Goal: Task Accomplishment & Management: Manage account settings

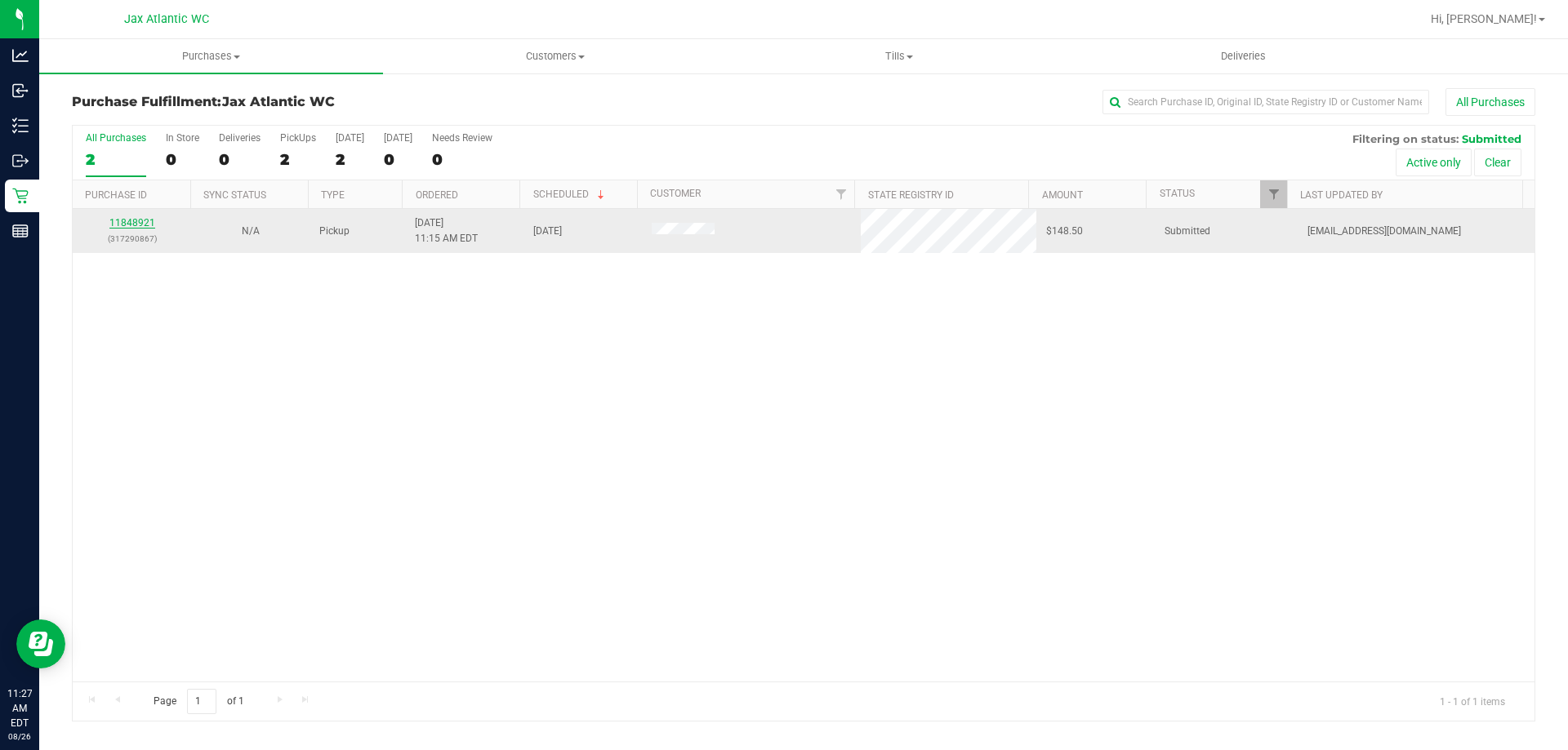
click at [145, 226] on link "11848921" at bounding box center [132, 223] width 46 height 11
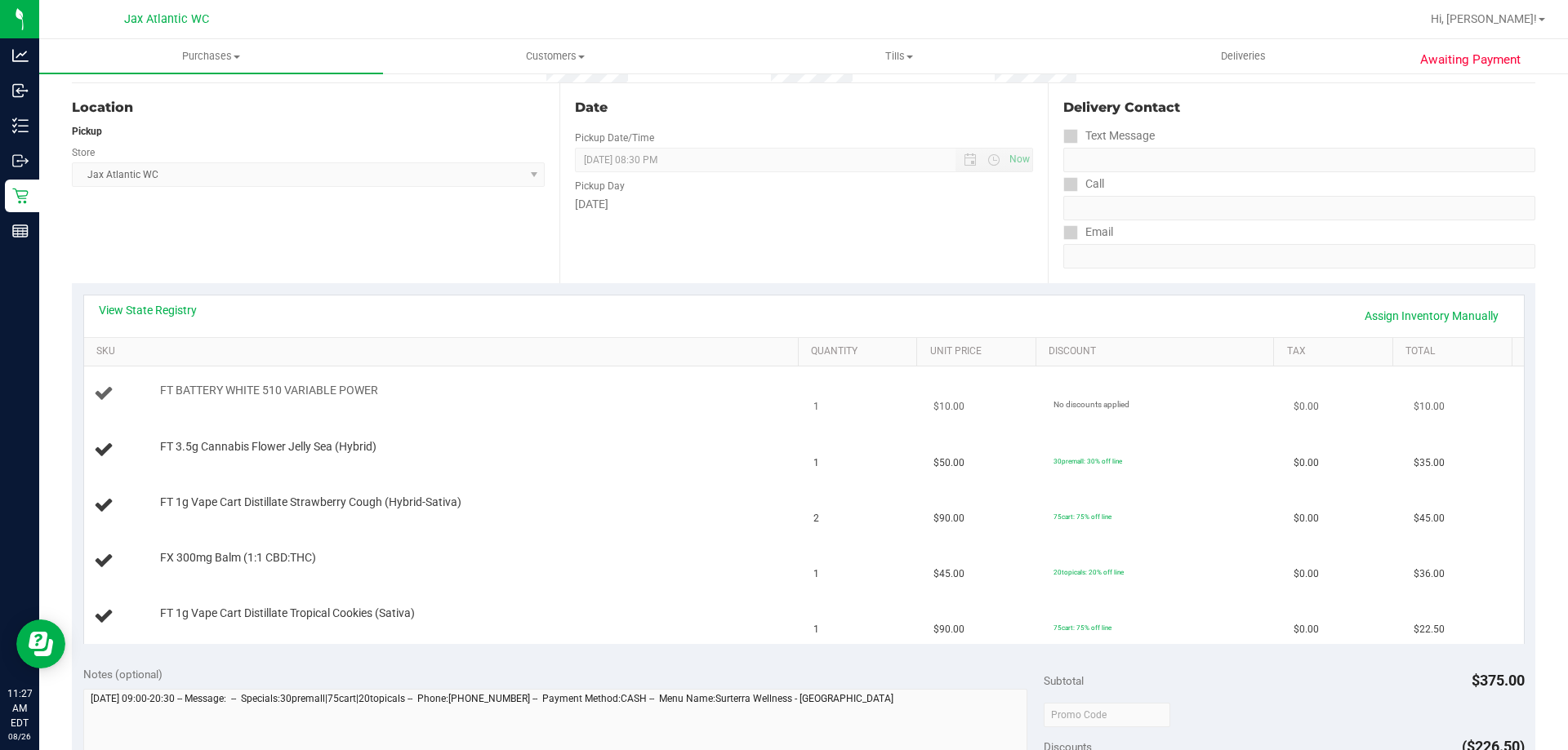
scroll to position [163, 0]
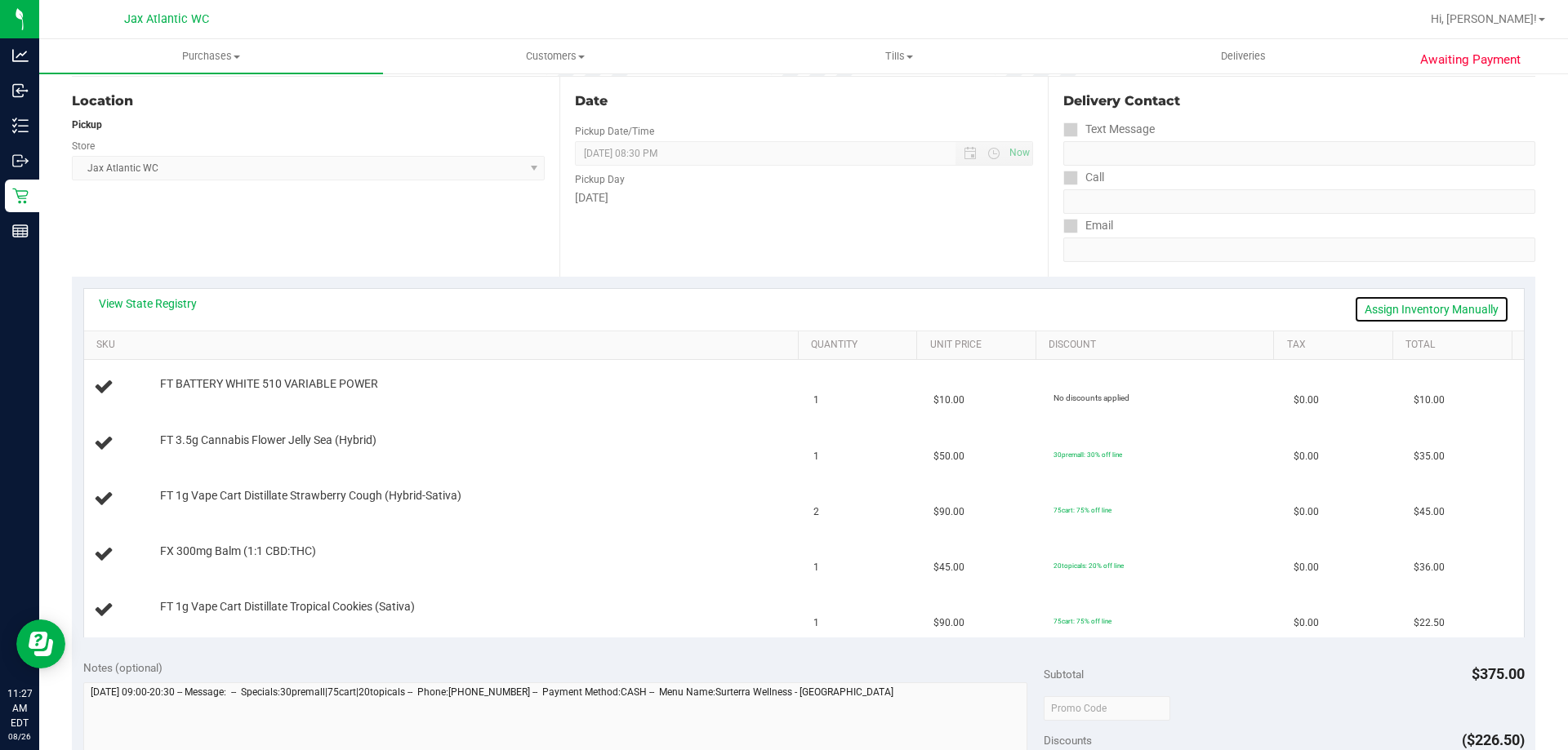
click at [1437, 301] on link "Assign Inventory Manually" at bounding box center [1432, 310] width 155 height 28
click at [213, 400] on link "Add Package" at bounding box center [190, 395] width 59 height 11
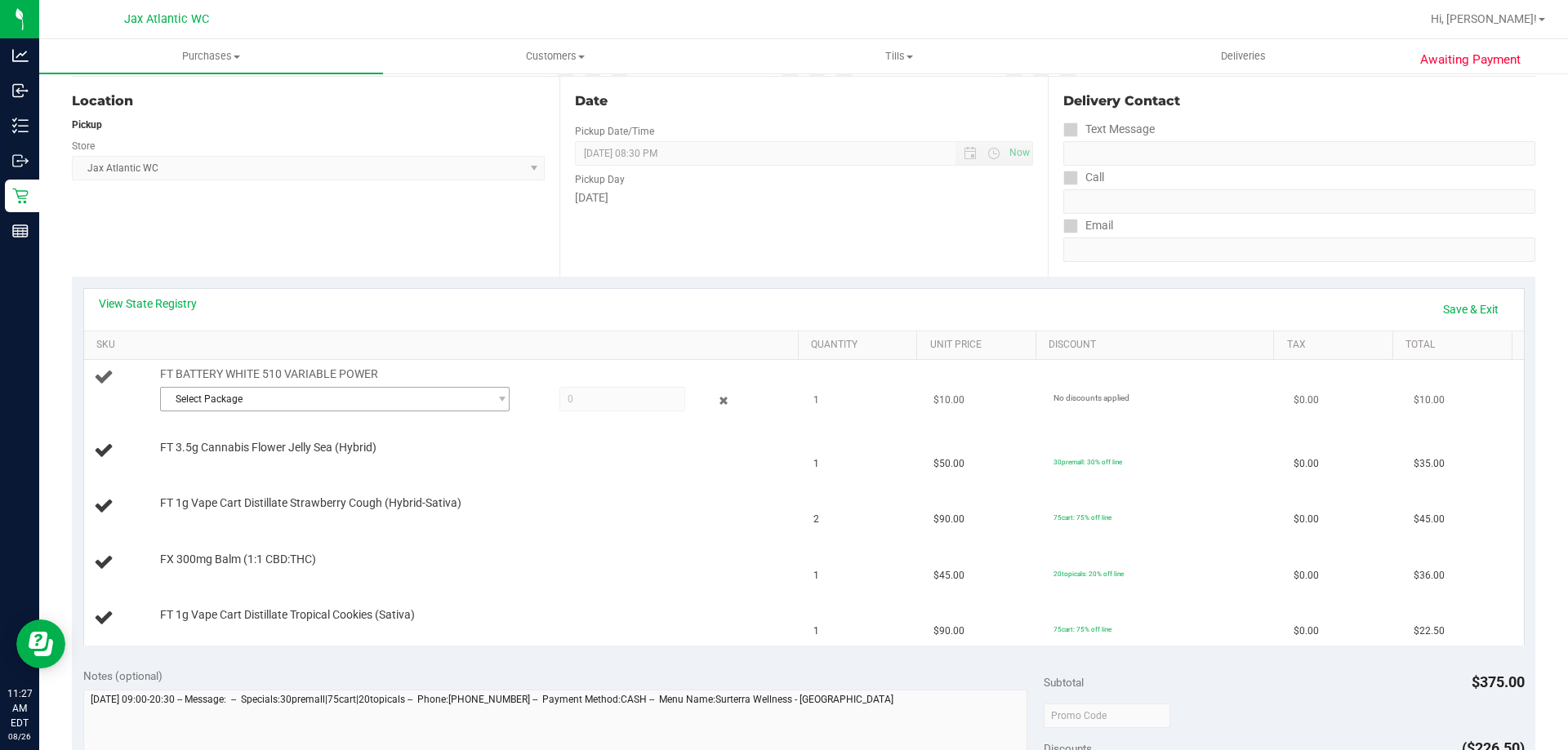
click at [256, 399] on span "Select Package" at bounding box center [324, 400] width 328 height 23
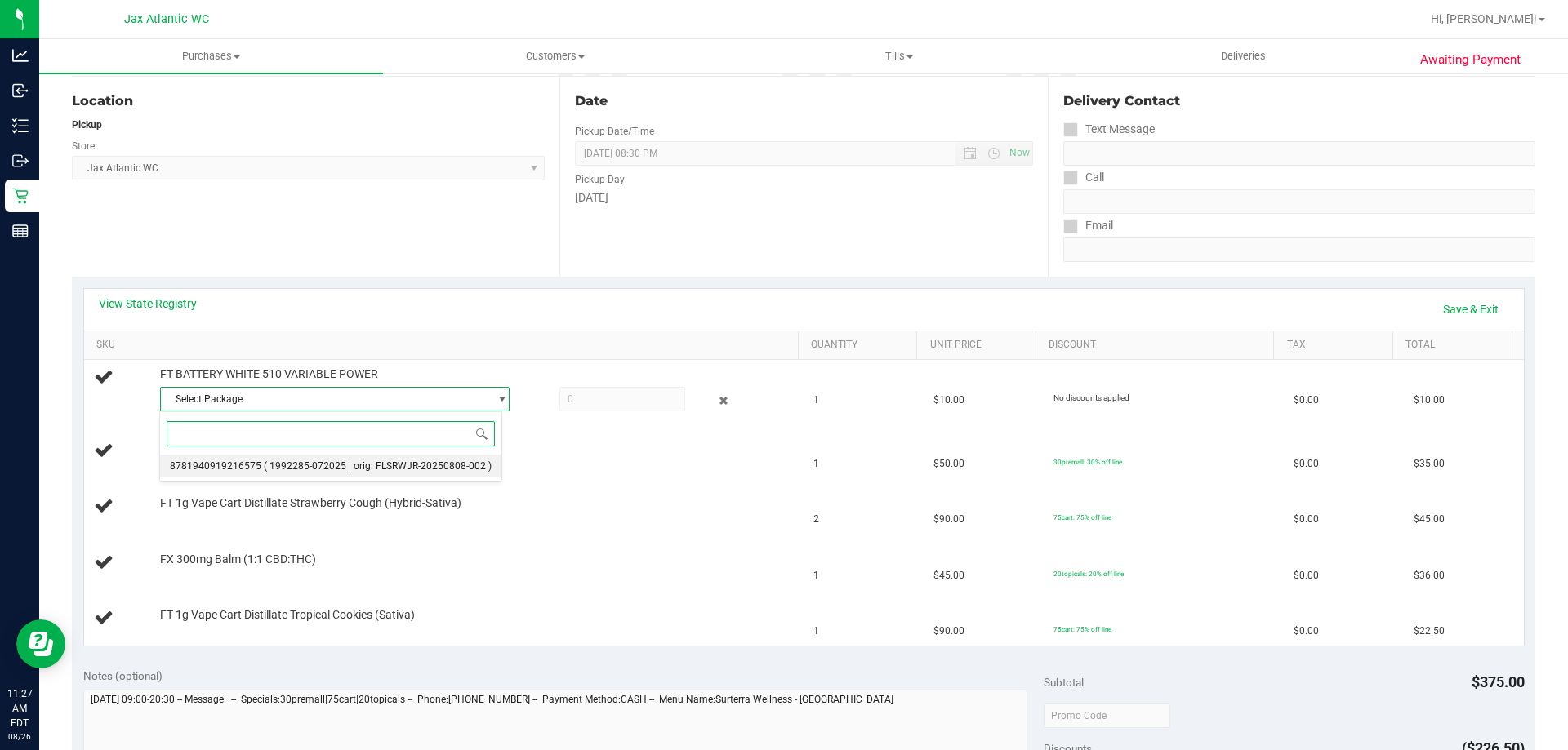
click at [288, 463] on span "( 1992285-072025 | orig: FLSRWJR-20250808-002 )" at bounding box center [377, 467] width 228 height 11
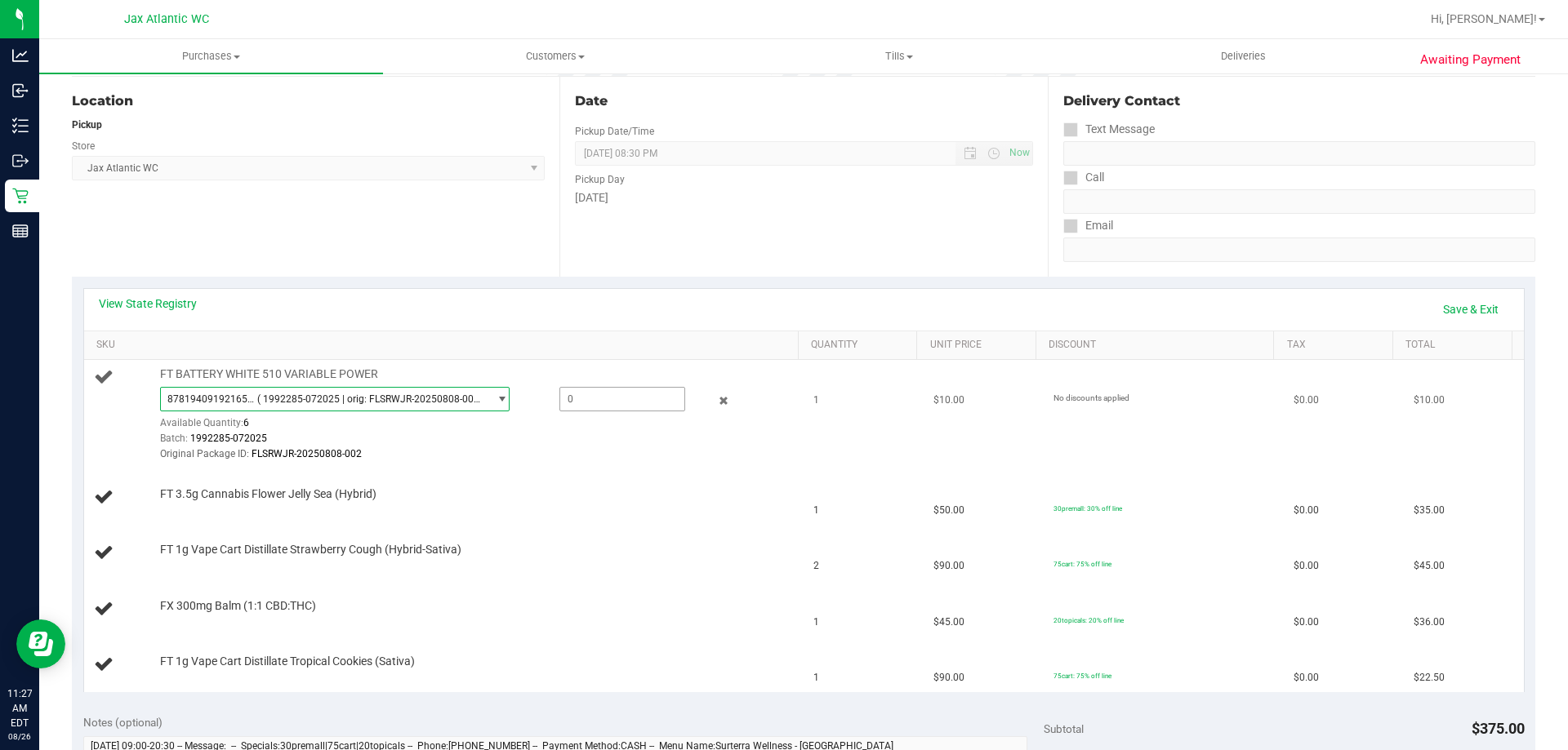
click at [587, 397] on span at bounding box center [623, 400] width 126 height 25
type input "1"
type input "1.0000"
click at [641, 269] on div "Date Pickup Date/Time 08/26/2025 Now 08/26/2025 08:30 PM Now Pickup Day Tuesday" at bounding box center [803, 176] width 488 height 200
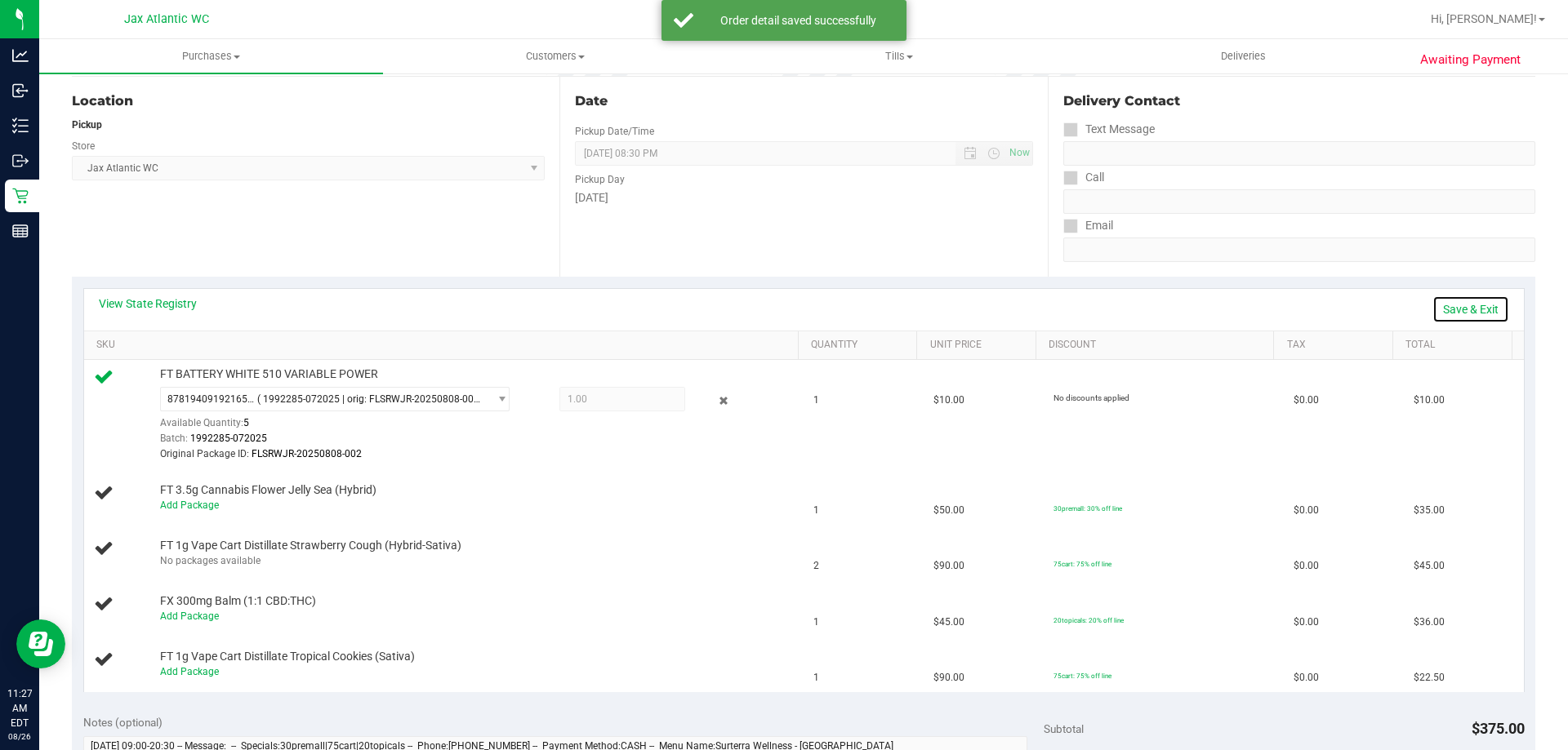
click at [1453, 297] on link "Save & Exit" at bounding box center [1471, 310] width 77 height 28
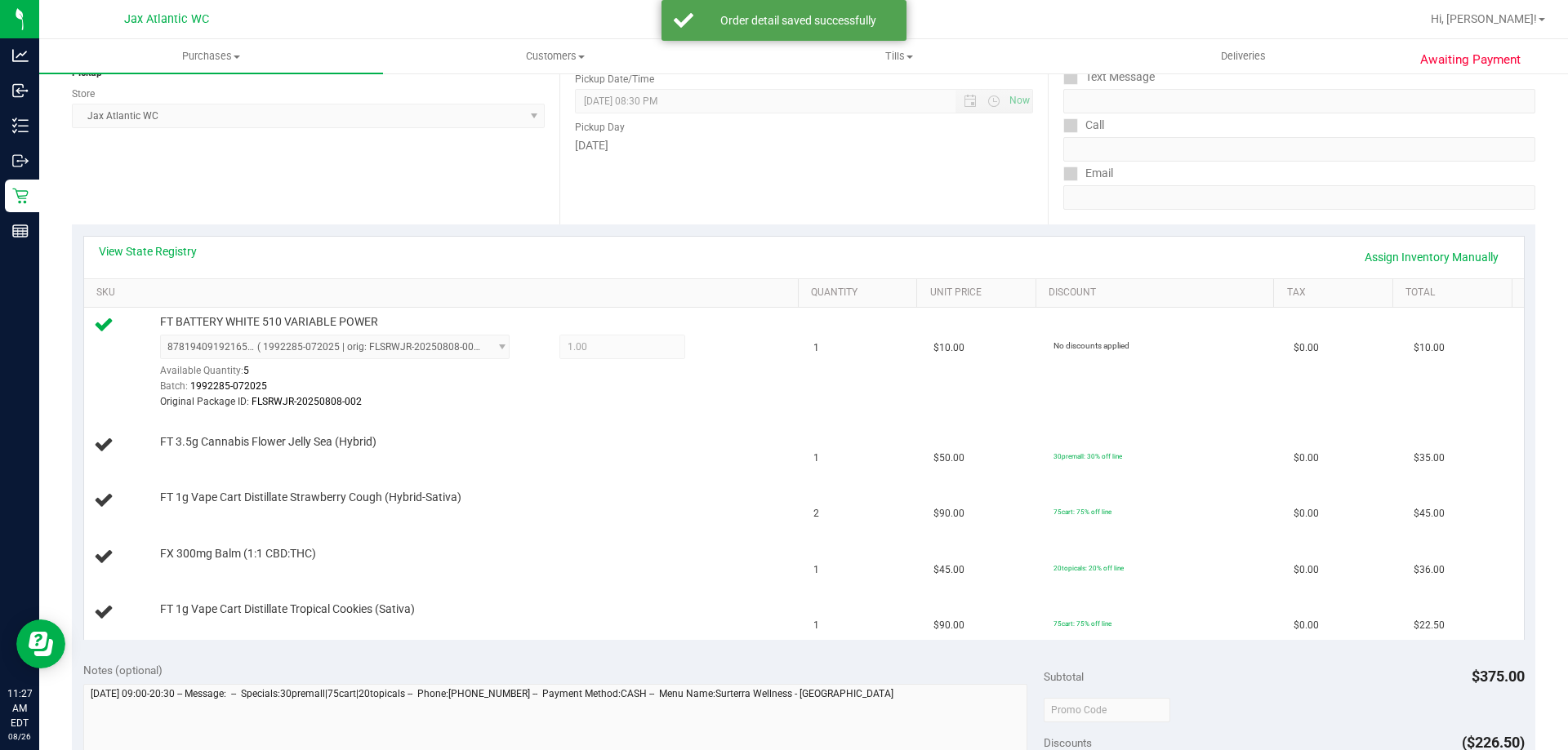
scroll to position [245, 0]
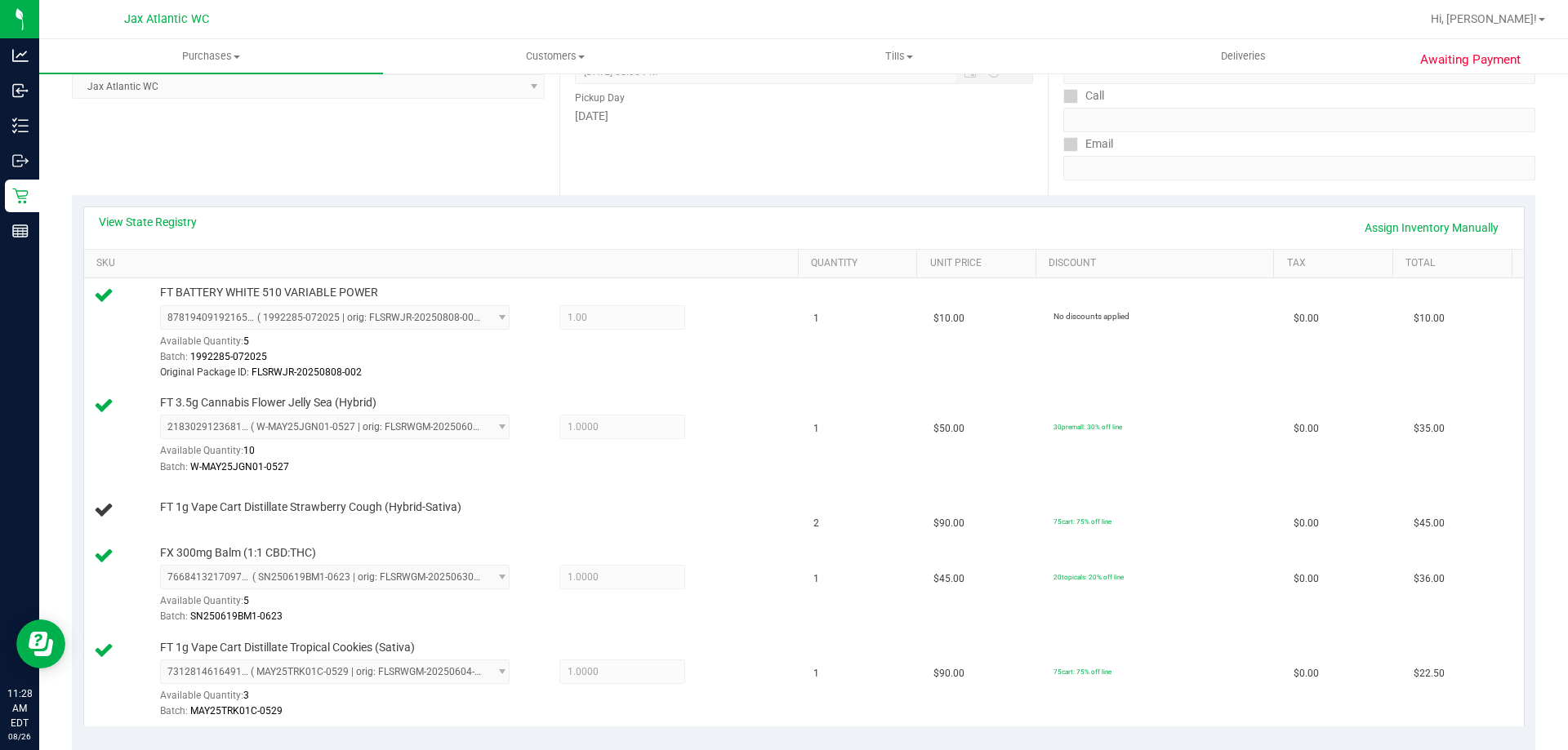
click at [700, 158] on div "Date Pickup Date/Time 08/26/2025 Now 08/26/2025 08:30 PM Now Pickup Day Tuesday" at bounding box center [803, 95] width 488 height 200
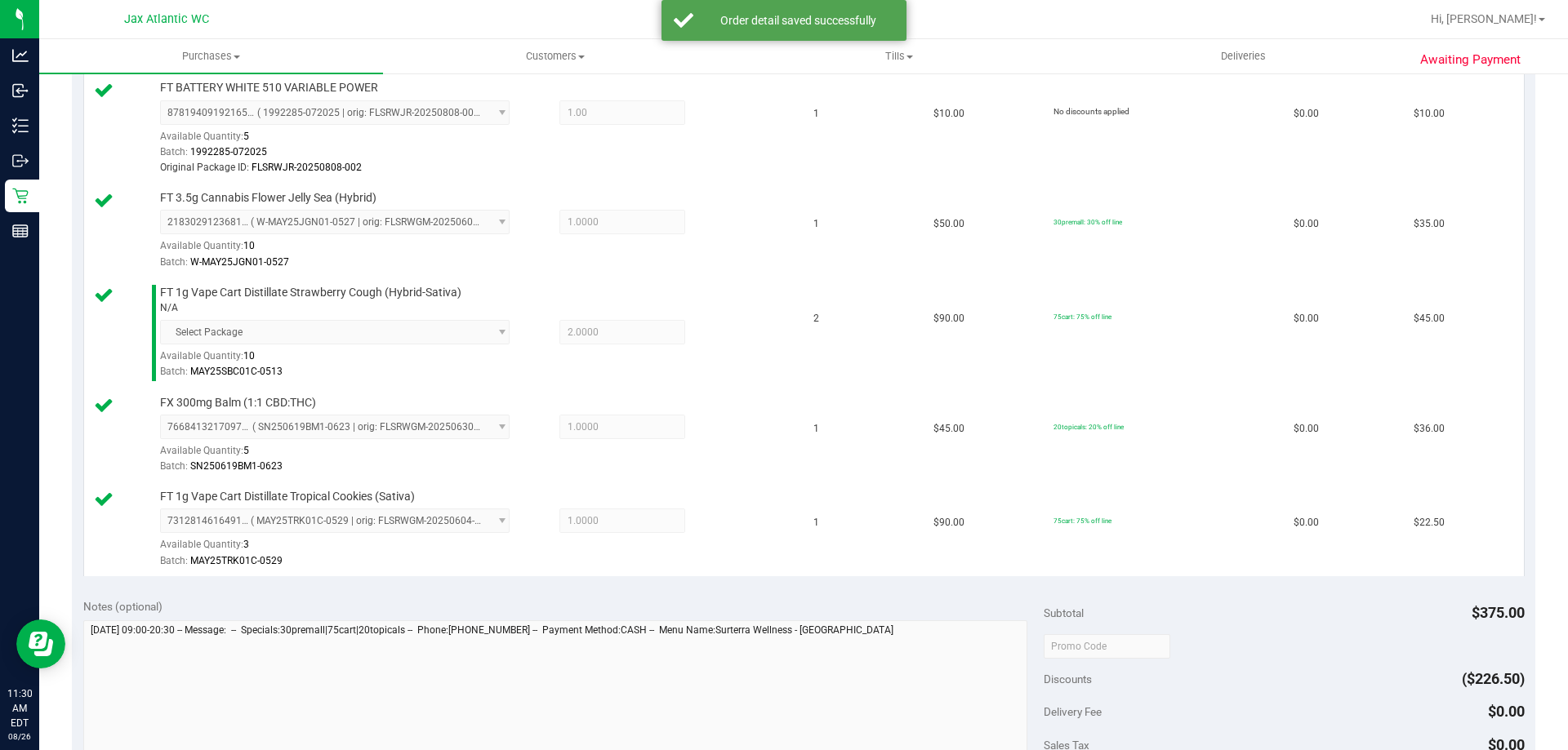
scroll to position [572, 0]
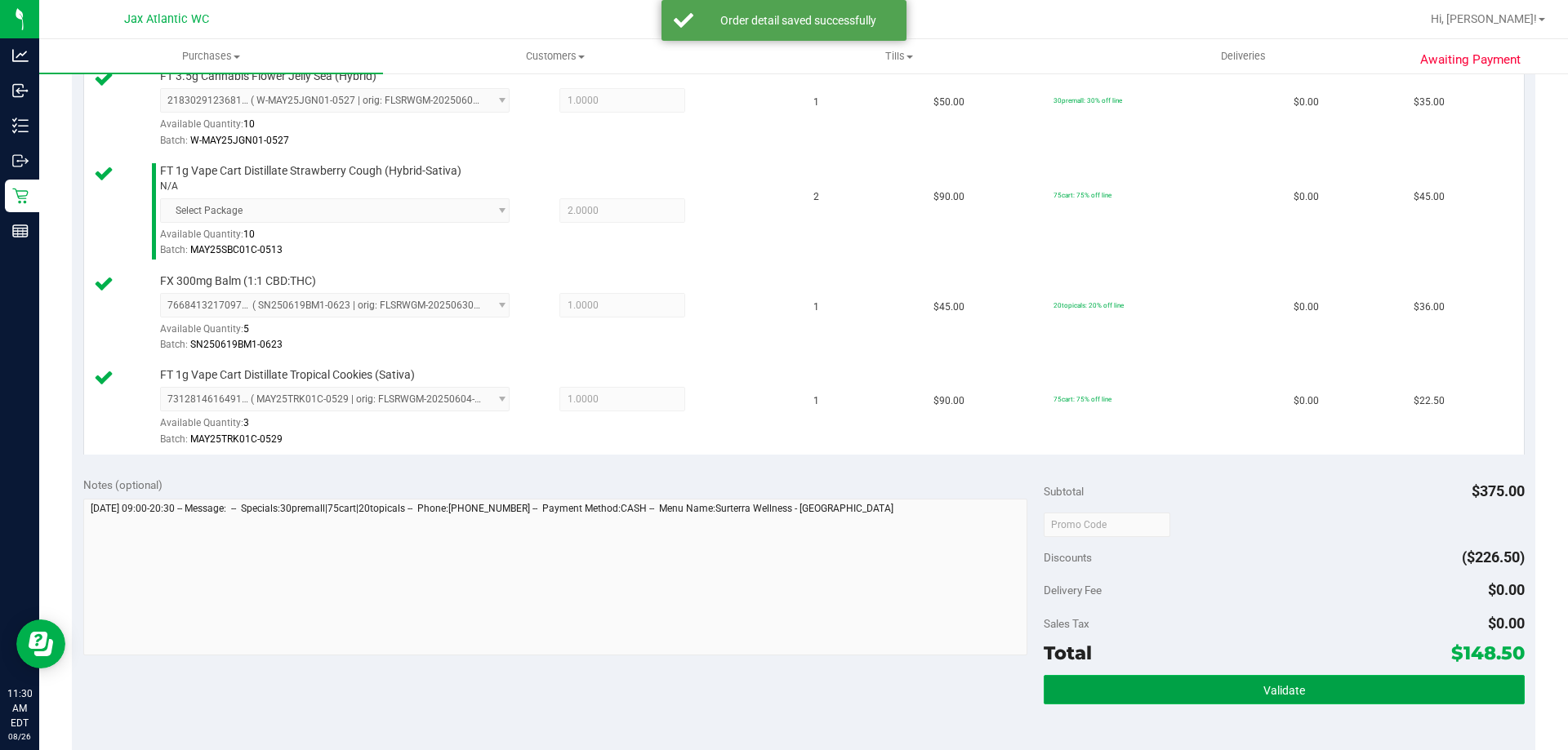
click at [1204, 694] on button "Validate" at bounding box center [1284, 690] width 480 height 29
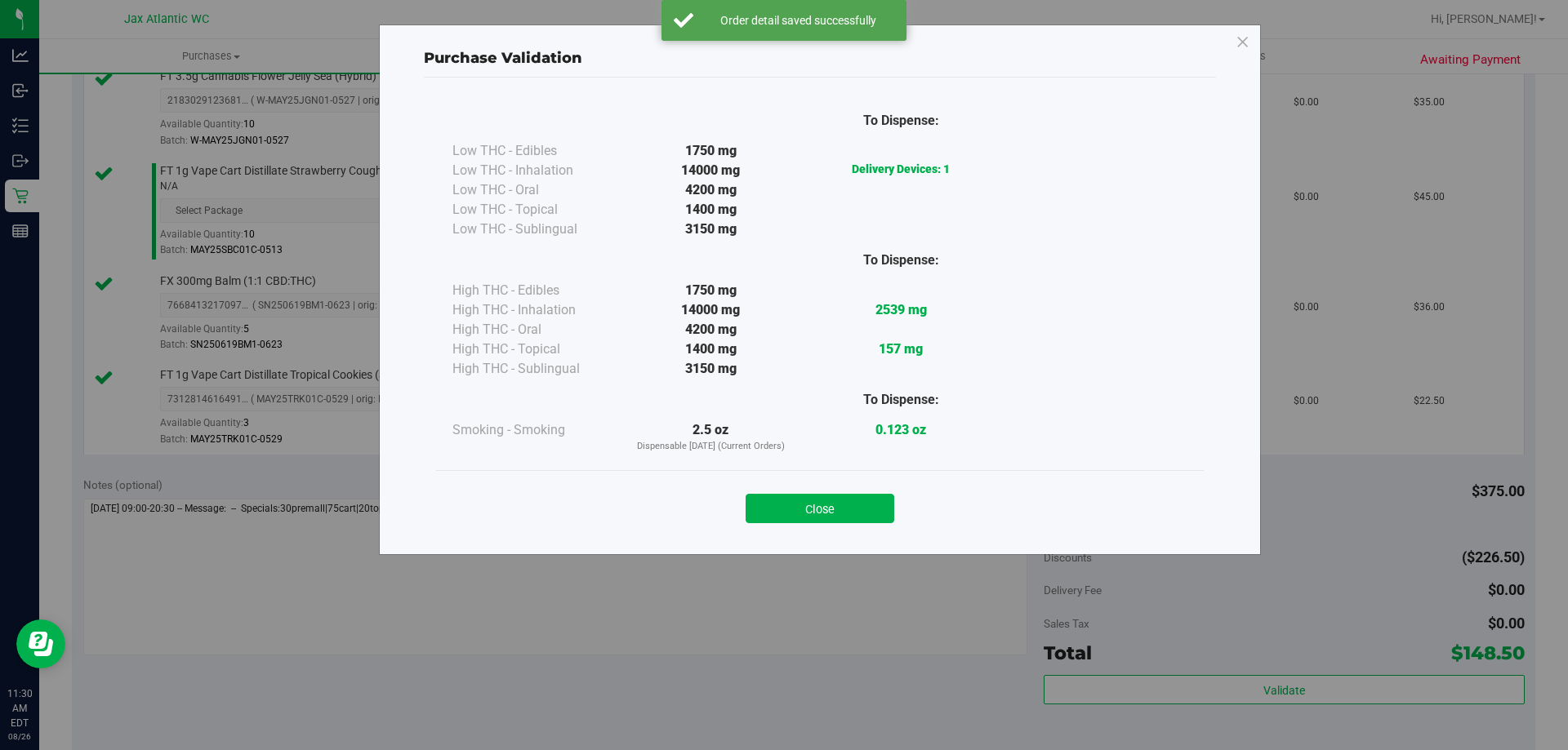
click at [852, 493] on div "Close" at bounding box center [820, 504] width 743 height 41
click at [905, 516] on div "Close" at bounding box center [820, 504] width 743 height 41
click at [862, 508] on button "Close" at bounding box center [820, 509] width 149 height 29
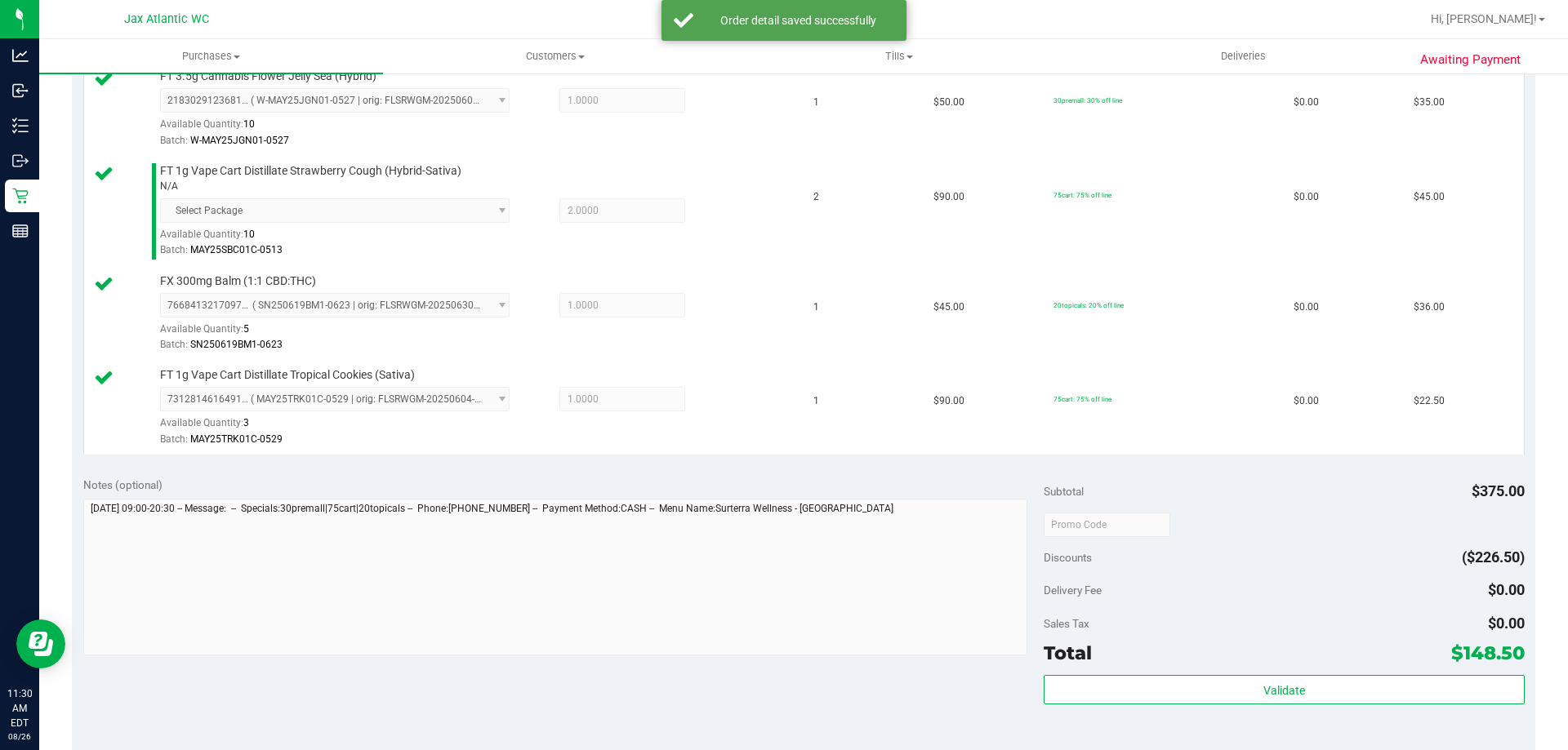
scroll to position [816, 0]
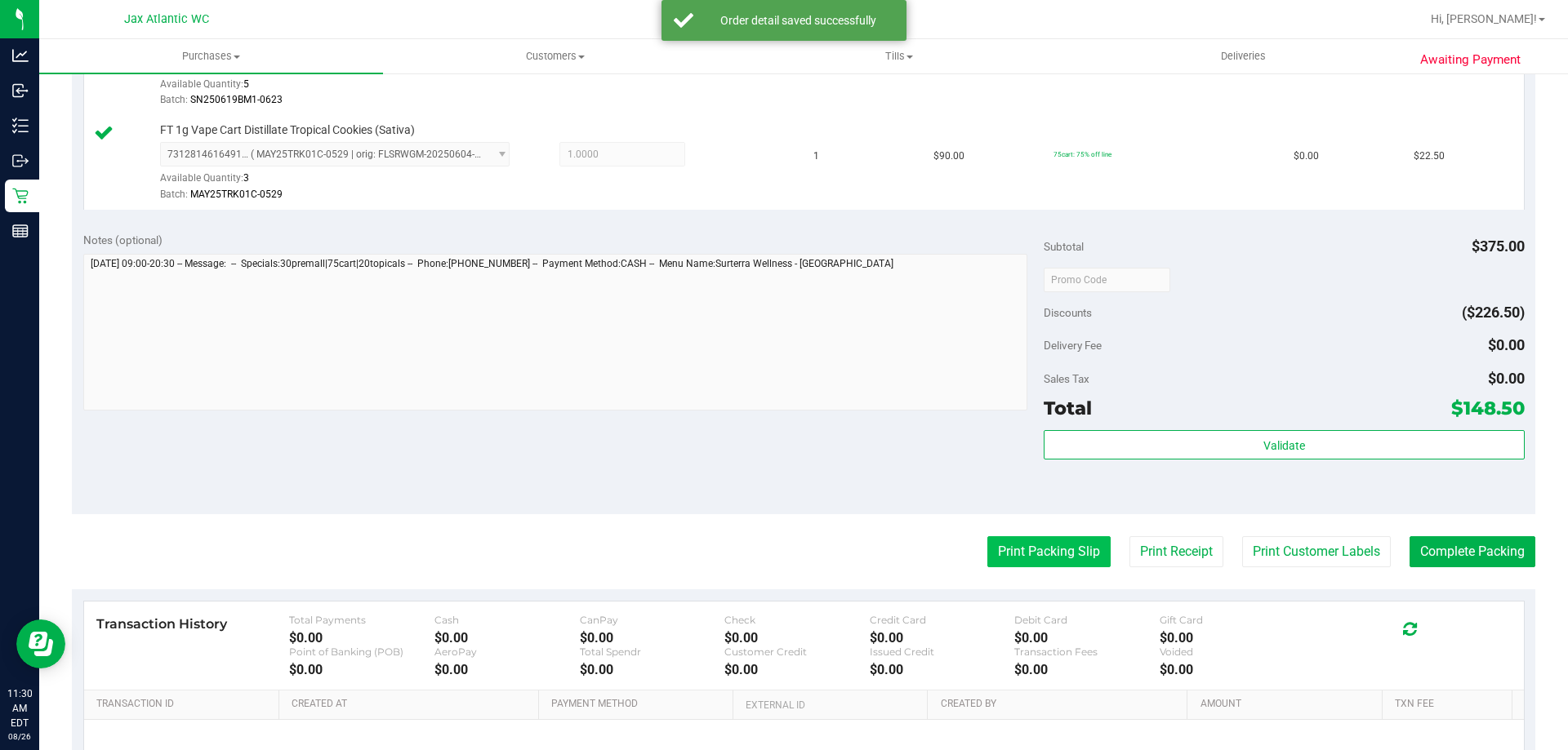
click at [1040, 560] on button "Print Packing Slip" at bounding box center [1048, 552] width 123 height 31
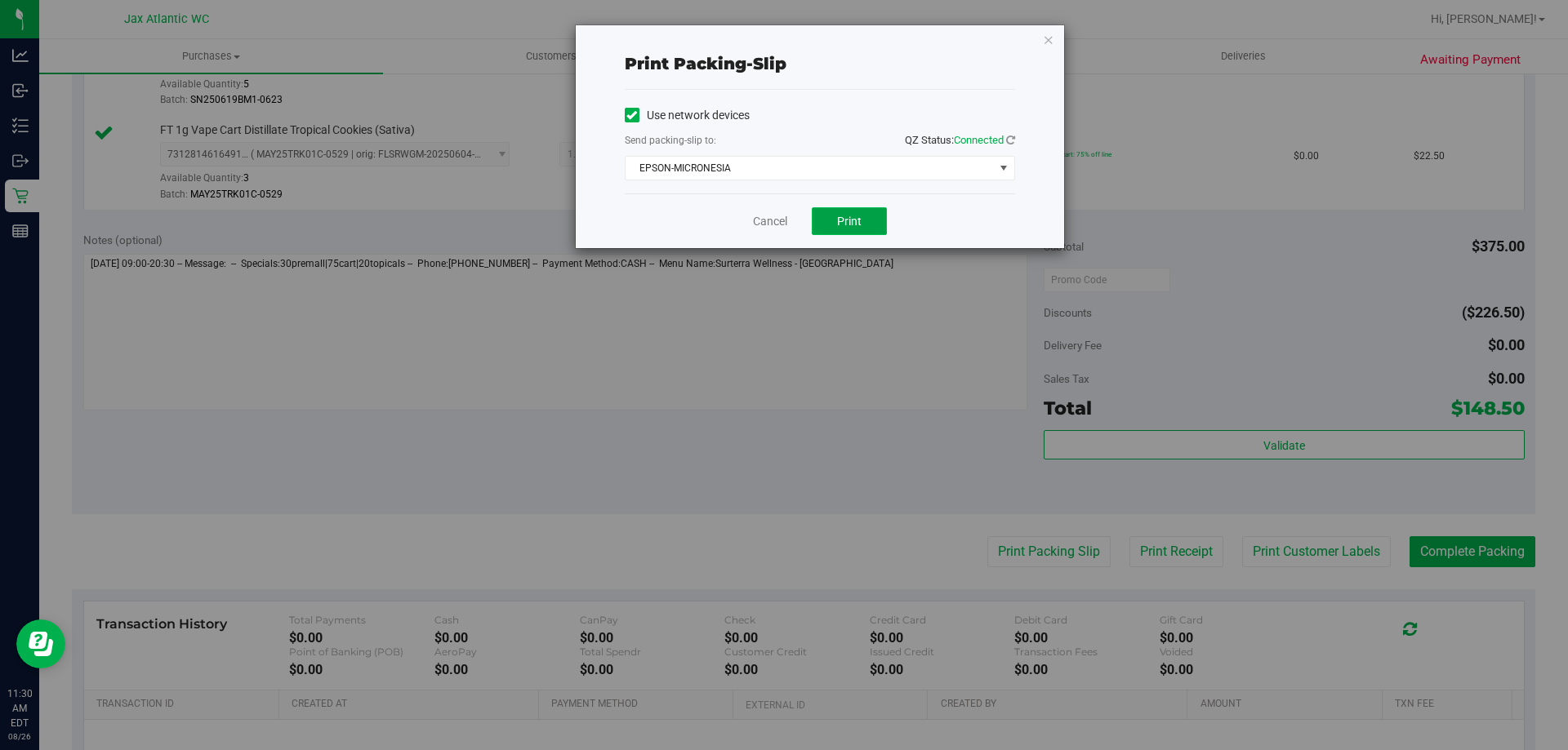
click at [843, 224] on span "Print" at bounding box center [849, 221] width 25 height 13
click at [766, 226] on link "Cancel" at bounding box center [770, 221] width 34 height 17
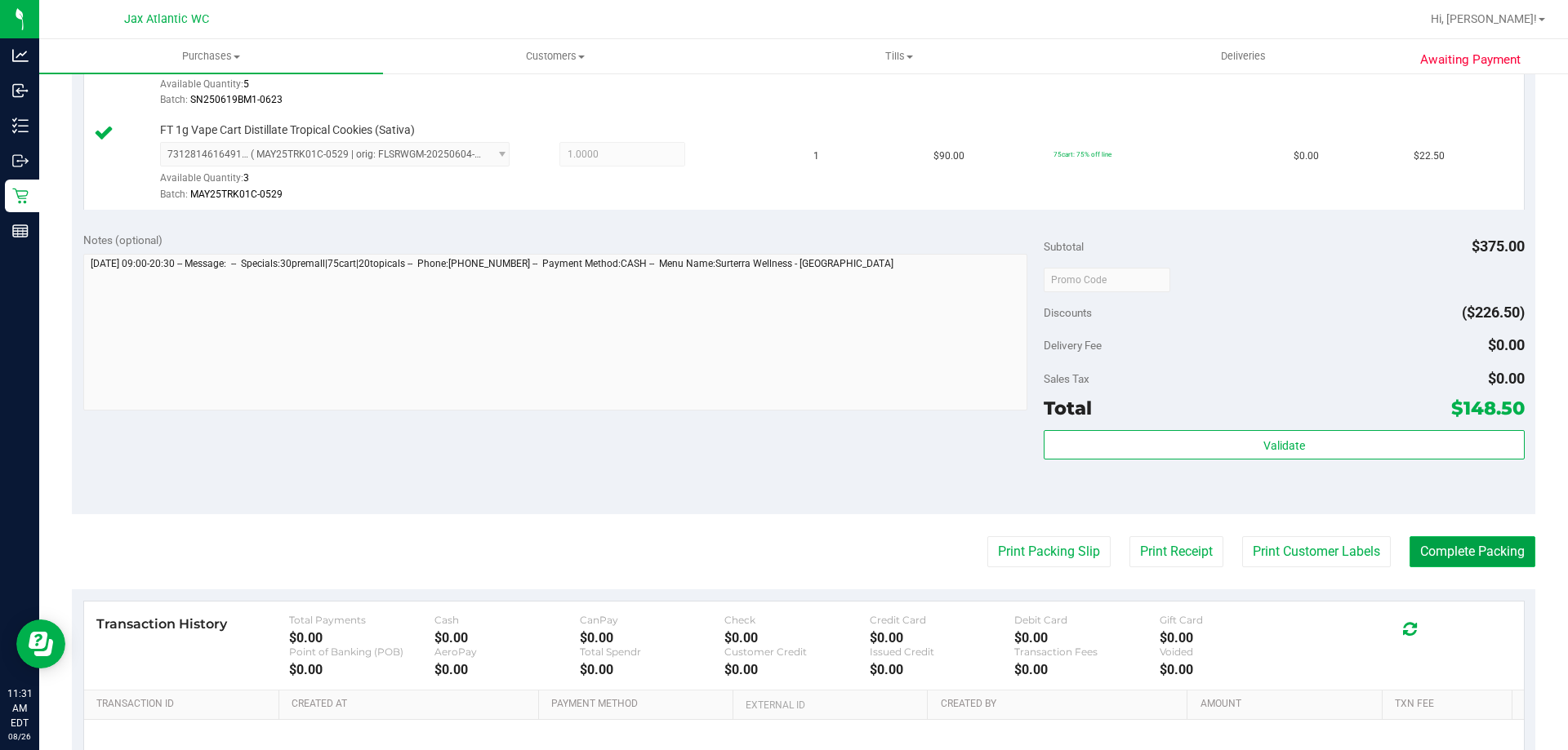
click at [1462, 560] on button "Complete Packing" at bounding box center [1472, 552] width 126 height 31
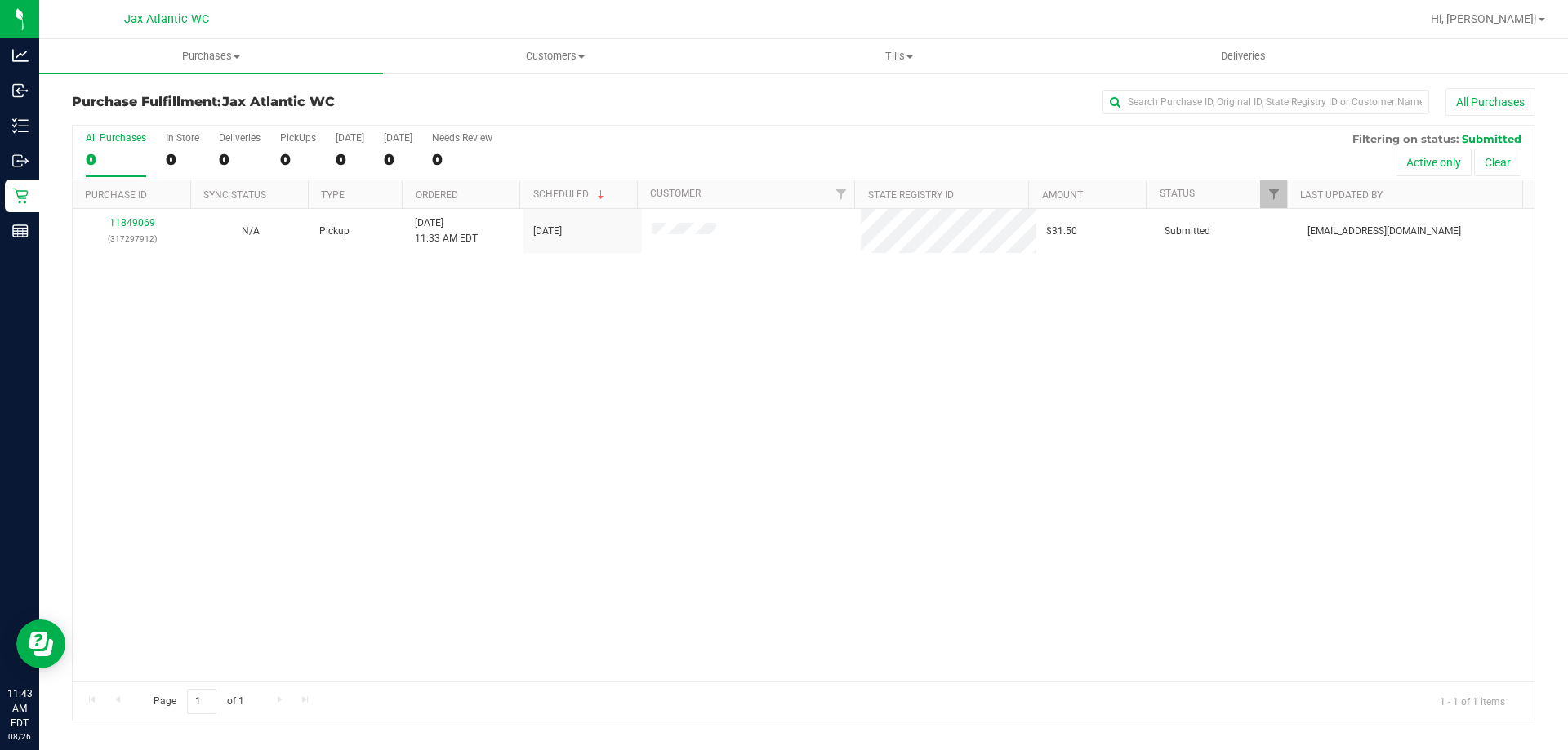
click at [114, 207] on th "Purchase ID" at bounding box center [132, 194] width 118 height 29
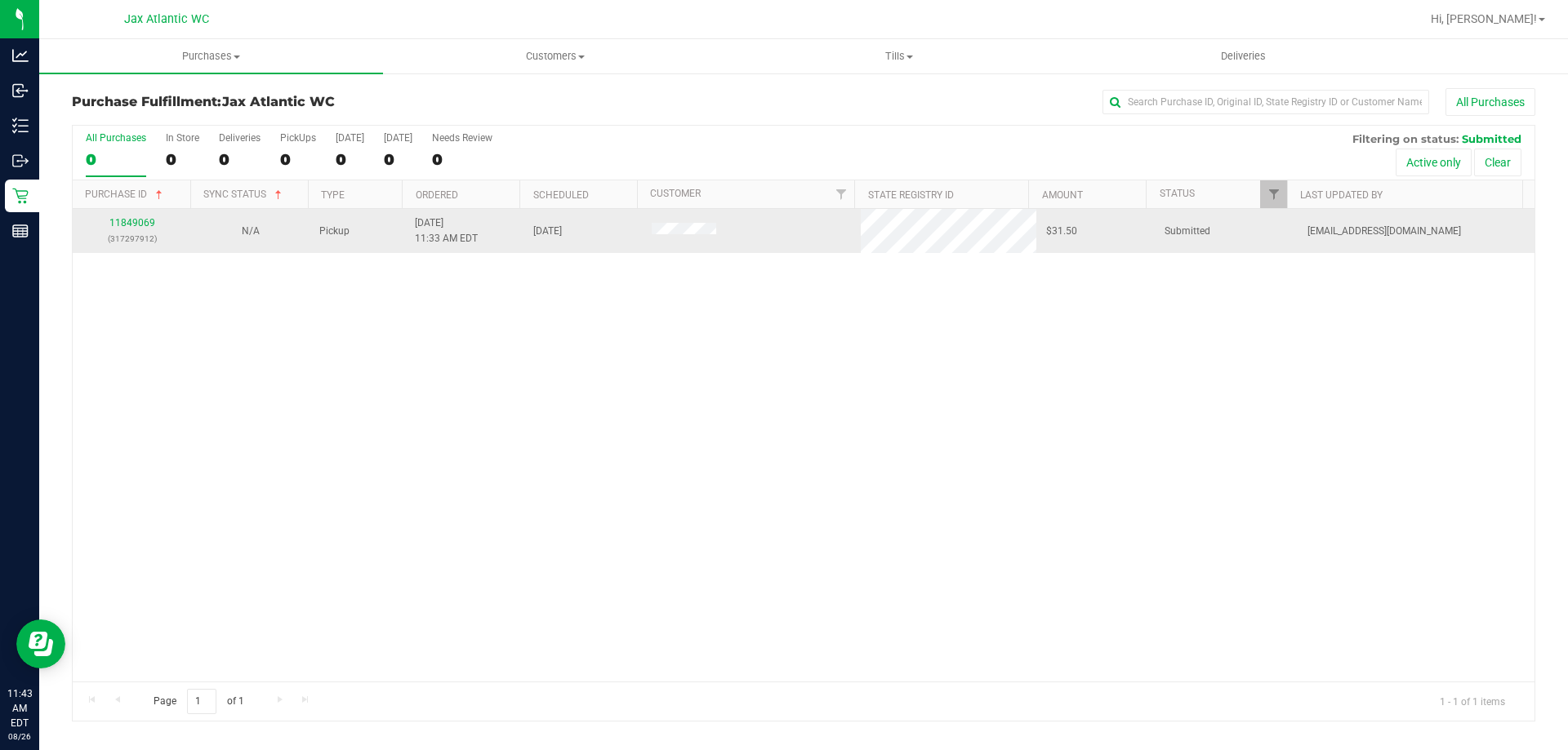
click at [139, 234] on p "(317297912)" at bounding box center [132, 239] width 99 height 16
click at [139, 215] on td "11849069 (317297912)" at bounding box center [132, 231] width 118 height 44
click at [145, 220] on link "11849069" at bounding box center [132, 223] width 46 height 11
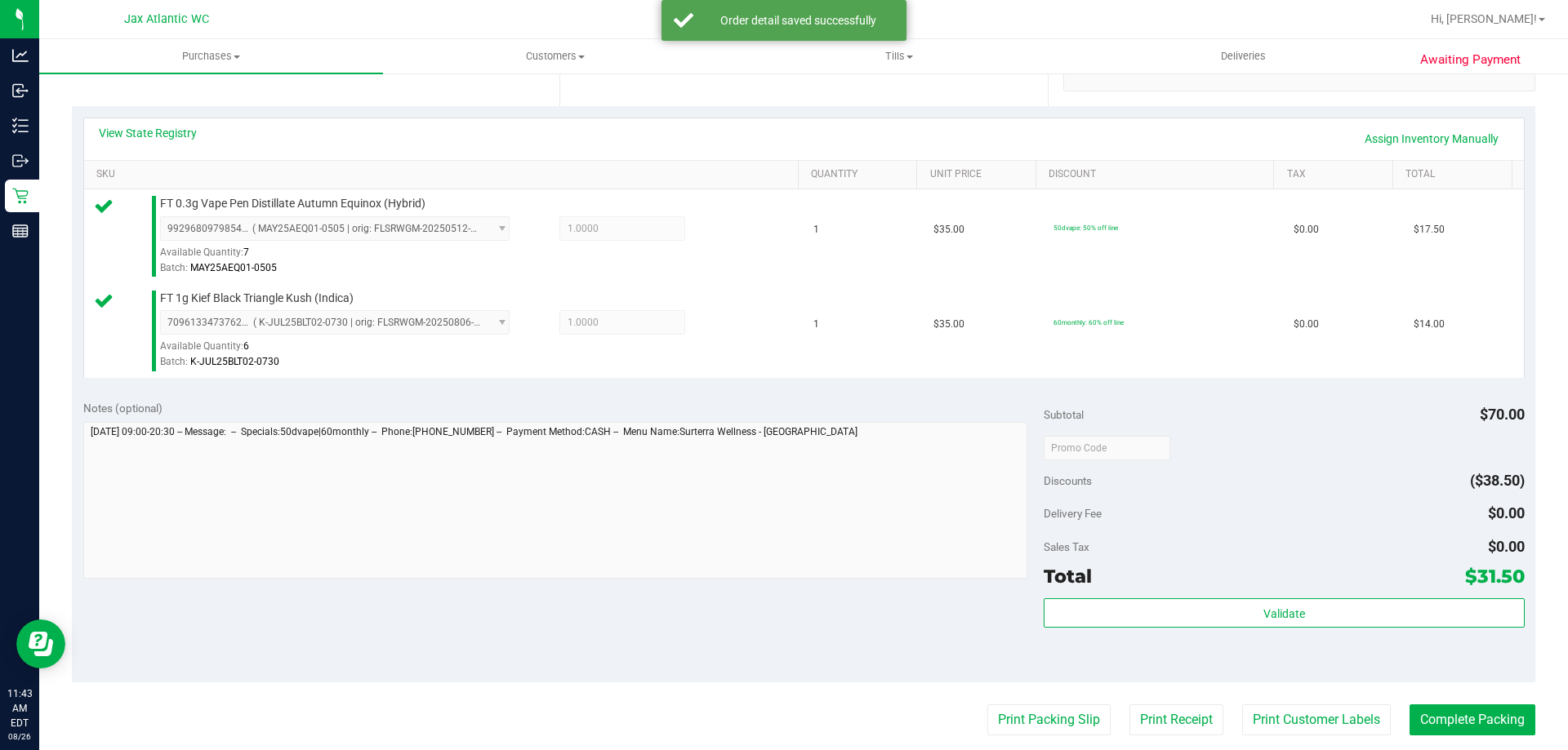
scroll to position [408, 0]
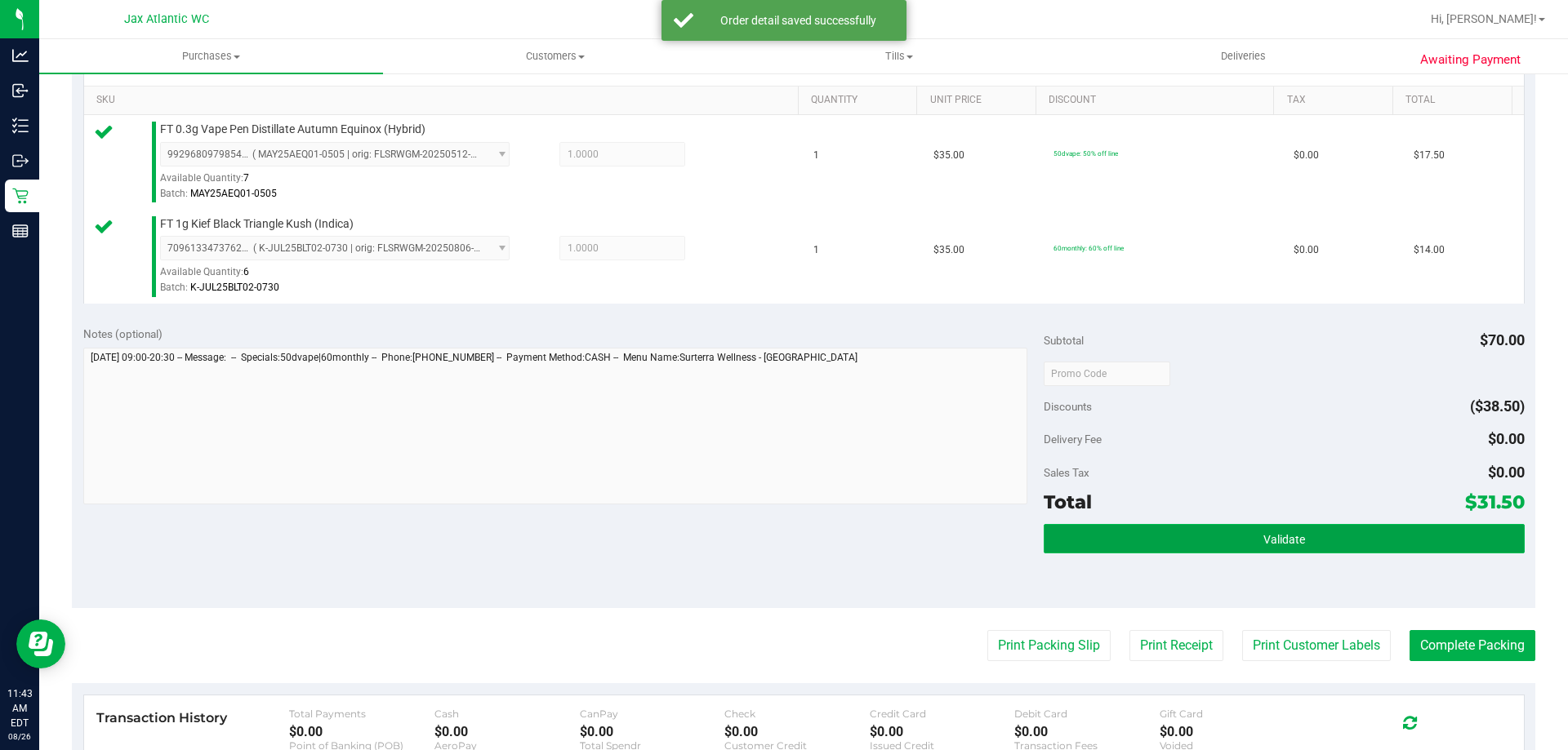
click at [1366, 540] on button "Validate" at bounding box center [1284, 539] width 480 height 29
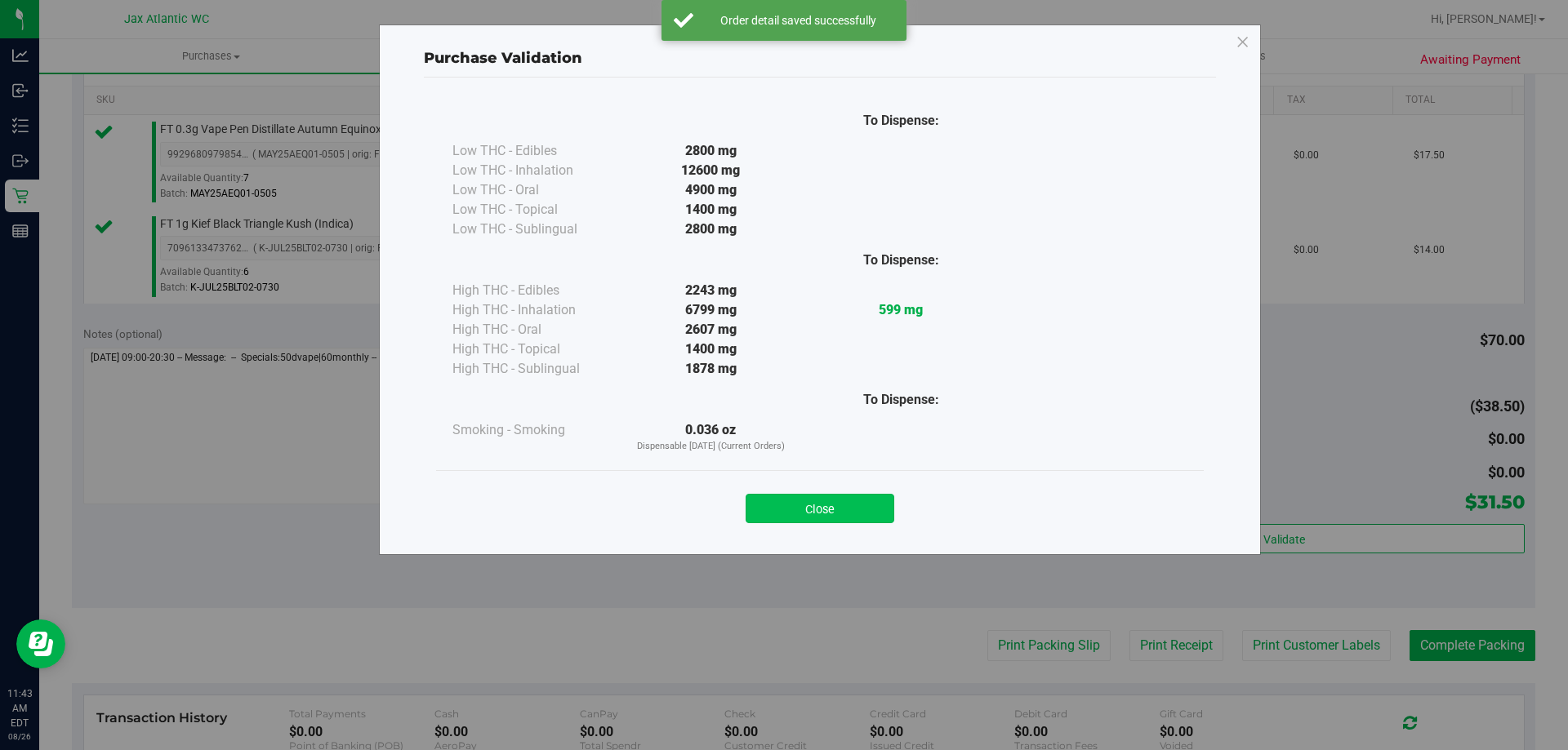
click at [847, 513] on button "Close" at bounding box center [820, 509] width 149 height 29
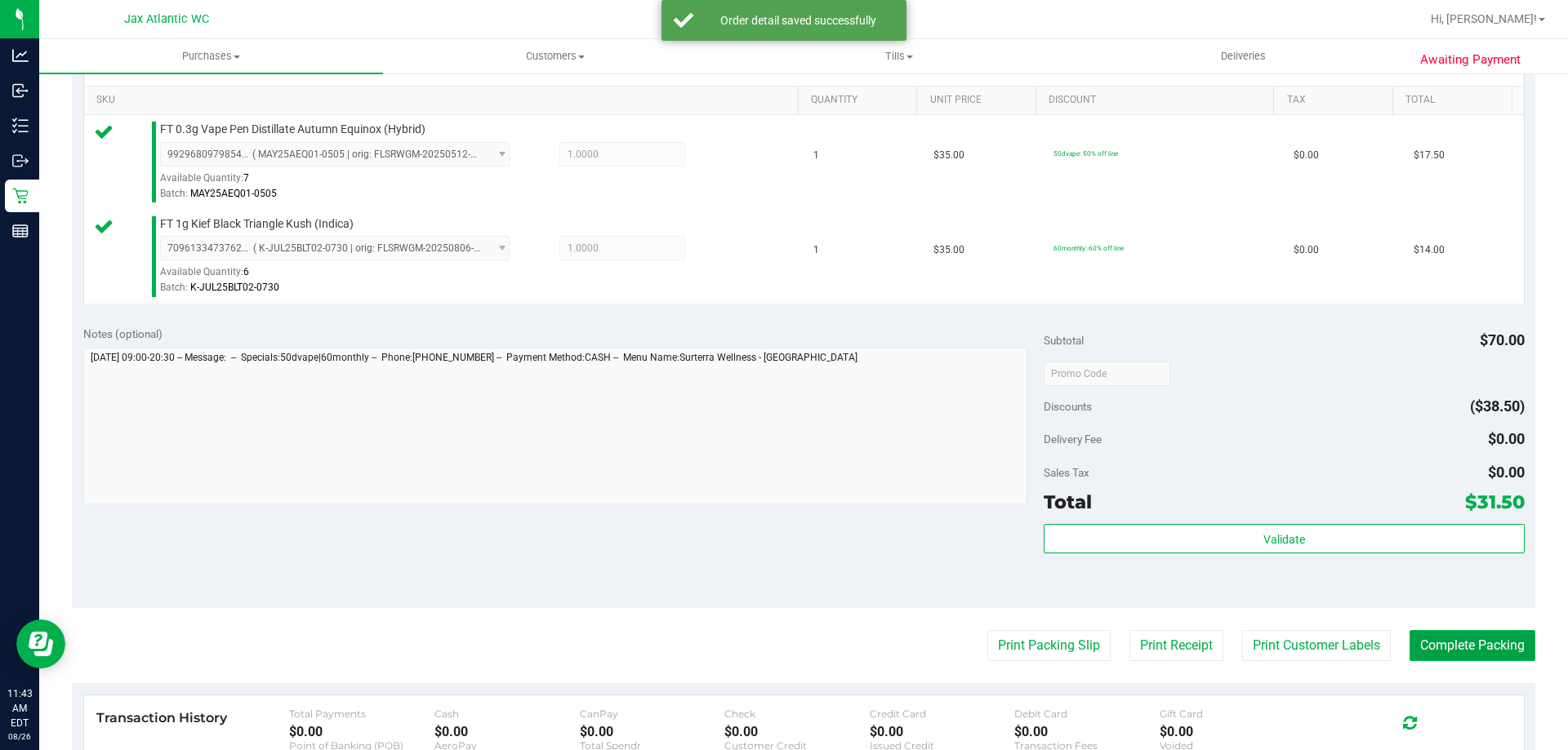
click at [1446, 641] on button "Complete Packing" at bounding box center [1472, 645] width 126 height 31
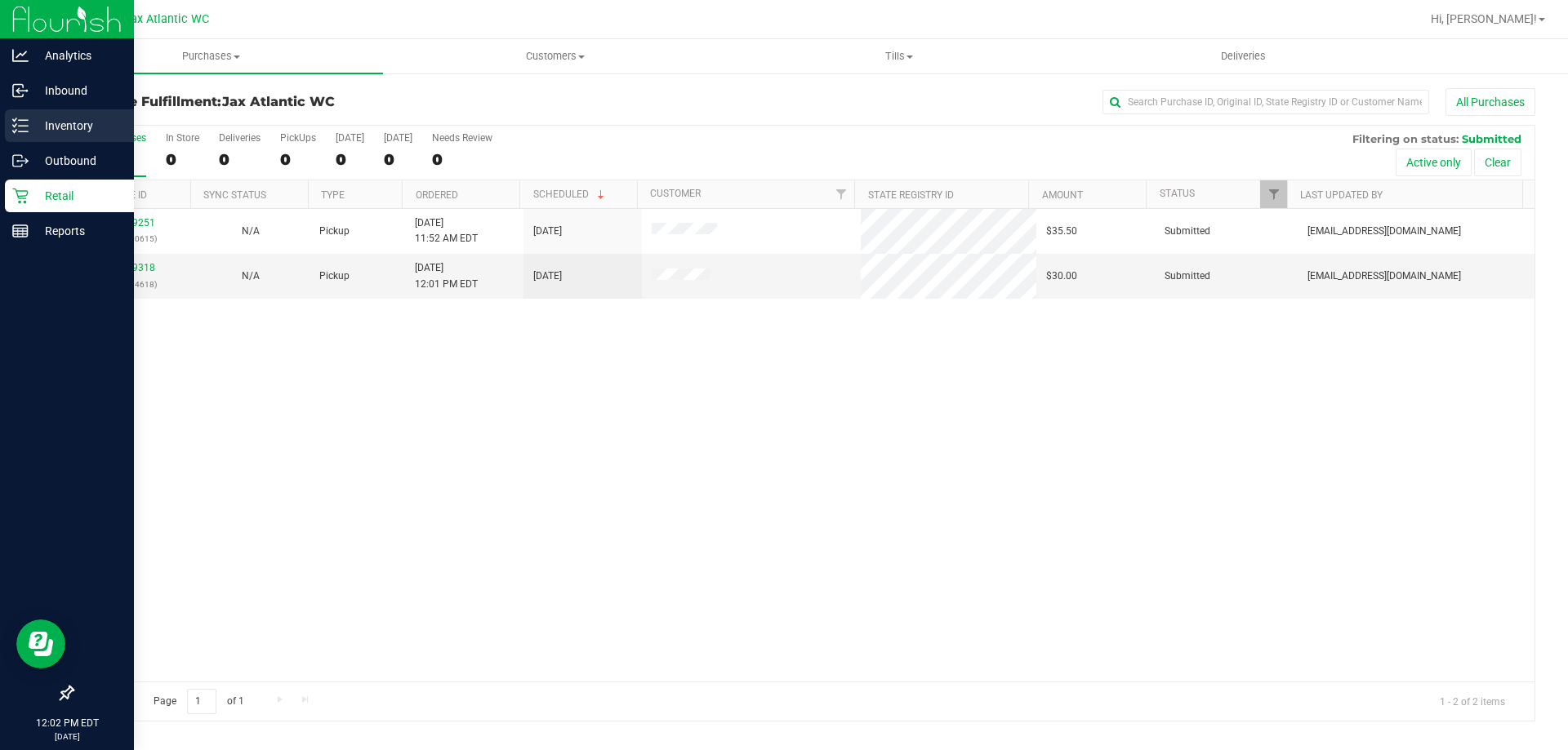
click at [2, 123] on link "Inventory" at bounding box center [67, 127] width 134 height 35
click at [33, 121] on p "Inventory" at bounding box center [78, 126] width 98 height 20
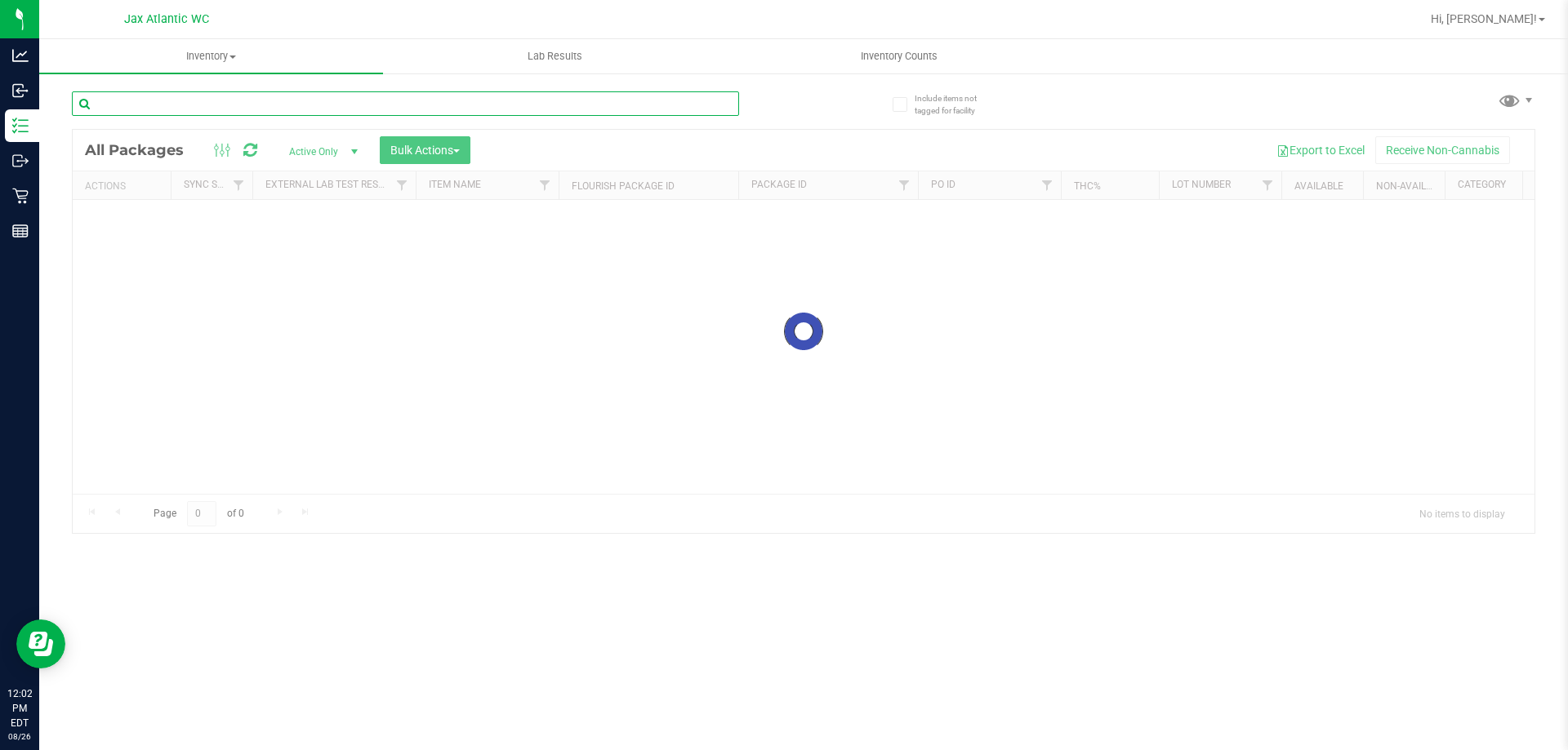
click at [133, 109] on input "text" at bounding box center [405, 104] width 667 height 25
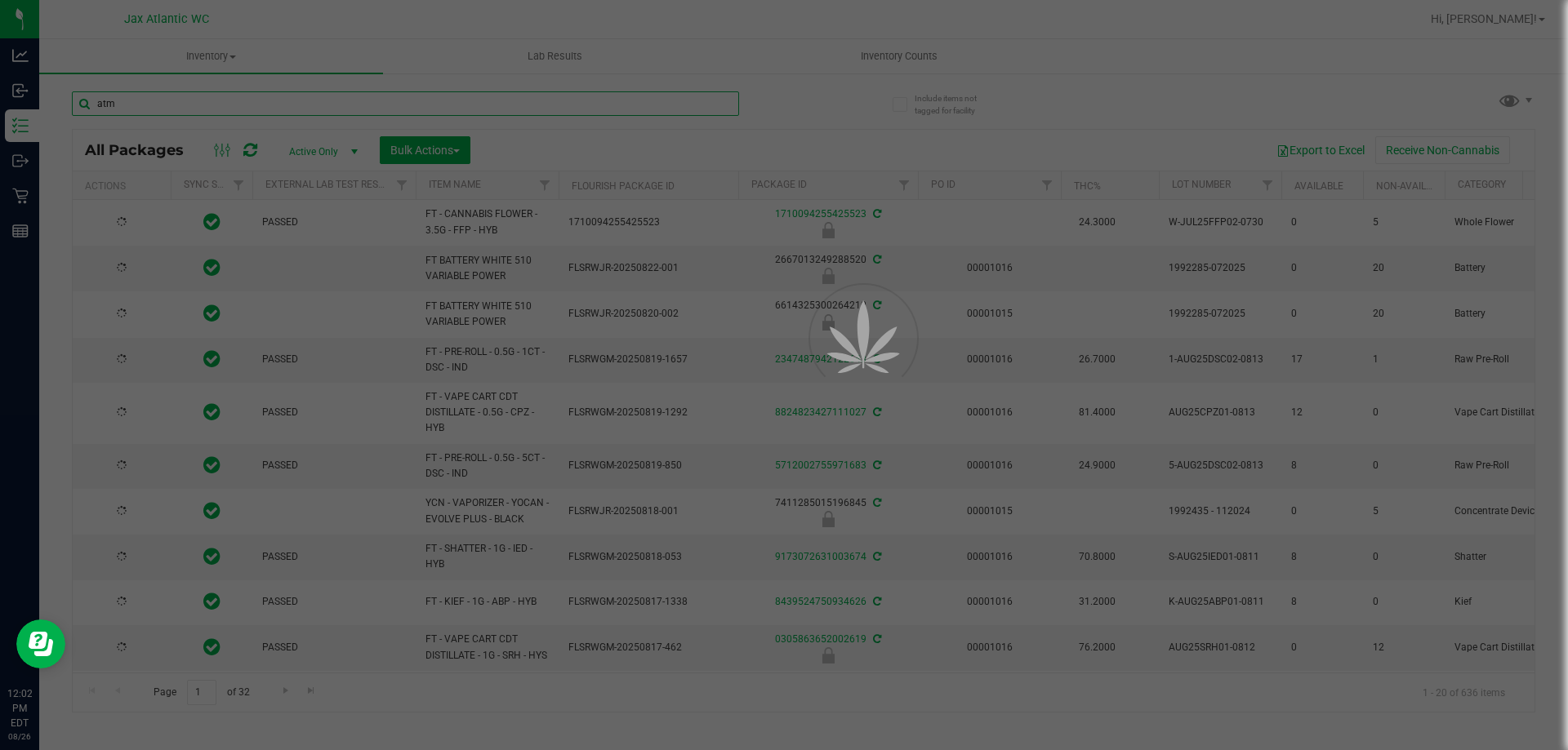
type input "atm"
type input "[DATE]"
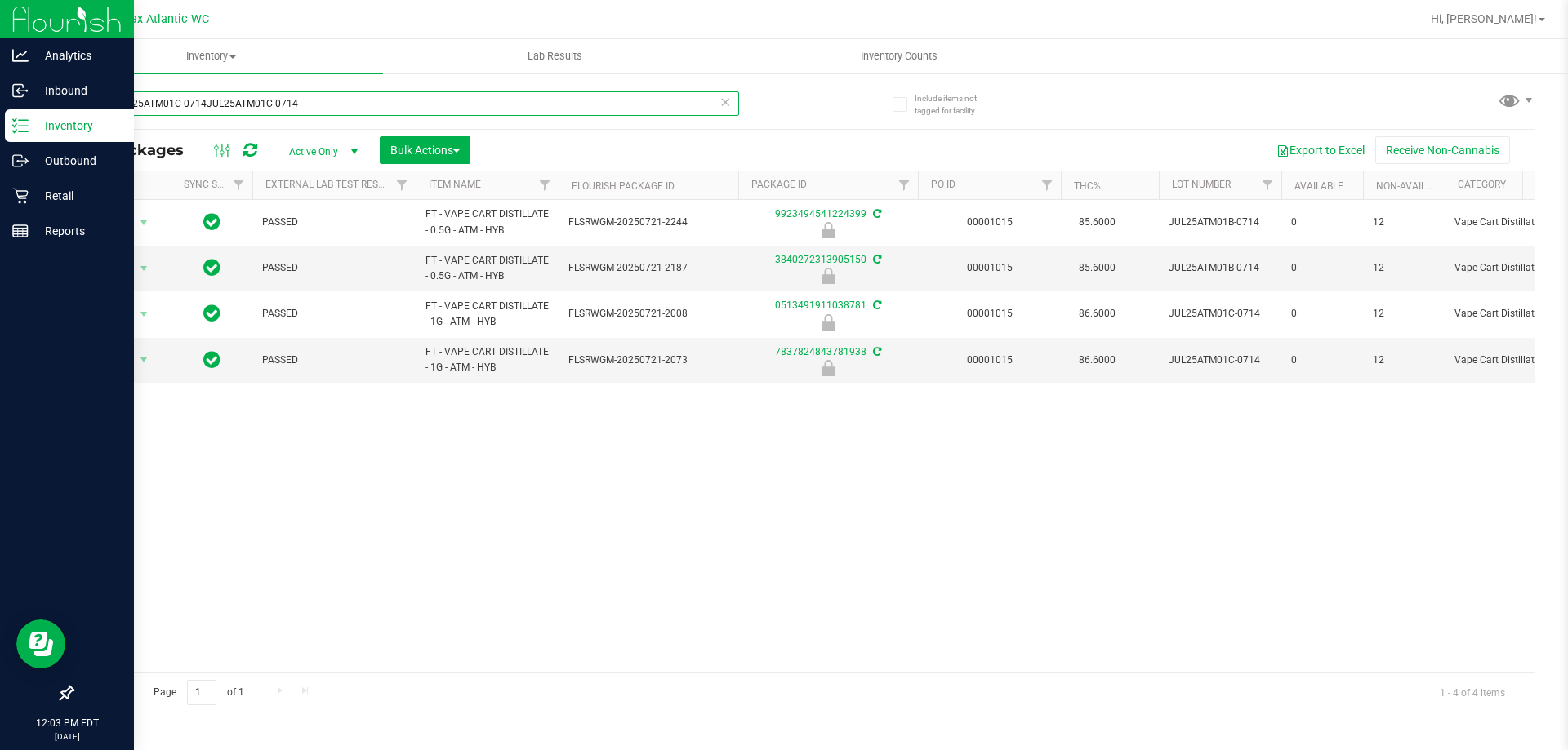
type input "atmJUL25ATM01C-0714JUL25ATM01C-0714"
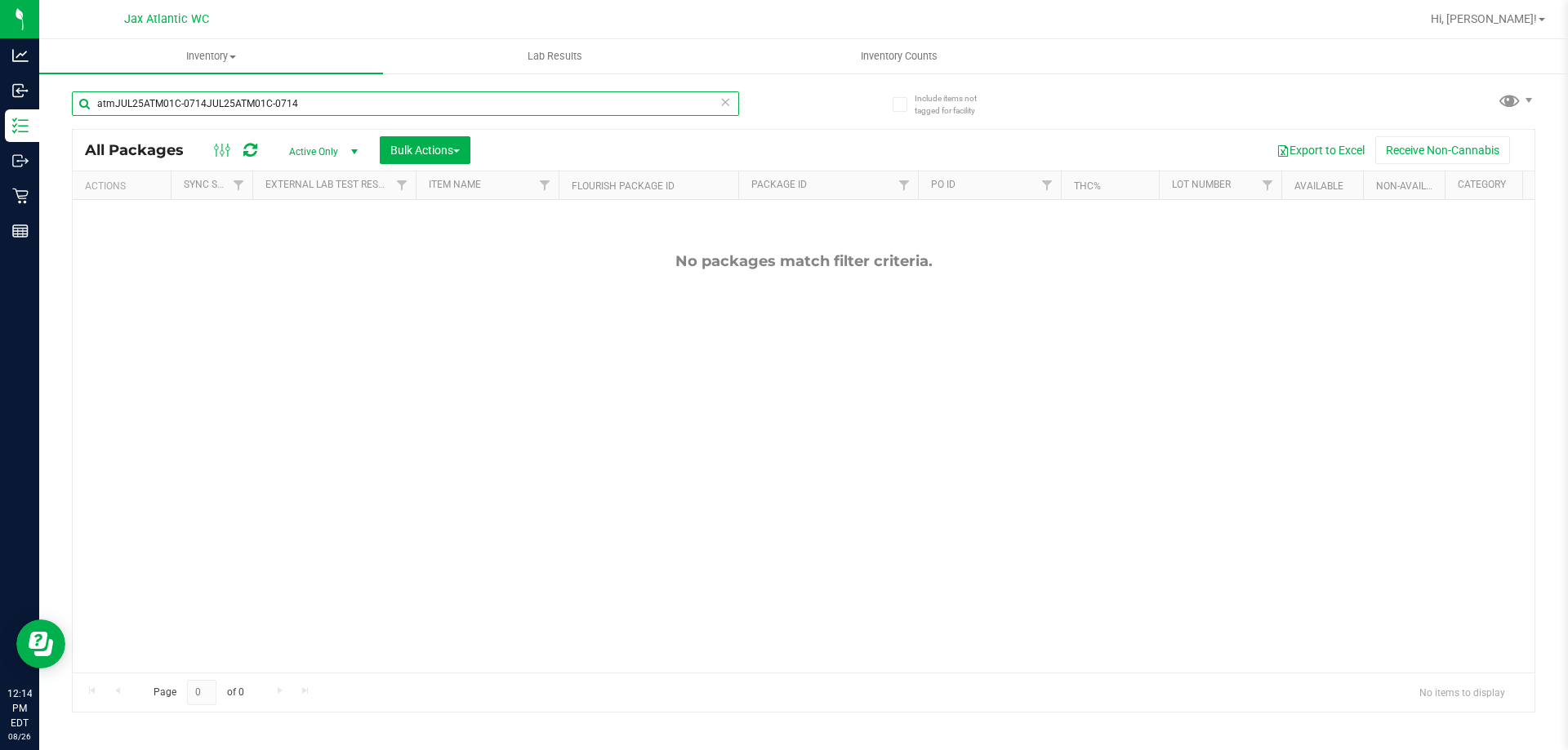
scroll to position [110, 0]
click at [364, 104] on input "atmJUL25ATM01C-0714JUL25ATM01C-0714" at bounding box center [405, 104] width 667 height 25
click at [366, 104] on input "atmJUL25ATM01C-0714JUL25ATM01C-0714" at bounding box center [405, 104] width 667 height 25
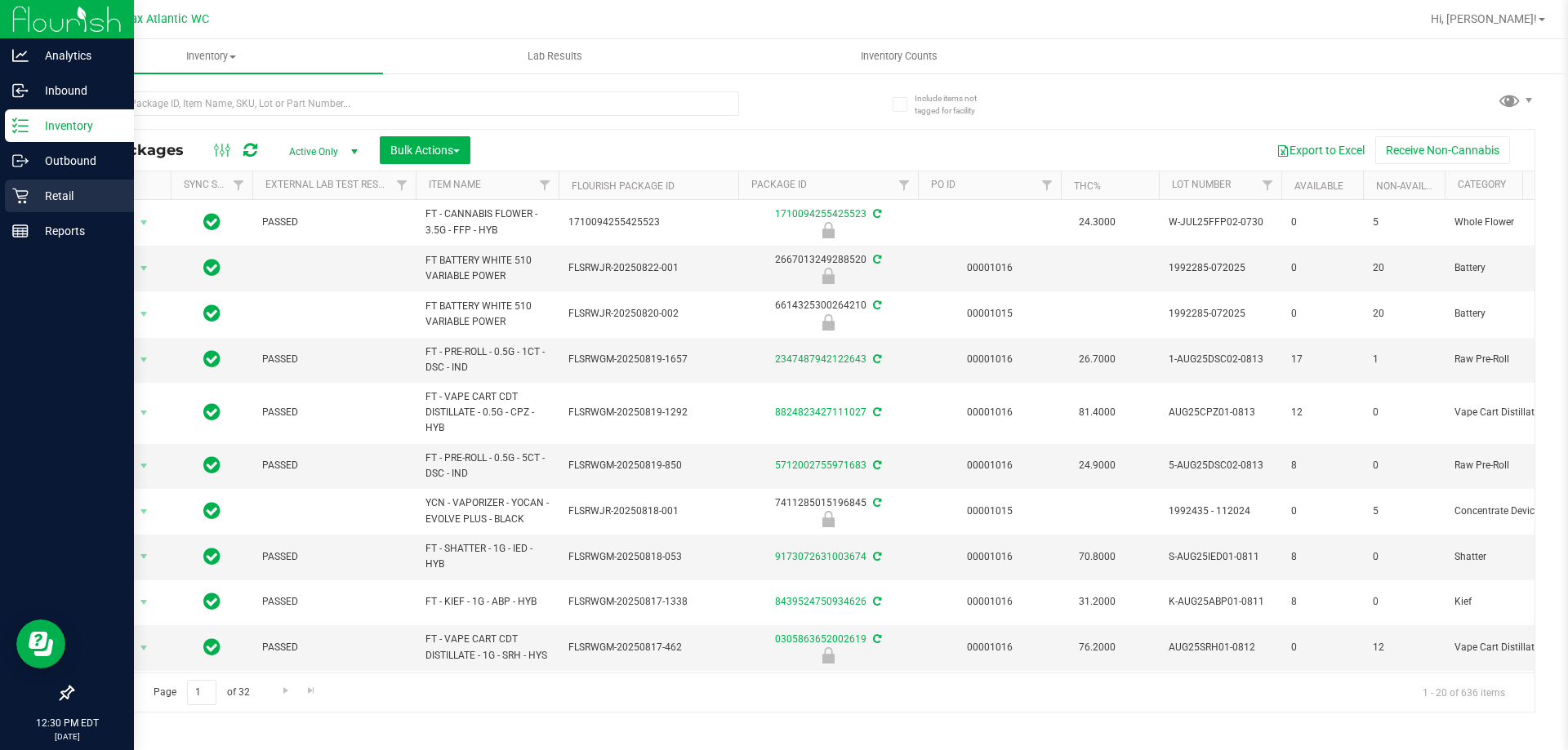
click at [32, 192] on p "Retail" at bounding box center [78, 196] width 98 height 20
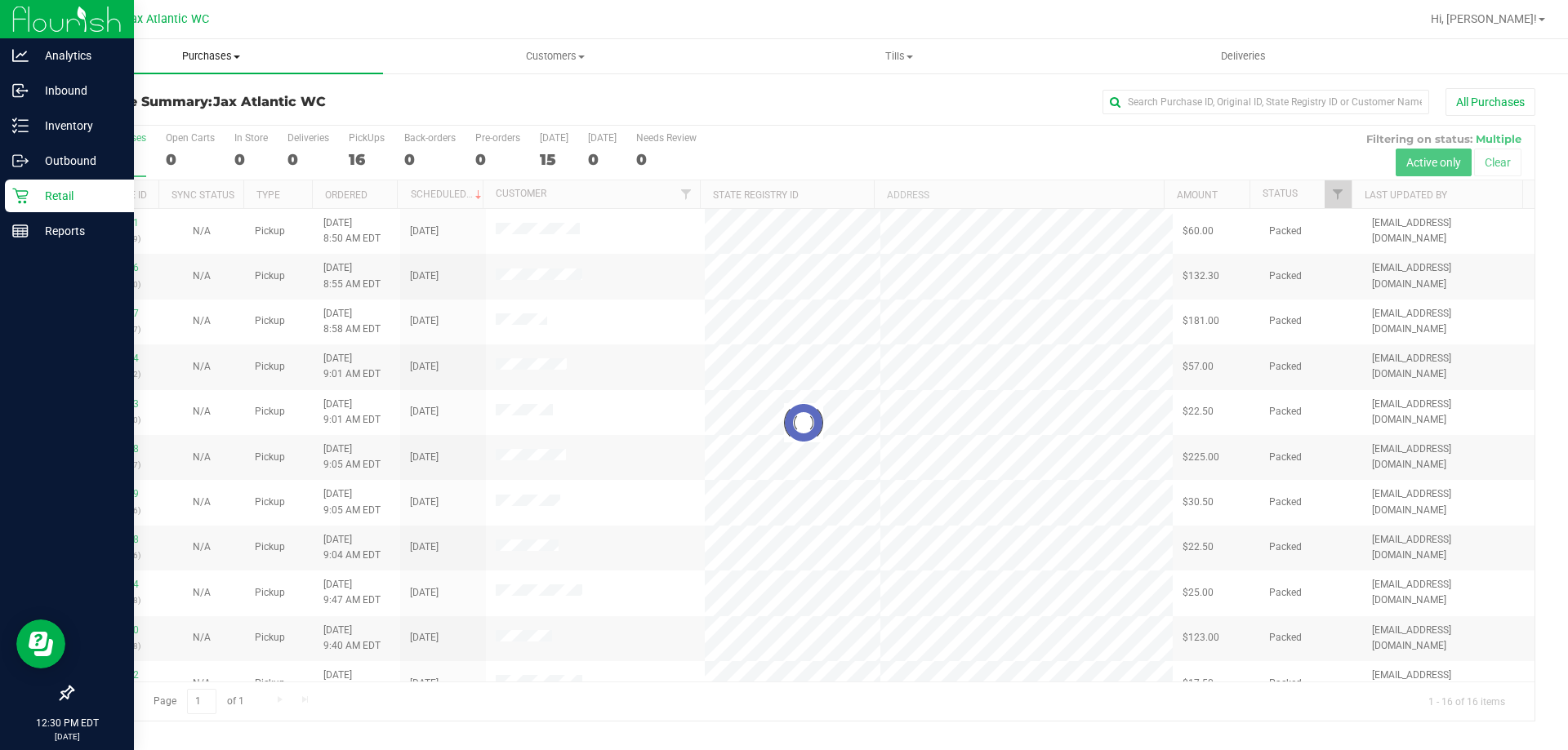
click at [171, 58] on span "Purchases" at bounding box center [211, 56] width 344 height 15
click at [140, 119] on li "Fulfillment" at bounding box center [211, 118] width 344 height 20
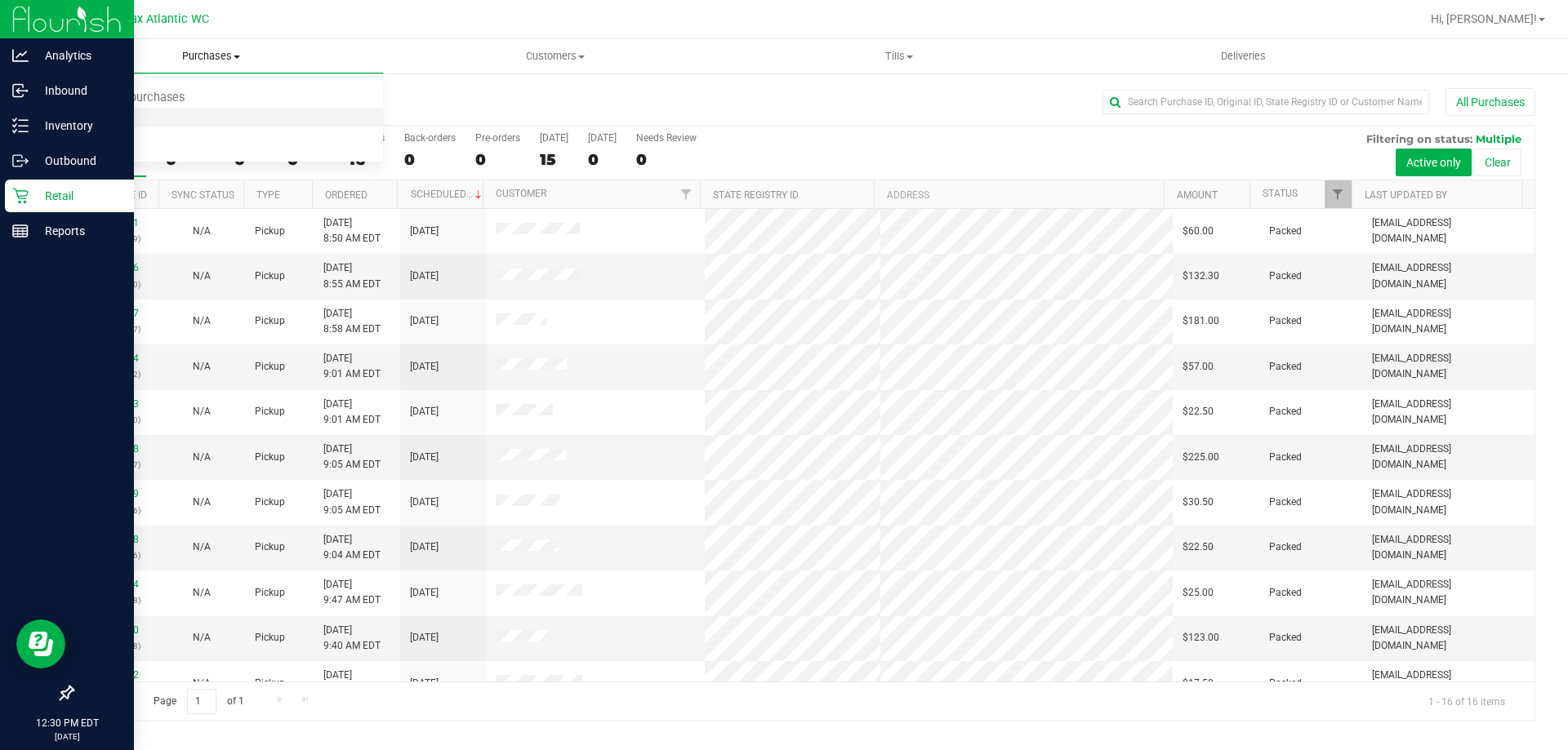
click at [139, 118] on li "Fulfillment" at bounding box center [211, 118] width 344 height 20
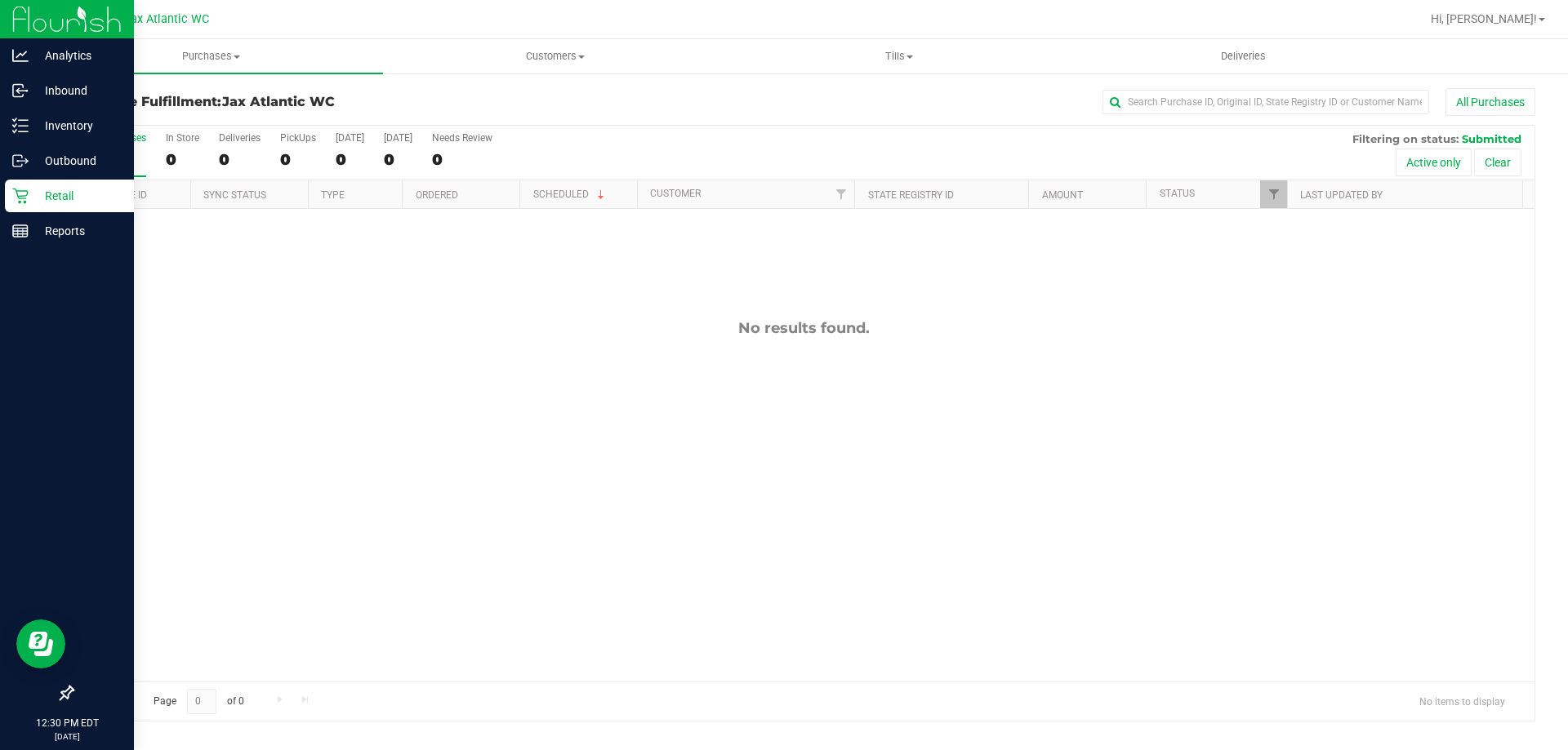
click at [847, 461] on div "No results found." at bounding box center [803, 500] width 1462 height 583
click at [775, 394] on div "No results found." at bounding box center [803, 500] width 1462 height 583
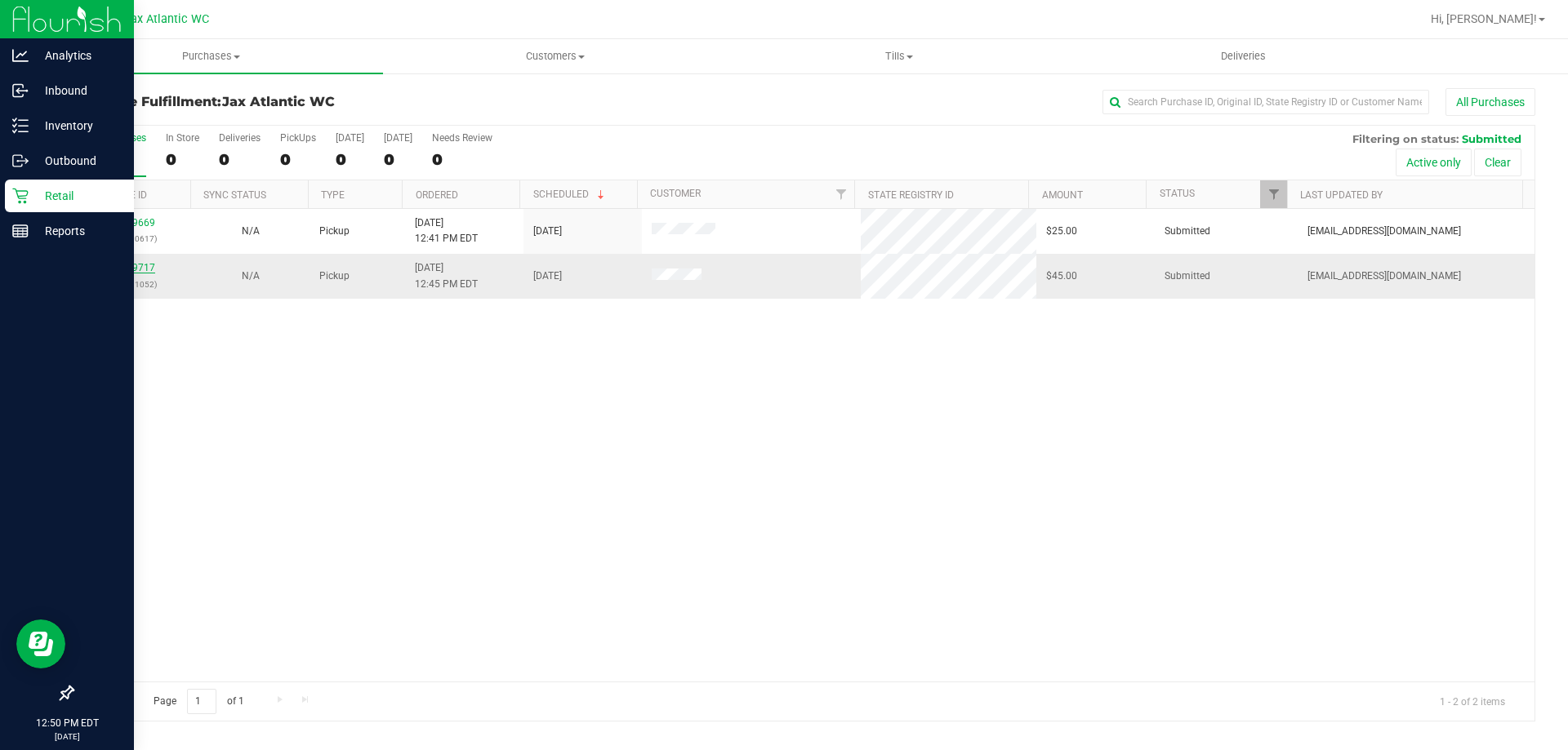
click at [134, 270] on link "11849717" at bounding box center [132, 268] width 46 height 11
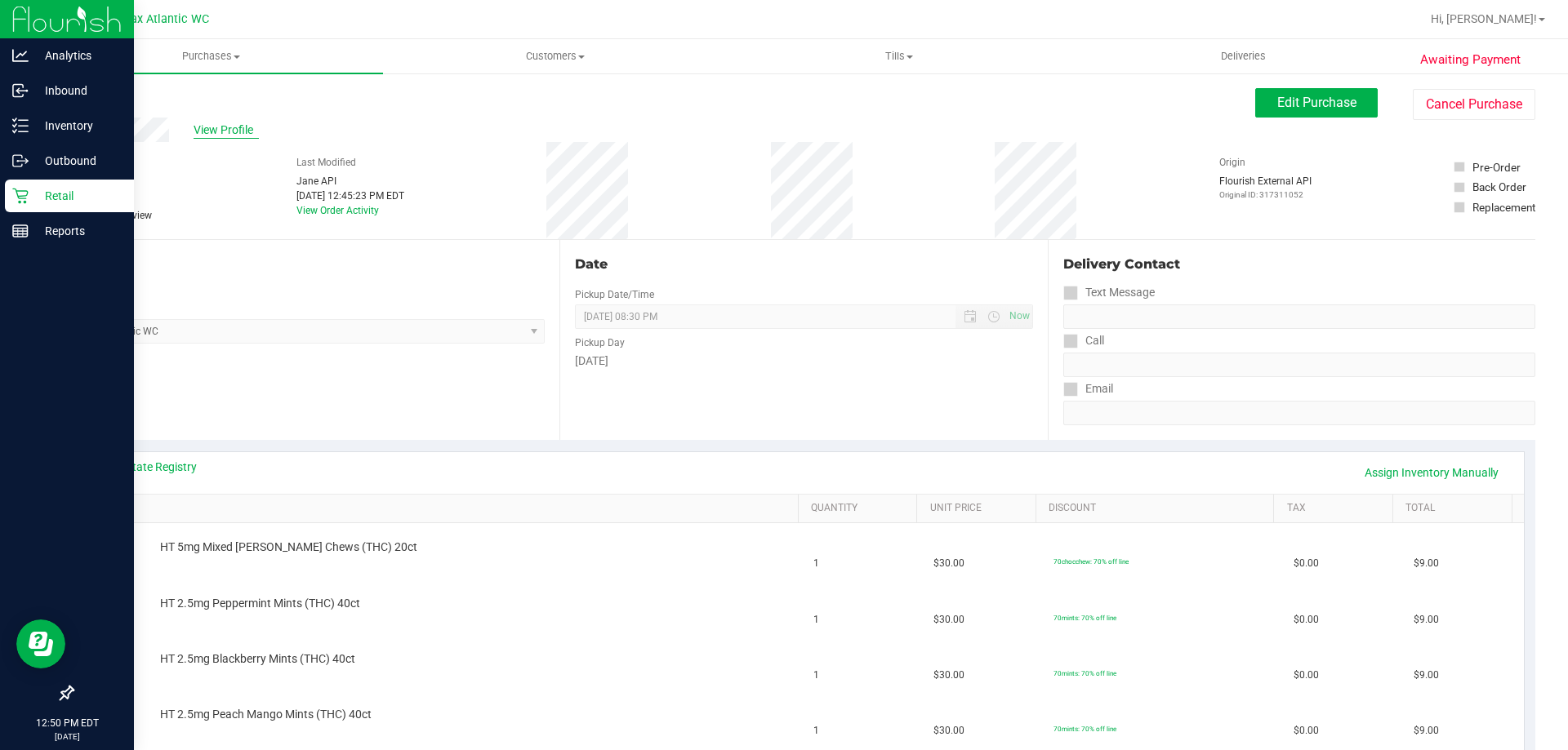
click at [229, 127] on span "View Profile" at bounding box center [226, 130] width 65 height 17
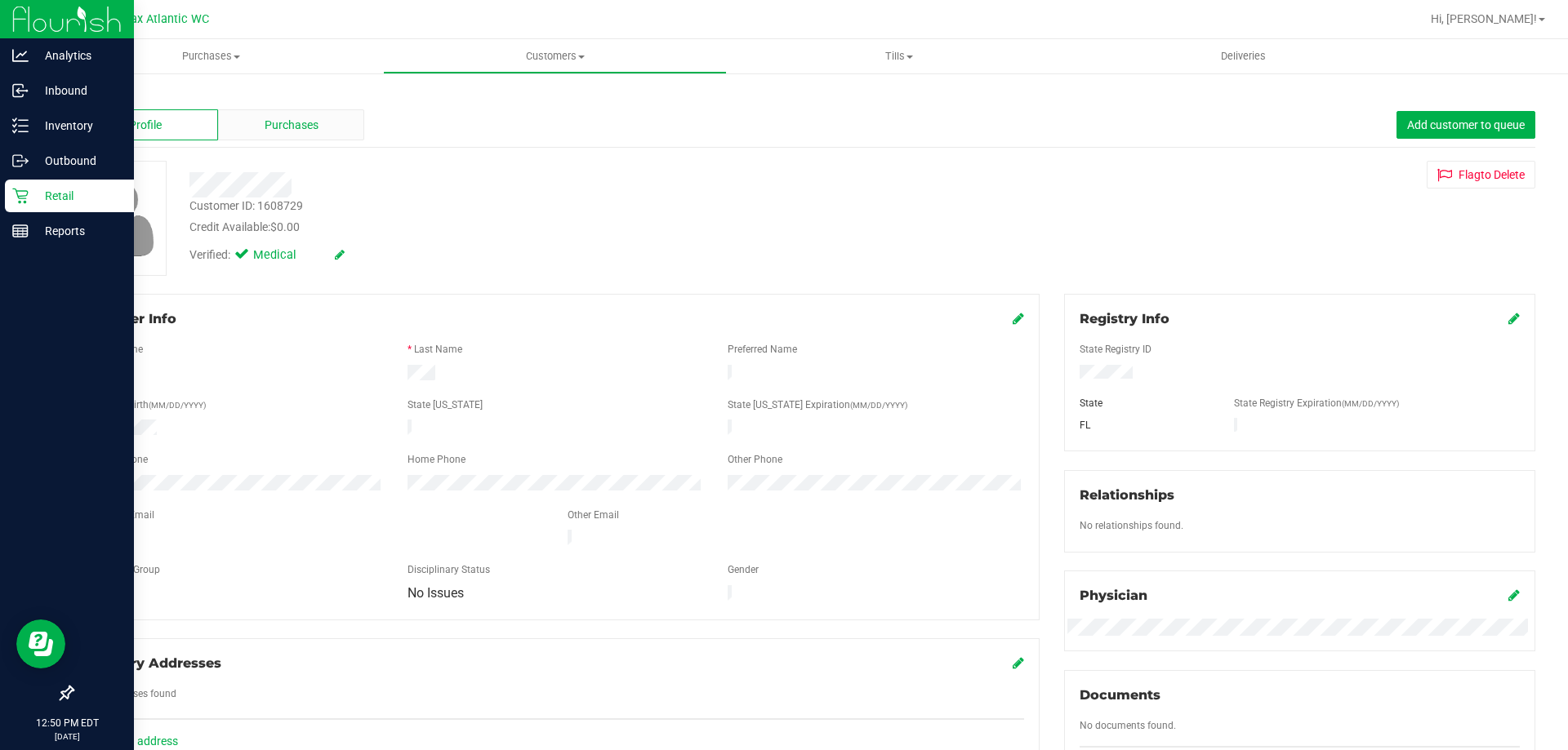
click at [258, 133] on div "Purchases" at bounding box center [291, 125] width 146 height 31
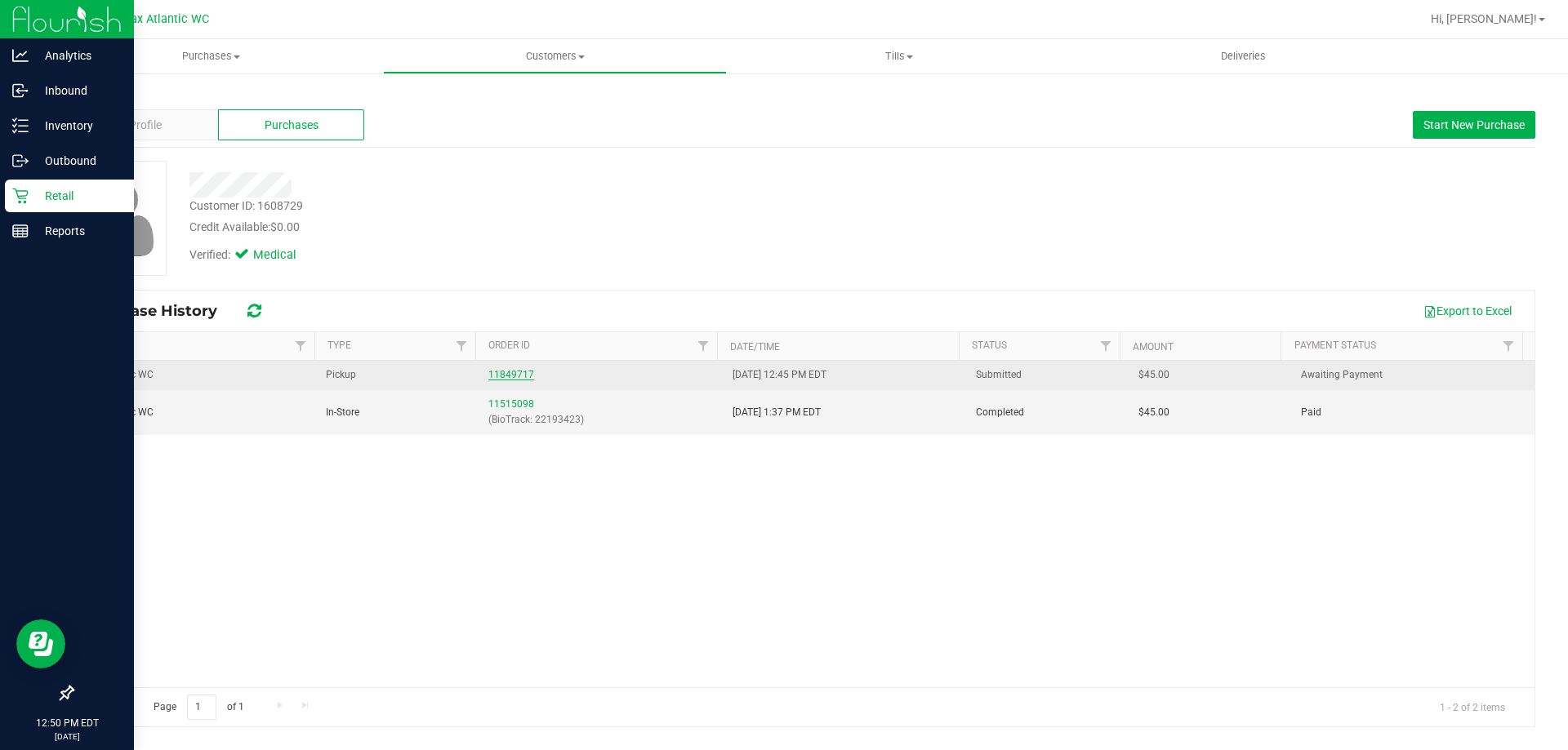
click at [521, 369] on link "11849717" at bounding box center [511, 375] width 46 height 11
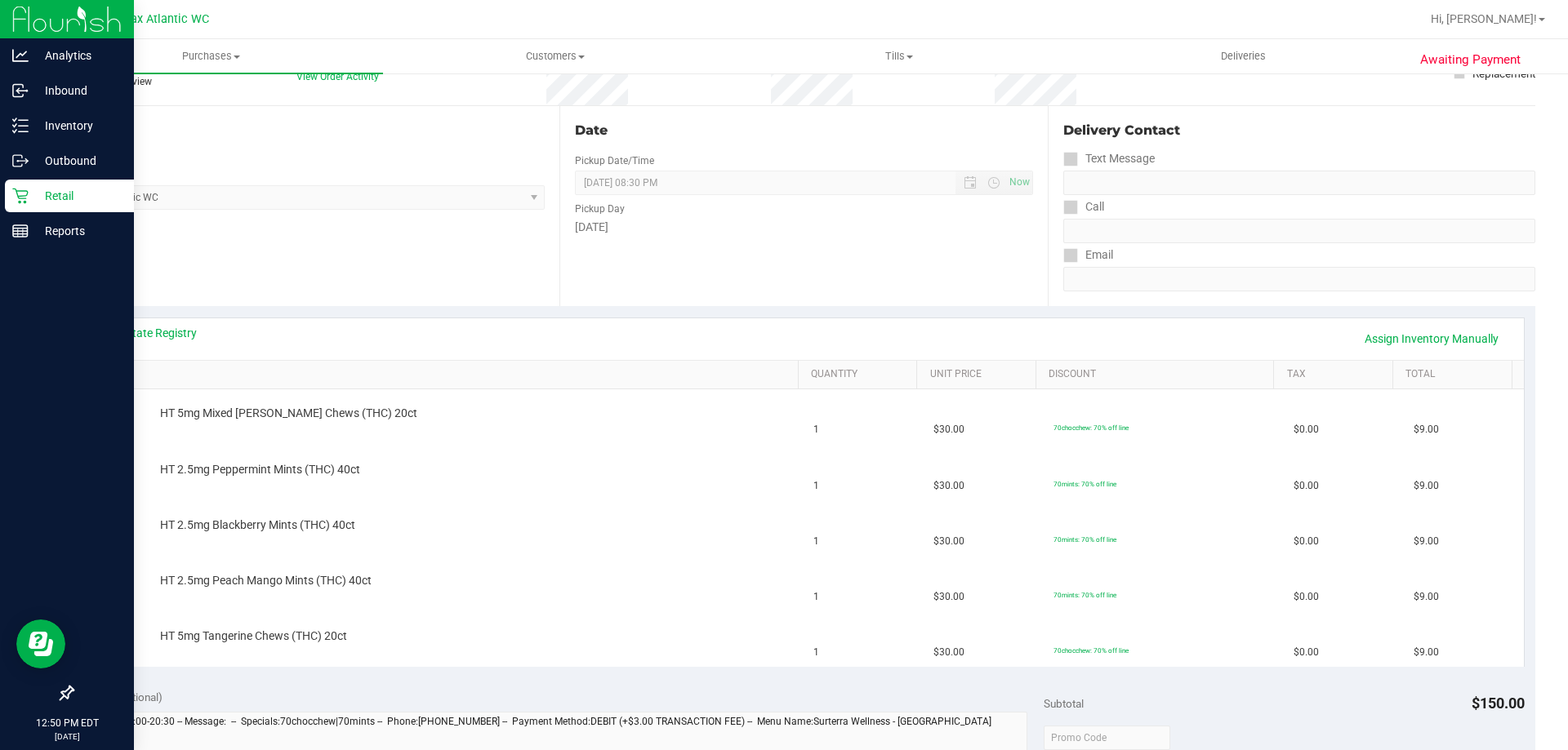
scroll to position [163, 0]
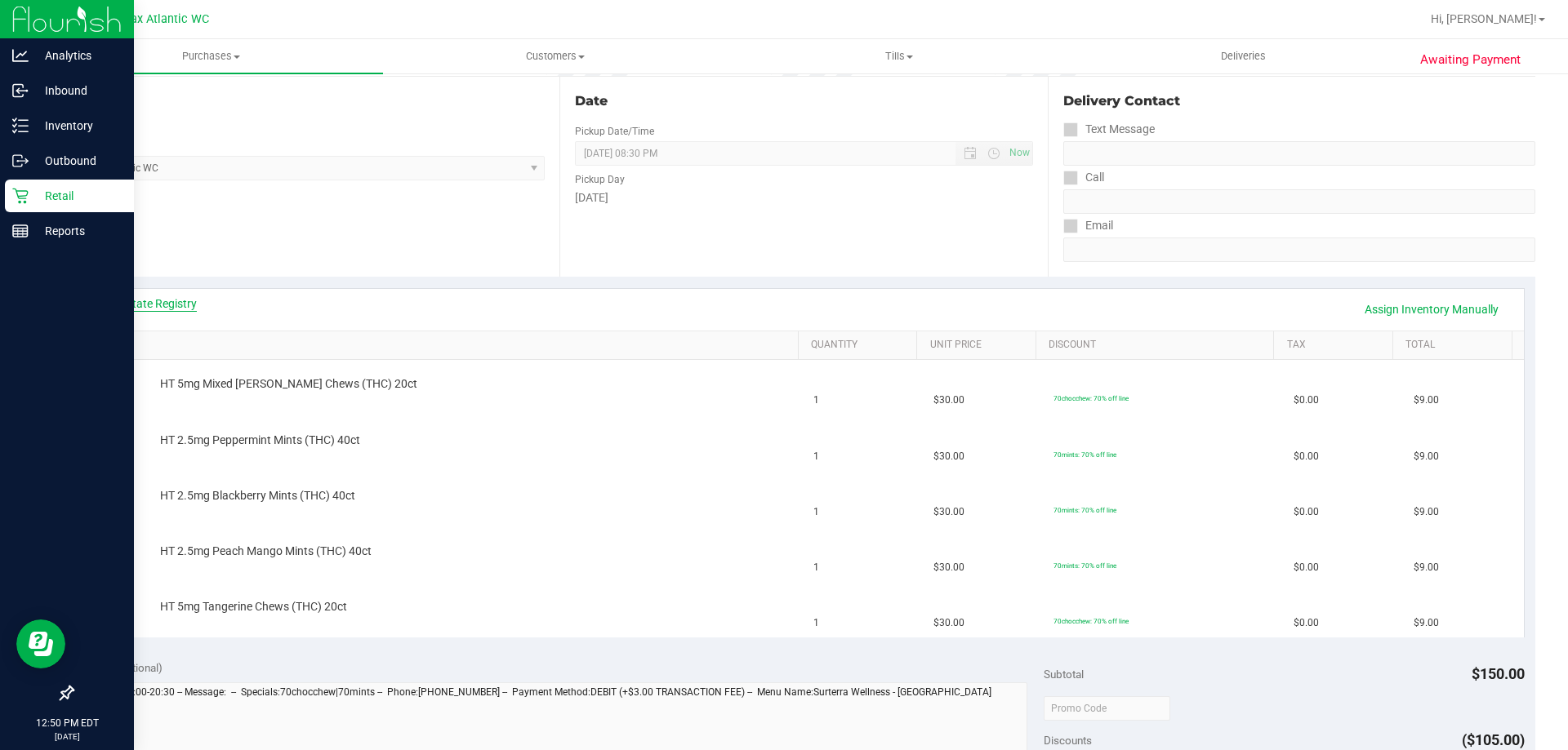
click at [165, 296] on link "View State Registry" at bounding box center [148, 304] width 98 height 16
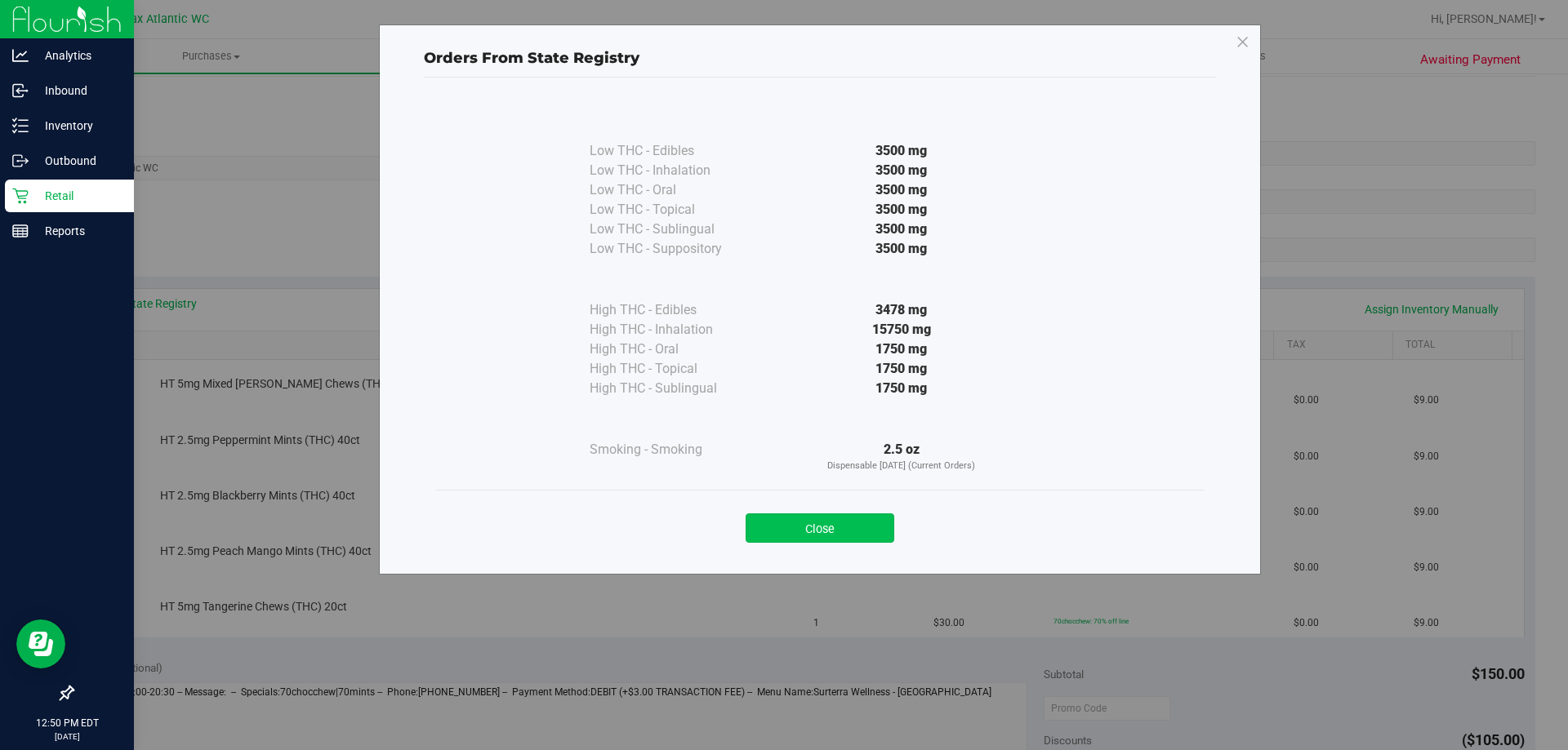
click at [864, 520] on button "Close" at bounding box center [820, 529] width 149 height 29
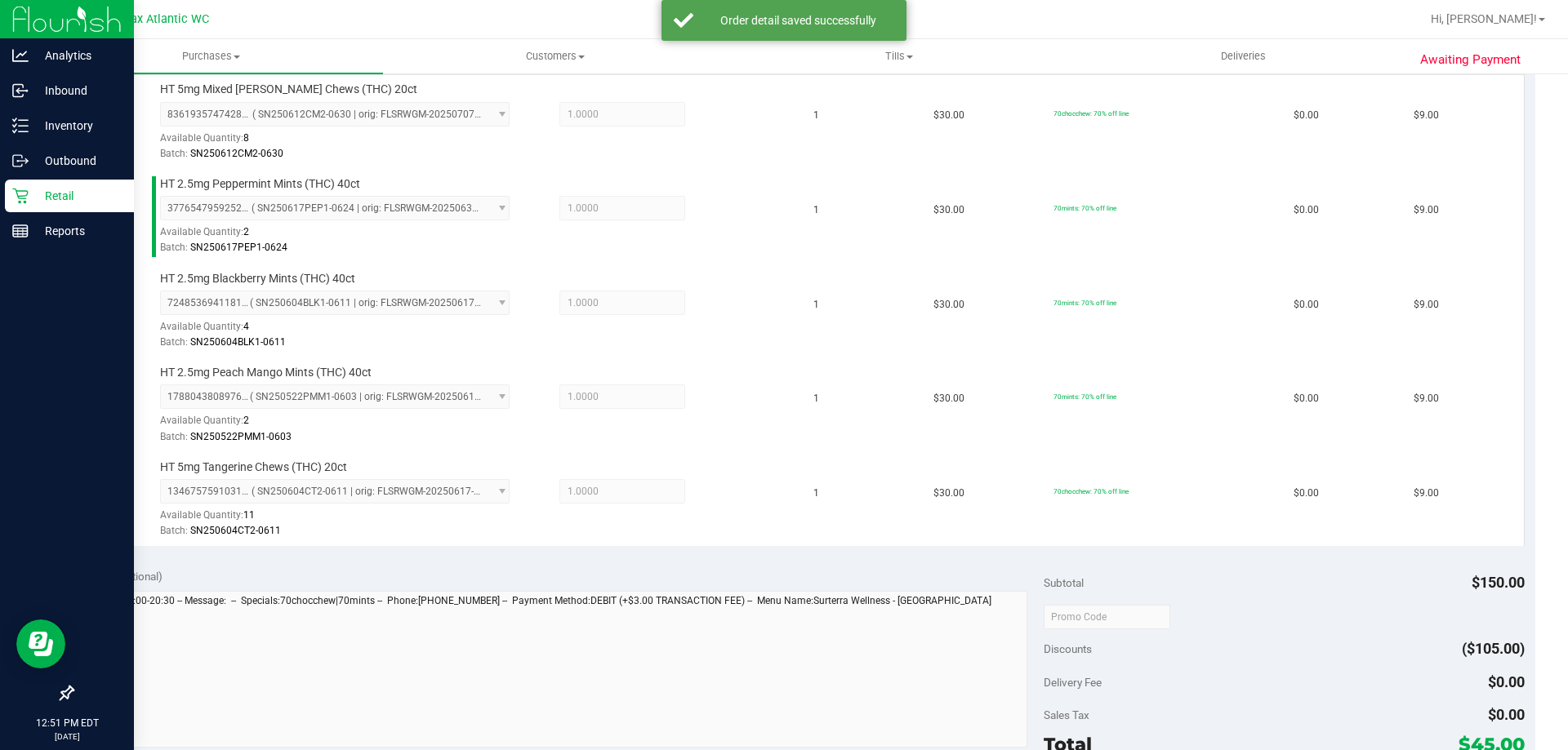
scroll to position [653, 0]
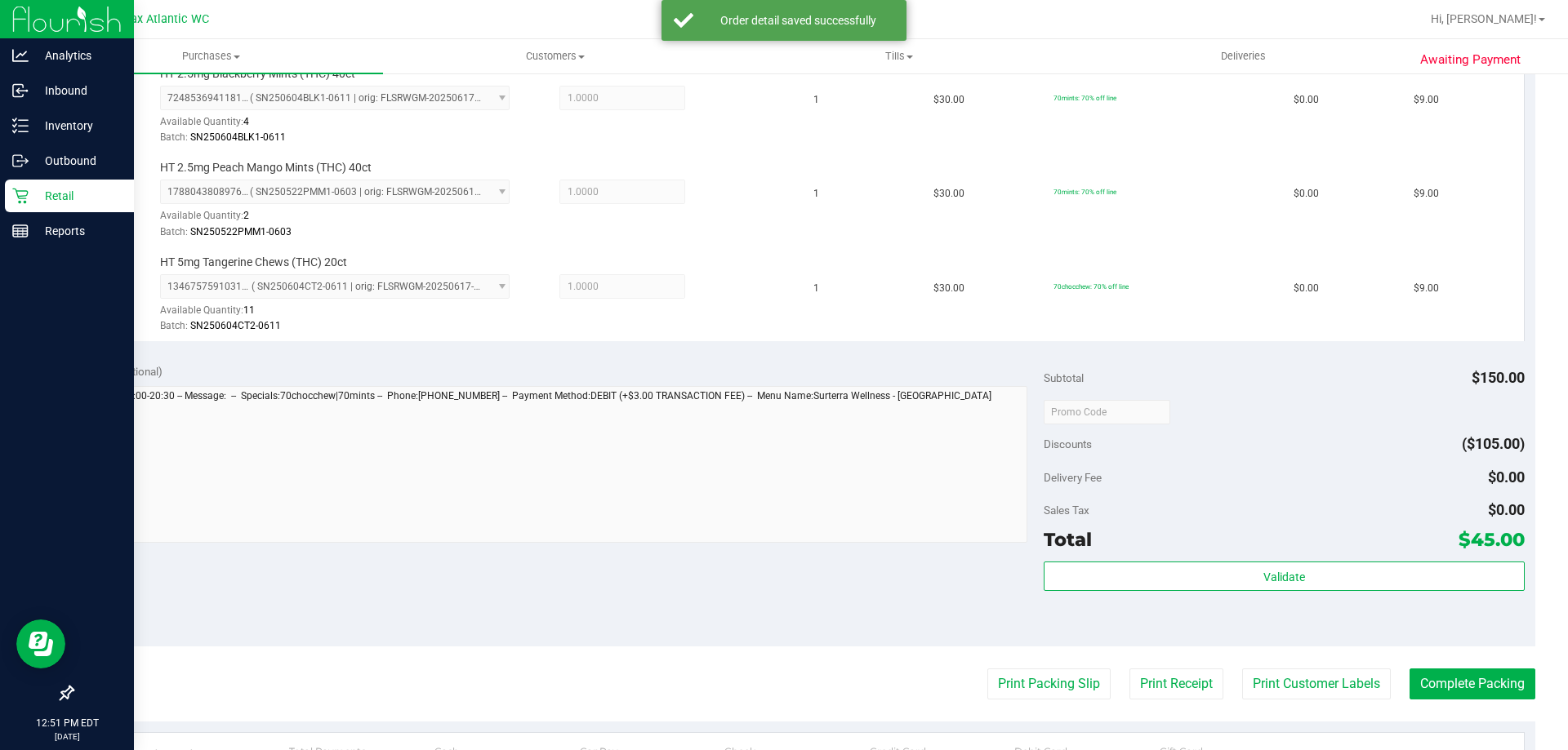
click at [1235, 560] on div "Subtotal $150.00 Discounts ($105.00) Delivery Fee $0.00 Sales Tax $0.00 Total $…" at bounding box center [1284, 499] width 480 height 272
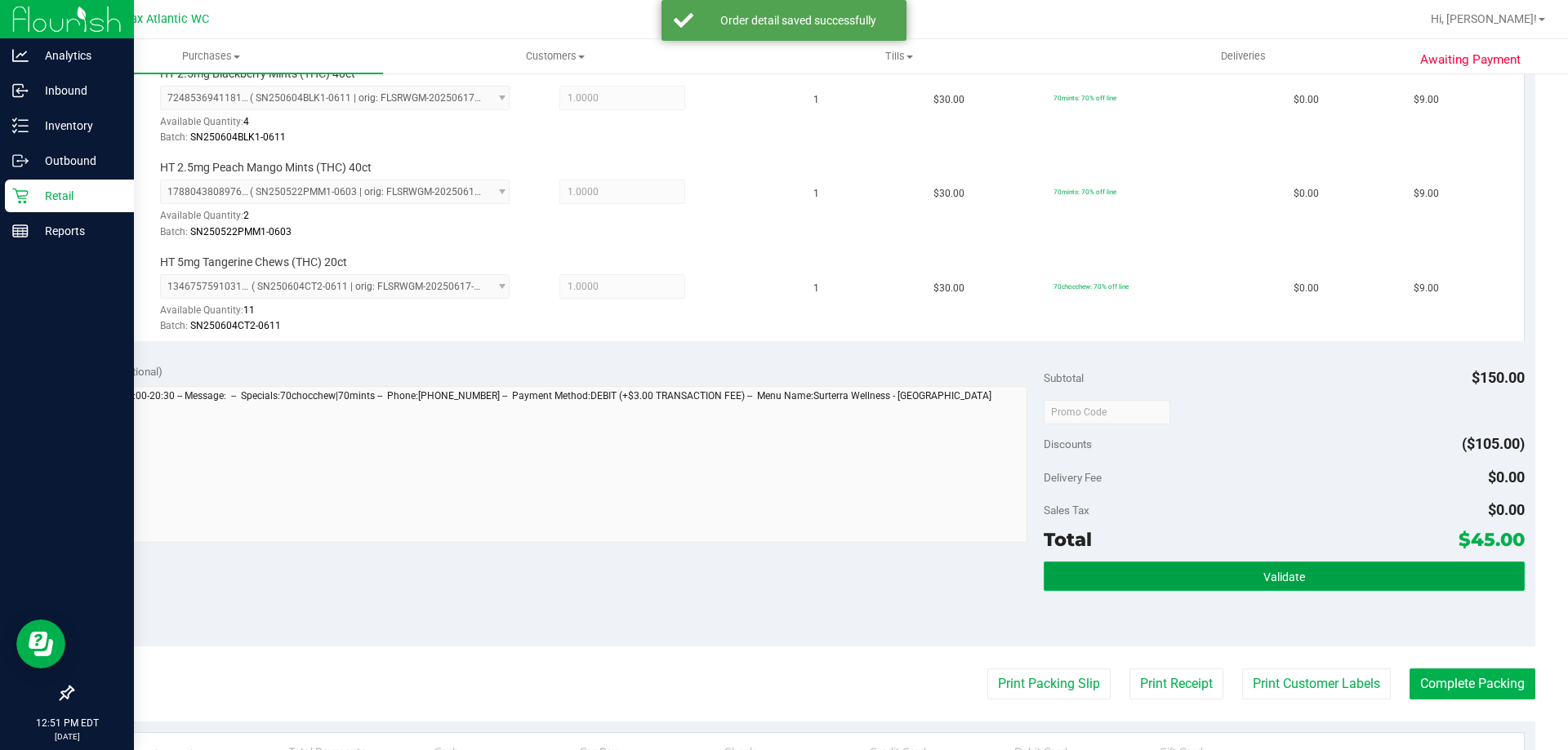
click at [1235, 567] on button "Validate" at bounding box center [1284, 577] width 480 height 29
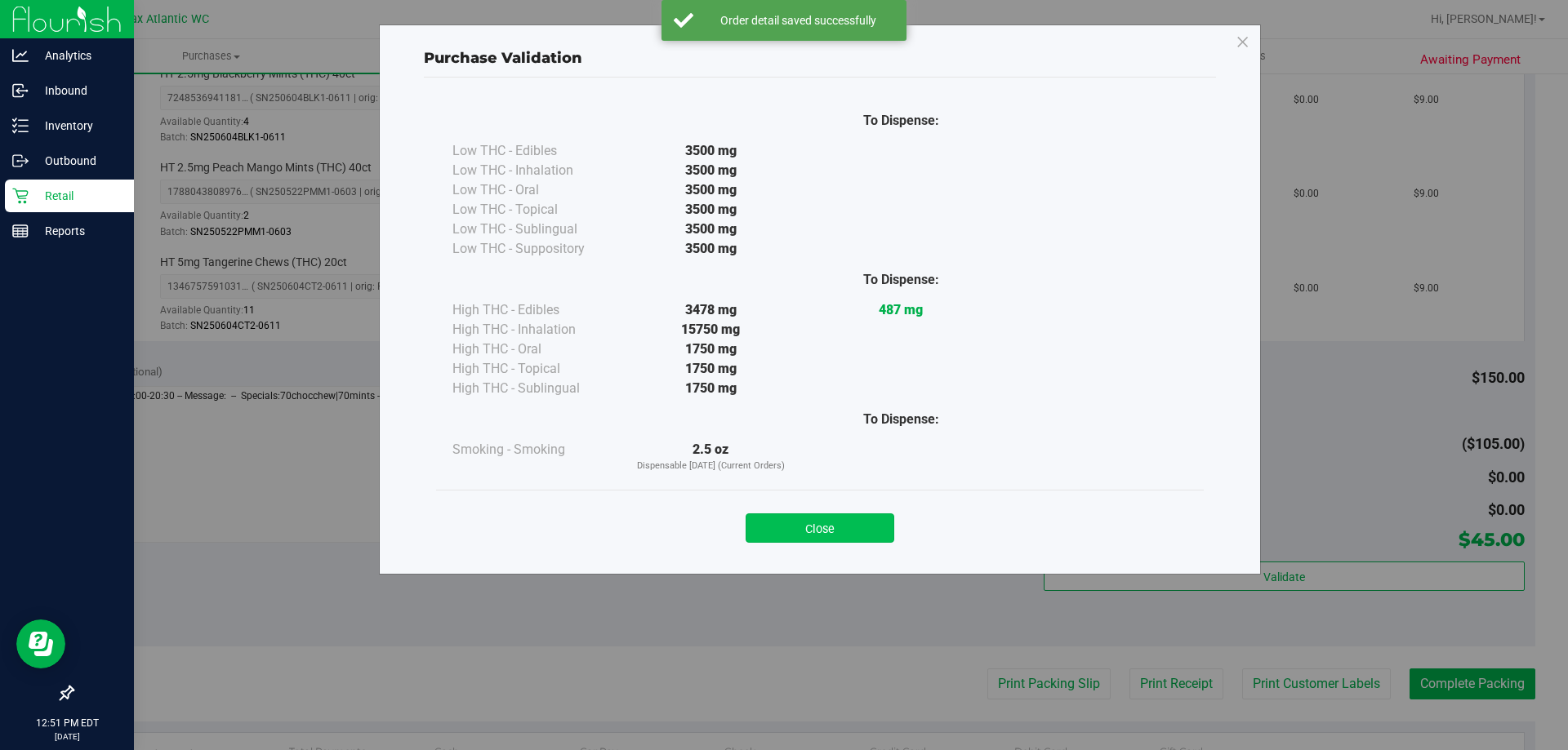
click at [816, 526] on button "Close" at bounding box center [820, 529] width 149 height 29
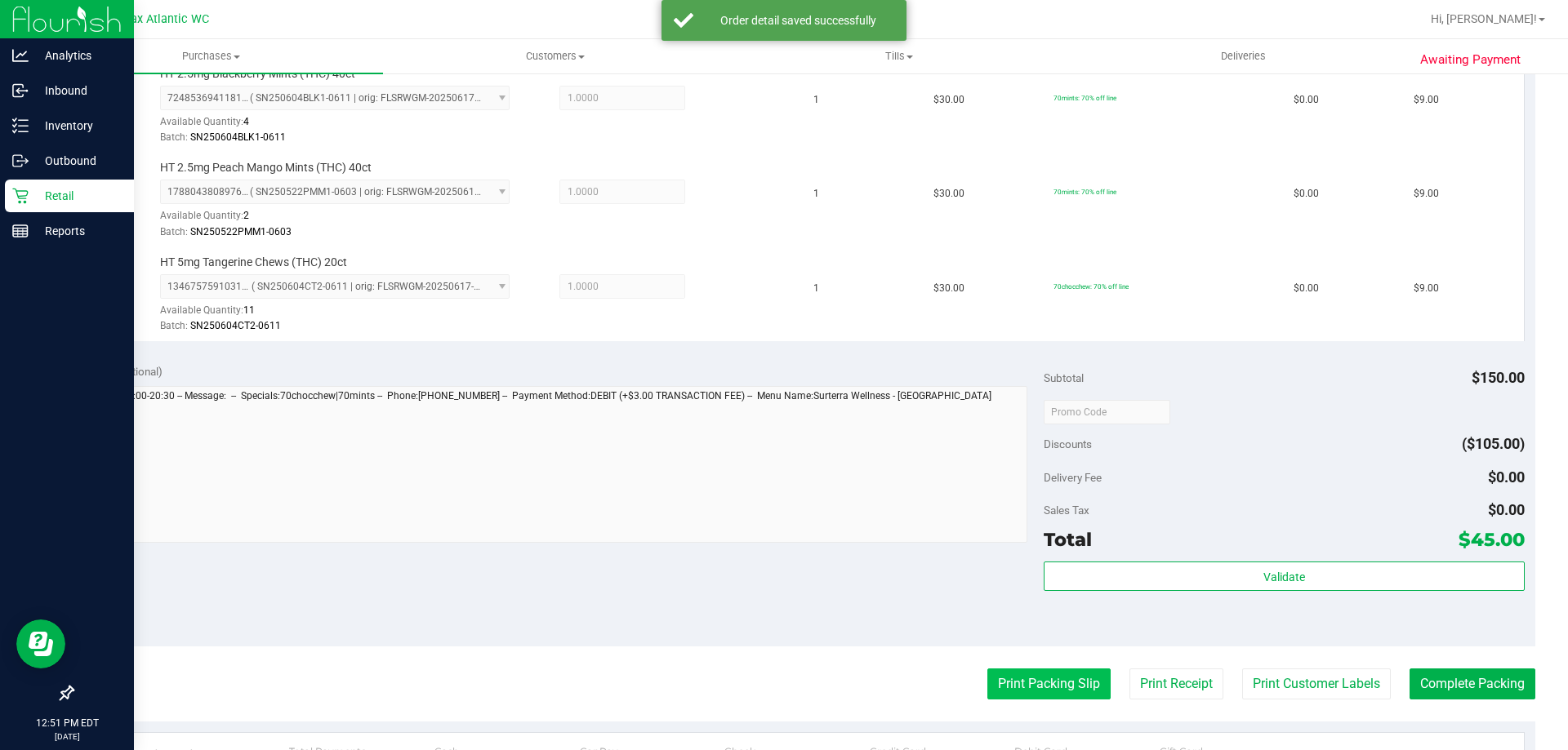
click at [1042, 684] on button "Print Packing Slip" at bounding box center [1048, 684] width 123 height 31
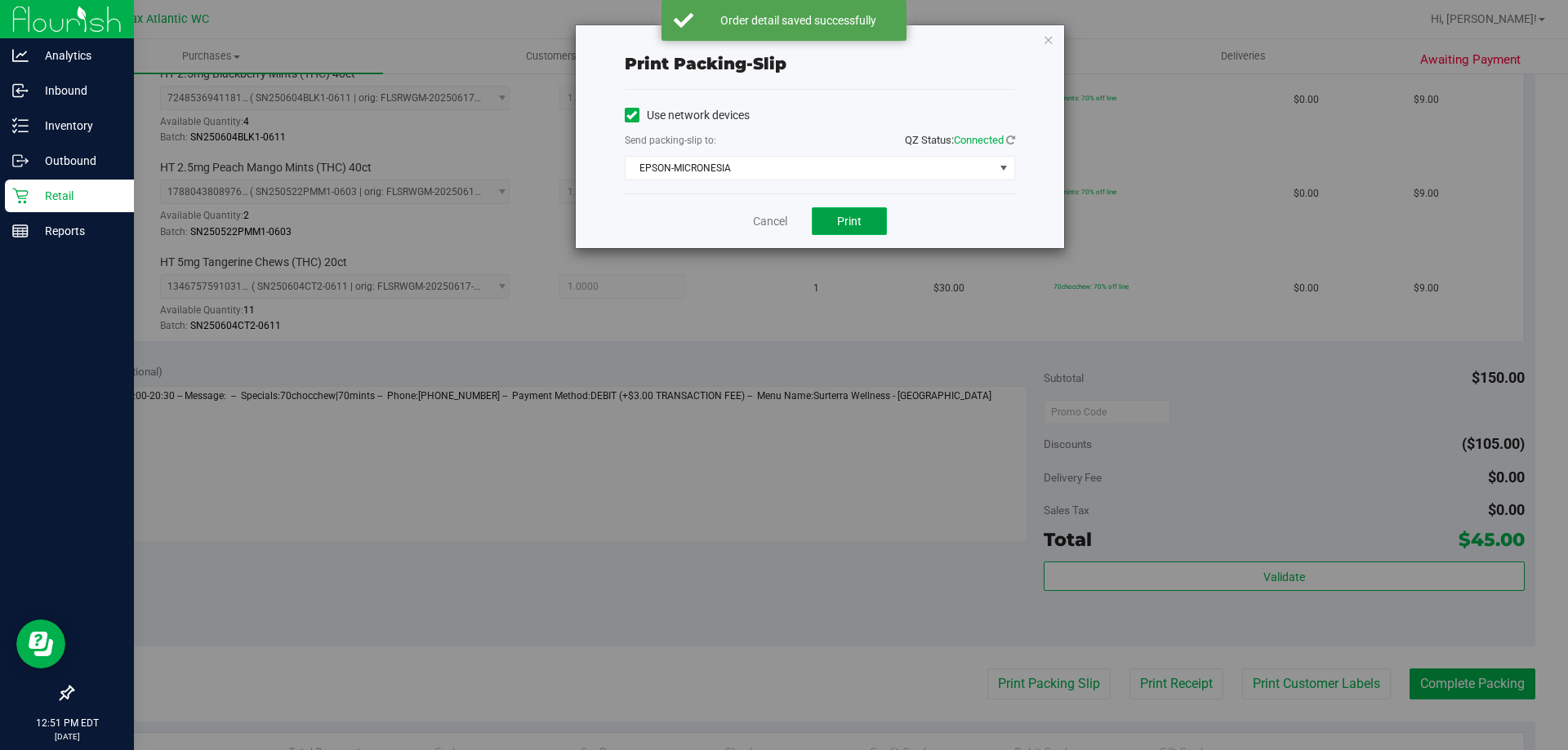
click at [881, 227] on button "Print" at bounding box center [849, 221] width 75 height 28
click at [758, 219] on link "Cancel" at bounding box center [770, 221] width 34 height 17
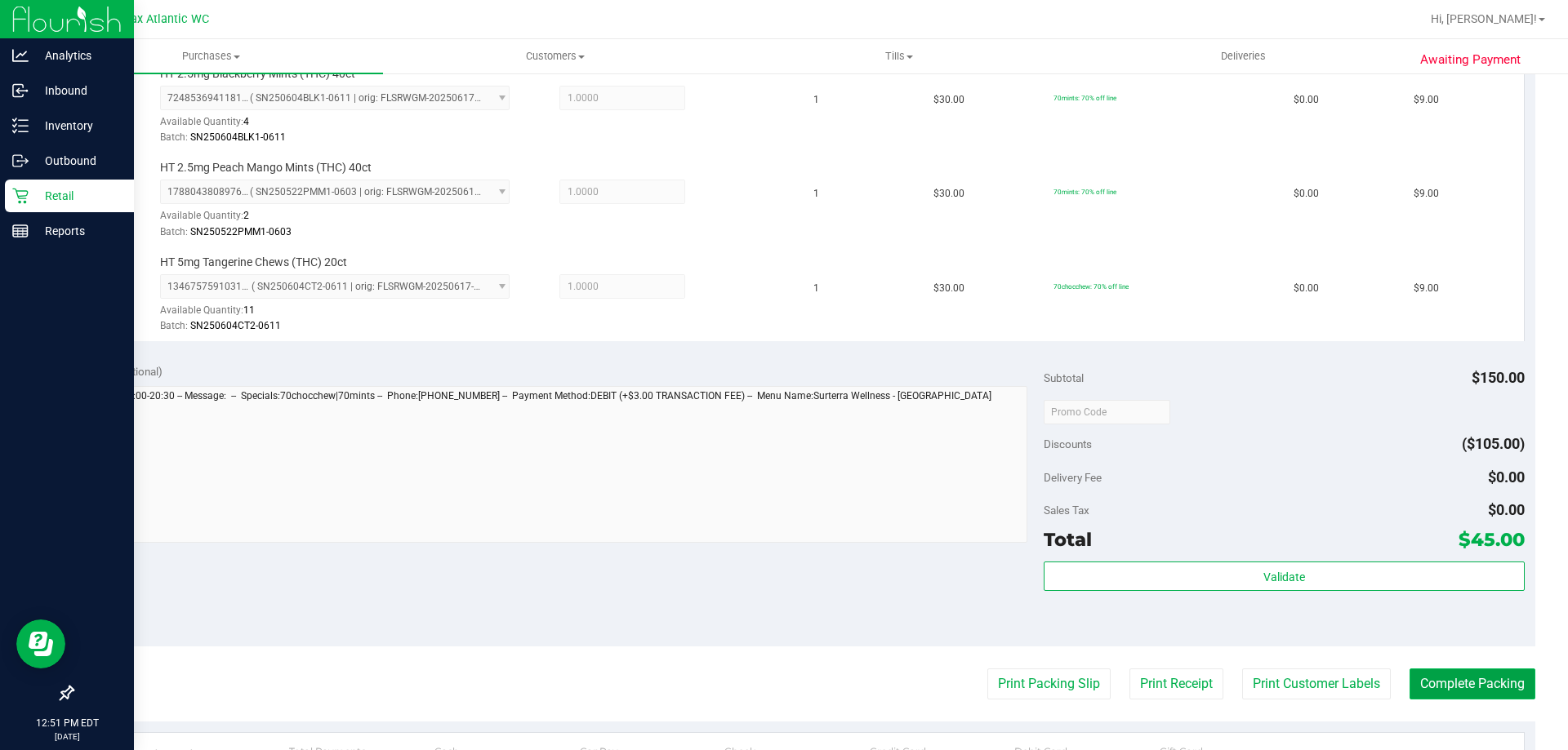
click at [1461, 678] on button "Complete Packing" at bounding box center [1472, 684] width 126 height 31
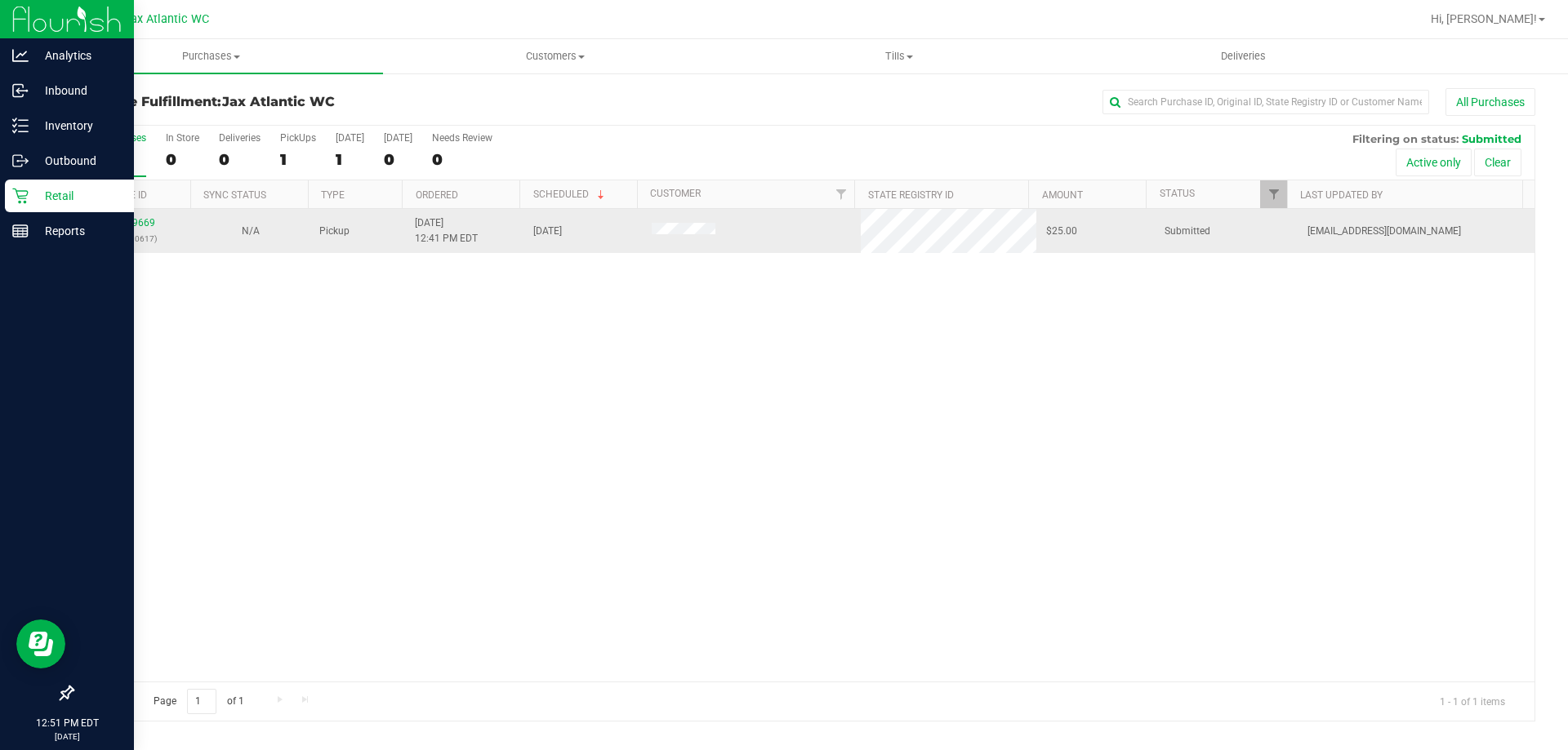
click at [114, 216] on div "11849669 (317310617)" at bounding box center [132, 231] width 99 height 31
click at [148, 235] on p "(317310617)" at bounding box center [132, 239] width 99 height 16
drag, startPoint x: 146, startPoint y: 232, endPoint x: 154, endPoint y: 227, distance: 9.4
click at [150, 229] on div "11849669 (317310617)" at bounding box center [132, 231] width 99 height 31
click at [158, 223] on div "11849669 (317310617)" at bounding box center [132, 231] width 99 height 31
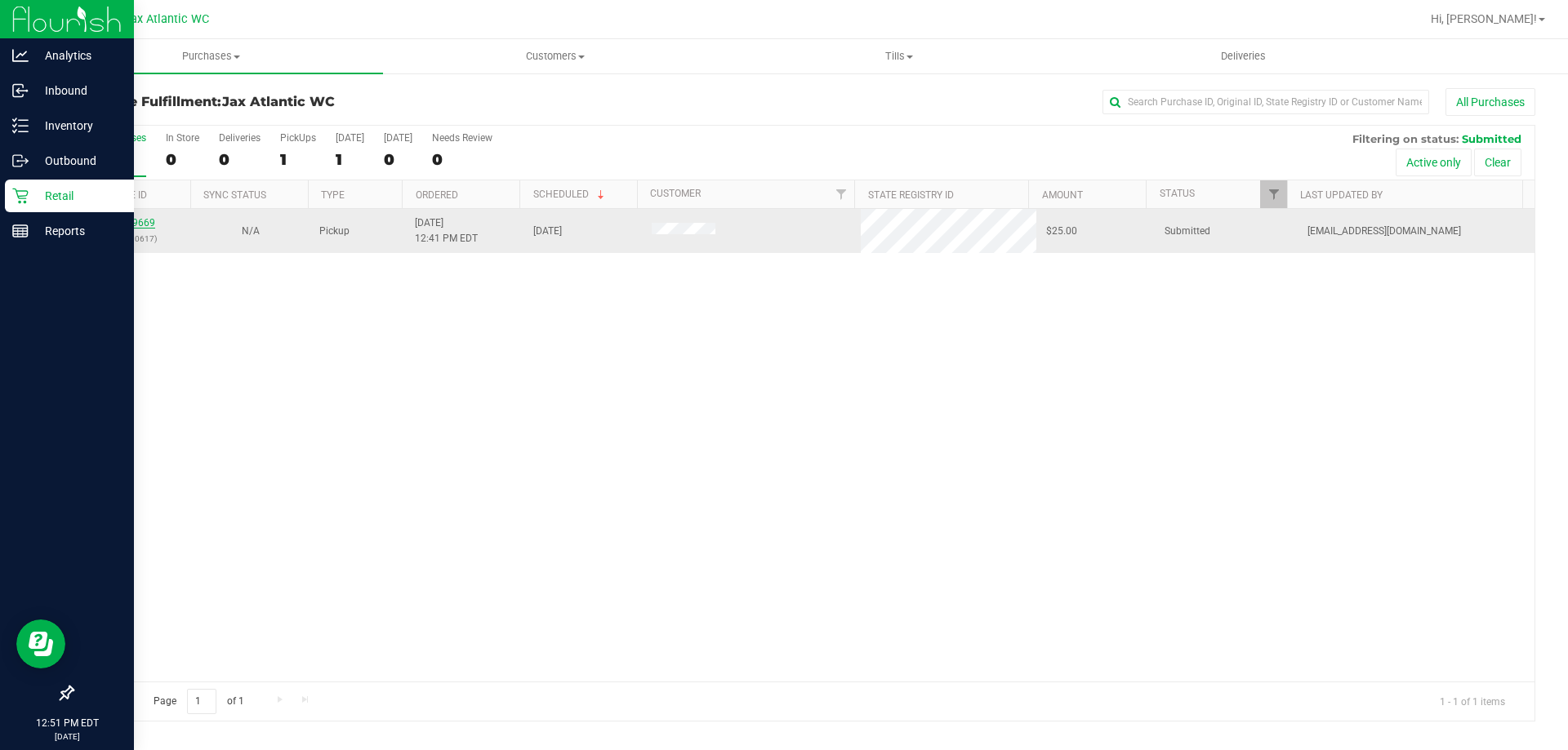
click at [146, 223] on link "11849669" at bounding box center [132, 223] width 46 height 11
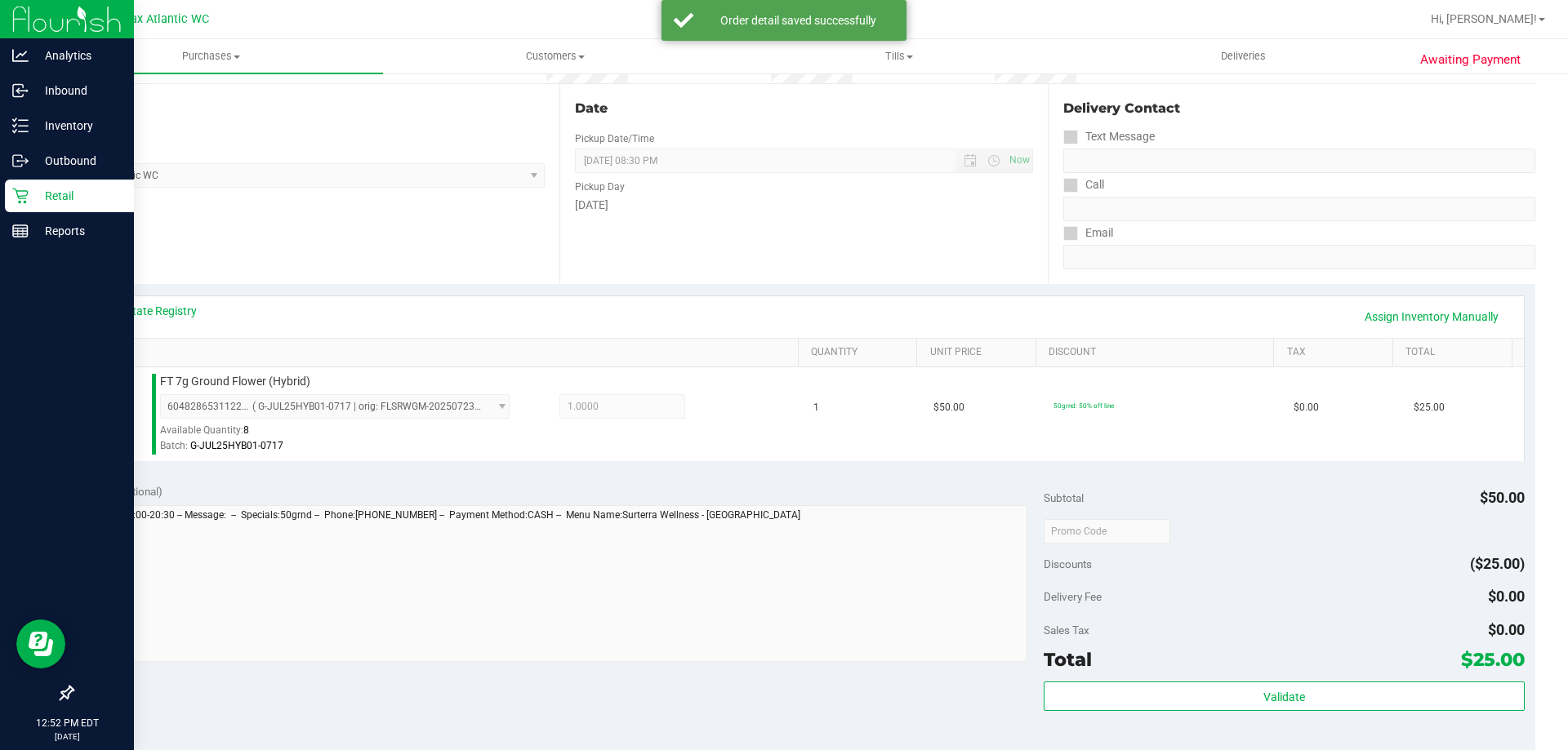
scroll to position [245, 0]
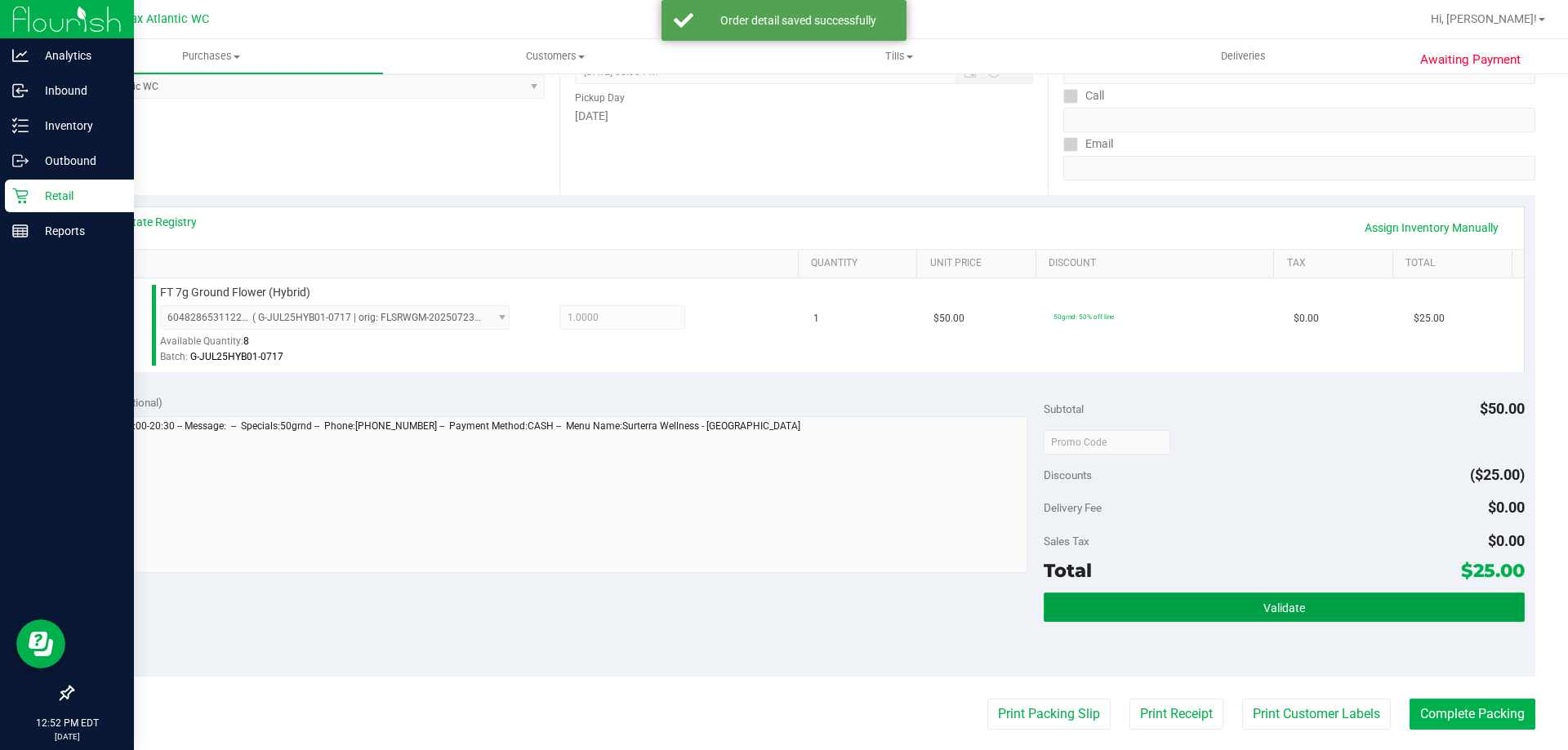
click at [1332, 600] on button "Validate" at bounding box center [1284, 607] width 480 height 29
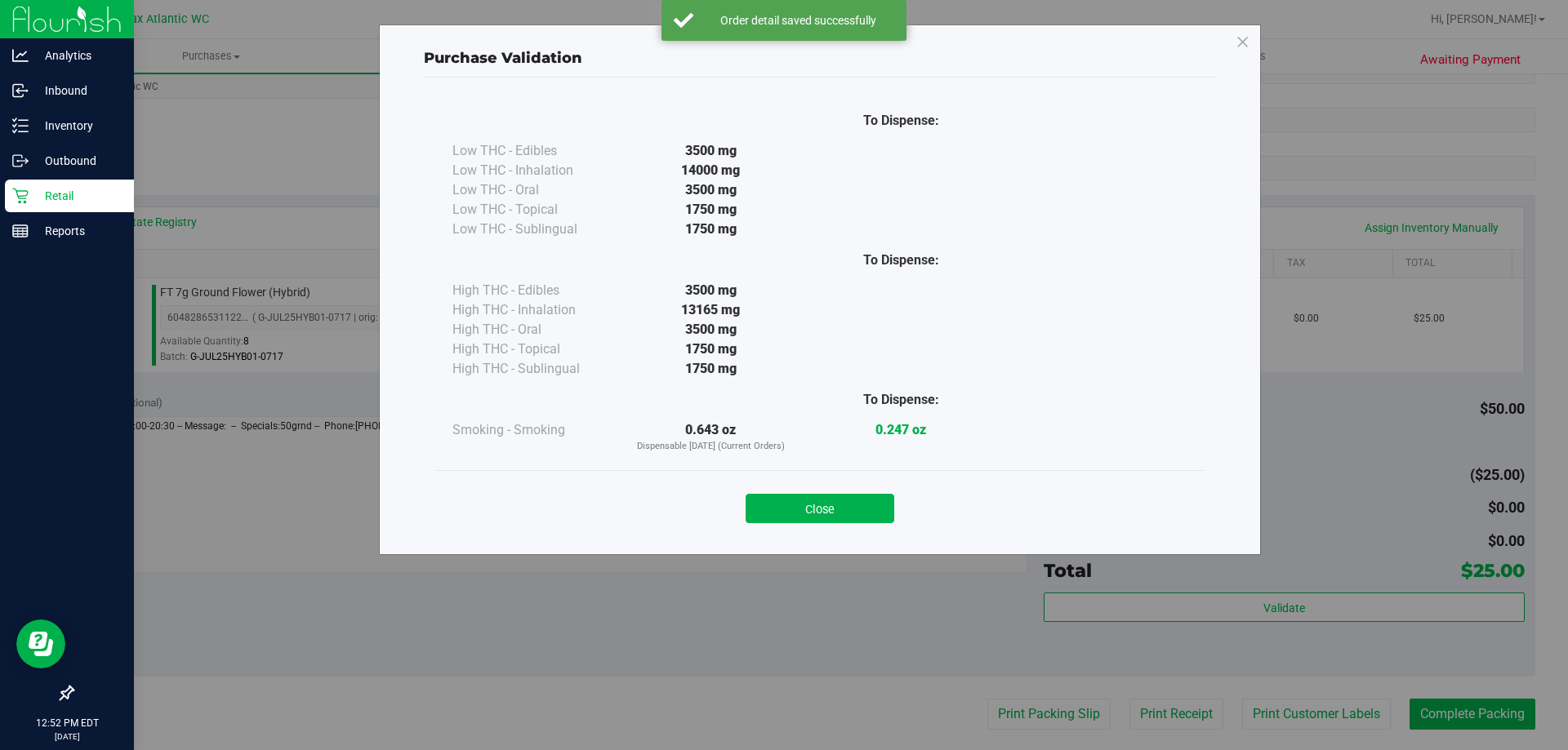
drag, startPoint x: 805, startPoint y: 500, endPoint x: 872, endPoint y: 536, distance: 76.1
click at [807, 500] on button "Close" at bounding box center [820, 509] width 149 height 29
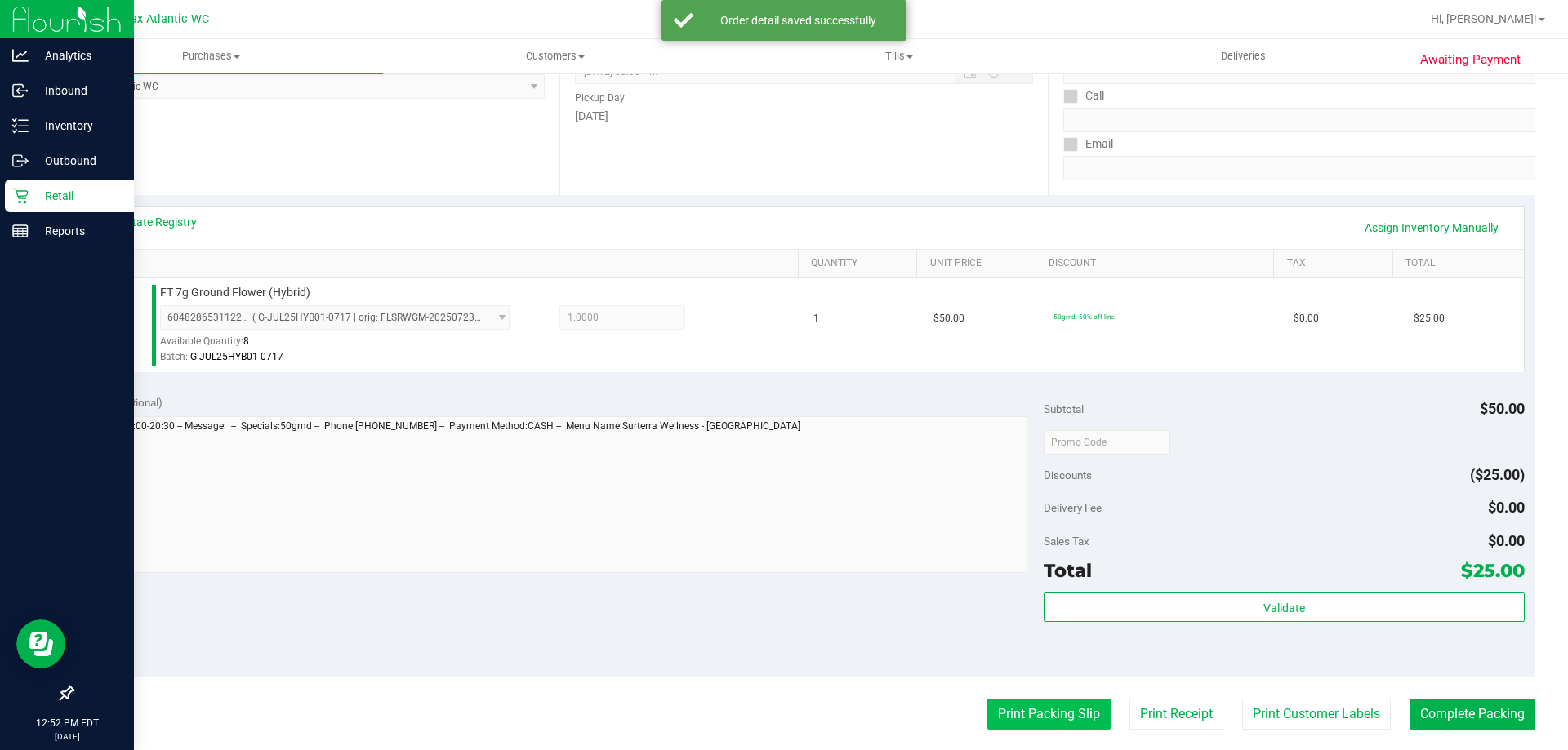
click at [1065, 706] on button "Print Packing Slip" at bounding box center [1048, 714] width 123 height 31
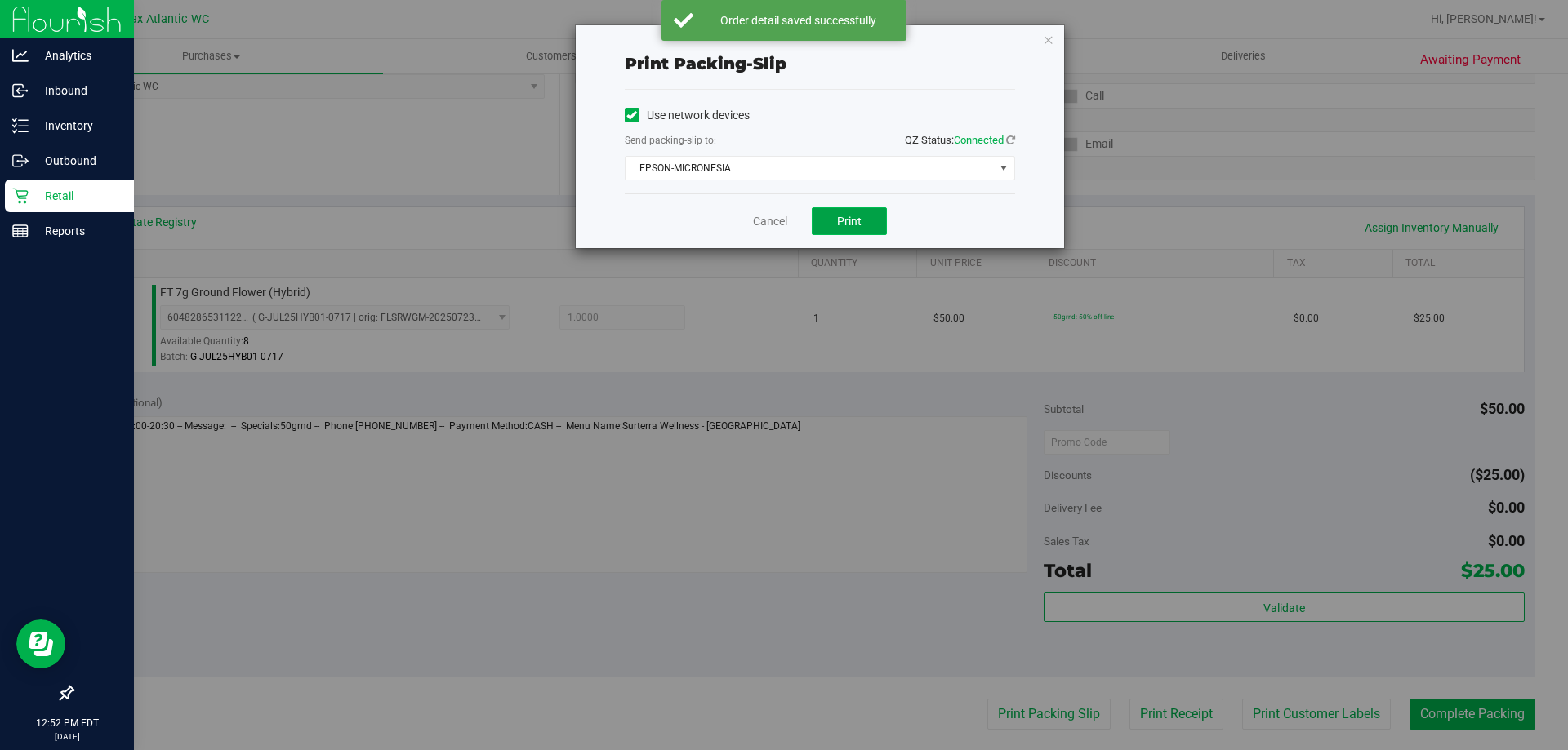
click at [849, 228] on button "Print" at bounding box center [849, 221] width 75 height 28
click at [748, 218] on div "Cancel Print" at bounding box center [820, 221] width 391 height 55
click at [749, 221] on div "Cancel Print" at bounding box center [820, 221] width 391 height 55
click at [751, 221] on div "Cancel Print" at bounding box center [820, 221] width 391 height 55
click at [750, 221] on div "Cancel Print" at bounding box center [820, 221] width 391 height 55
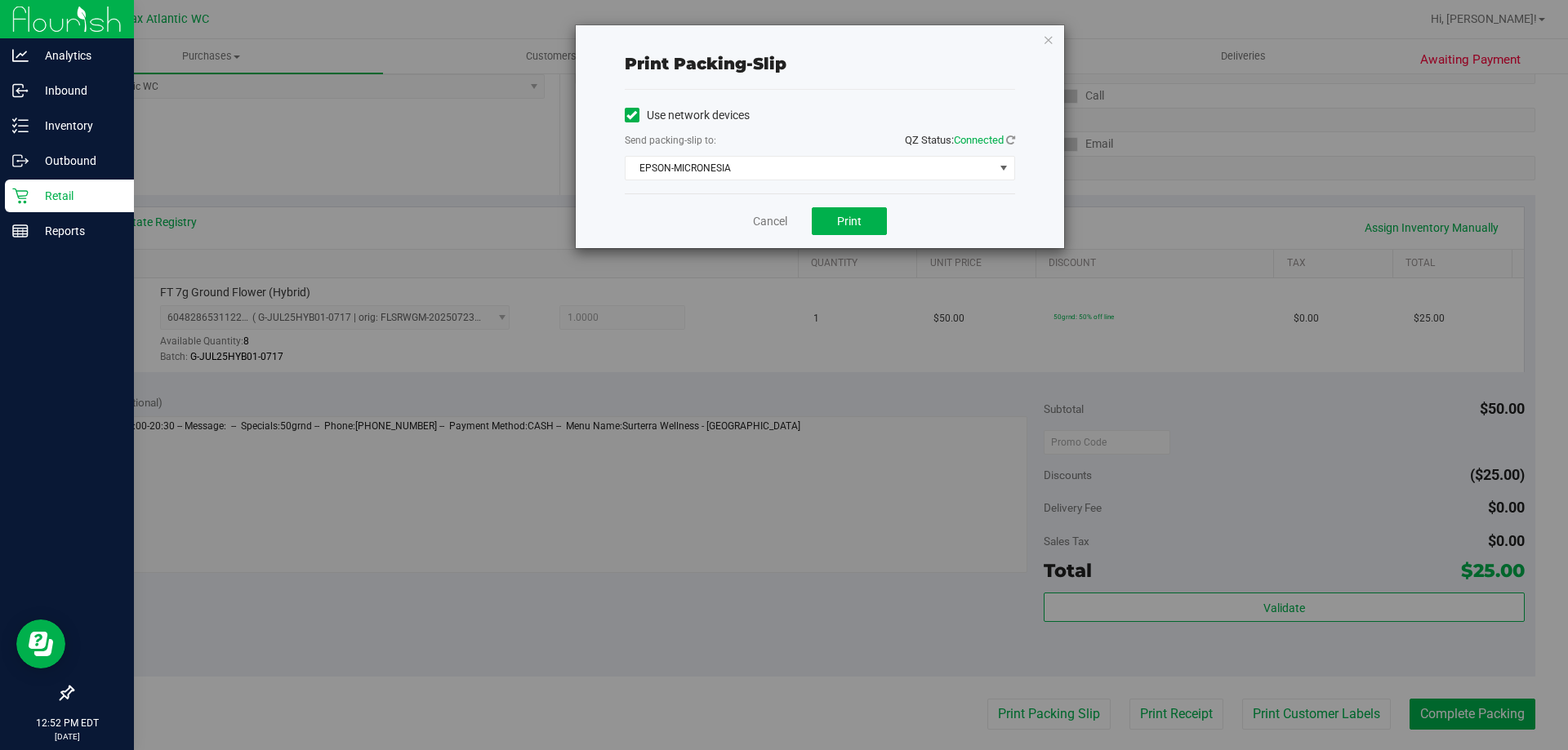
click at [753, 218] on div "Cancel Print" at bounding box center [820, 221] width 391 height 55
click at [775, 218] on link "Cancel" at bounding box center [770, 221] width 34 height 17
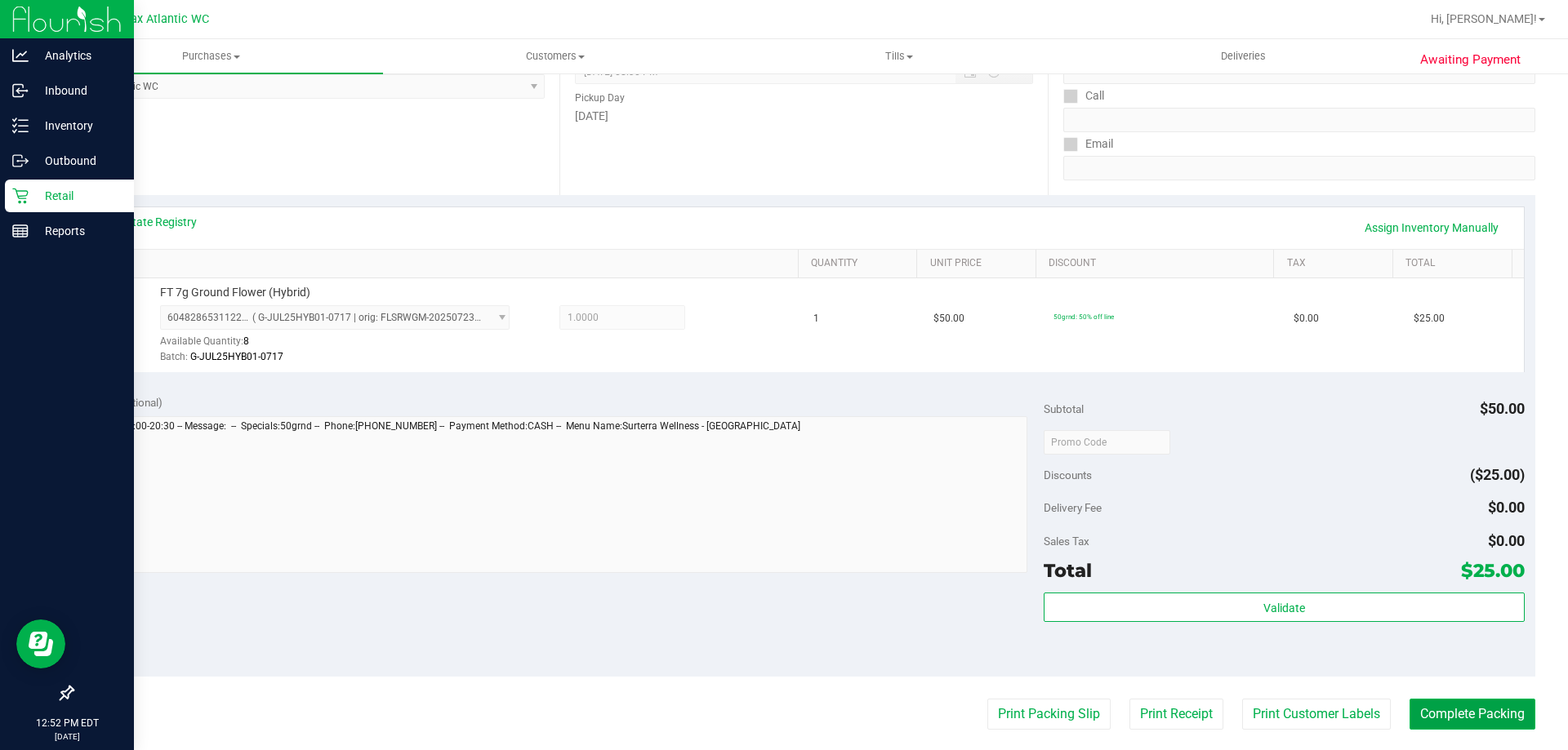
click at [1504, 720] on button "Complete Packing" at bounding box center [1472, 714] width 126 height 31
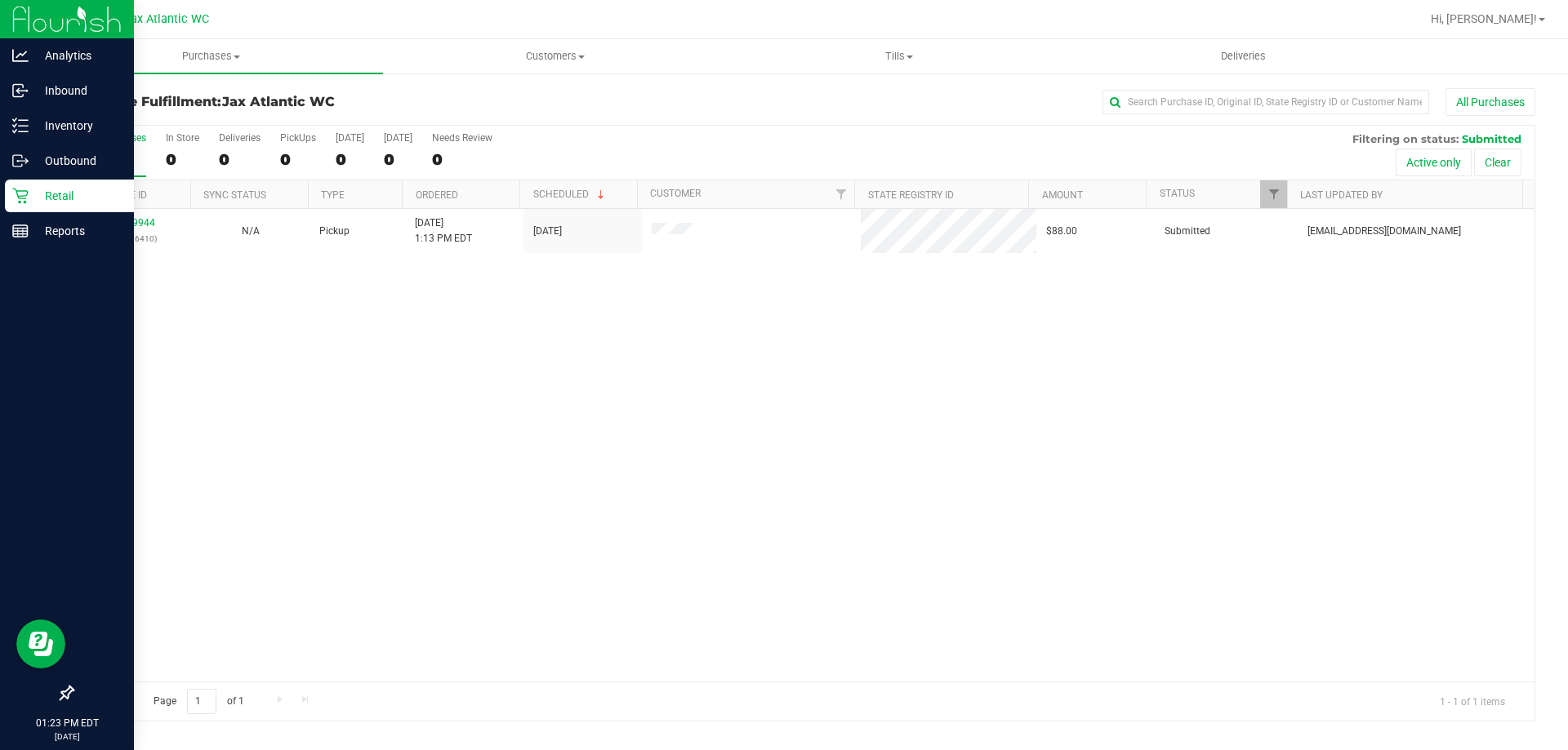
drag, startPoint x: 535, startPoint y: 618, endPoint x: 632, endPoint y: 573, distance: 106.9
click at [538, 618] on div "11849944 (317316410) N/A Pickup 8/26/2025 1:13 PM EDT 8/26/2025 $88.00 Submitte…" at bounding box center [803, 445] width 1462 height 473
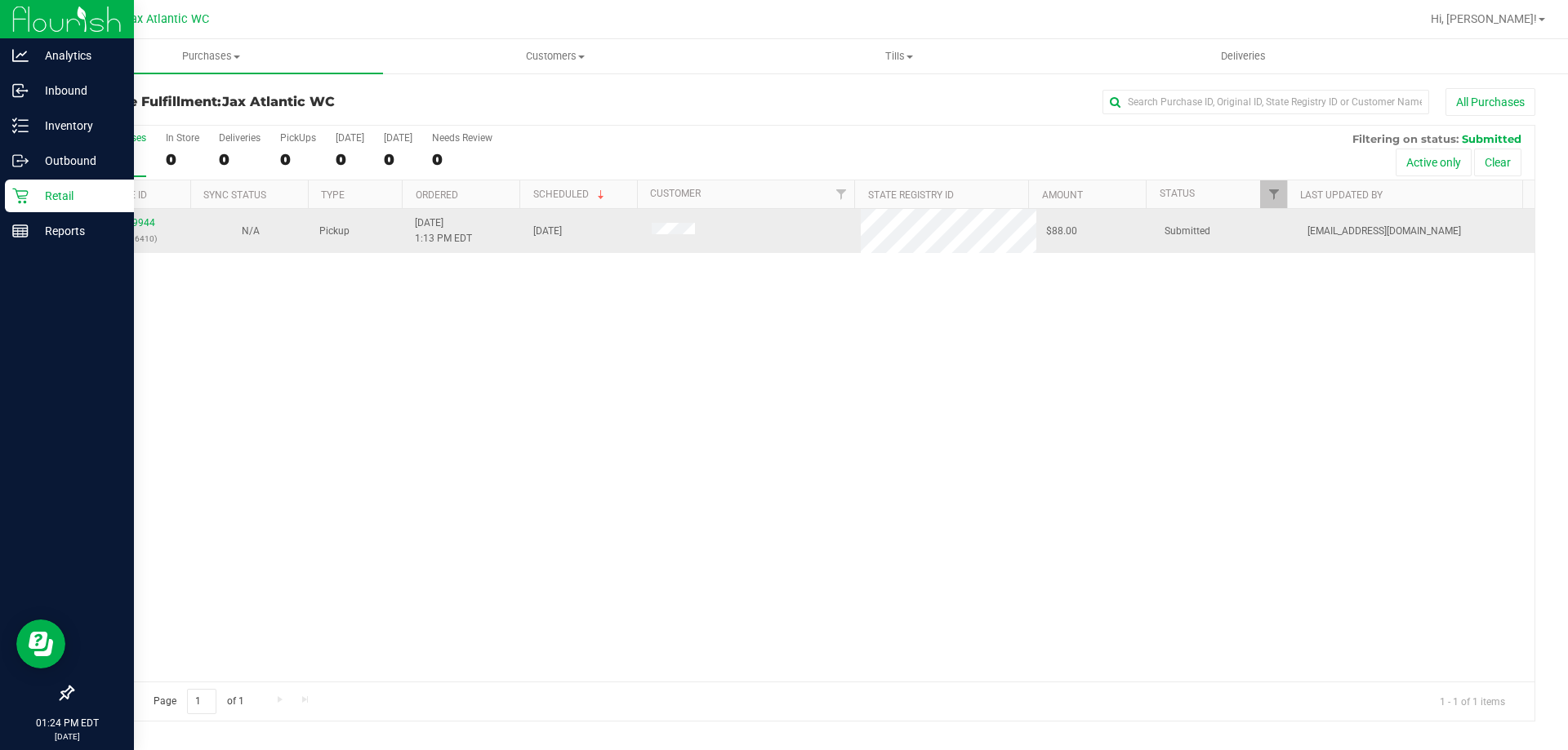
click at [137, 230] on div "11849944 (317316410)" at bounding box center [132, 231] width 99 height 31
click at [137, 225] on link "11849944" at bounding box center [132, 223] width 46 height 11
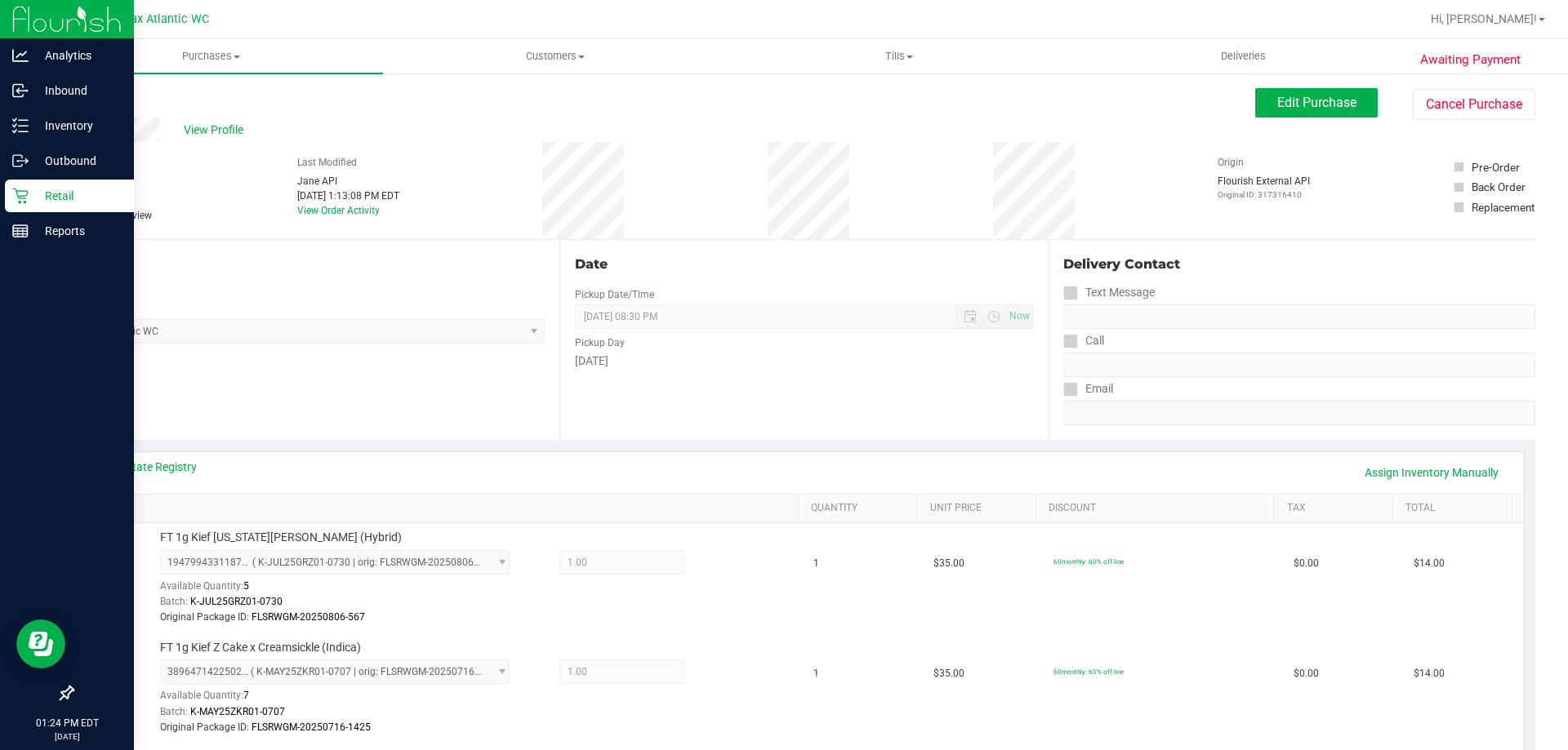
click at [71, 198] on p "Retail" at bounding box center [78, 196] width 98 height 20
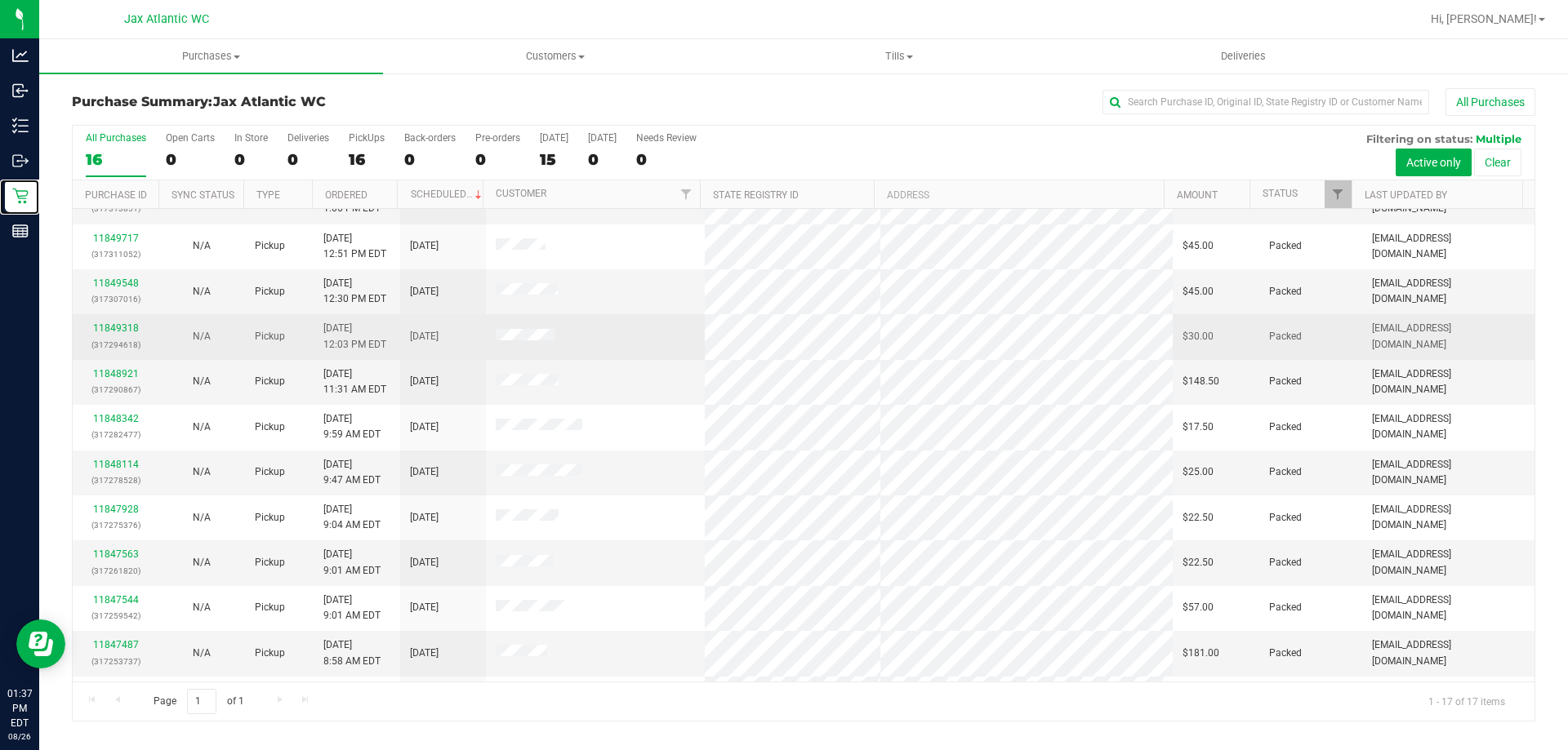
scroll to position [245, 0]
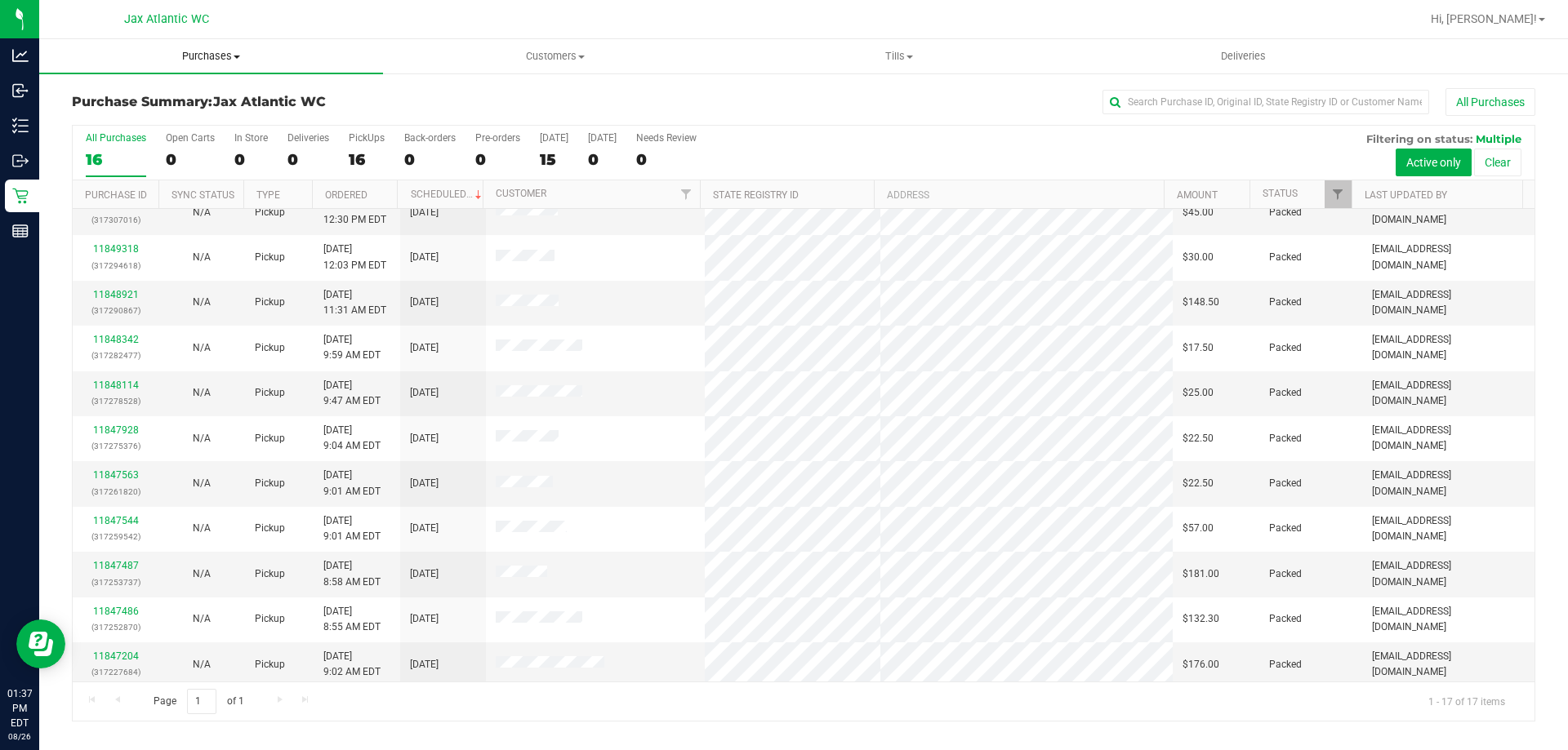
click at [222, 51] on span "Purchases" at bounding box center [211, 56] width 344 height 15
click at [176, 111] on li "Fulfillment" at bounding box center [211, 118] width 344 height 20
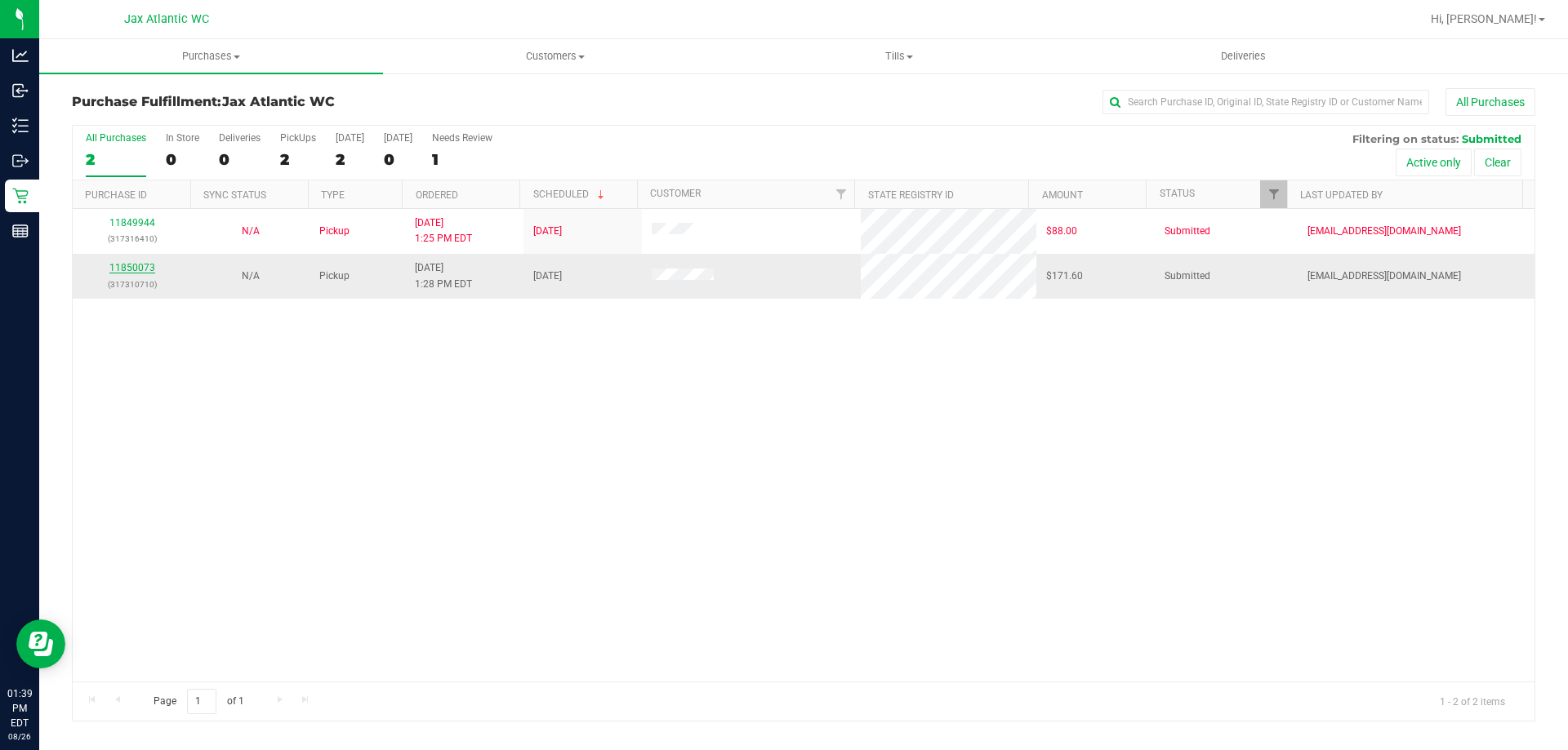
click at [125, 266] on link "11850073" at bounding box center [132, 268] width 46 height 11
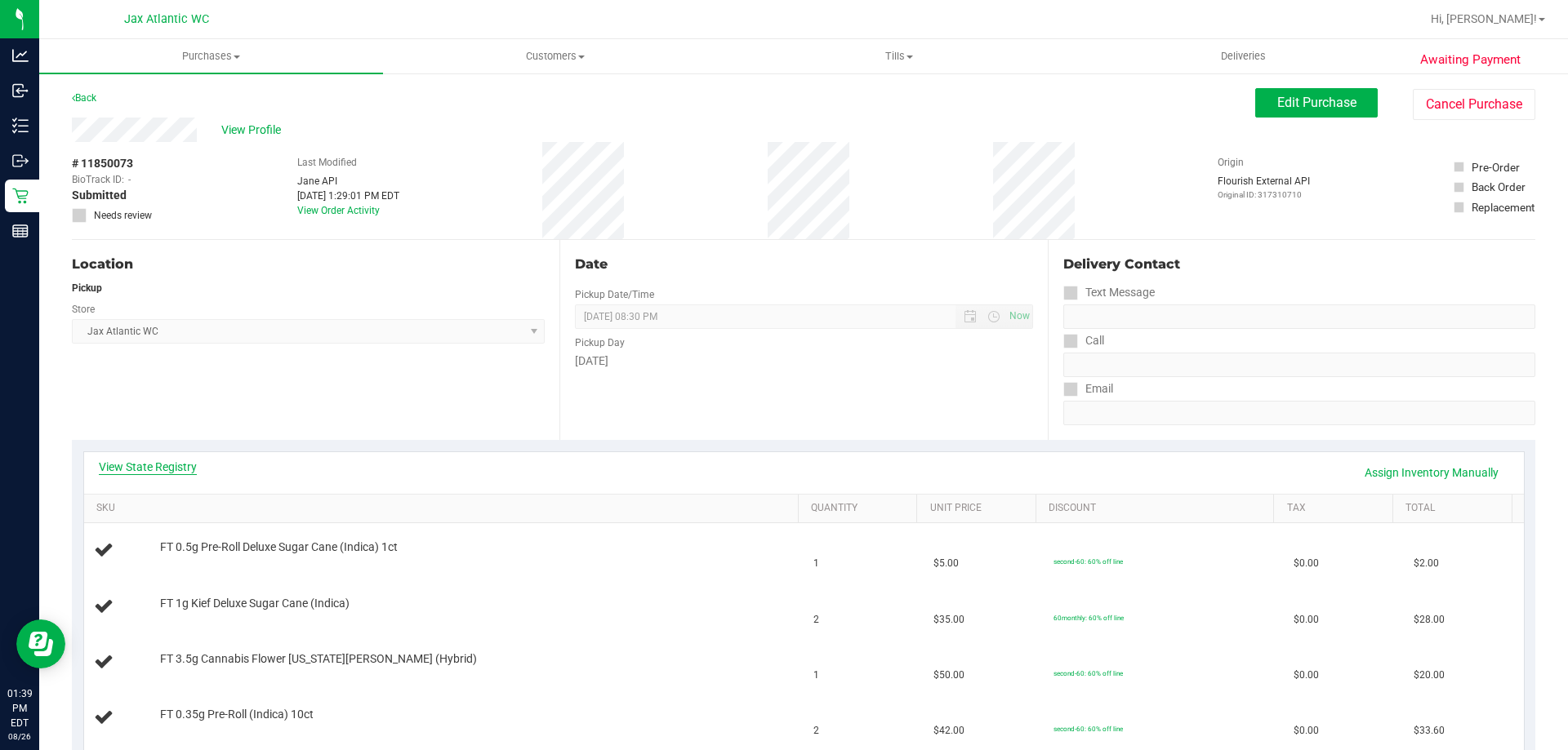
click at [176, 460] on link "View State Registry" at bounding box center [148, 467] width 98 height 16
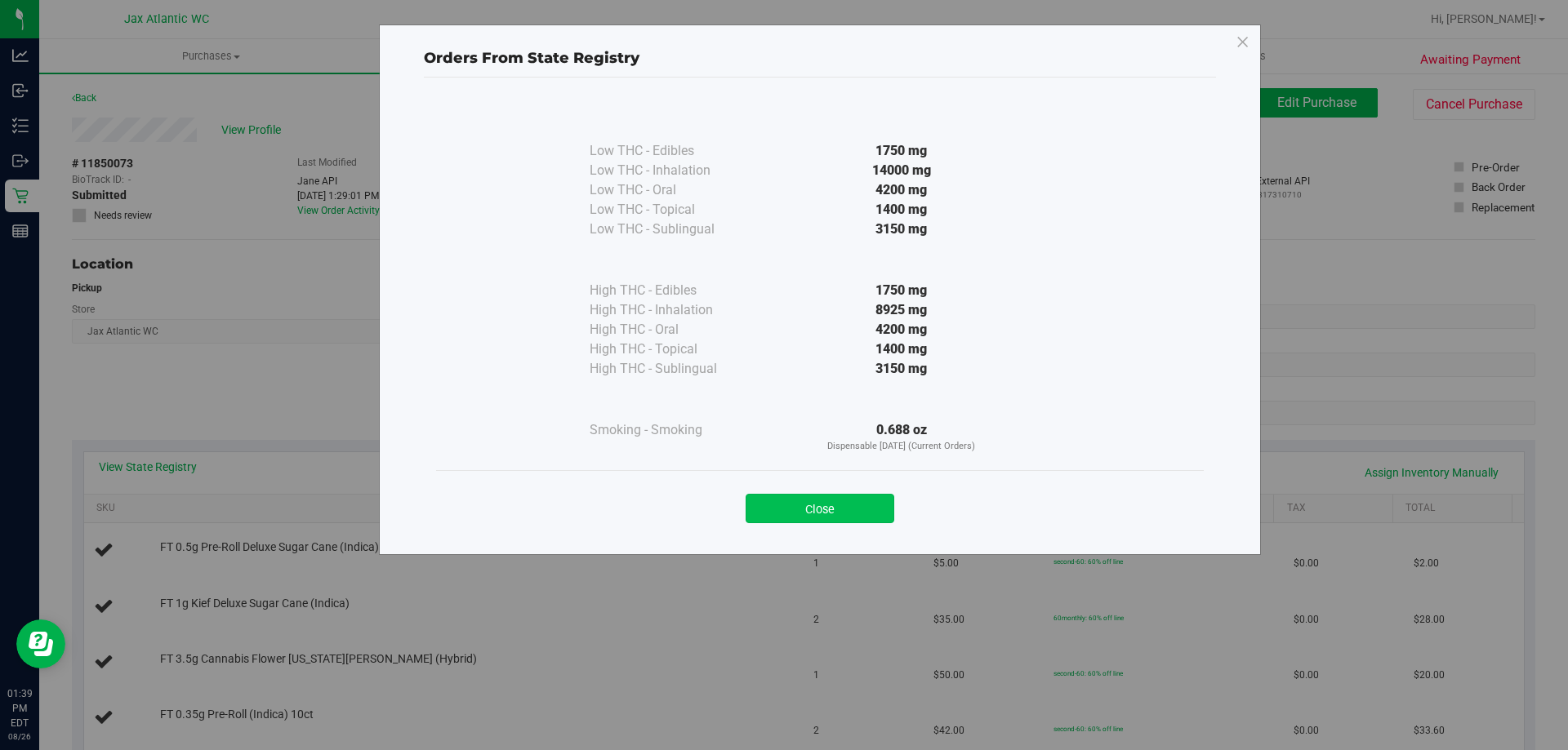
click at [797, 497] on button "Close" at bounding box center [820, 509] width 149 height 29
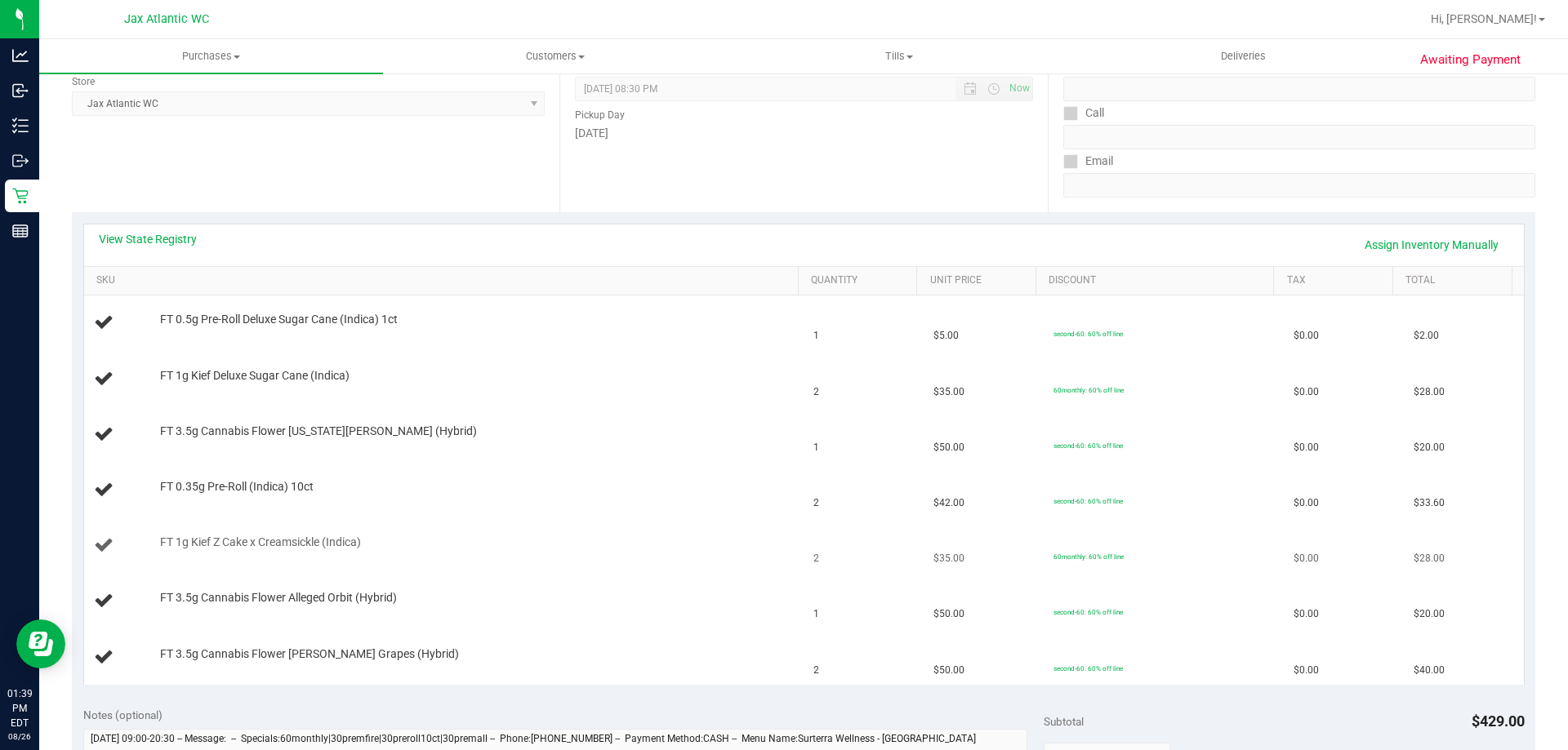
scroll to position [245, 0]
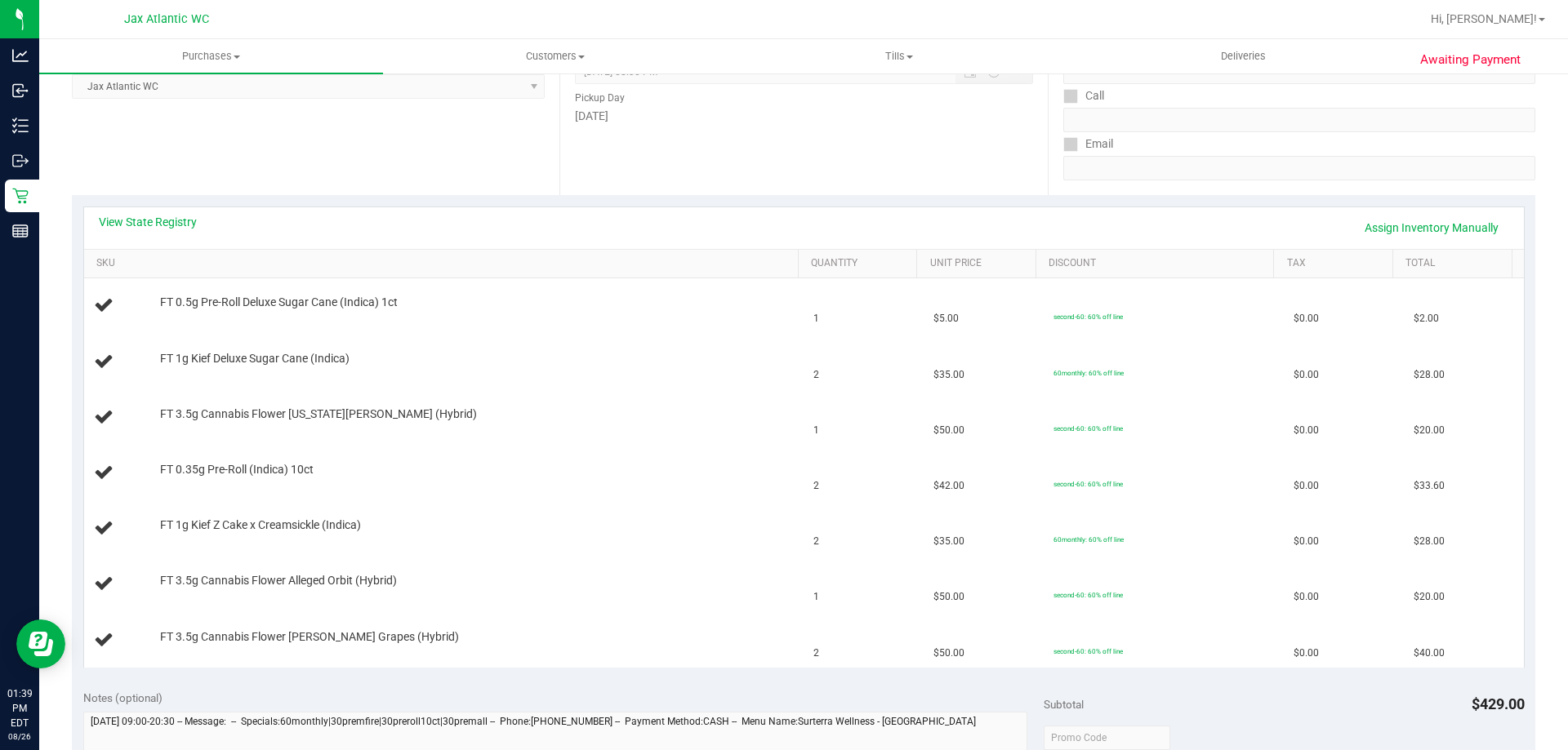
click at [139, 205] on div "View State Registry Assign Inventory Manually SKU Quantity Unit Price Discount …" at bounding box center [803, 437] width 1463 height 484
click at [156, 223] on link "View State Registry" at bounding box center [148, 222] width 98 height 16
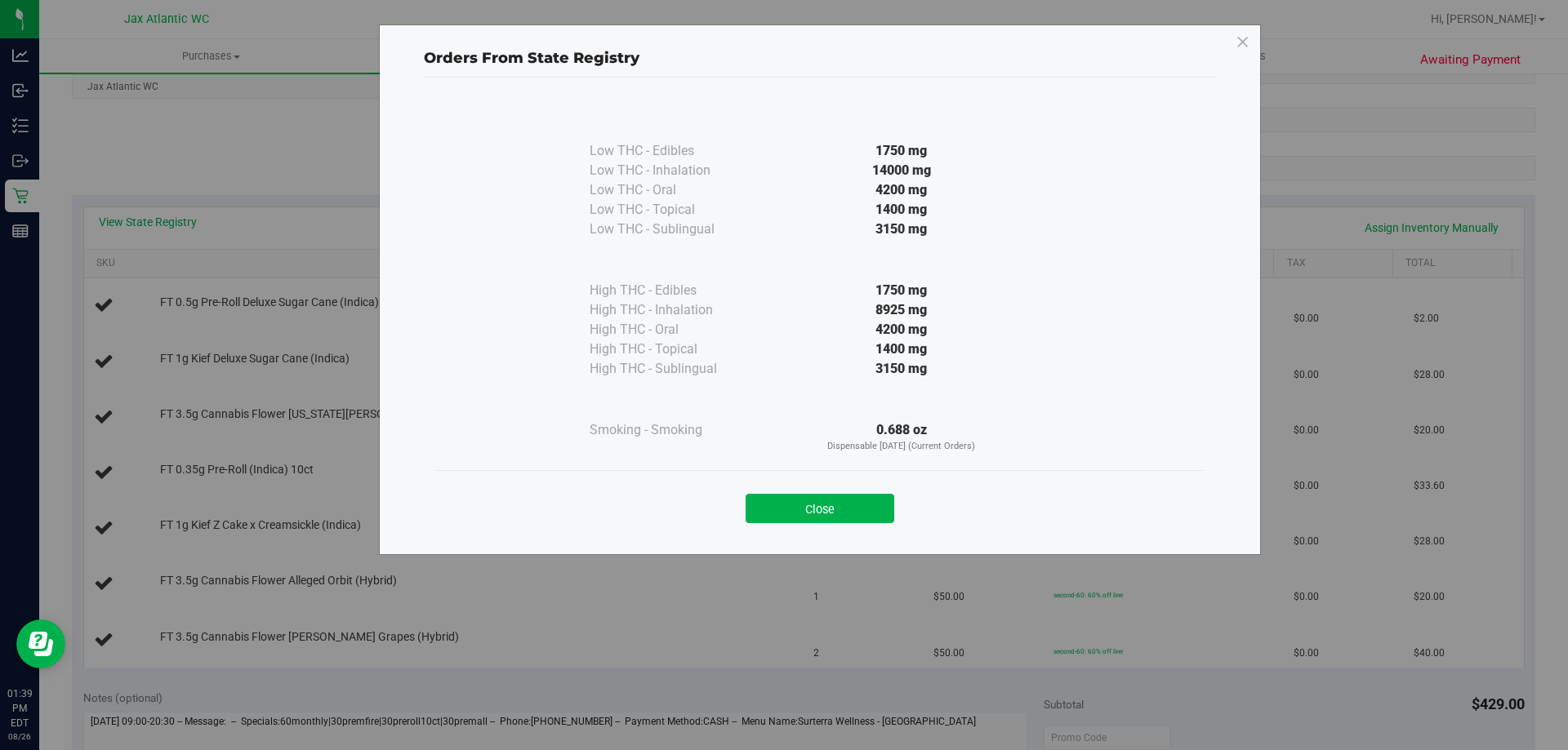
click at [889, 489] on div "Close" at bounding box center [820, 504] width 743 height 41
click at [865, 498] on button "Close" at bounding box center [820, 509] width 149 height 29
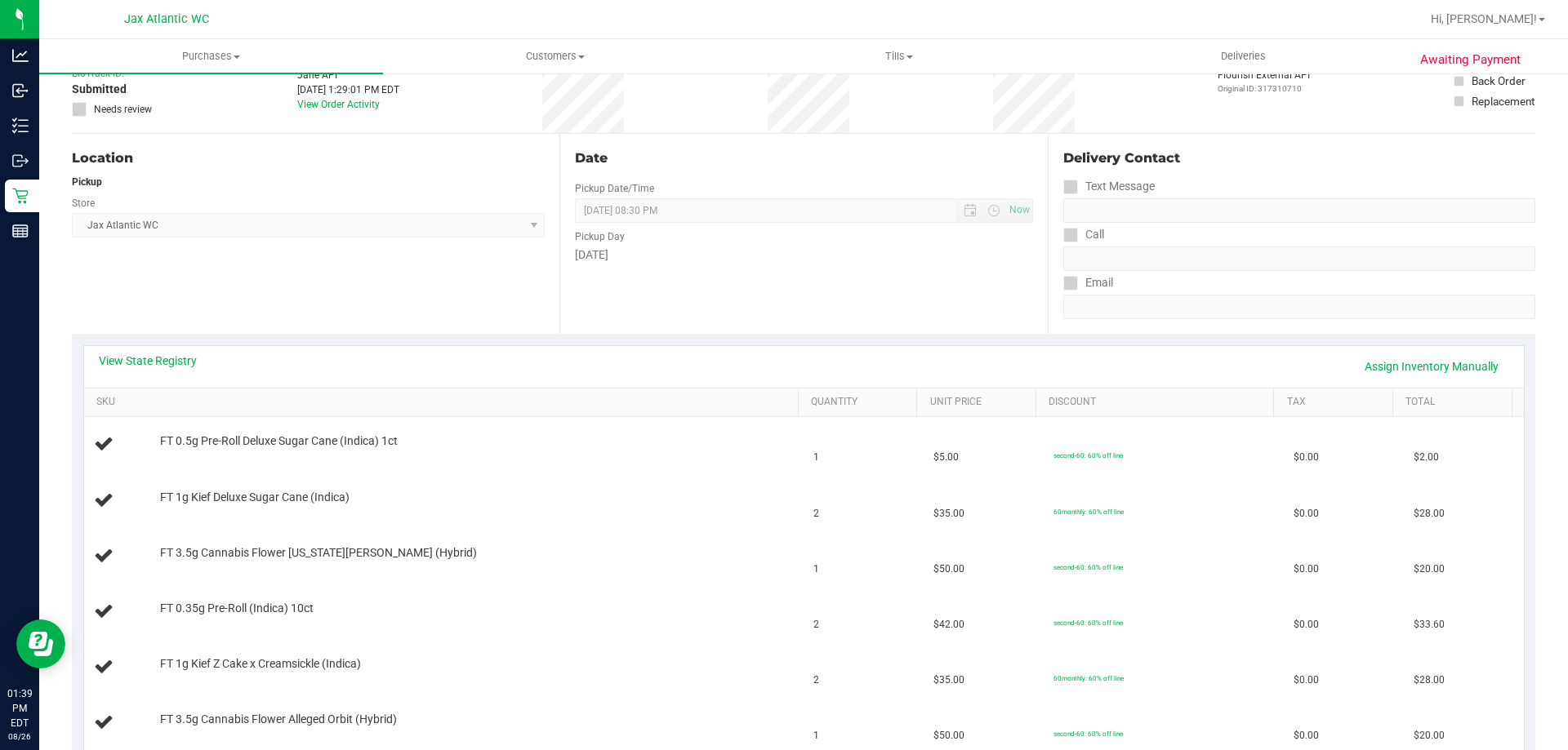
scroll to position [0, 0]
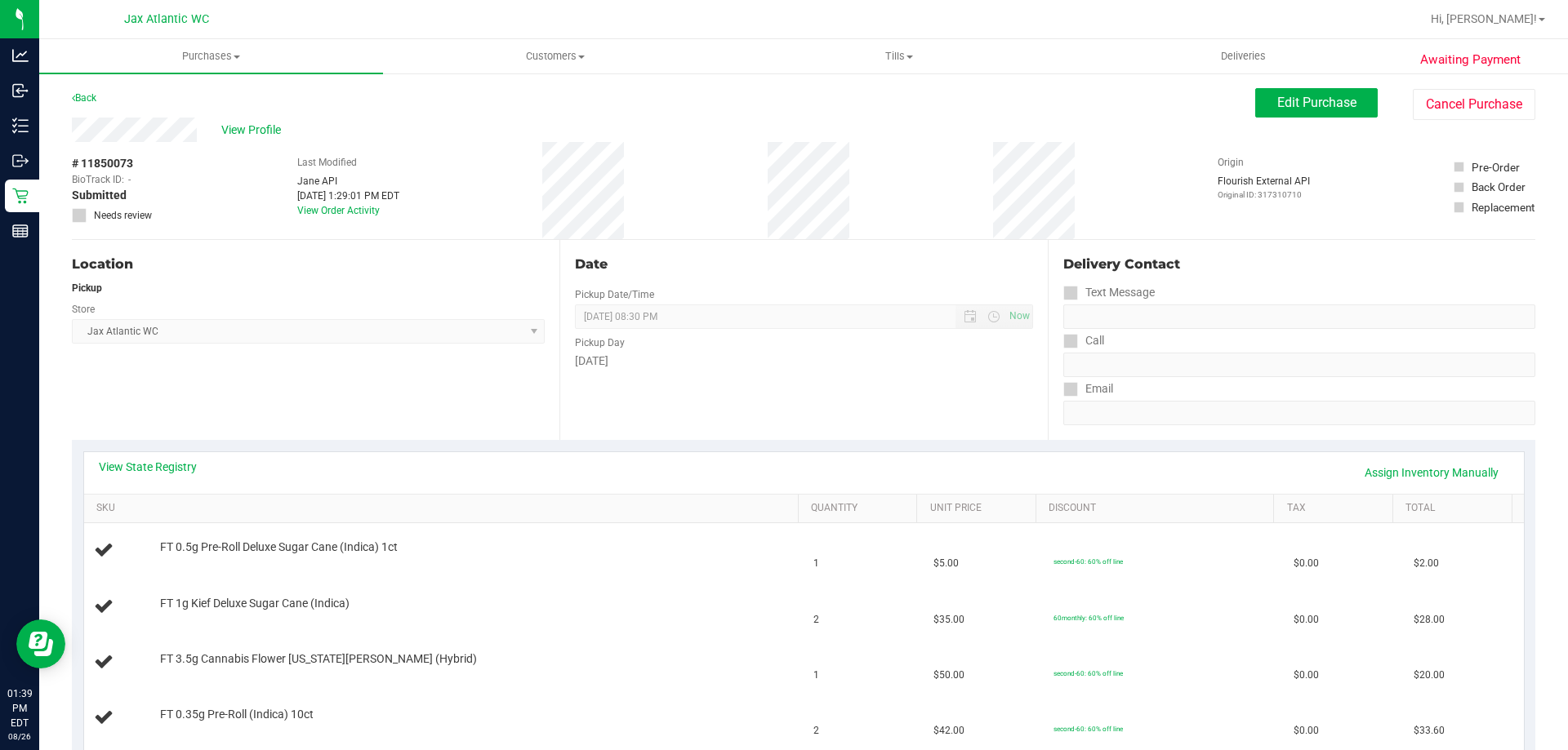
click at [1293, 123] on div "View Profile # 11850073 BioTrack ID: - Submitted Needs review Last Modified Jan…" at bounding box center [803, 179] width 1463 height 123
click at [1295, 116] on button "Edit Purchase" at bounding box center [1316, 103] width 123 height 29
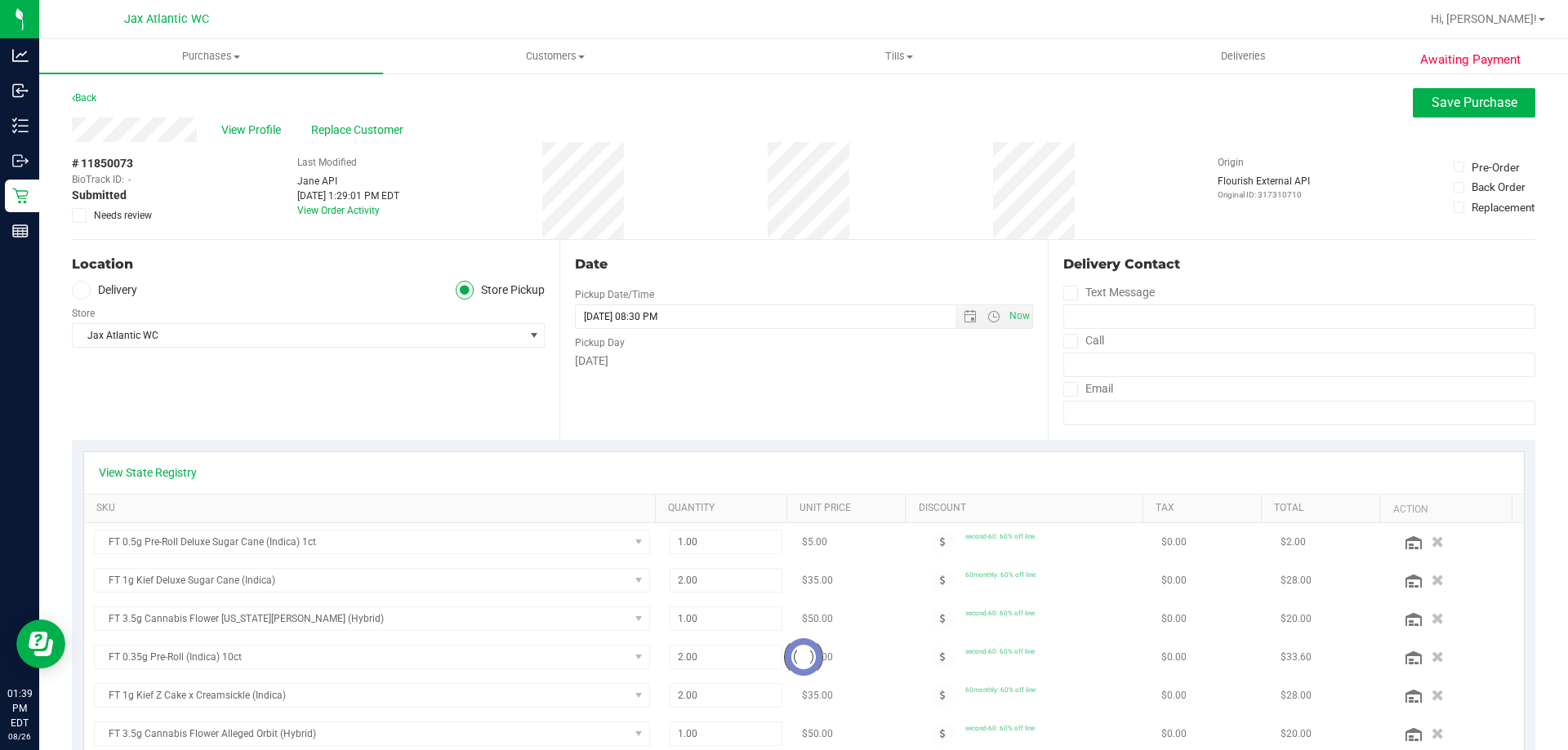
click at [130, 215] on span "Needs review" at bounding box center [123, 216] width 58 height 15
click at [0, 0] on input "Needs review" at bounding box center [0, 0] width 0 height 0
click at [1431, 111] on button "Save Purchase" at bounding box center [1474, 103] width 123 height 29
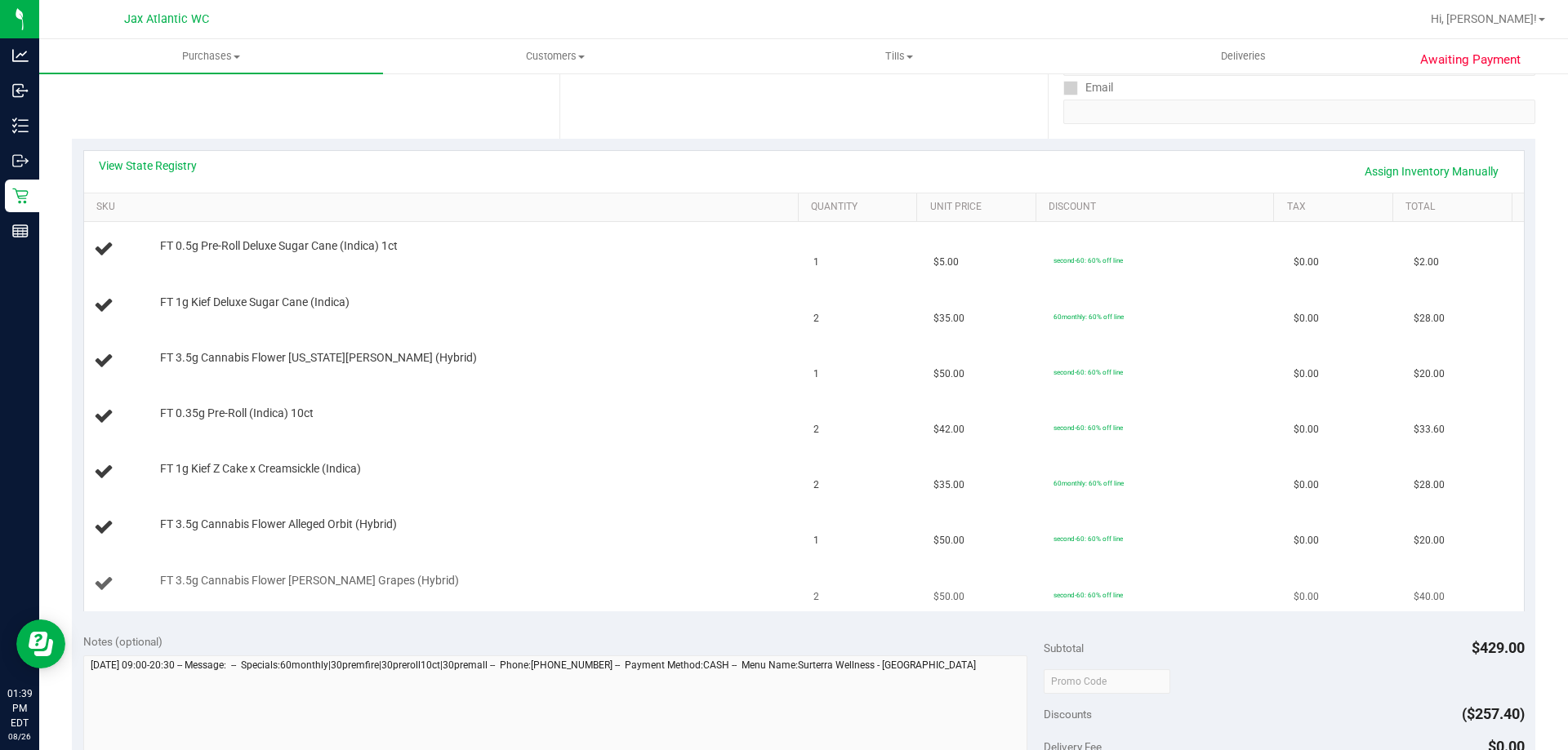
scroll to position [327, 0]
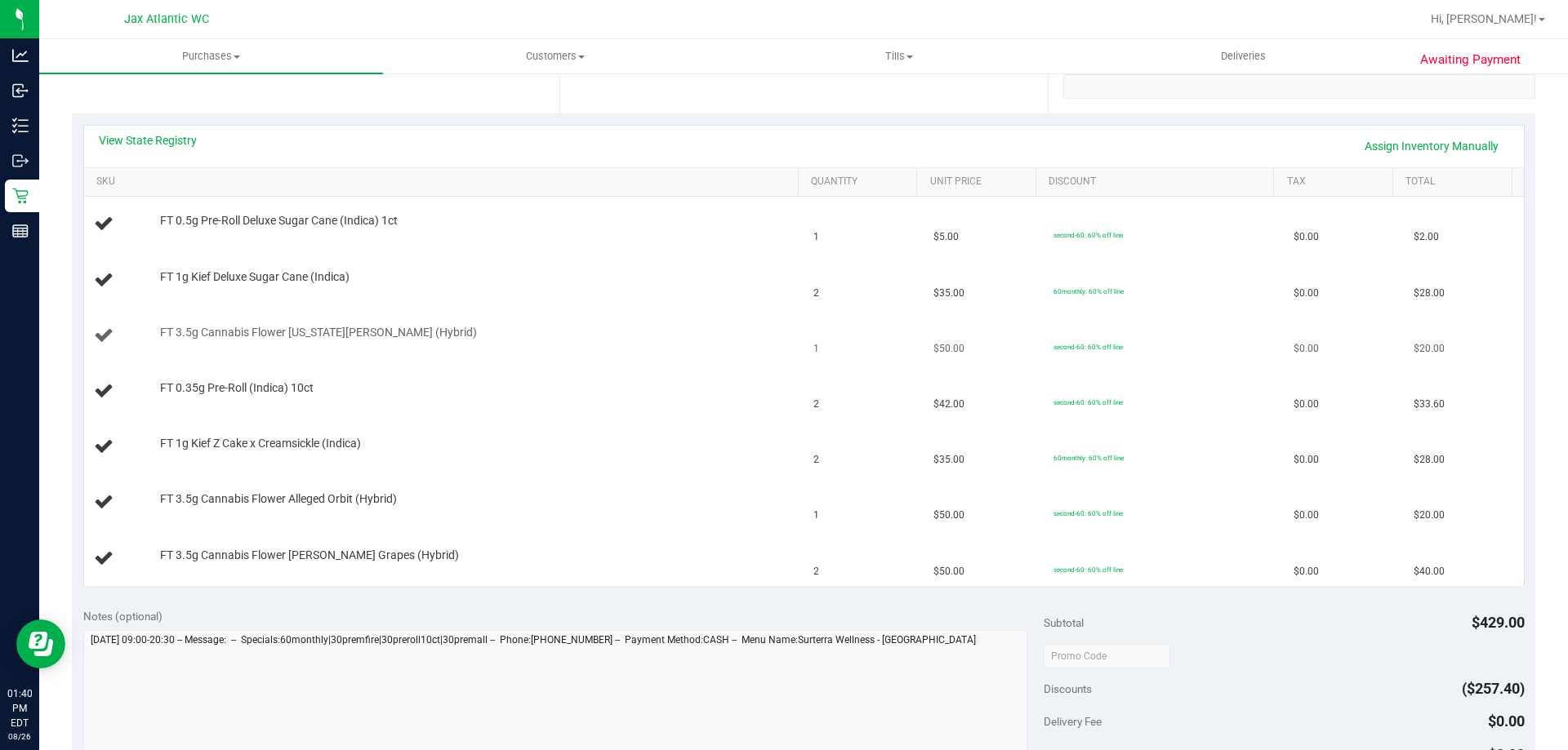
click at [431, 330] on div "FT 3.5g Cannabis Flower [US_STATE][PERSON_NAME] (Hybrid)" at bounding box center [471, 333] width 638 height 16
click at [177, 134] on link "View State Registry" at bounding box center [148, 141] width 98 height 16
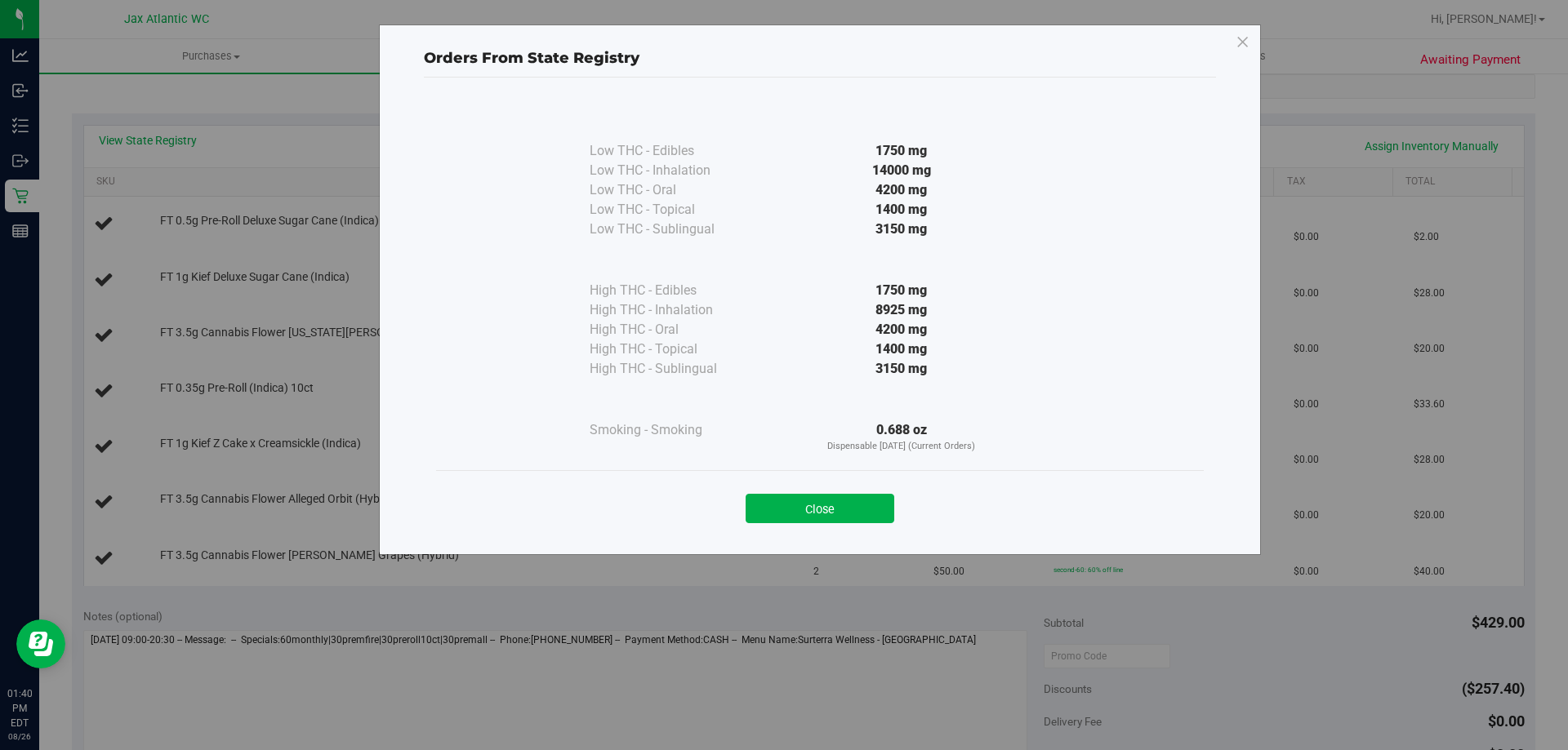
drag, startPoint x: 816, startPoint y: 502, endPoint x: 631, endPoint y: 591, distance: 205.3
click at [816, 502] on button "Close" at bounding box center [820, 509] width 149 height 29
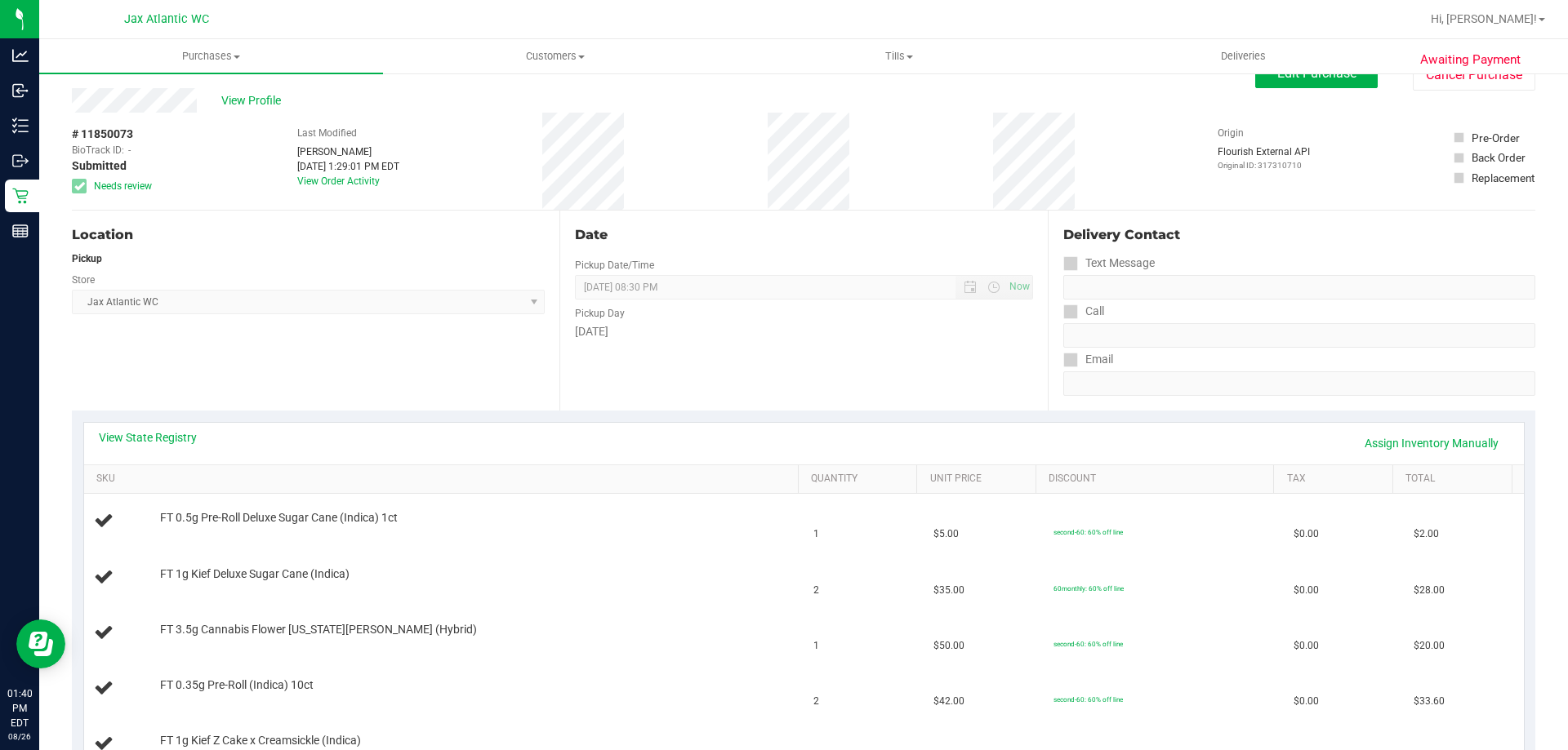
scroll to position [0, 0]
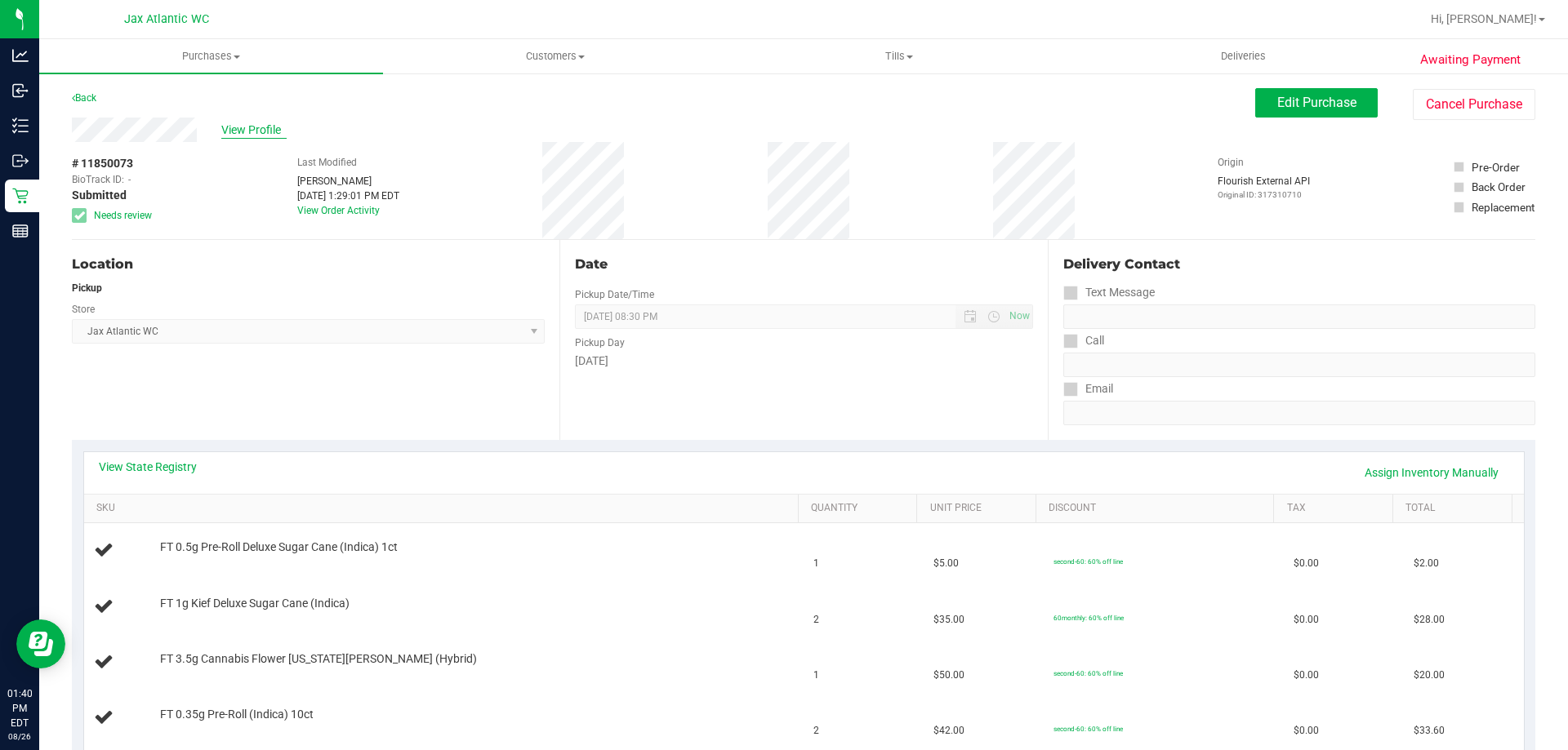
click at [256, 136] on span "View Profile" at bounding box center [254, 130] width 65 height 17
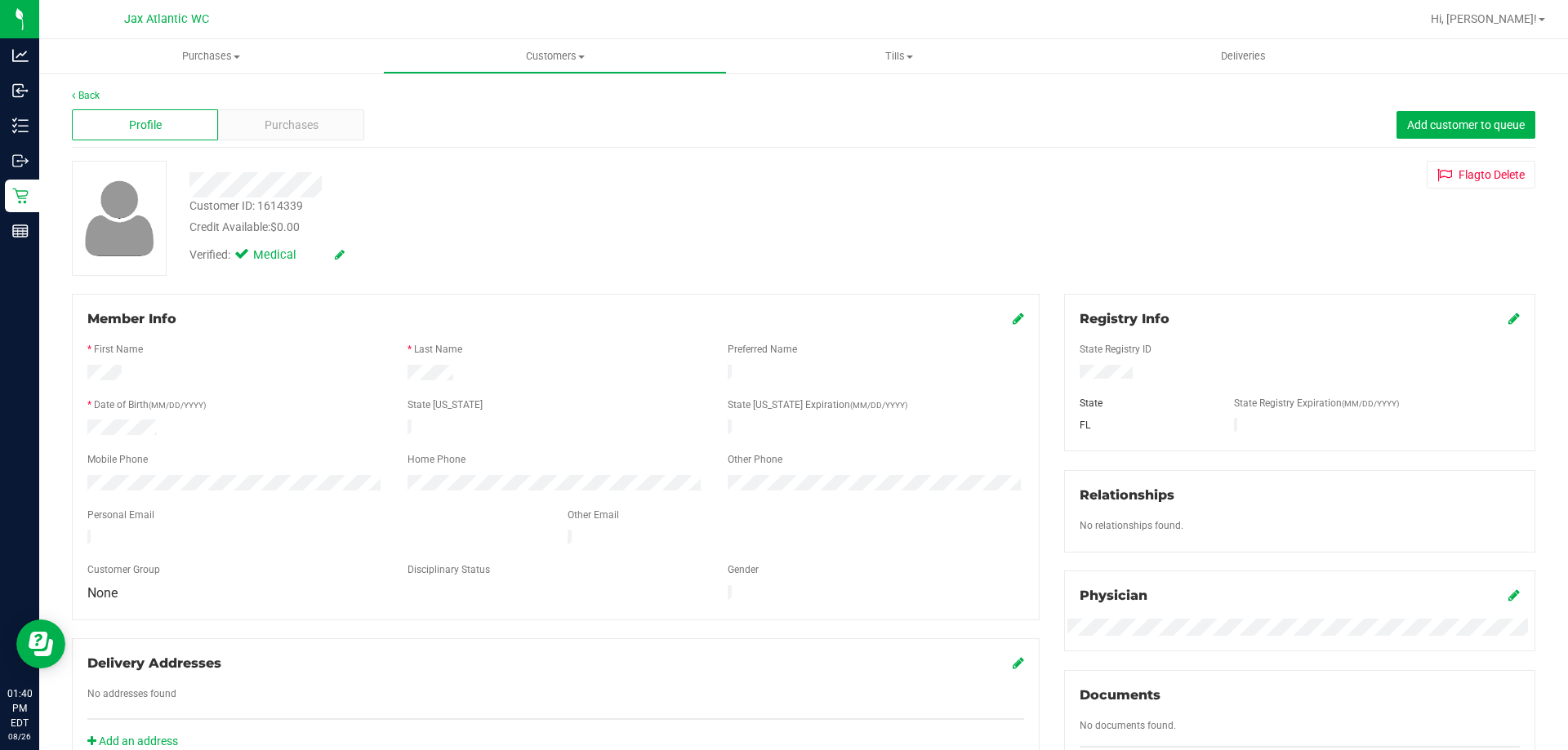
click at [275, 204] on div "Customer ID: 1614339" at bounding box center [246, 206] width 114 height 17
copy div "1614339"
click at [1400, 386] on div at bounding box center [1299, 390] width 440 height 13
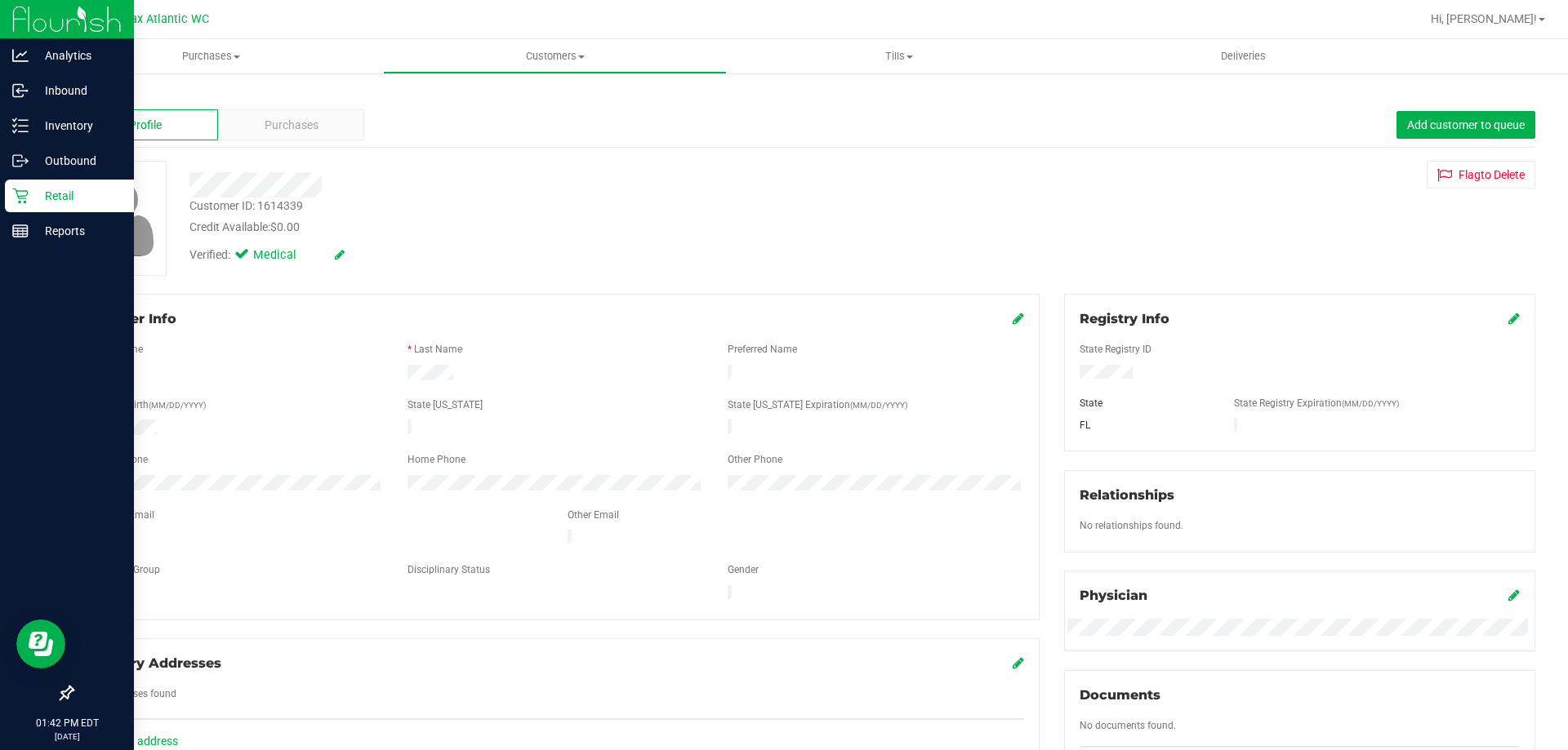
click at [27, 202] on icon at bounding box center [20, 196] width 16 height 16
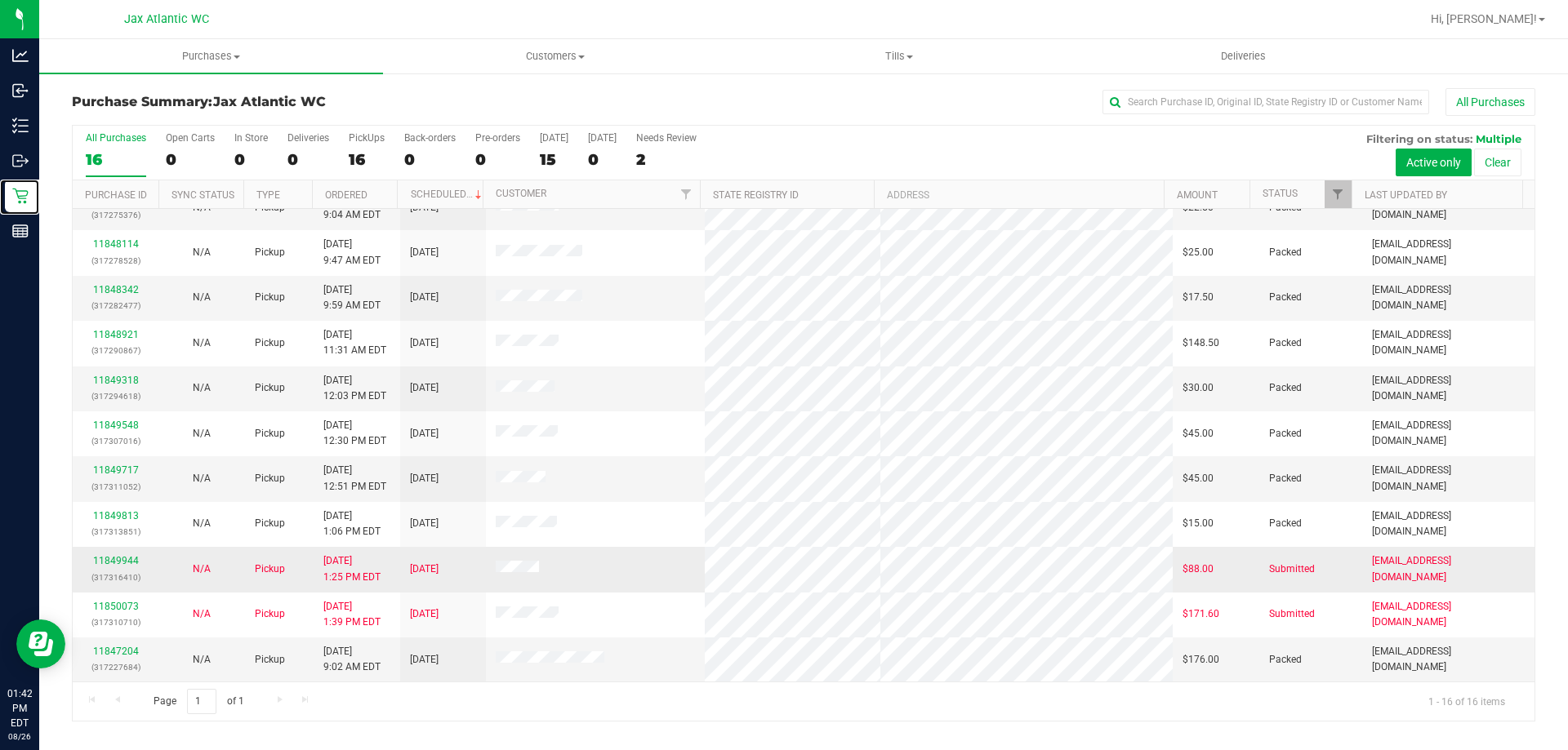
scroll to position [251, 0]
click at [120, 559] on link "11849944" at bounding box center [116, 560] width 46 height 11
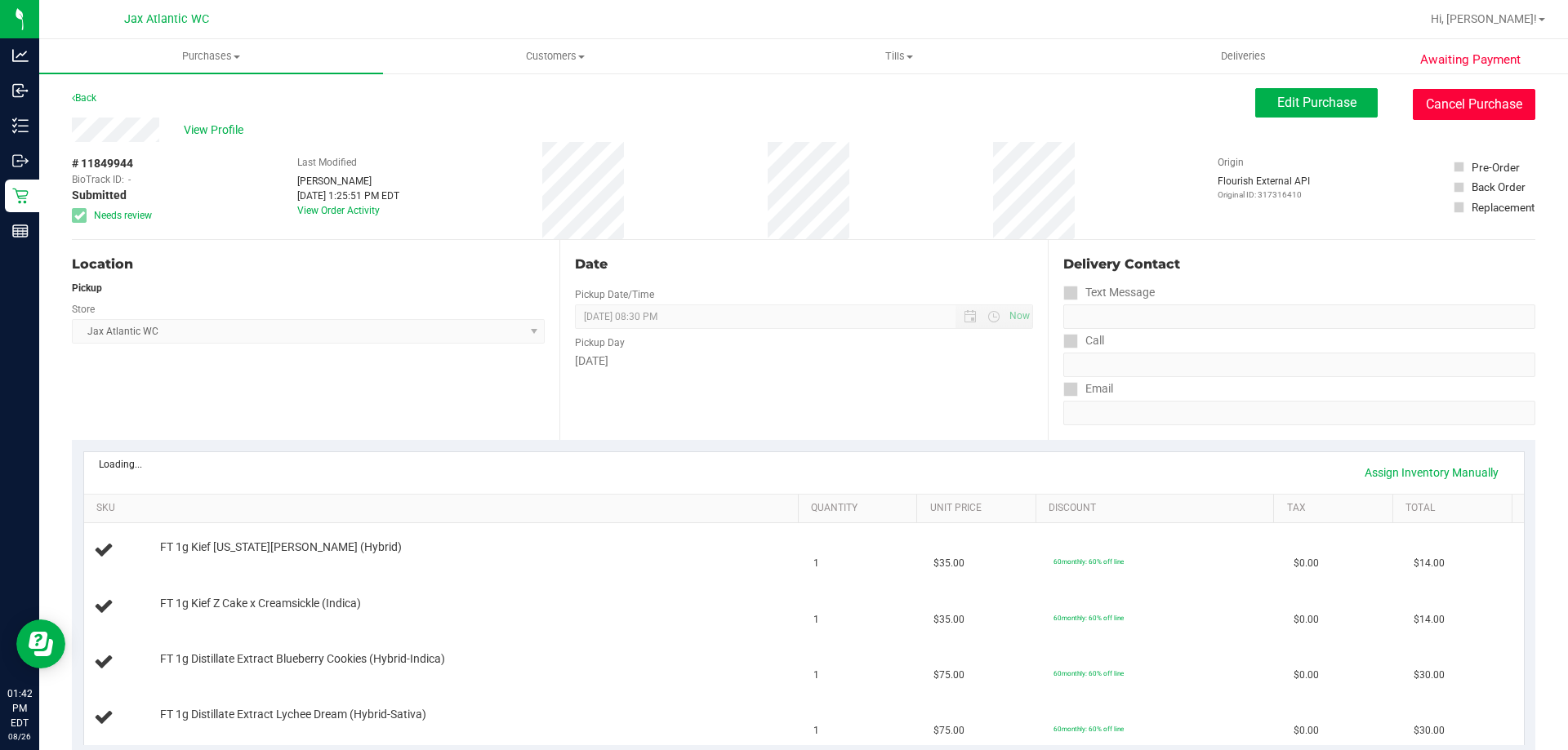
click at [1471, 113] on button "Cancel Purchase" at bounding box center [1474, 105] width 123 height 31
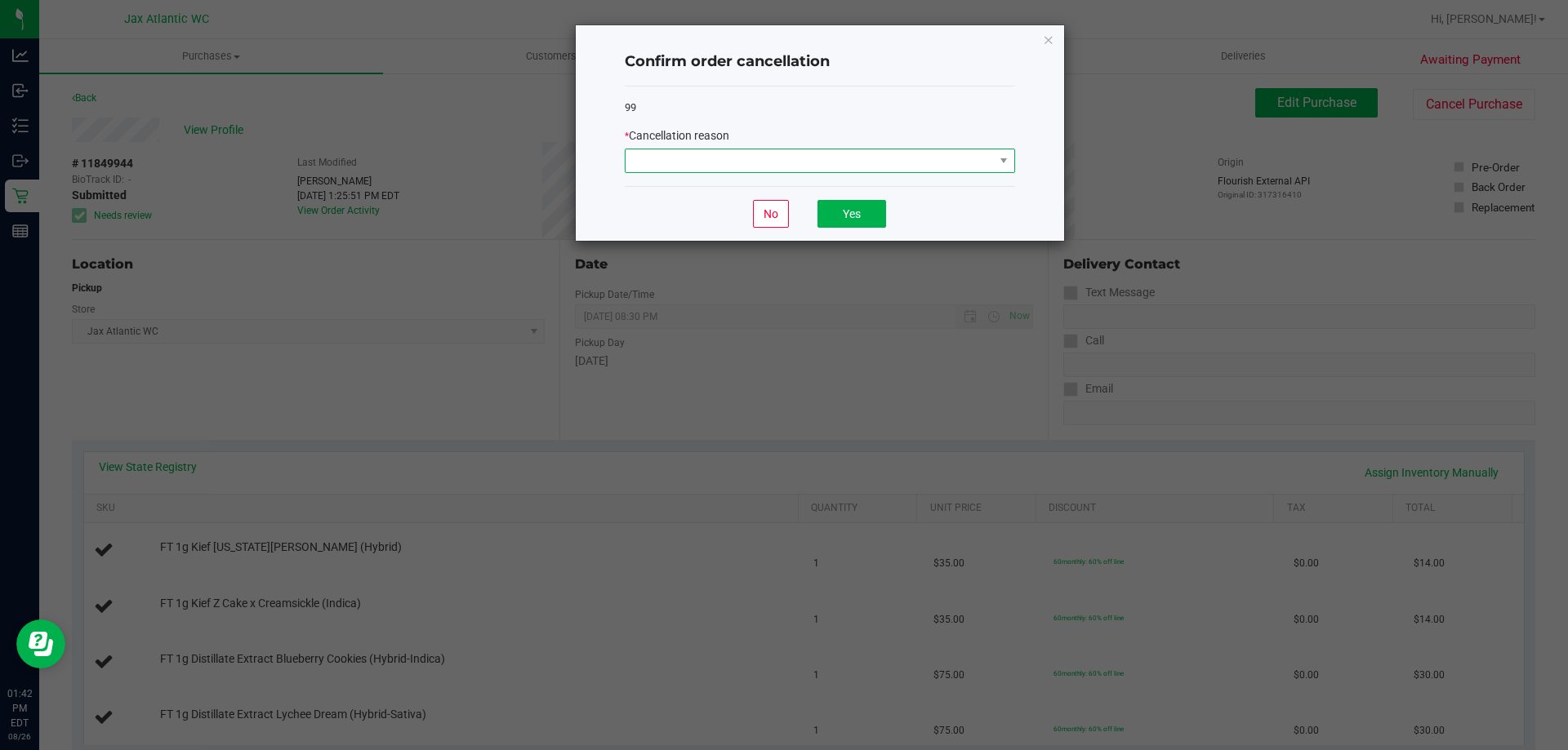
click at [665, 165] on span at bounding box center [809, 161] width 369 height 23
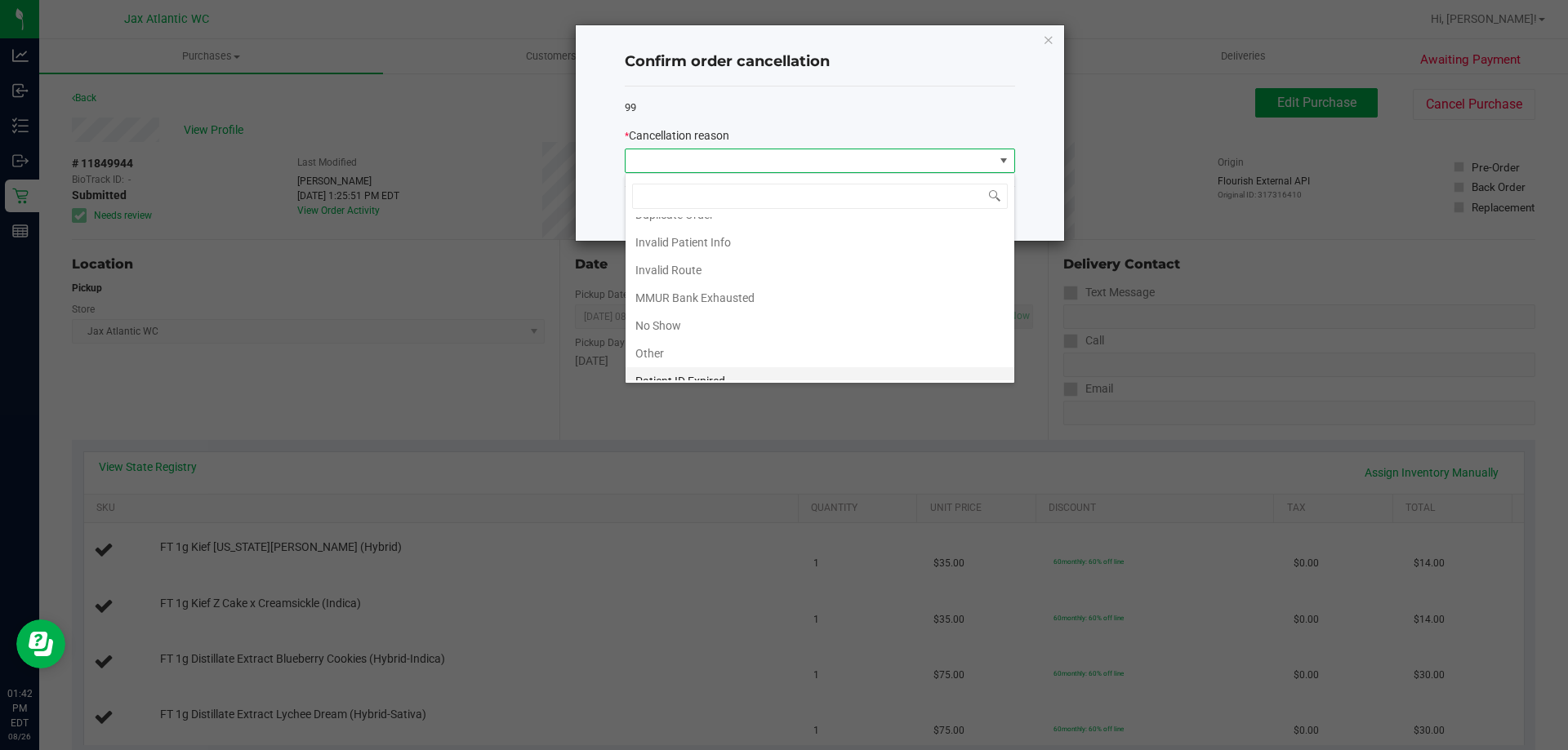
scroll to position [87, 0]
drag, startPoint x: 682, startPoint y: 312, endPoint x: 802, endPoint y: 258, distance: 131.6
click at [684, 311] on li "Other" at bounding box center [820, 311] width 389 height 28
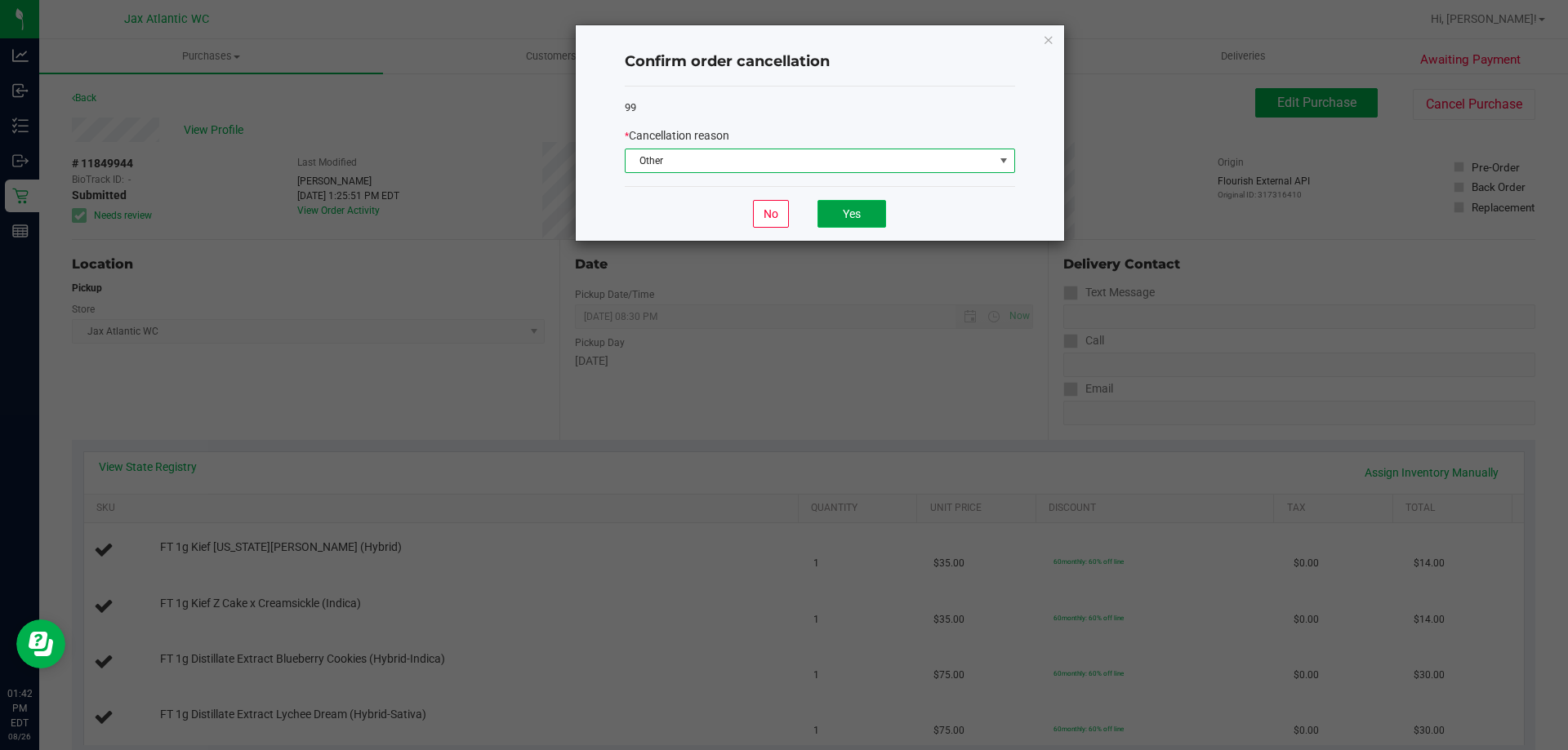
click at [847, 216] on button "Yes" at bounding box center [851, 214] width 69 height 28
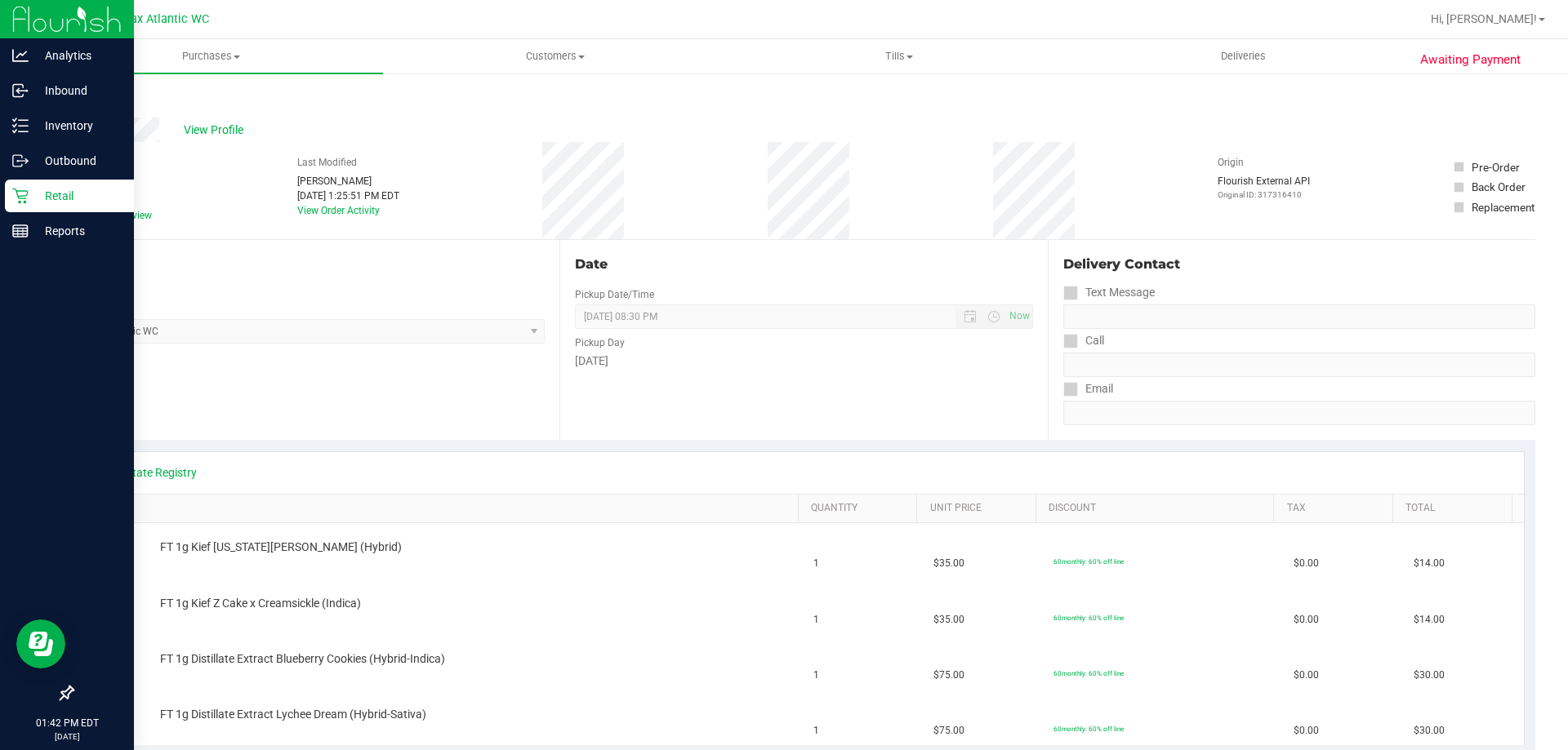
click at [88, 204] on p "Retail" at bounding box center [78, 196] width 98 height 20
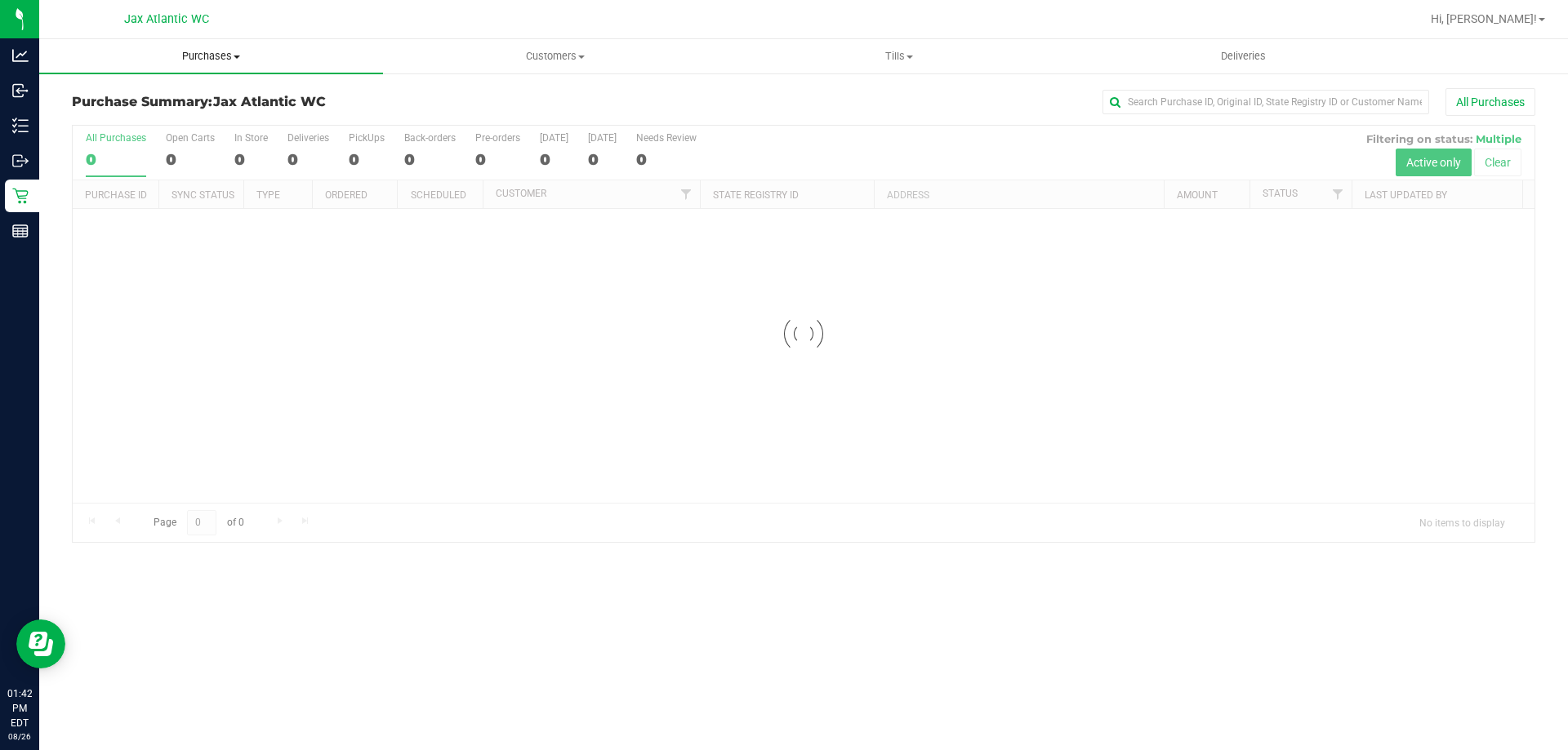
click at [214, 50] on span "Purchases" at bounding box center [211, 56] width 344 height 15
click at [165, 114] on li "Fulfillment" at bounding box center [211, 118] width 344 height 20
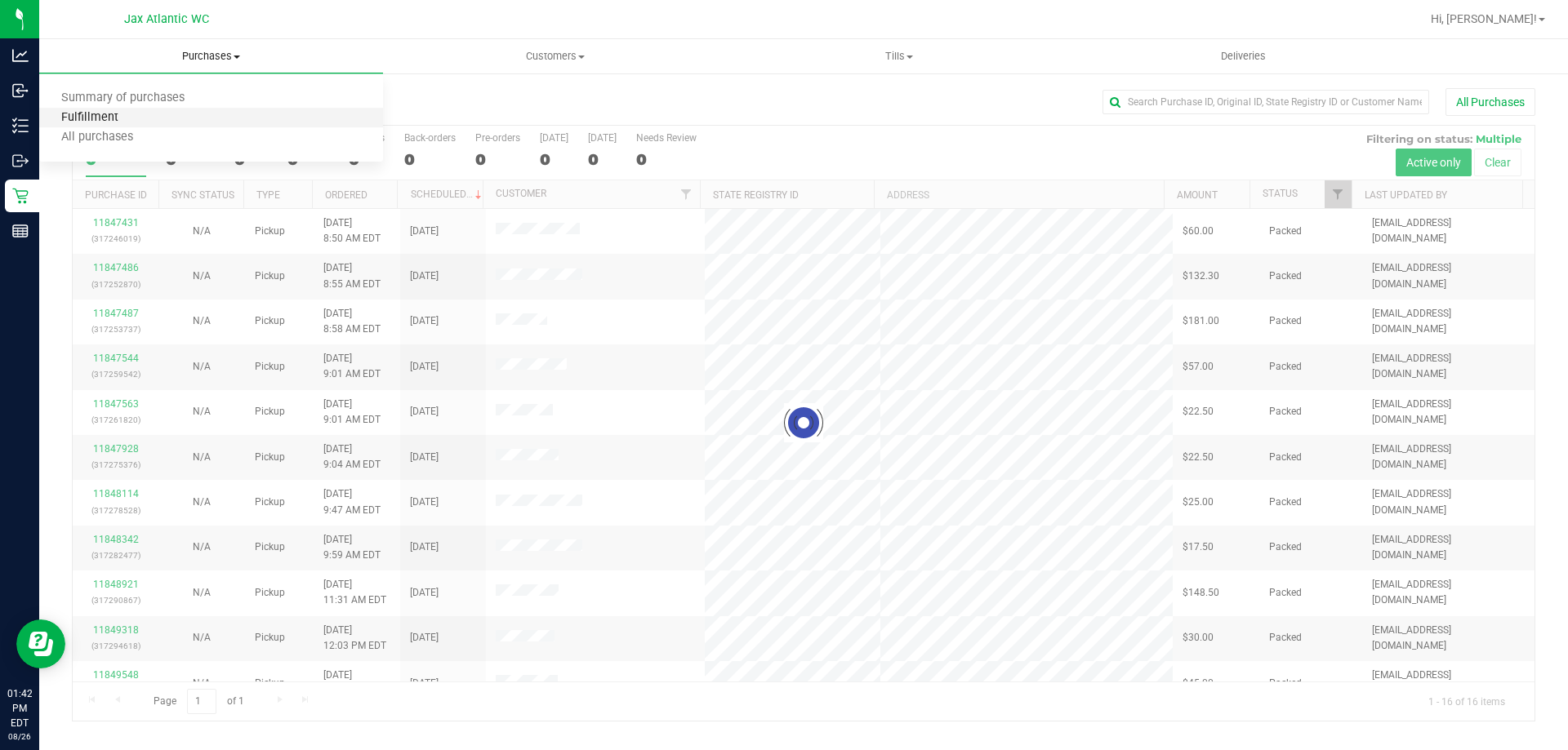
click at [116, 116] on span "Fulfillment" at bounding box center [90, 118] width 101 height 14
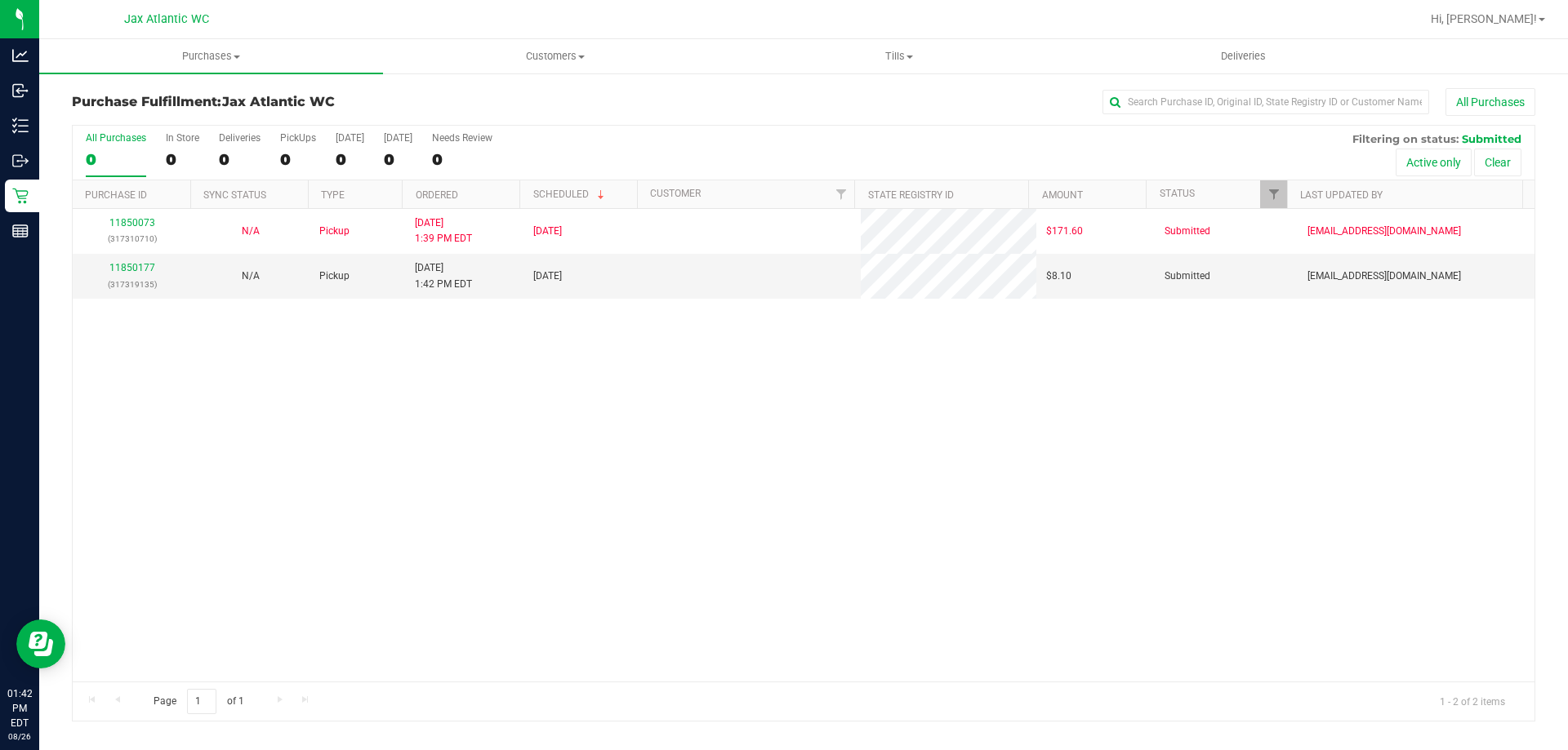
click at [547, 382] on div "11850073 (317310710) N/A Pickup 8/26/2025 1:39 PM EDT 8/26/2025 $171.60 Submitt…" at bounding box center [803, 445] width 1462 height 473
click at [120, 264] on link "11850177" at bounding box center [132, 268] width 46 height 11
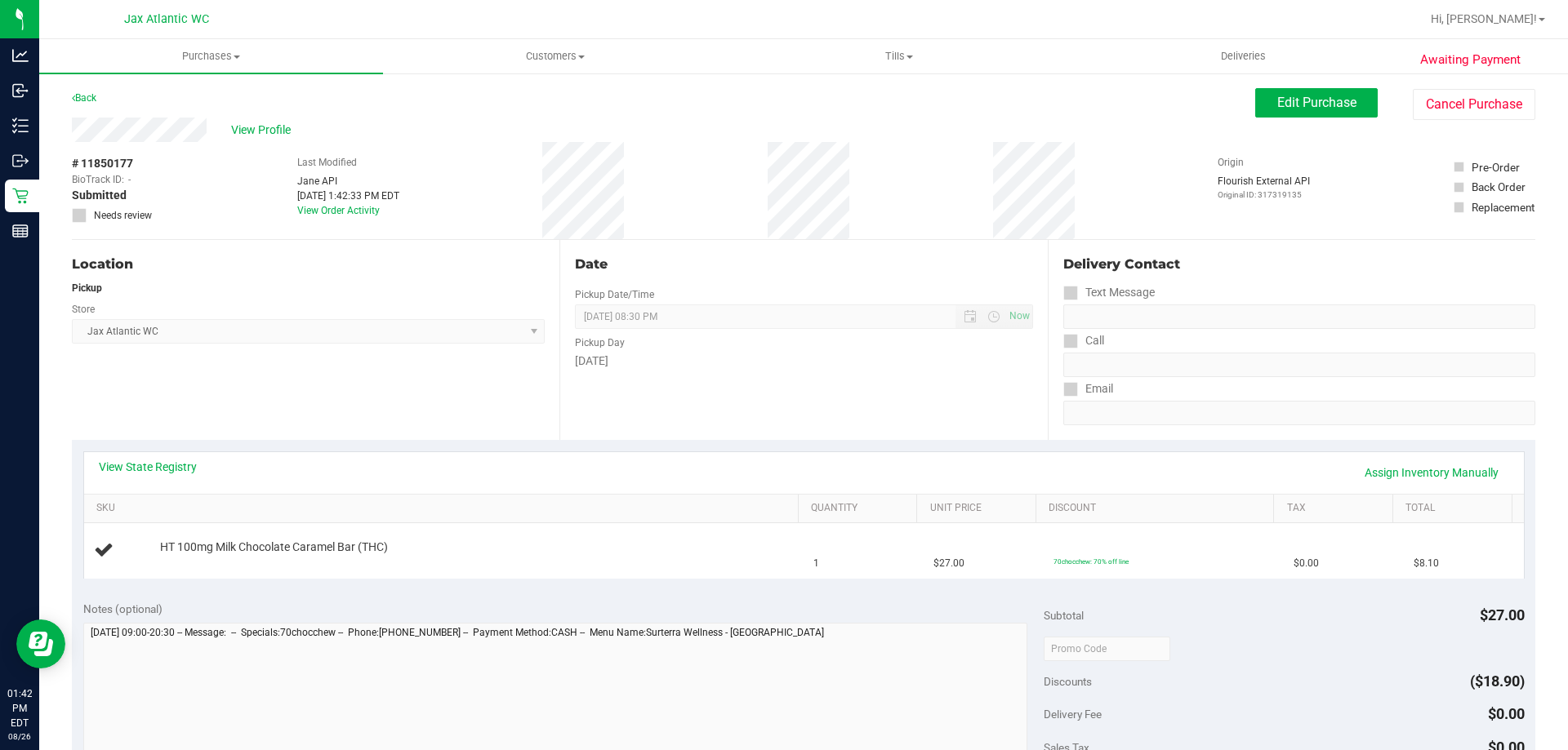
click at [86, 462] on div "View State Registry Assign Inventory Manually" at bounding box center [804, 473] width 1440 height 42
click at [92, 462] on div "View State Registry Assign Inventory Manually" at bounding box center [804, 473] width 1440 height 42
click at [134, 464] on link "View State Registry" at bounding box center [148, 467] width 98 height 16
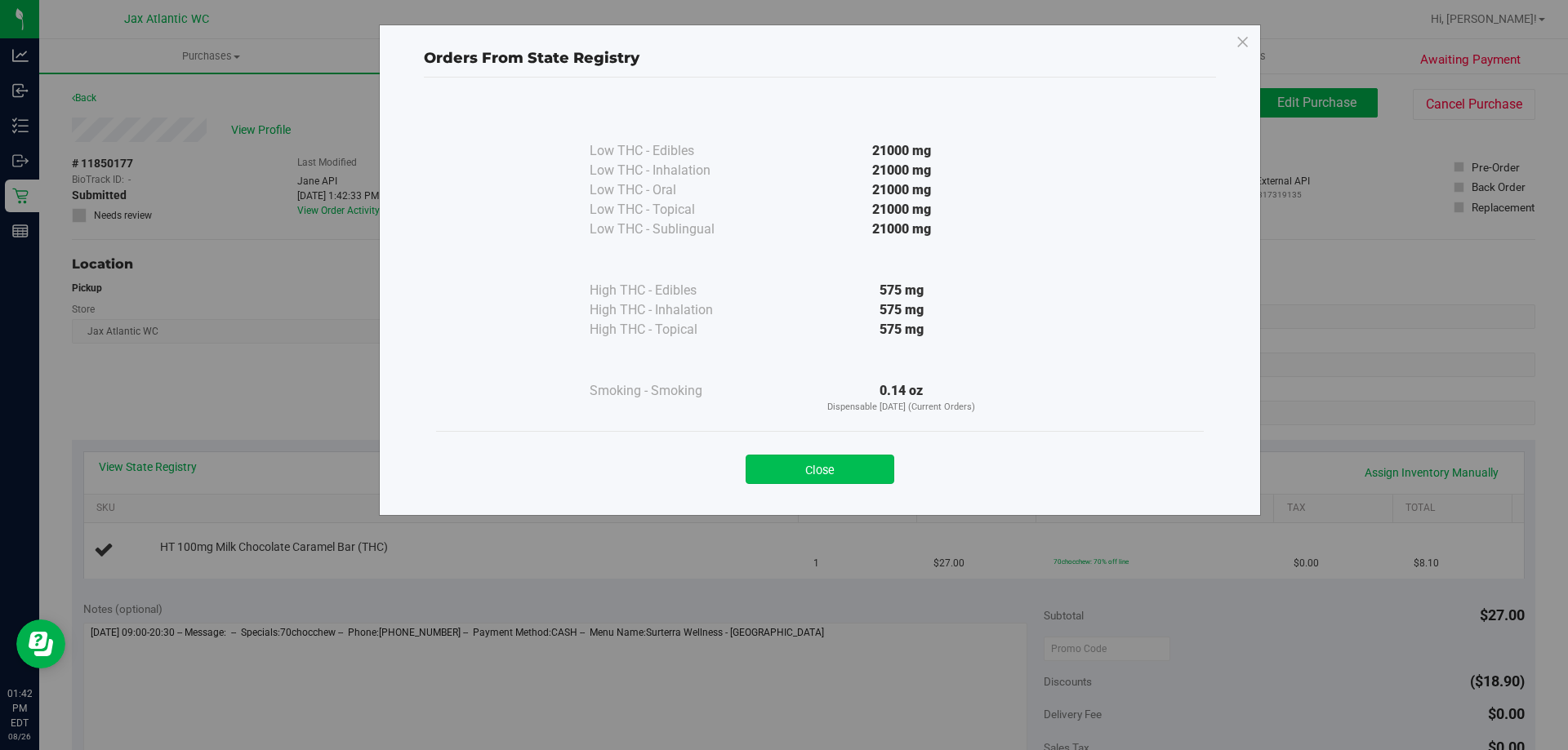
click at [809, 471] on button "Close" at bounding box center [820, 470] width 149 height 29
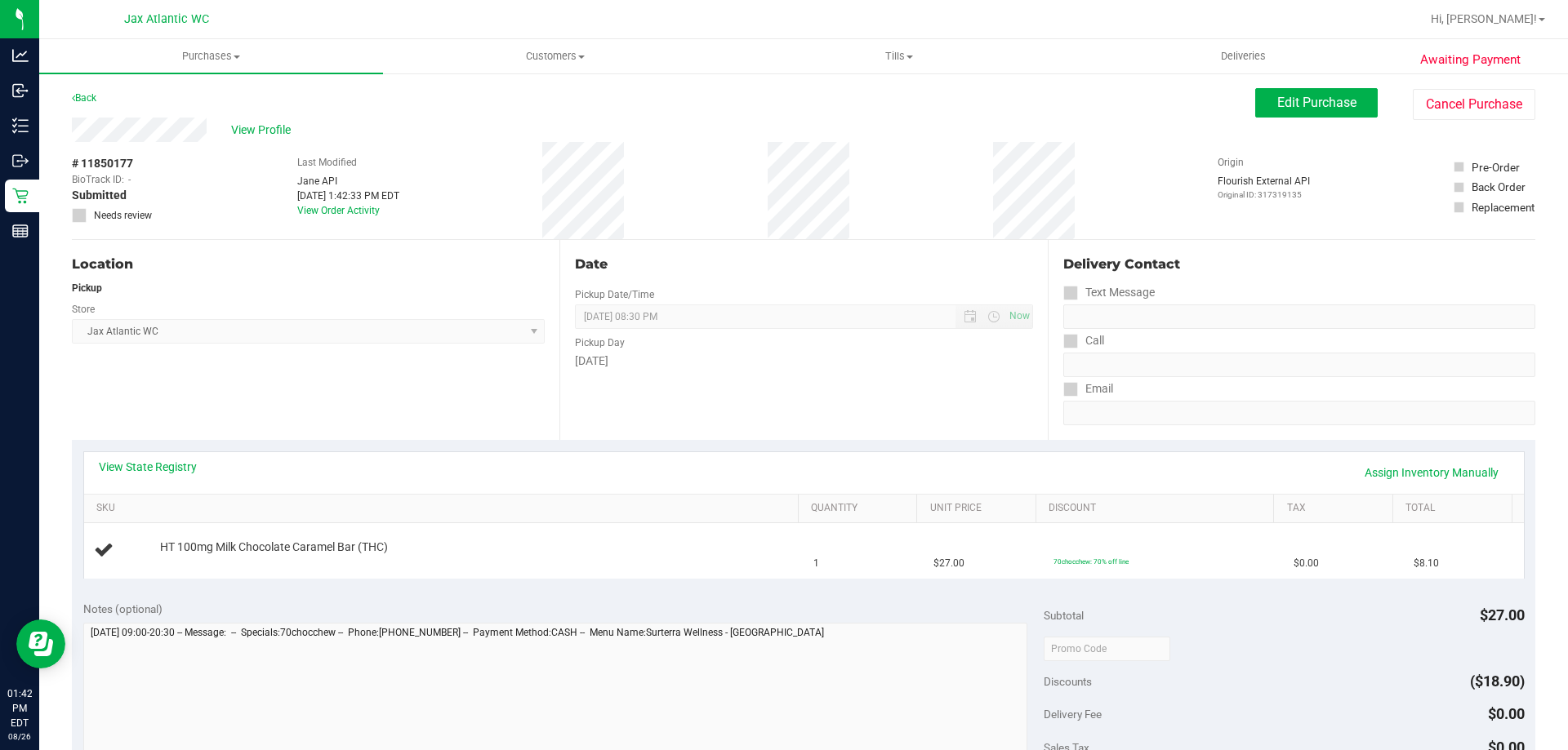
click at [738, 417] on div "Date Pickup Date/Time 08/26/2025 Now 08/26/2025 08:30 PM Now Pickup Day Tuesday" at bounding box center [803, 340] width 488 height 200
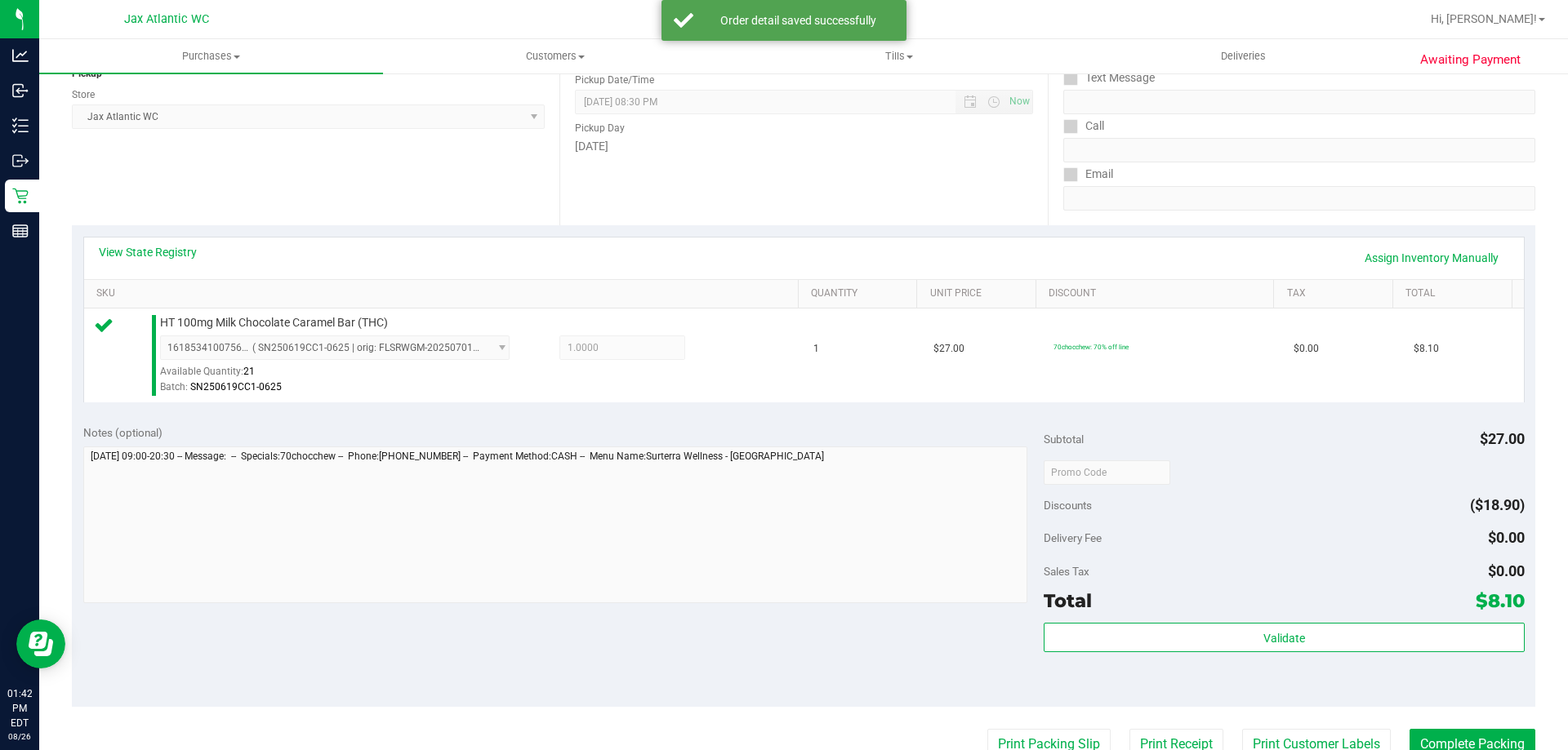
scroll to position [327, 0]
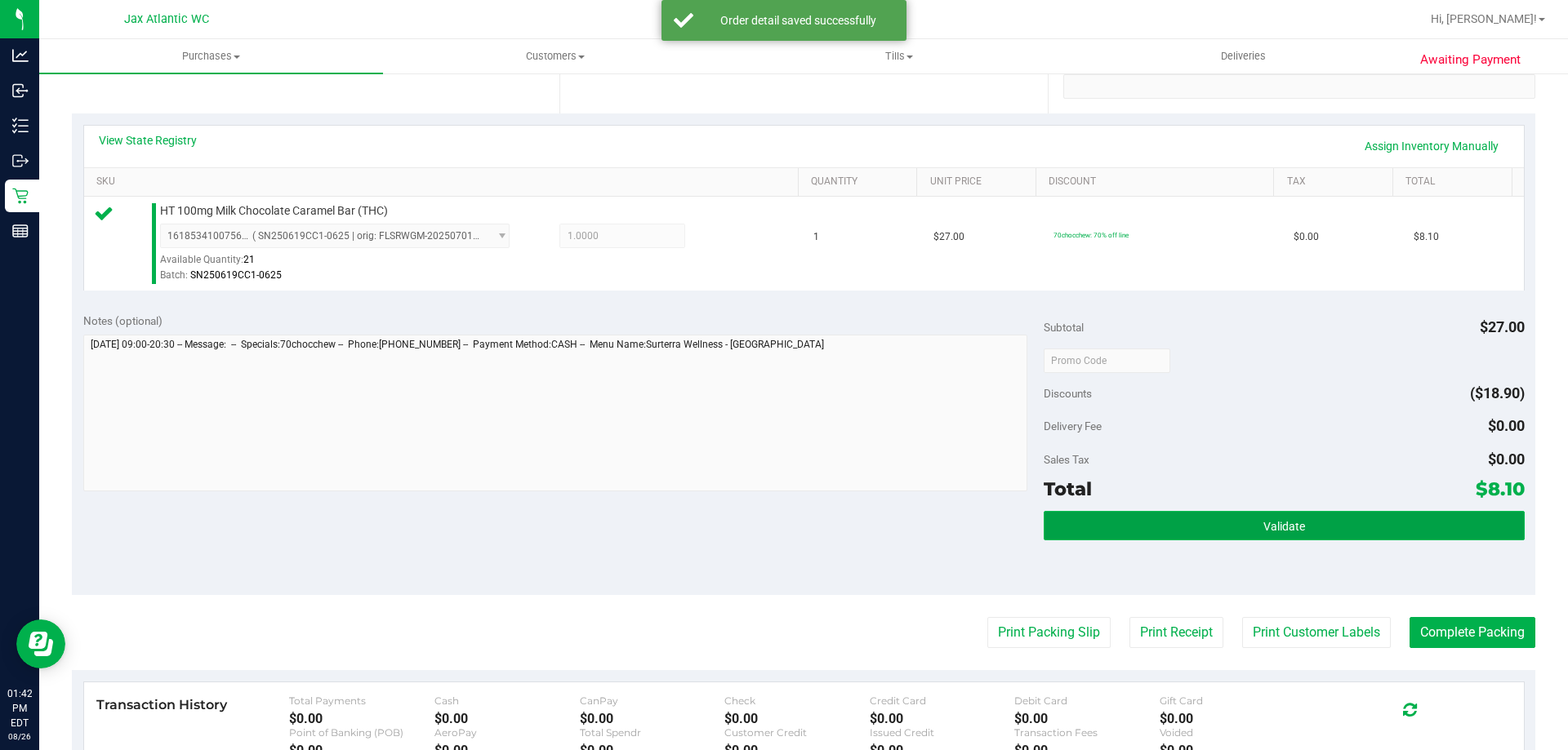
click at [1298, 525] on button "Validate" at bounding box center [1284, 526] width 480 height 29
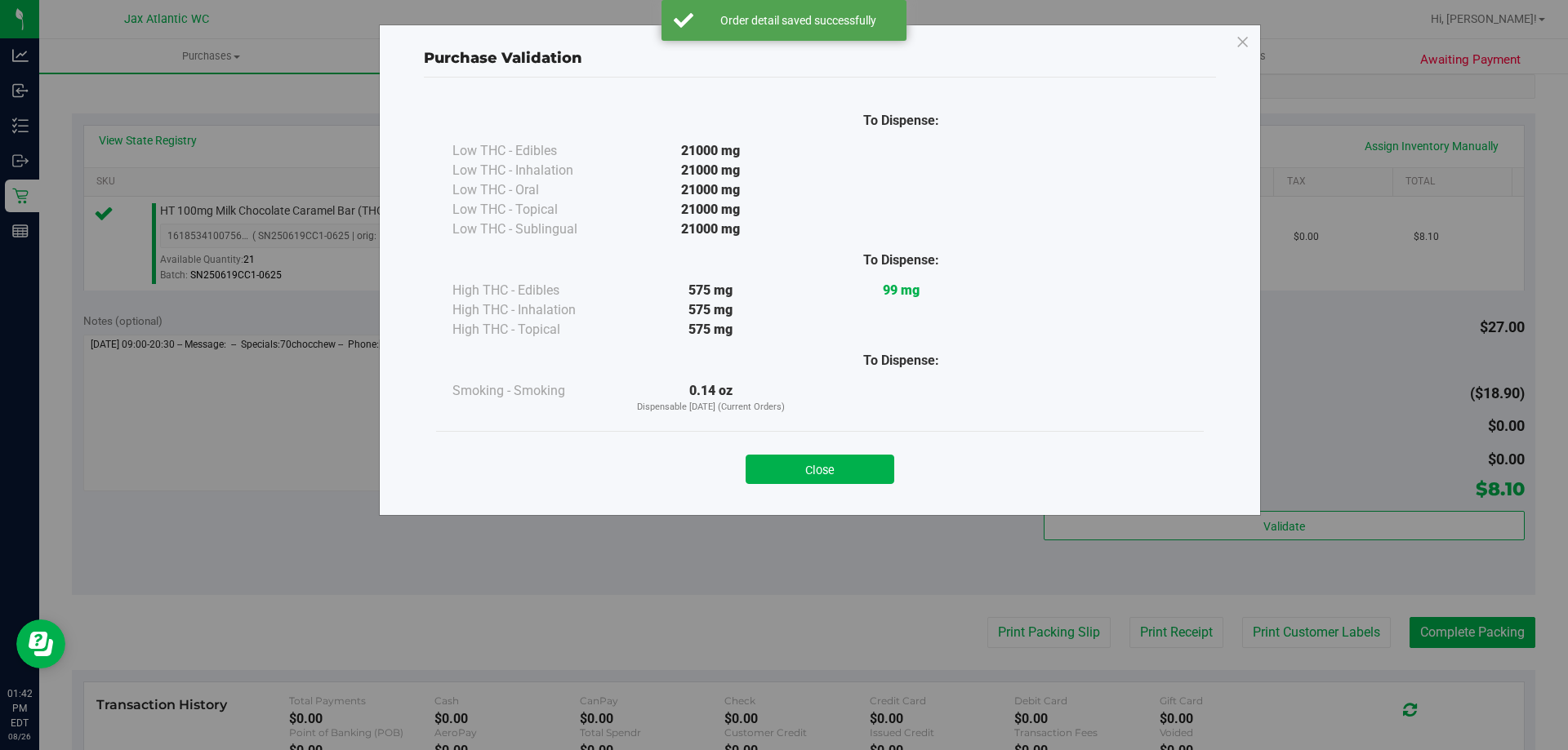
click at [849, 466] on button "Close" at bounding box center [820, 470] width 149 height 29
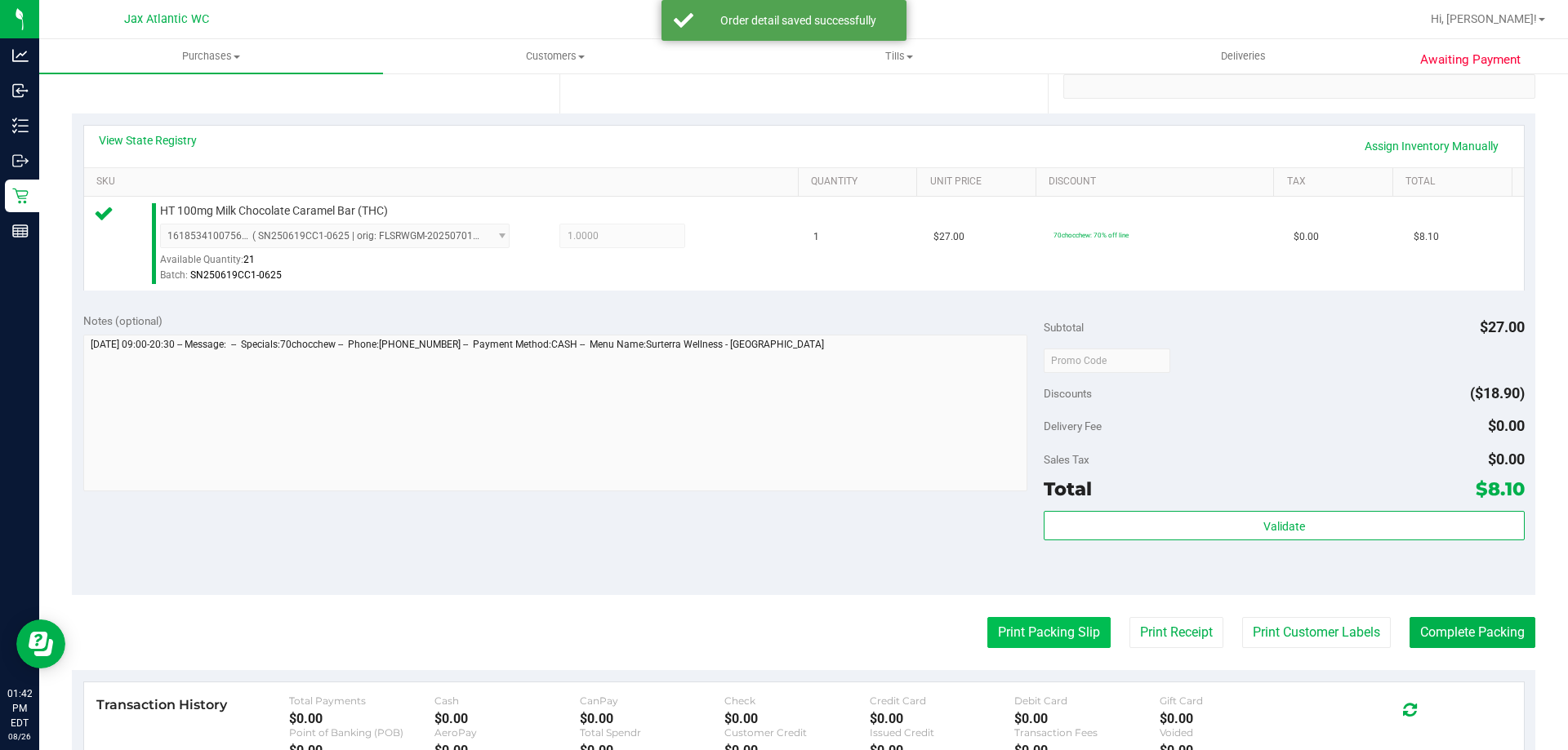
click at [1013, 618] on button "Print Packing Slip" at bounding box center [1048, 632] width 123 height 31
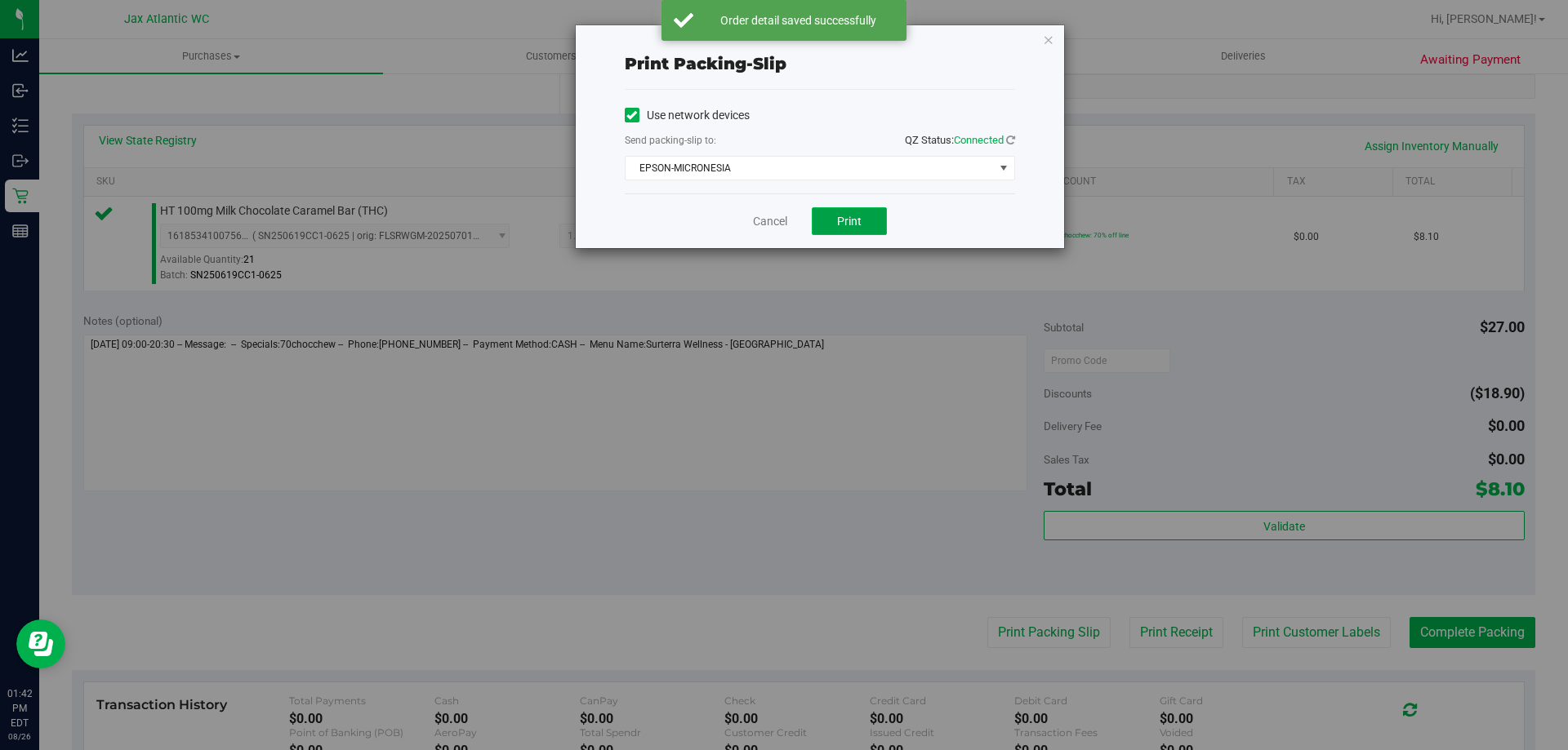
click at [871, 234] on button "Print" at bounding box center [849, 221] width 75 height 28
click at [761, 221] on link "Cancel" at bounding box center [770, 221] width 34 height 17
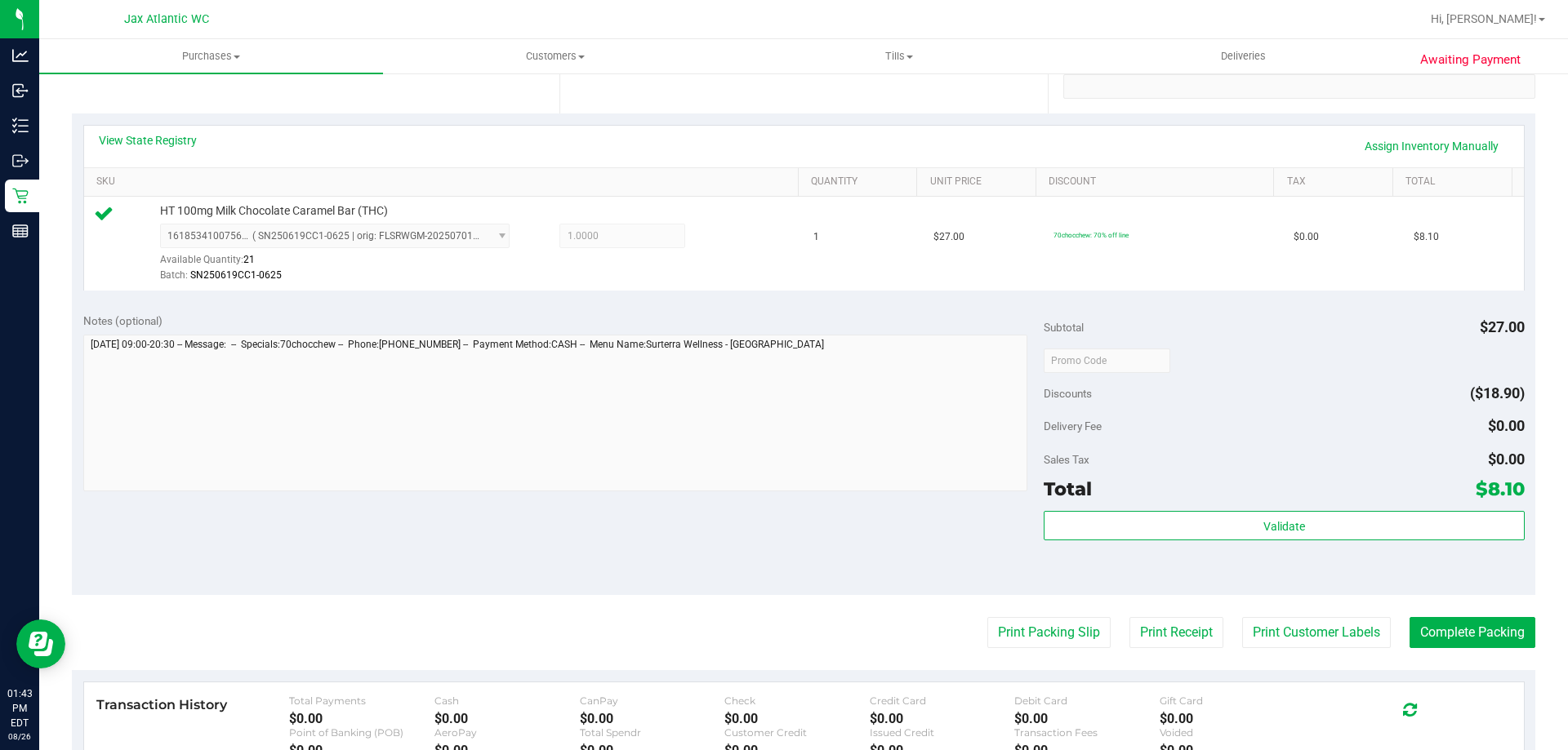
drag, startPoint x: 1401, startPoint y: 335, endPoint x: 1435, endPoint y: 424, distance: 95.3
click at [1401, 335] on div "Subtotal $27.00" at bounding box center [1284, 328] width 480 height 29
click at [1498, 616] on purchase-details "Back Edit Purchase Cancel Purchase View Profile # 11850177 BioTrack ID: - Submi…" at bounding box center [803, 368] width 1463 height 1214
click at [1500, 616] on purchase-details "Back Edit Purchase Cancel Purchase View Profile # 11850177 BioTrack ID: - Submi…" at bounding box center [803, 368] width 1463 height 1214
click at [1499, 622] on button "Complete Packing" at bounding box center [1472, 632] width 126 height 31
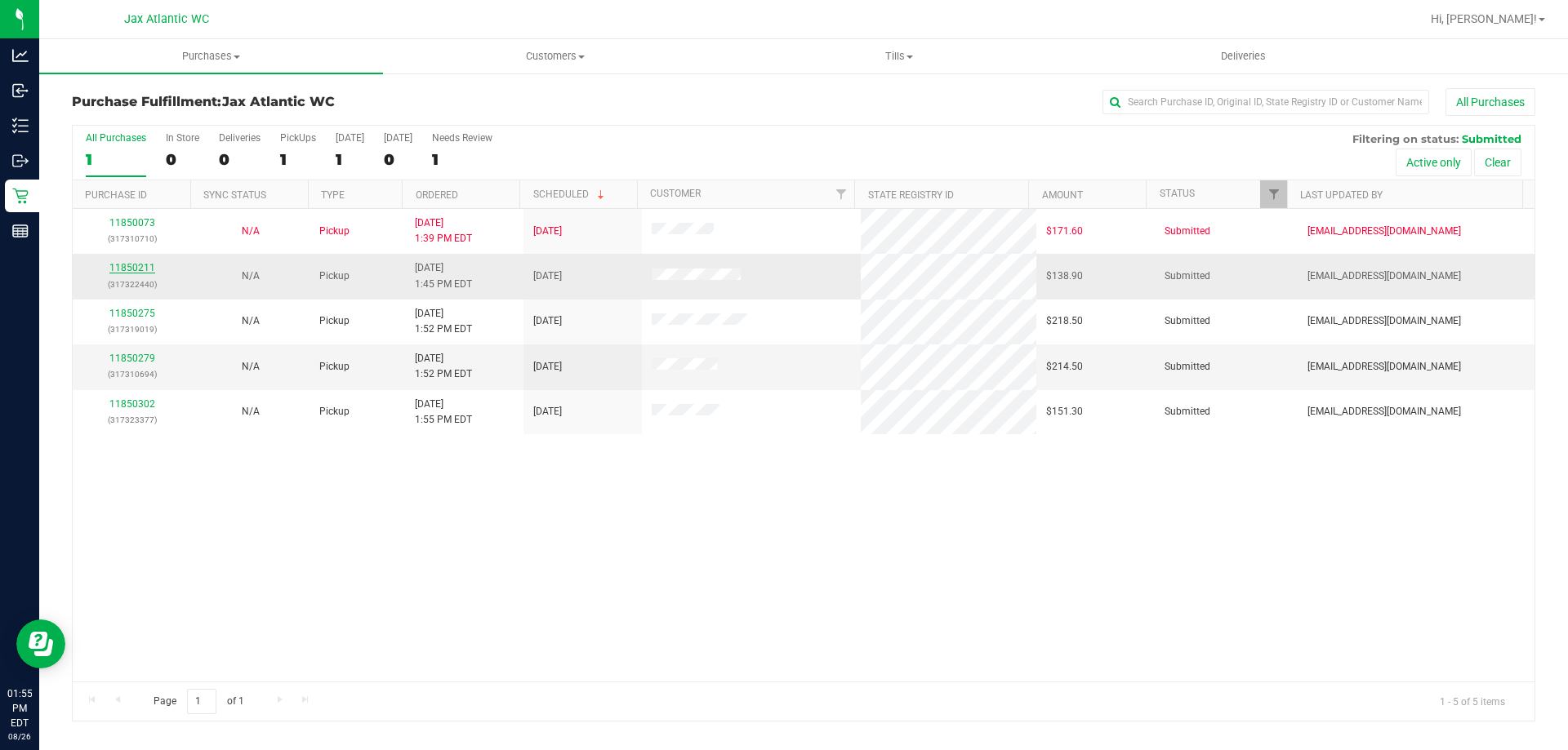
click at [143, 270] on link "11850211" at bounding box center [132, 268] width 46 height 11
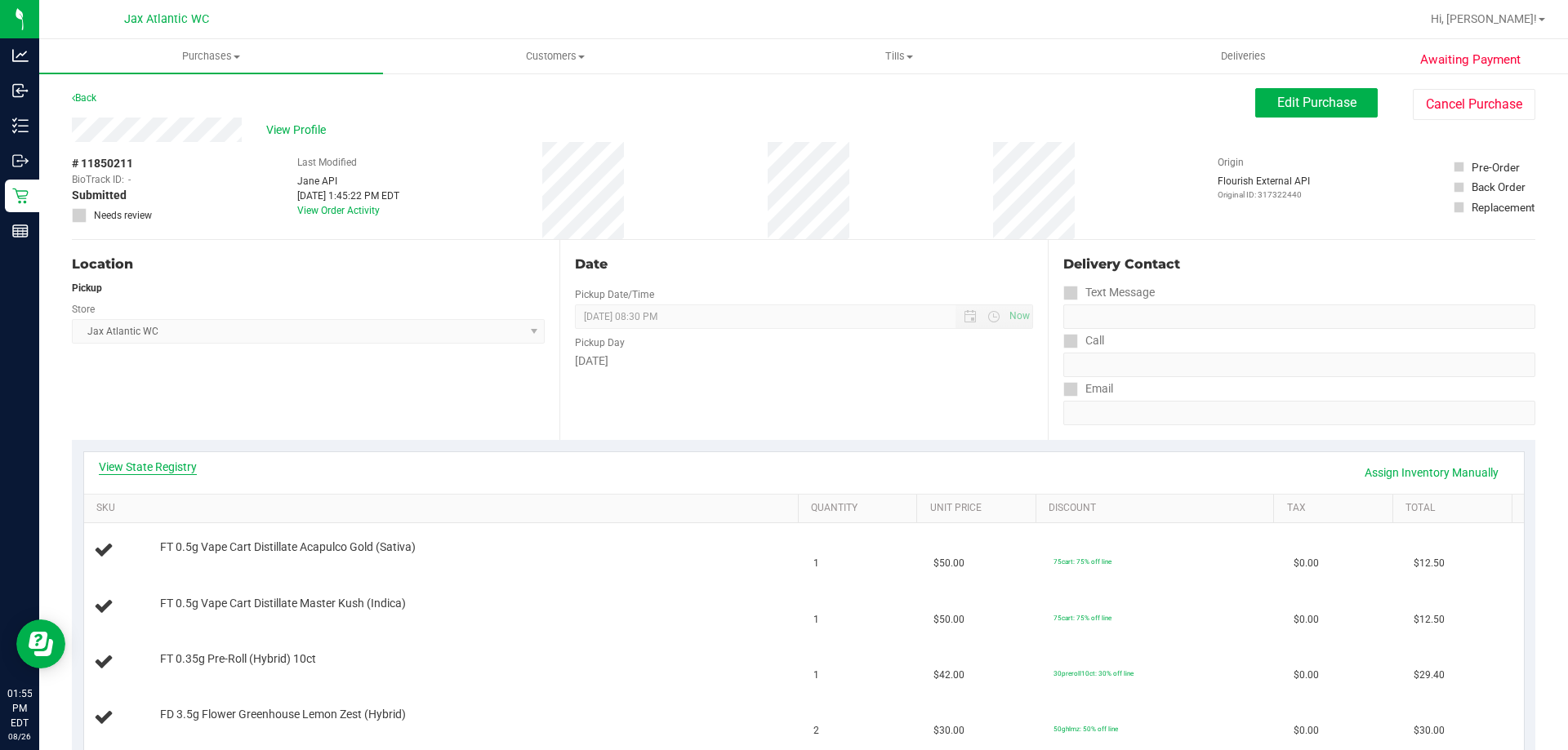
click at [140, 466] on link "View State Registry" at bounding box center [148, 467] width 98 height 16
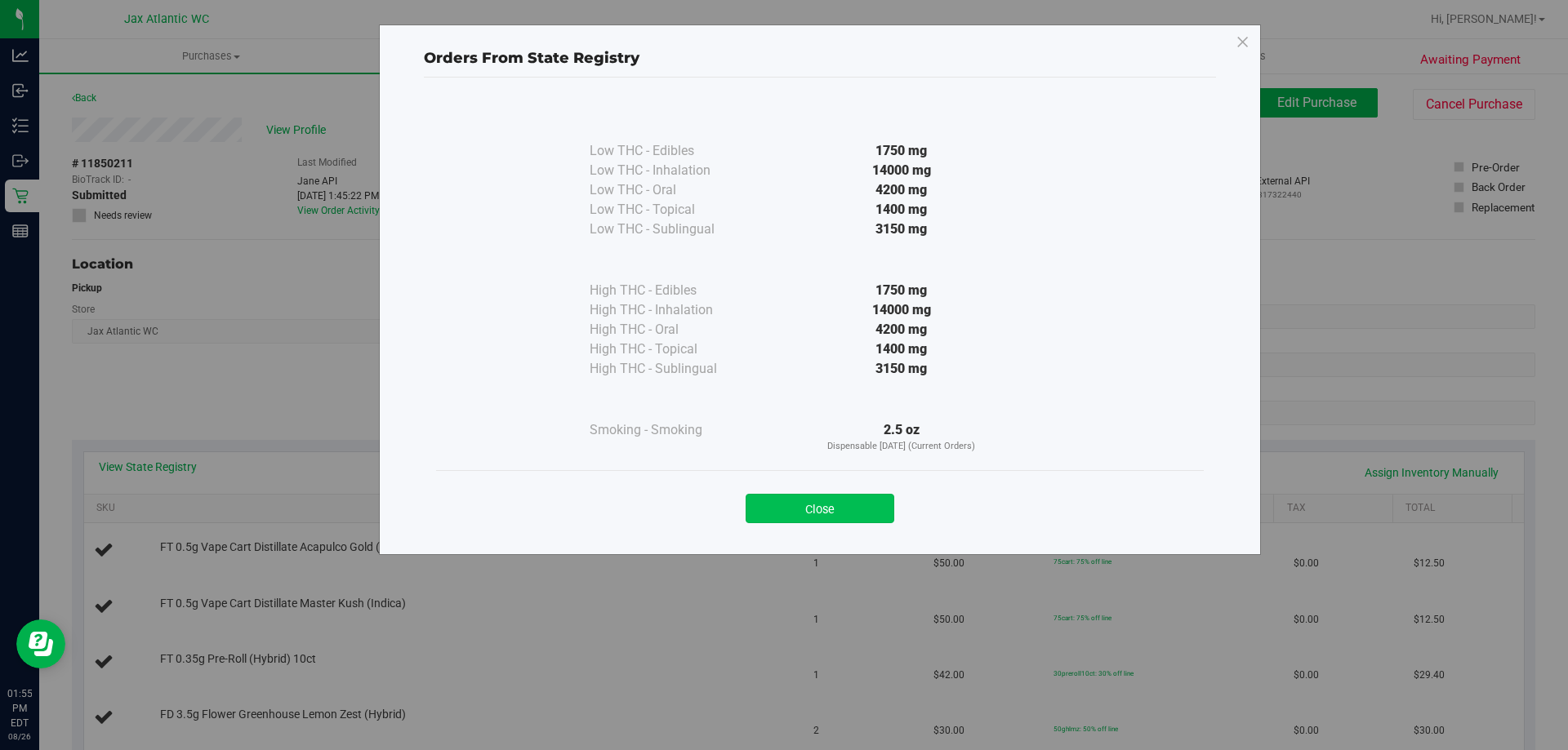
click at [872, 497] on button "Close" at bounding box center [820, 509] width 149 height 29
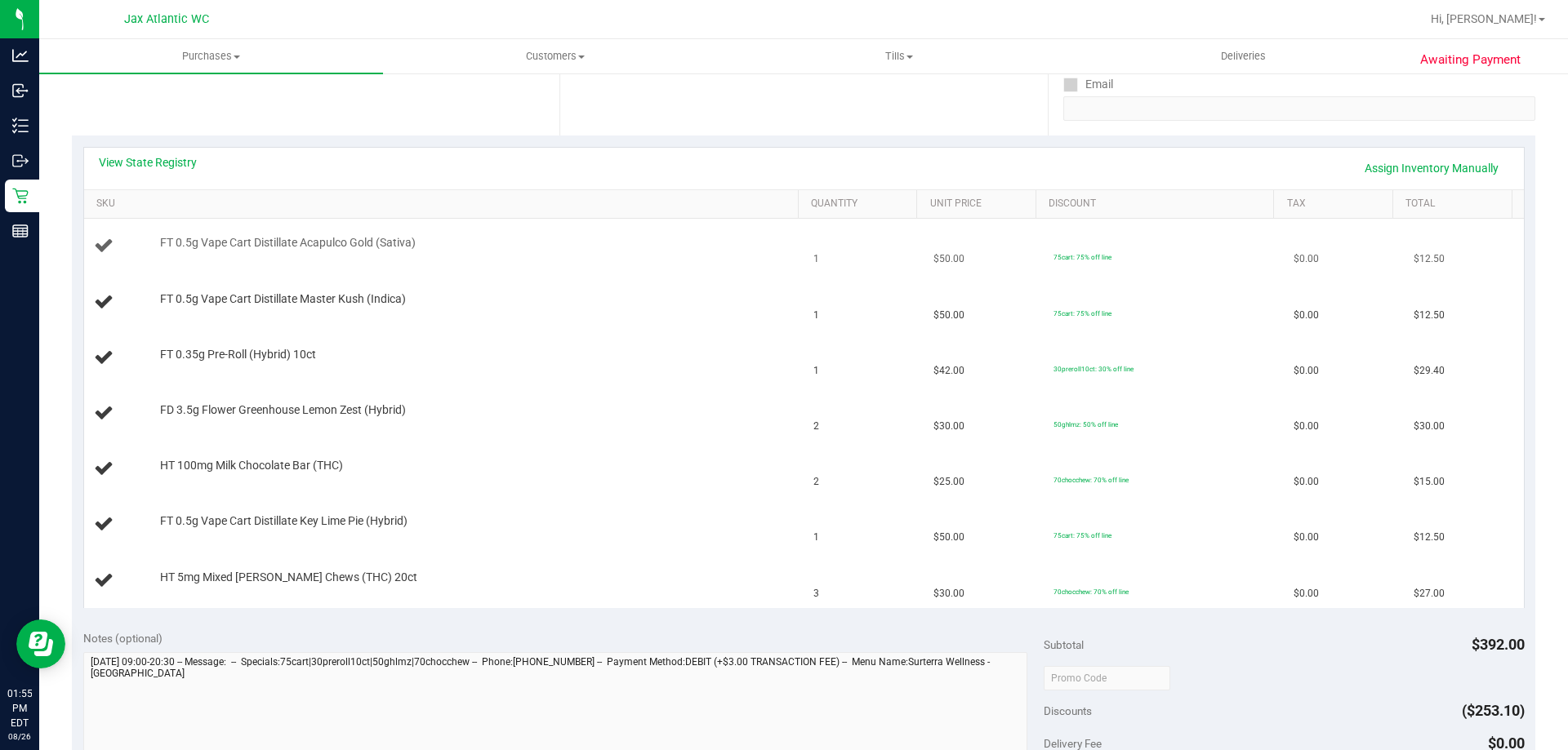
scroll to position [327, 0]
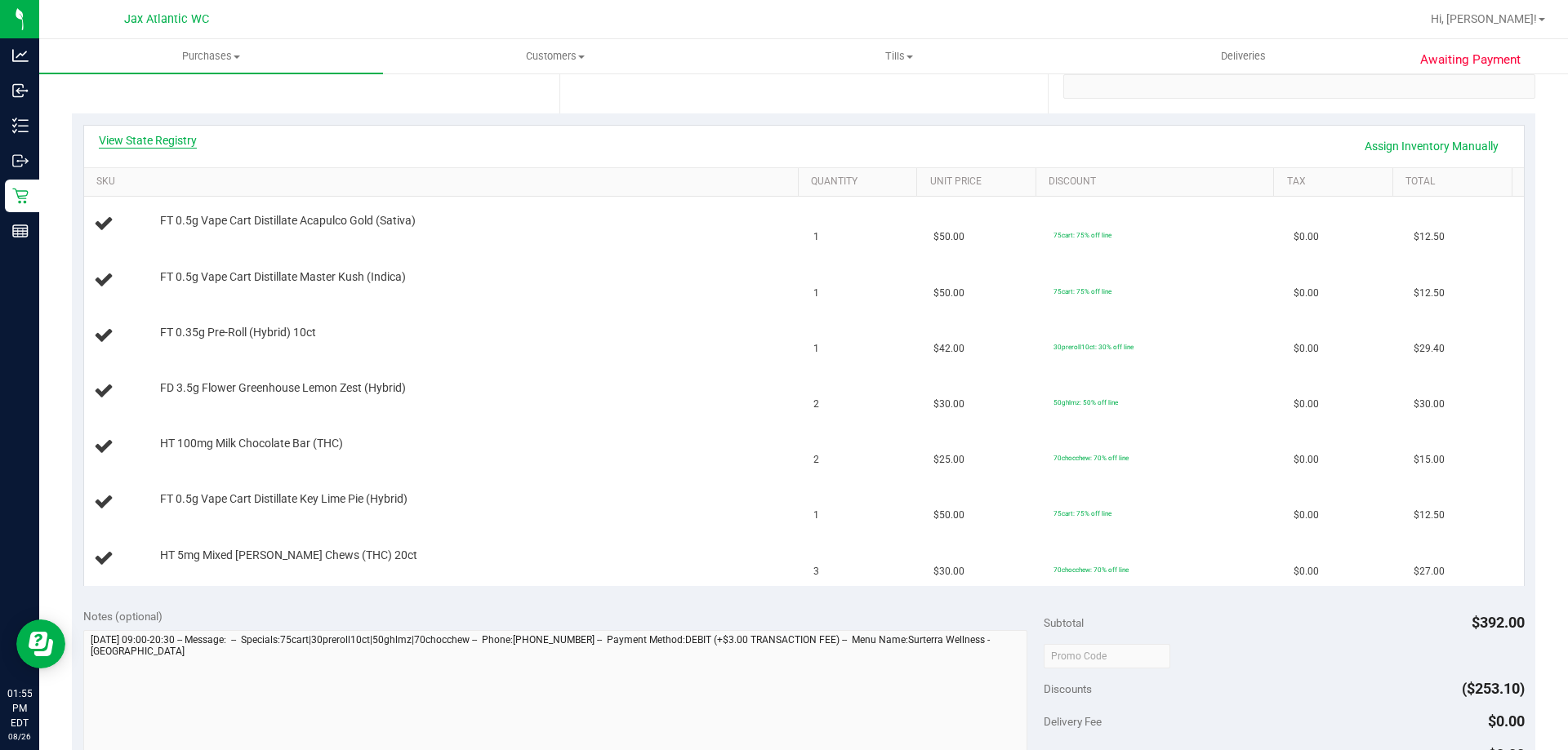
click at [155, 132] on link "View State Registry" at bounding box center [148, 141] width 98 height 16
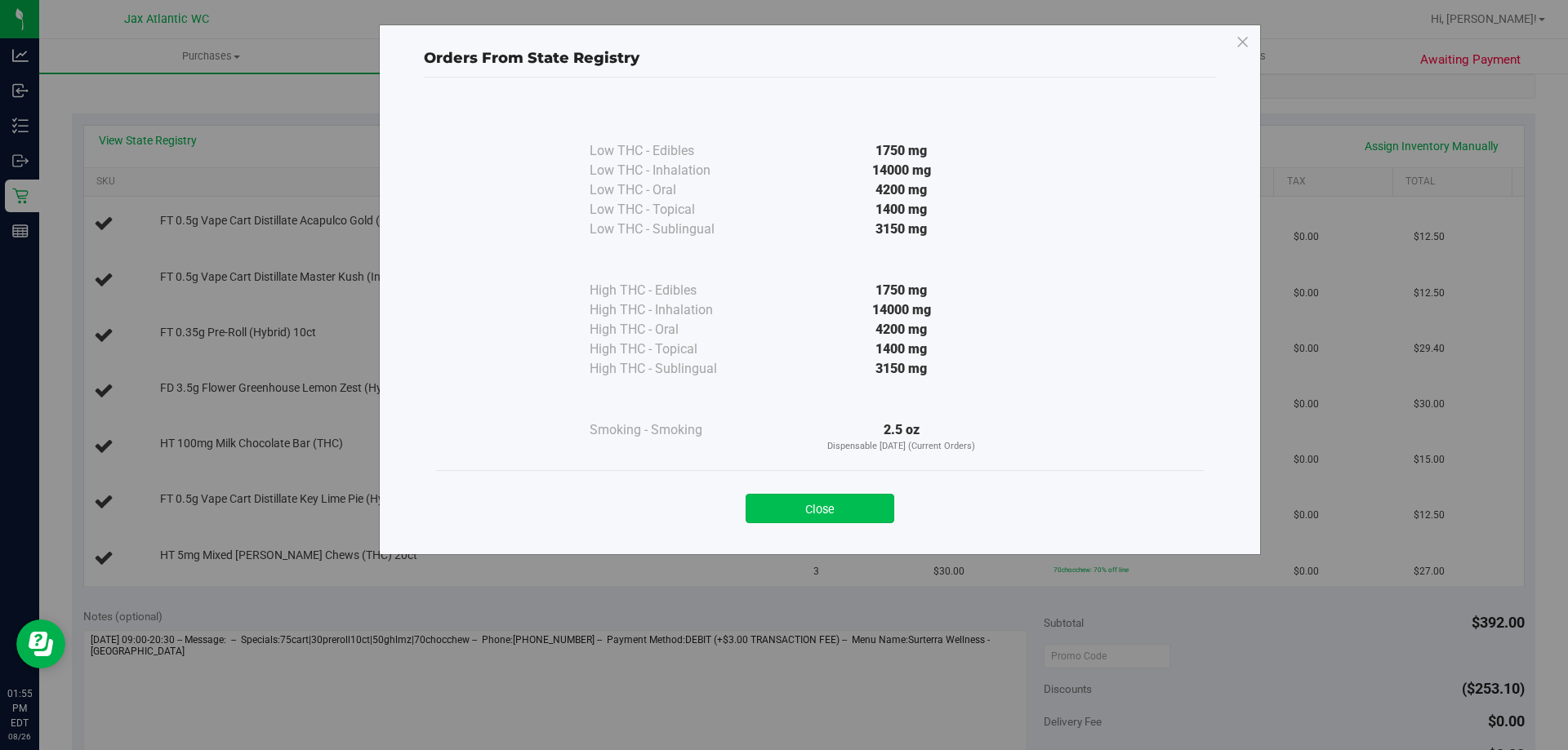
click at [800, 509] on button "Close" at bounding box center [820, 509] width 149 height 29
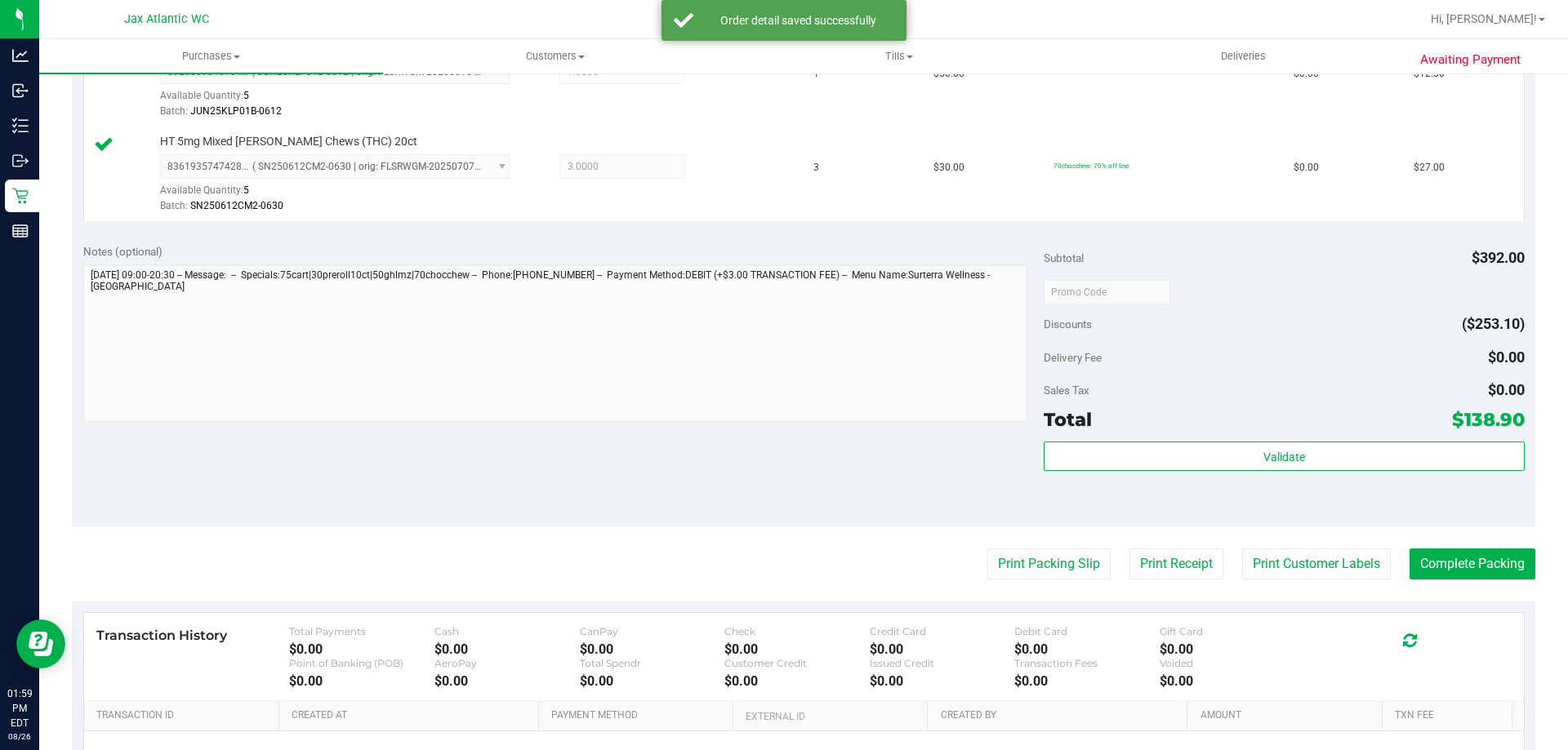
scroll to position [1215, 0]
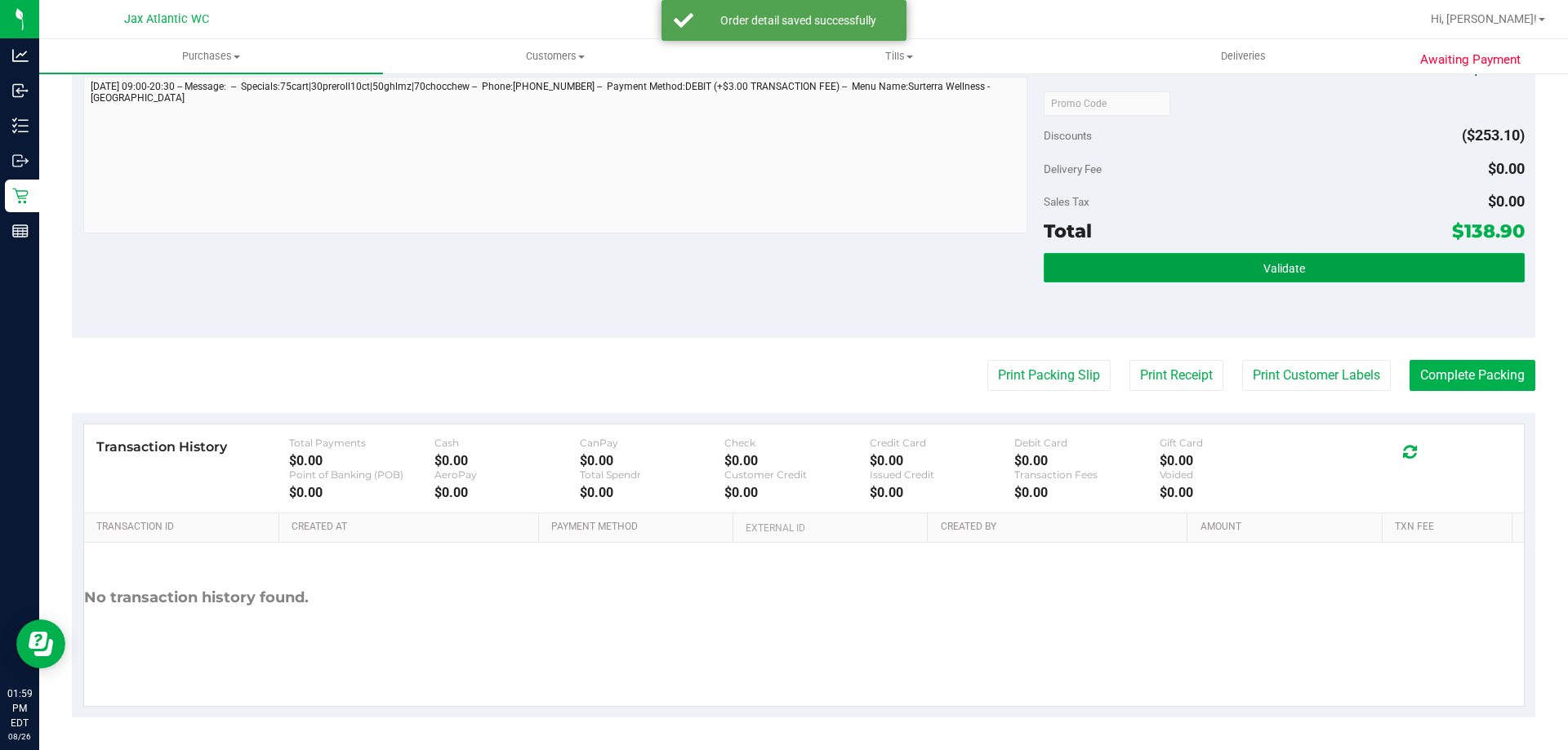
click at [1302, 259] on button "Validate" at bounding box center [1284, 268] width 480 height 29
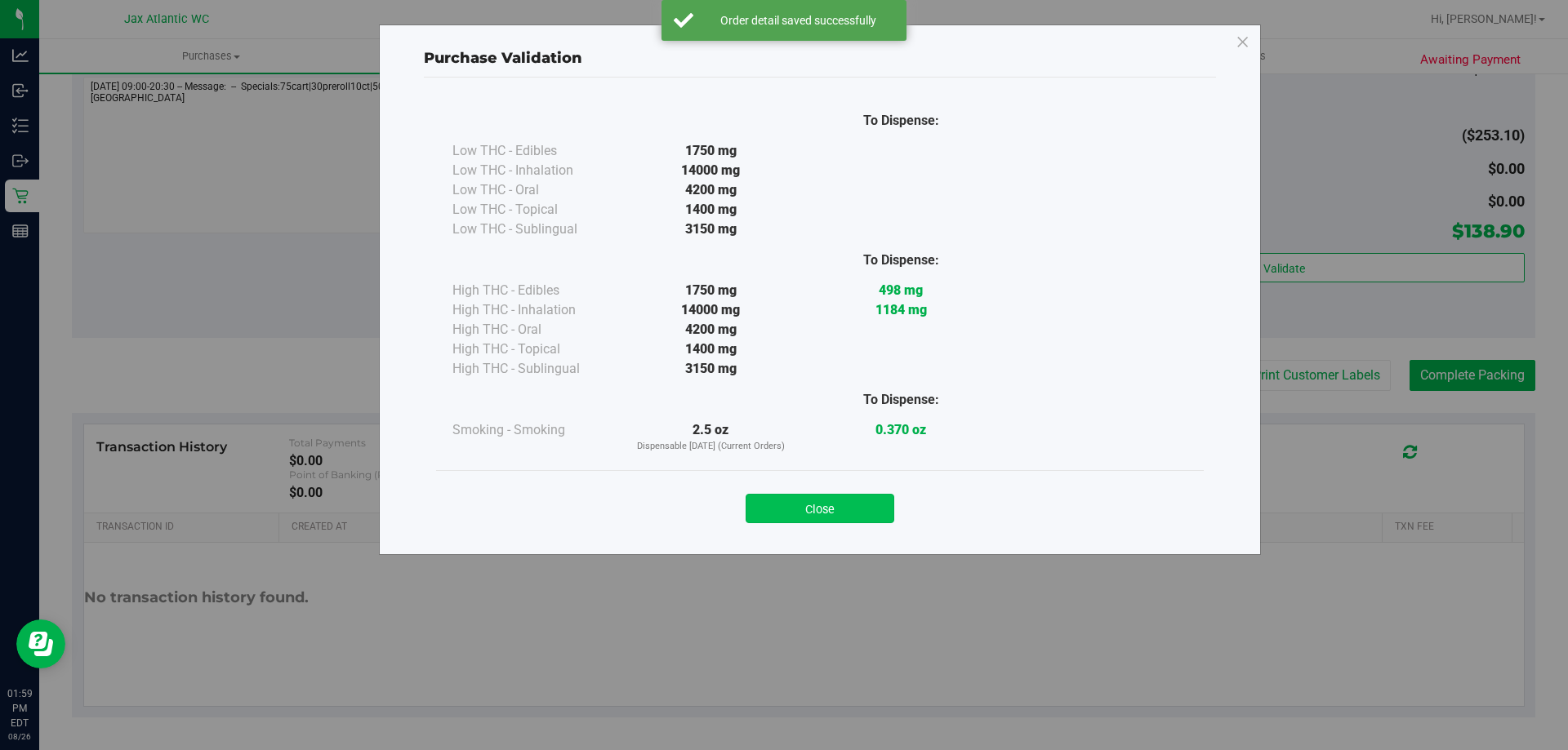
click at [811, 504] on button "Close" at bounding box center [820, 509] width 149 height 29
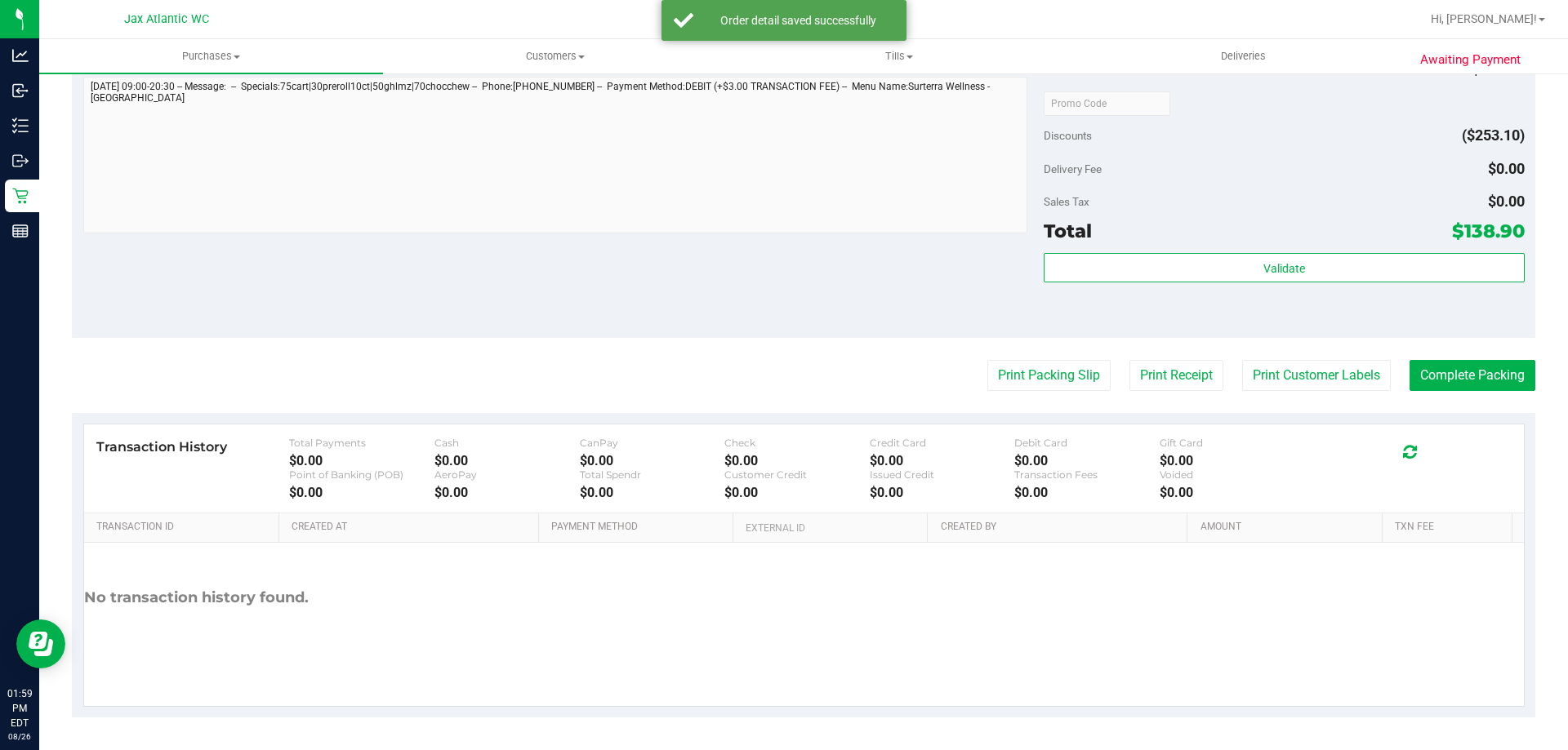
click at [1053, 377] on button "Print Packing Slip" at bounding box center [1048, 376] width 123 height 31
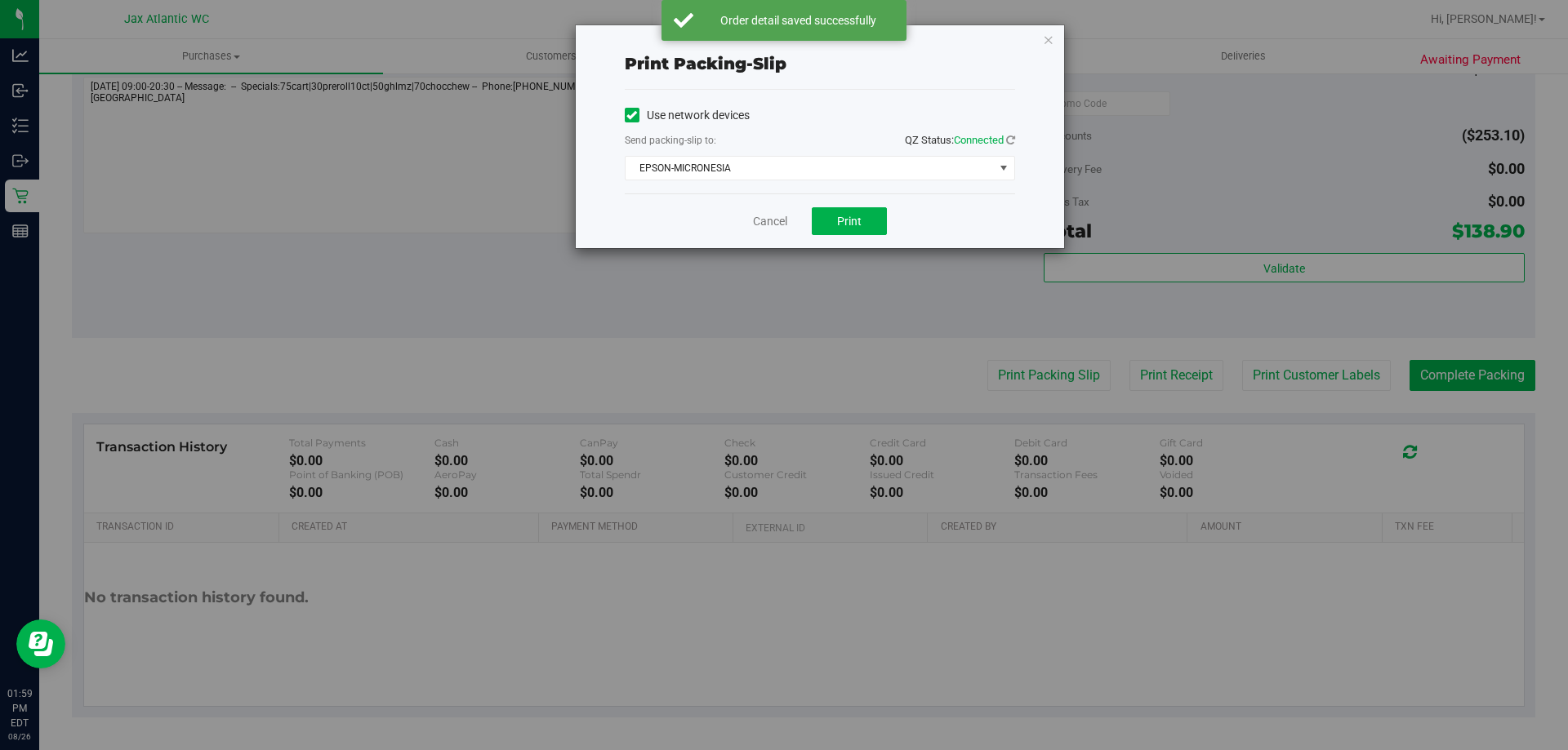
click at [849, 202] on div "Cancel Print" at bounding box center [820, 221] width 391 height 55
click at [849, 203] on div "Cancel Print" at bounding box center [820, 221] width 391 height 55
click at [851, 212] on button "Print" at bounding box center [849, 221] width 75 height 28
click at [766, 224] on link "Cancel" at bounding box center [770, 221] width 34 height 17
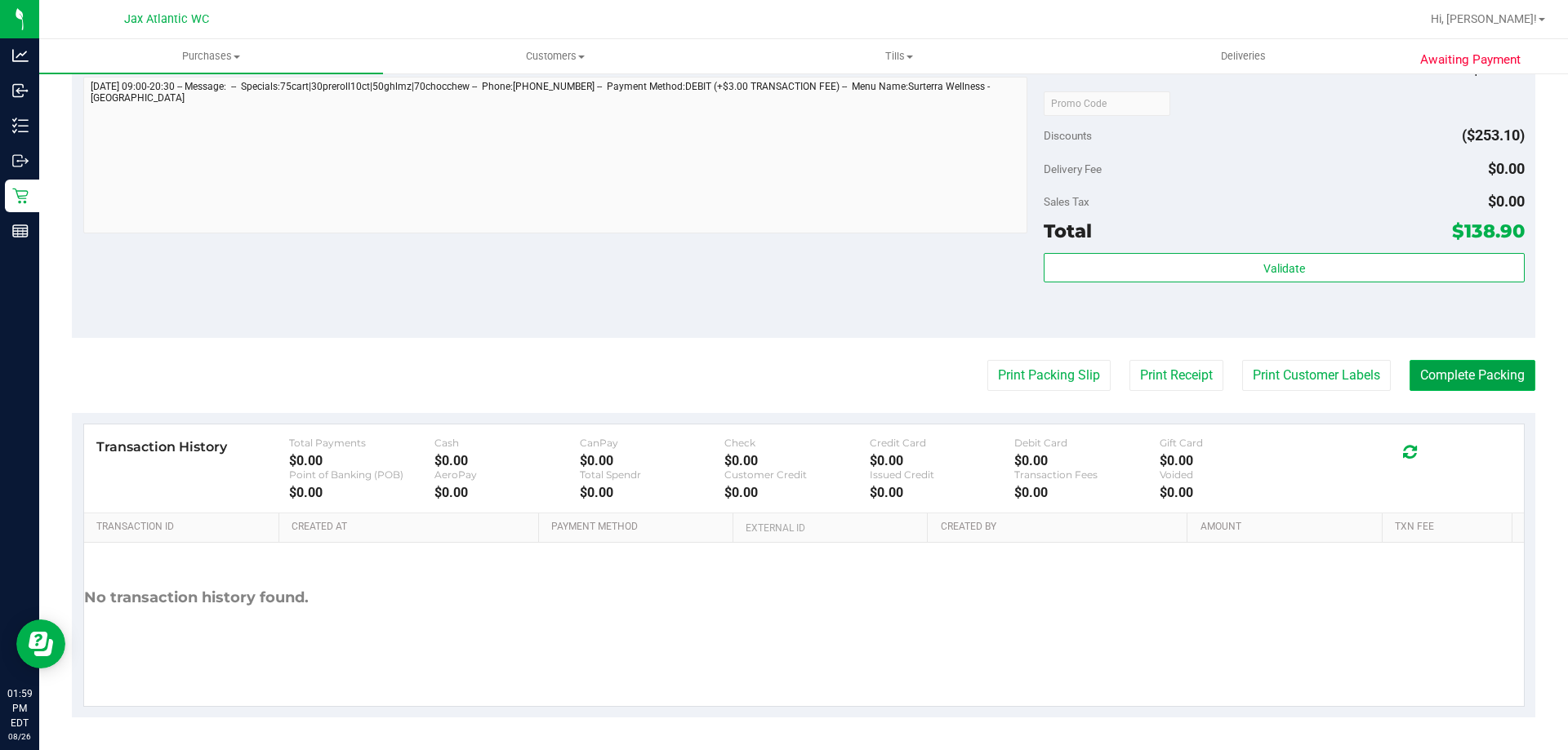
click at [1423, 376] on button "Complete Packing" at bounding box center [1472, 376] width 126 height 31
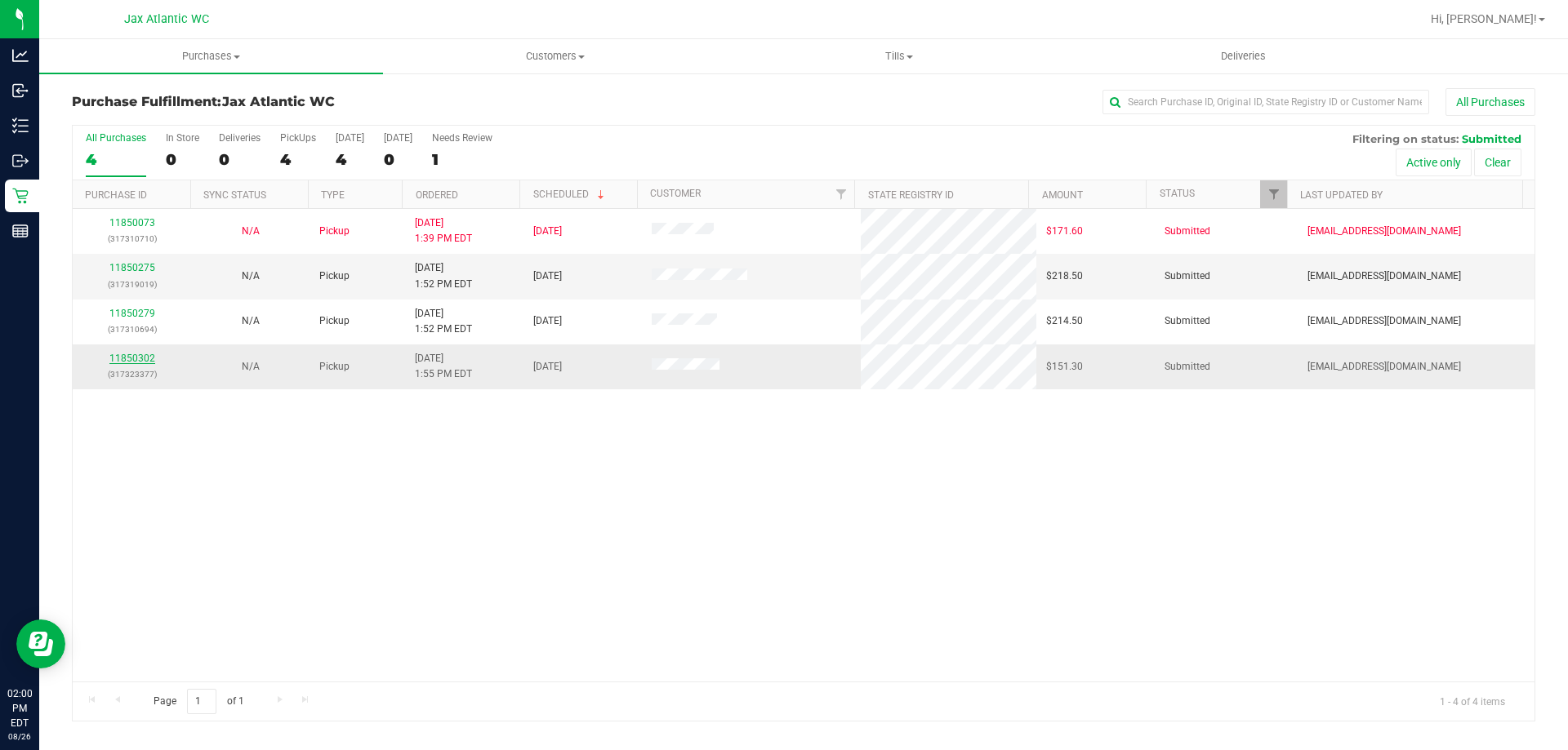
click at [132, 363] on link "11850302" at bounding box center [132, 359] width 46 height 11
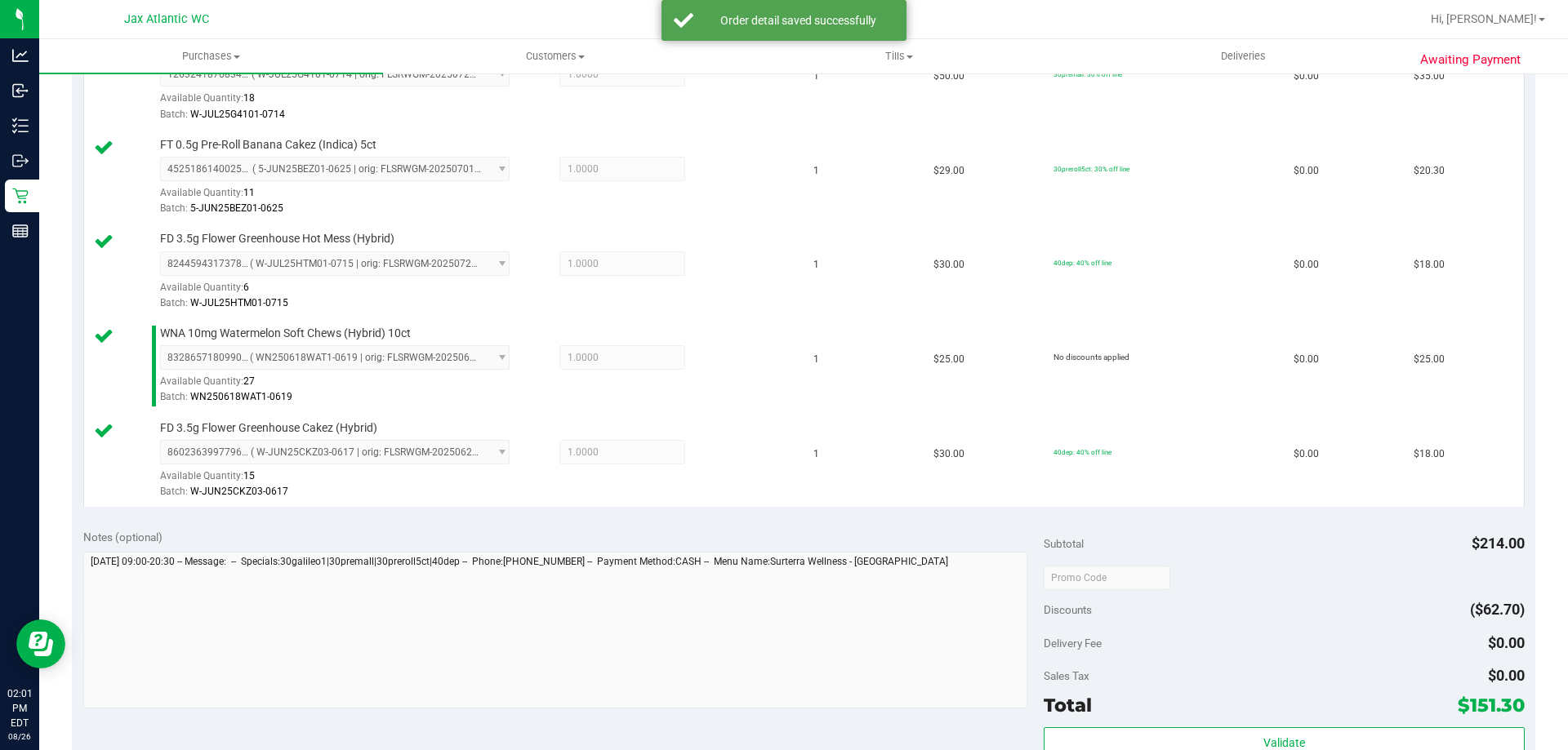
scroll to position [734, 0]
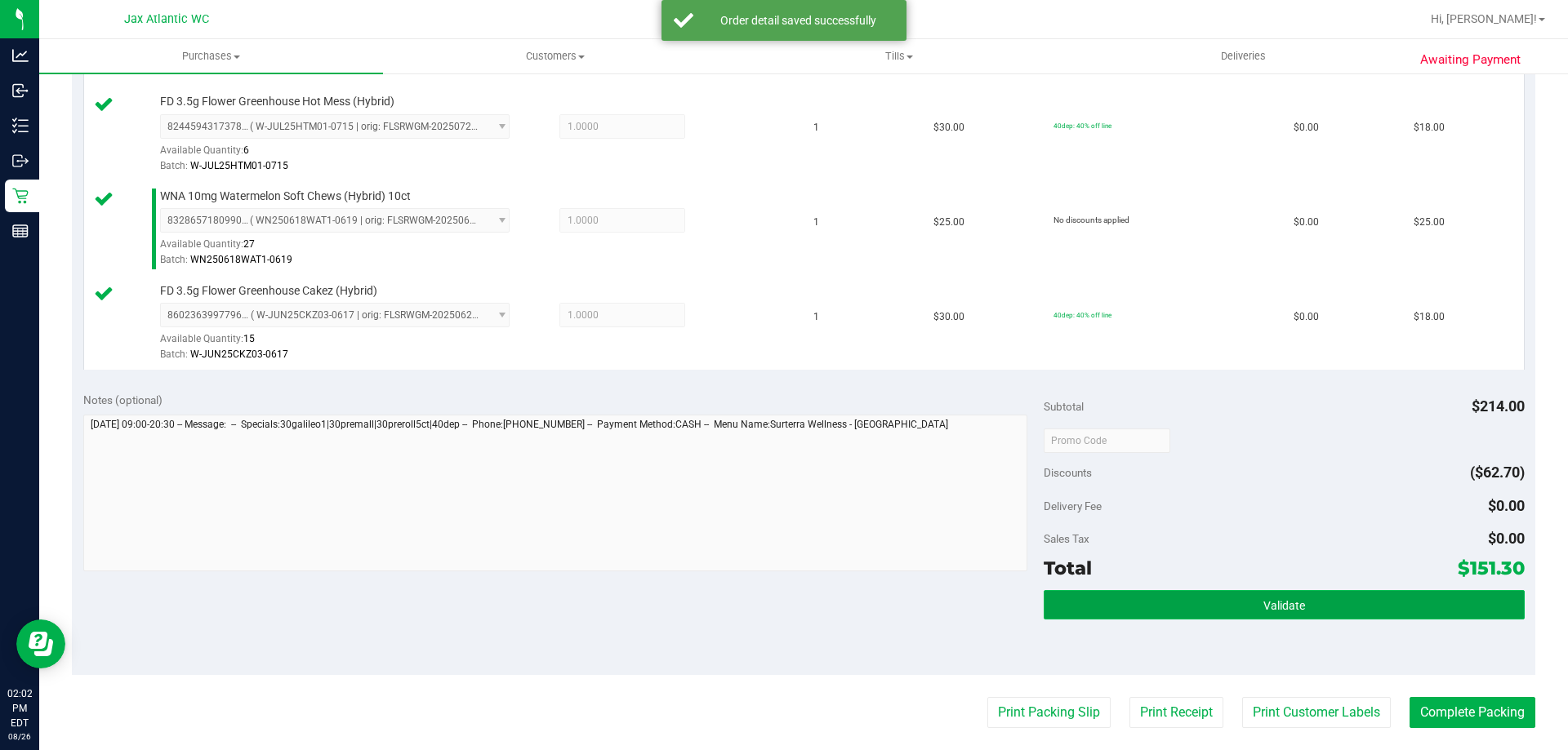
click at [1271, 595] on button "Validate" at bounding box center [1284, 605] width 480 height 29
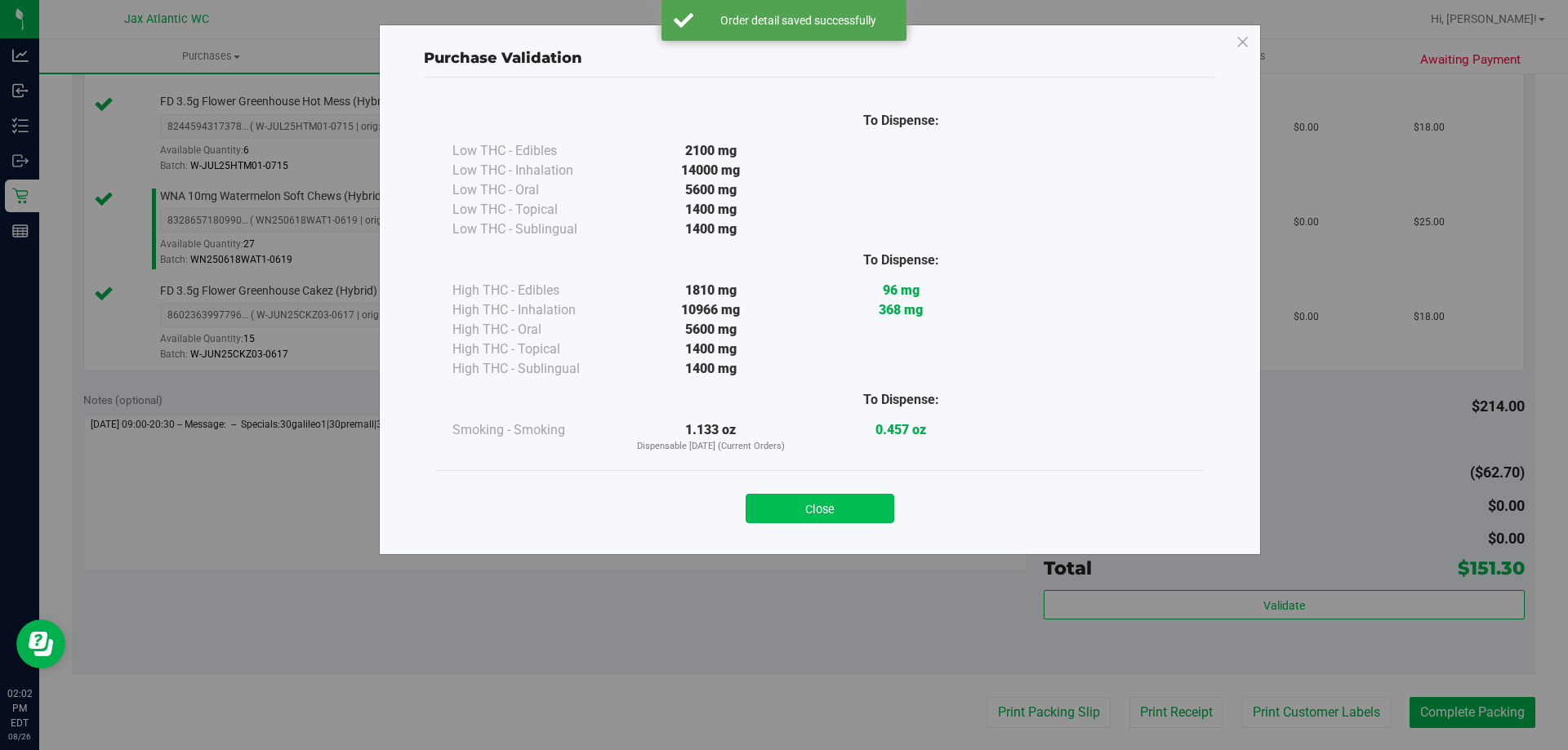
click at [838, 517] on button "Close" at bounding box center [820, 509] width 149 height 29
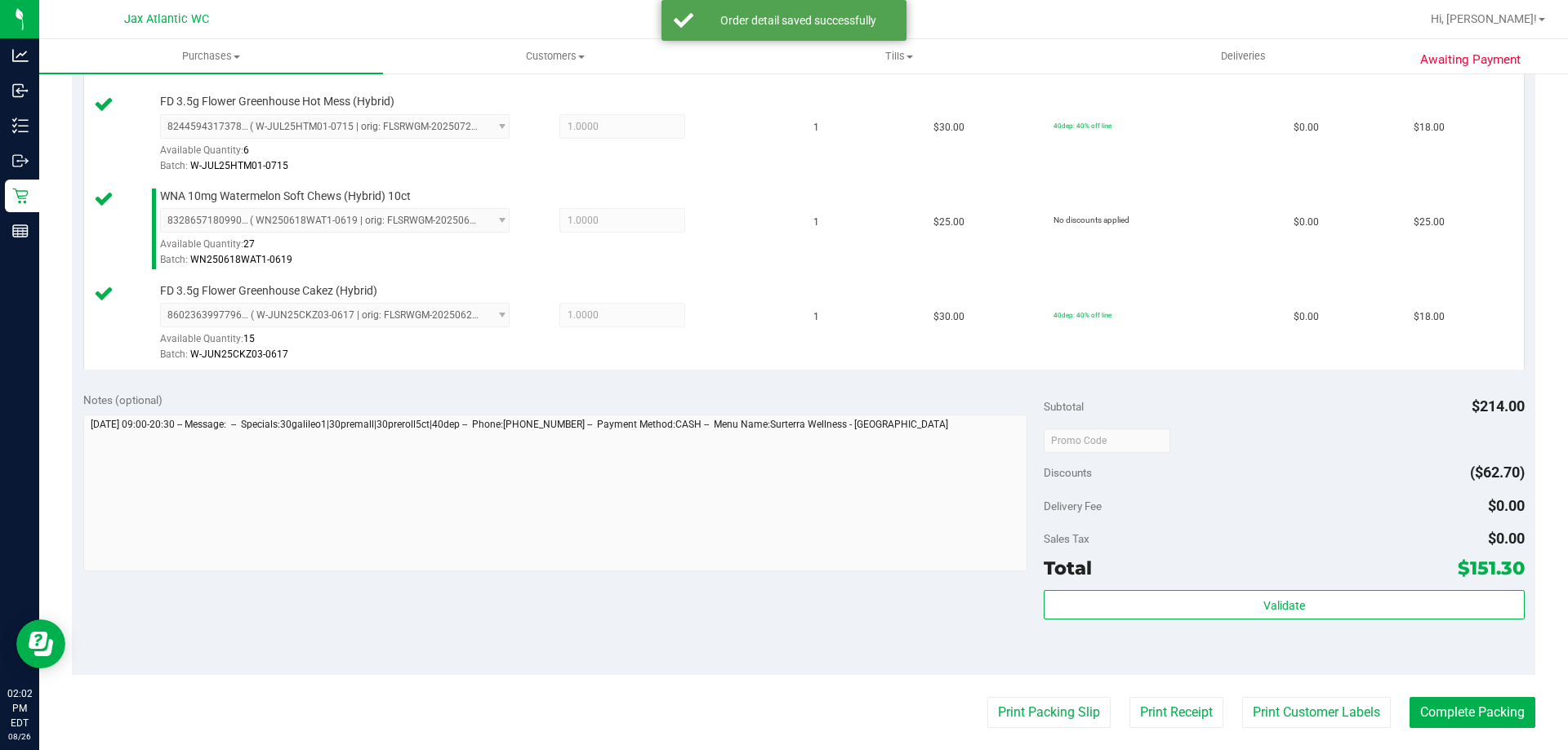
drag, startPoint x: 913, startPoint y: 574, endPoint x: 952, endPoint y: 587, distance: 41.1
click at [914, 574] on div at bounding box center [556, 495] width 945 height 161
click at [1004, 704] on button "Print Packing Slip" at bounding box center [1048, 712] width 123 height 31
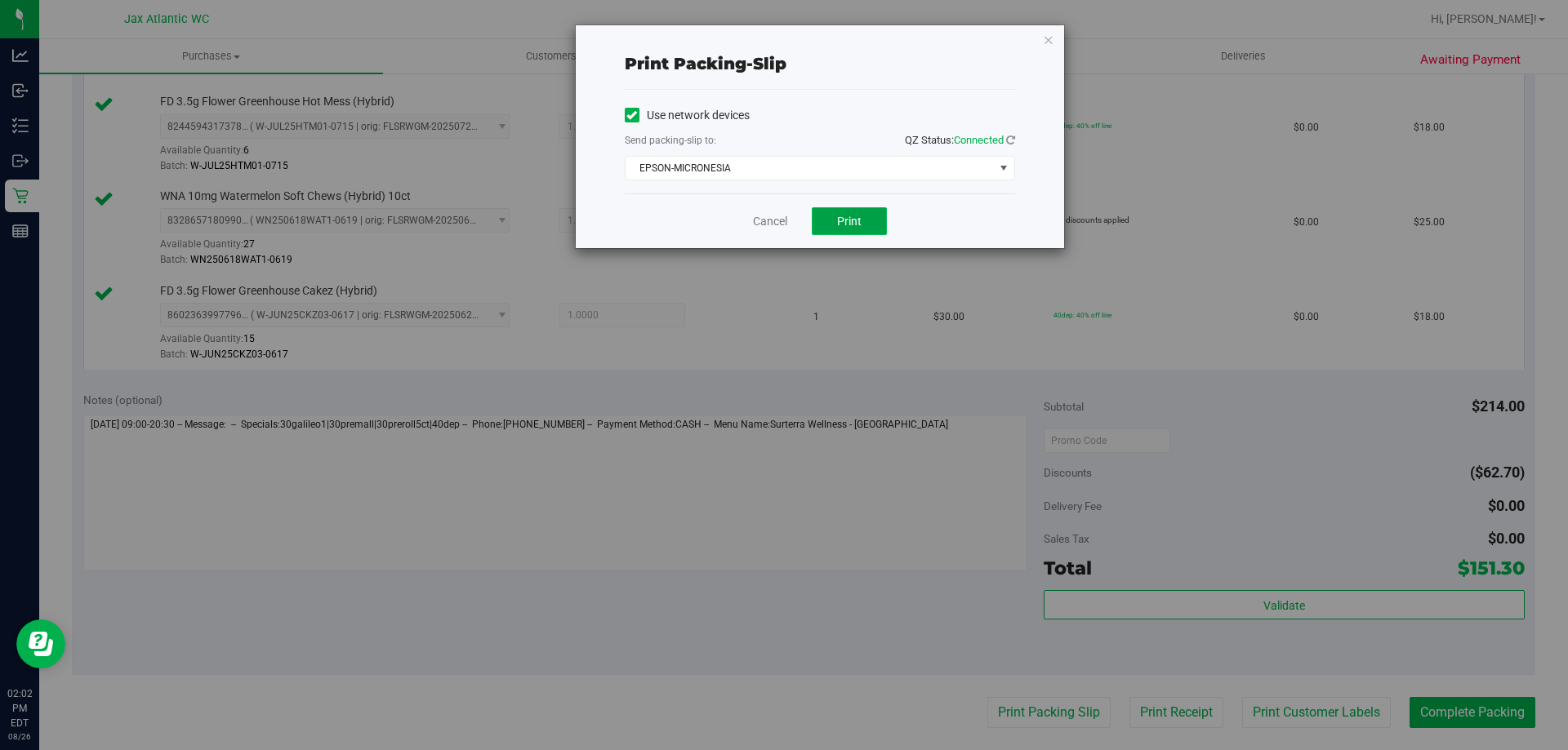
click at [857, 221] on span "Print" at bounding box center [849, 221] width 25 height 13
click at [743, 216] on div "Cancel Print" at bounding box center [820, 221] width 391 height 55
click at [783, 224] on link "Cancel" at bounding box center [770, 221] width 34 height 17
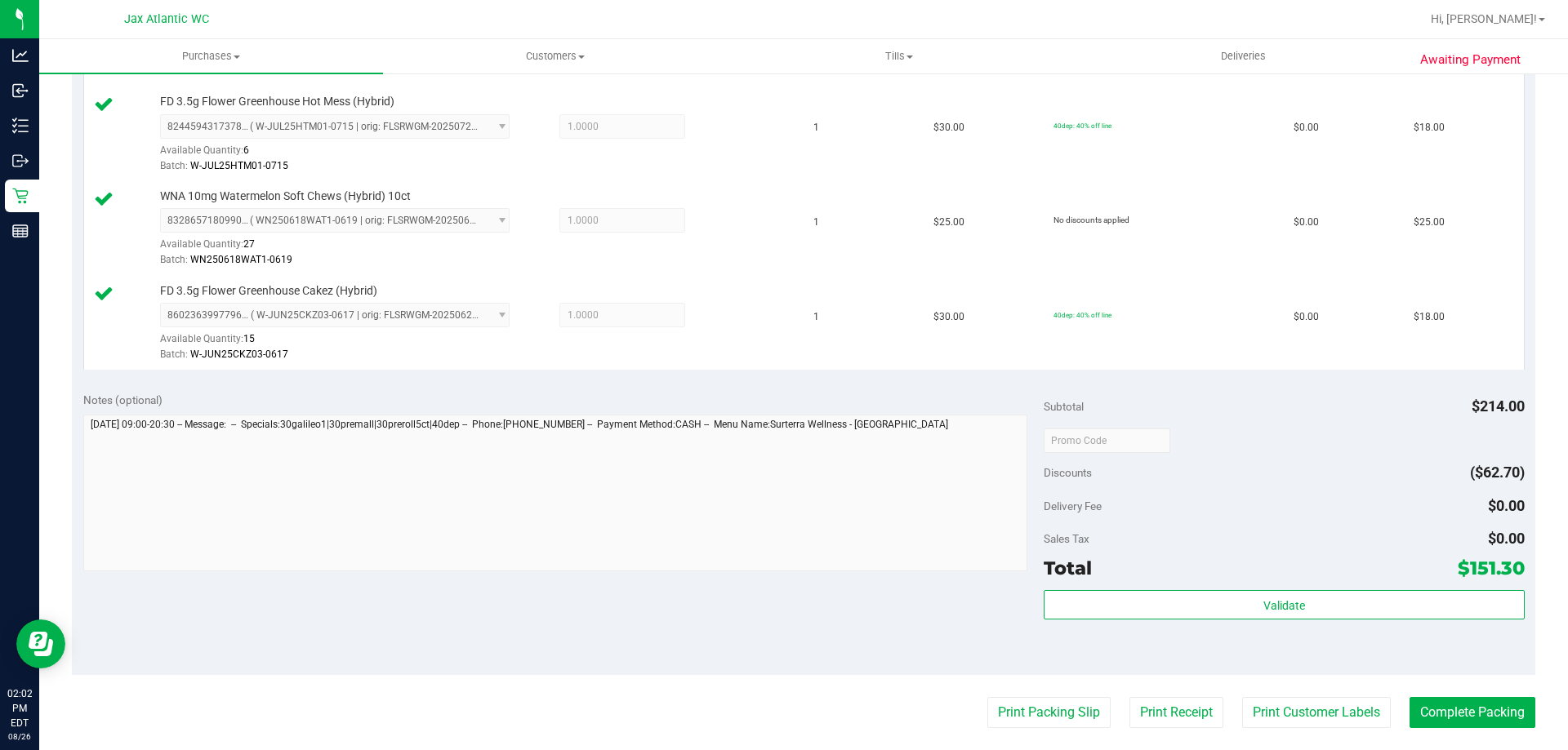
click at [1452, 692] on purchase-details "Back Edit Purchase Cancel Purchase View Profile # 11850302 BioTrack ID: - Submi…" at bounding box center [803, 205] width 1463 height 1703
click at [1454, 695] on purchase-details "Back Edit Purchase Cancel Purchase View Profile # 11850302 BioTrack ID: - Submi…" at bounding box center [803, 205] width 1463 height 1703
click at [1491, 717] on button "Complete Packing" at bounding box center [1472, 712] width 126 height 31
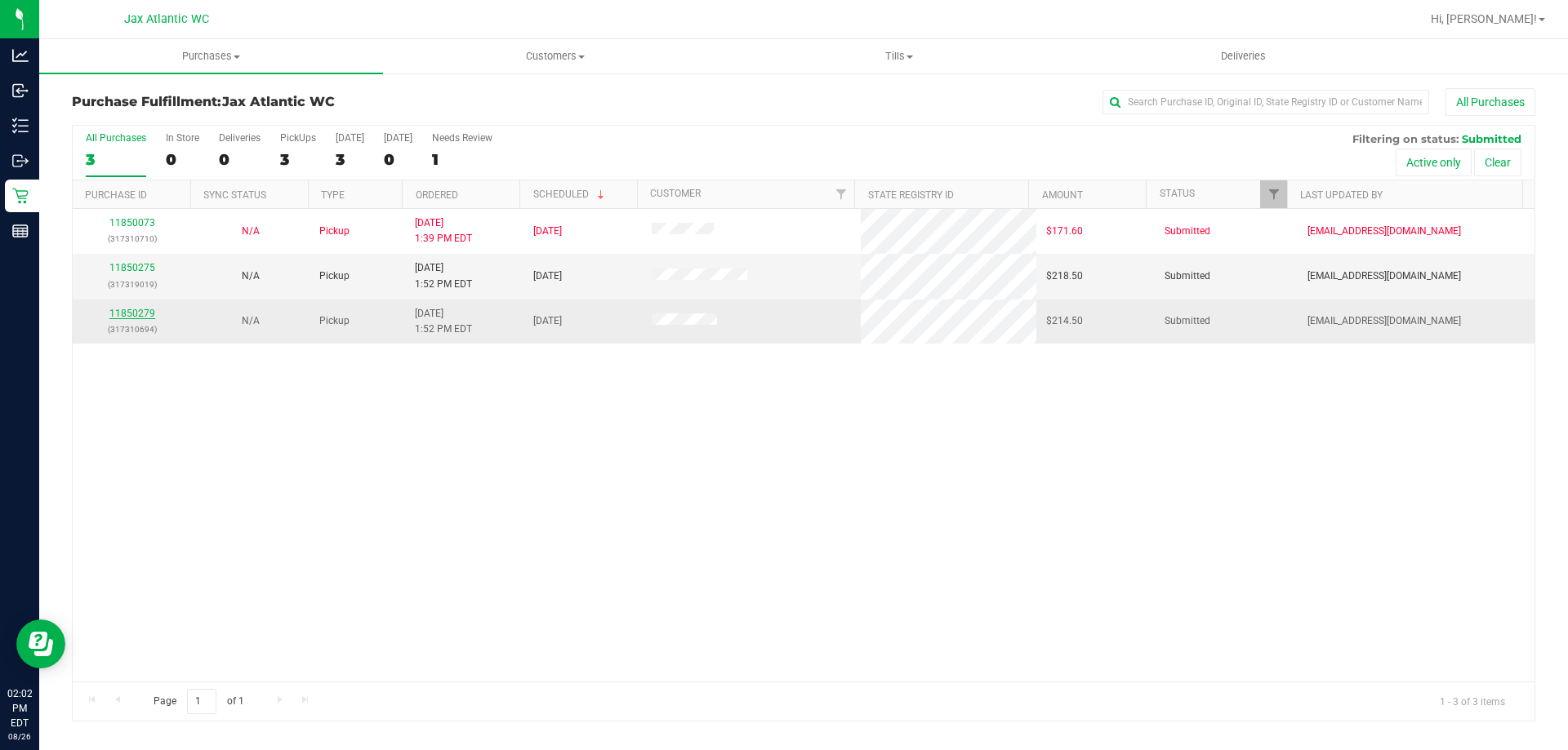
click at [118, 311] on link "11850279" at bounding box center [132, 314] width 46 height 11
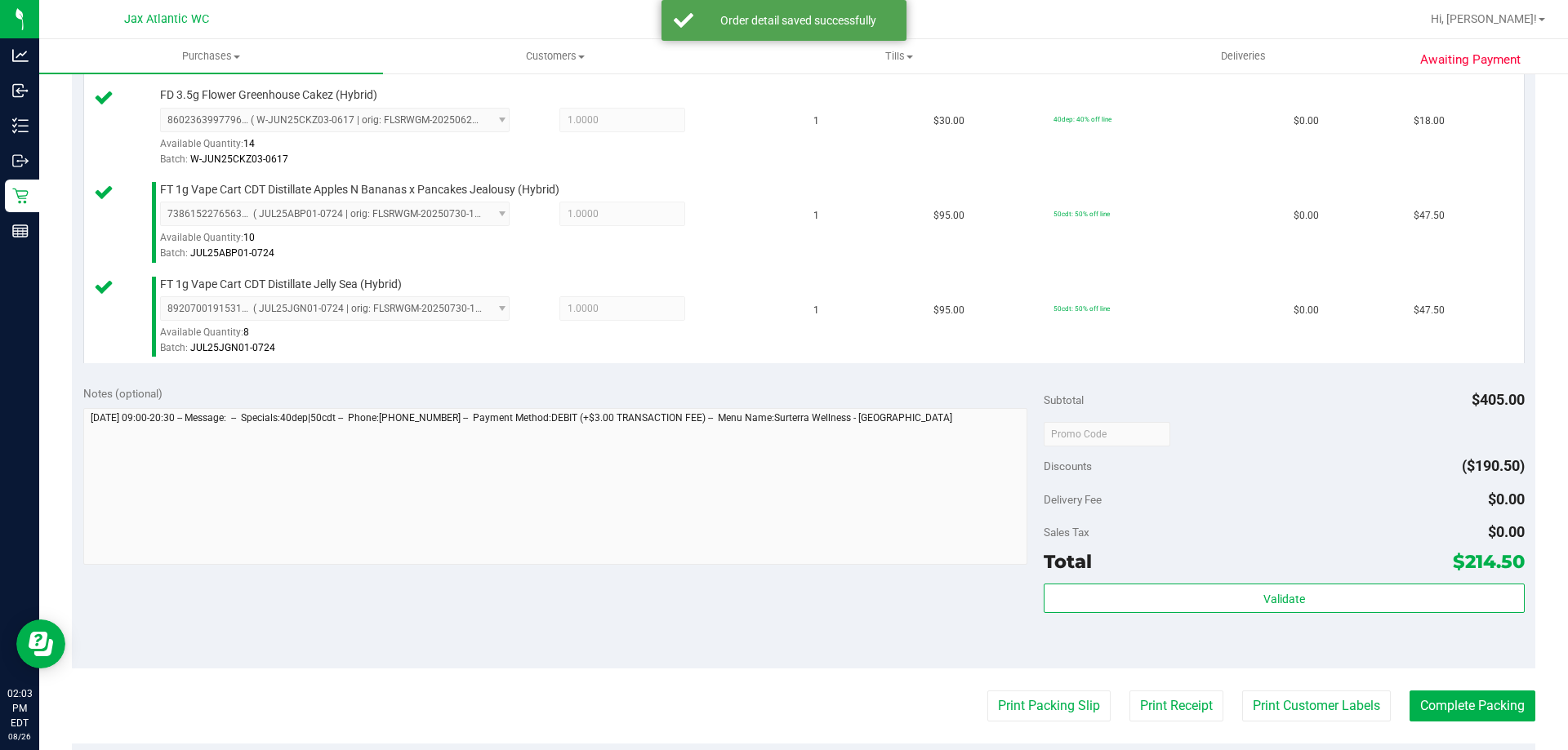
scroll to position [816, 0]
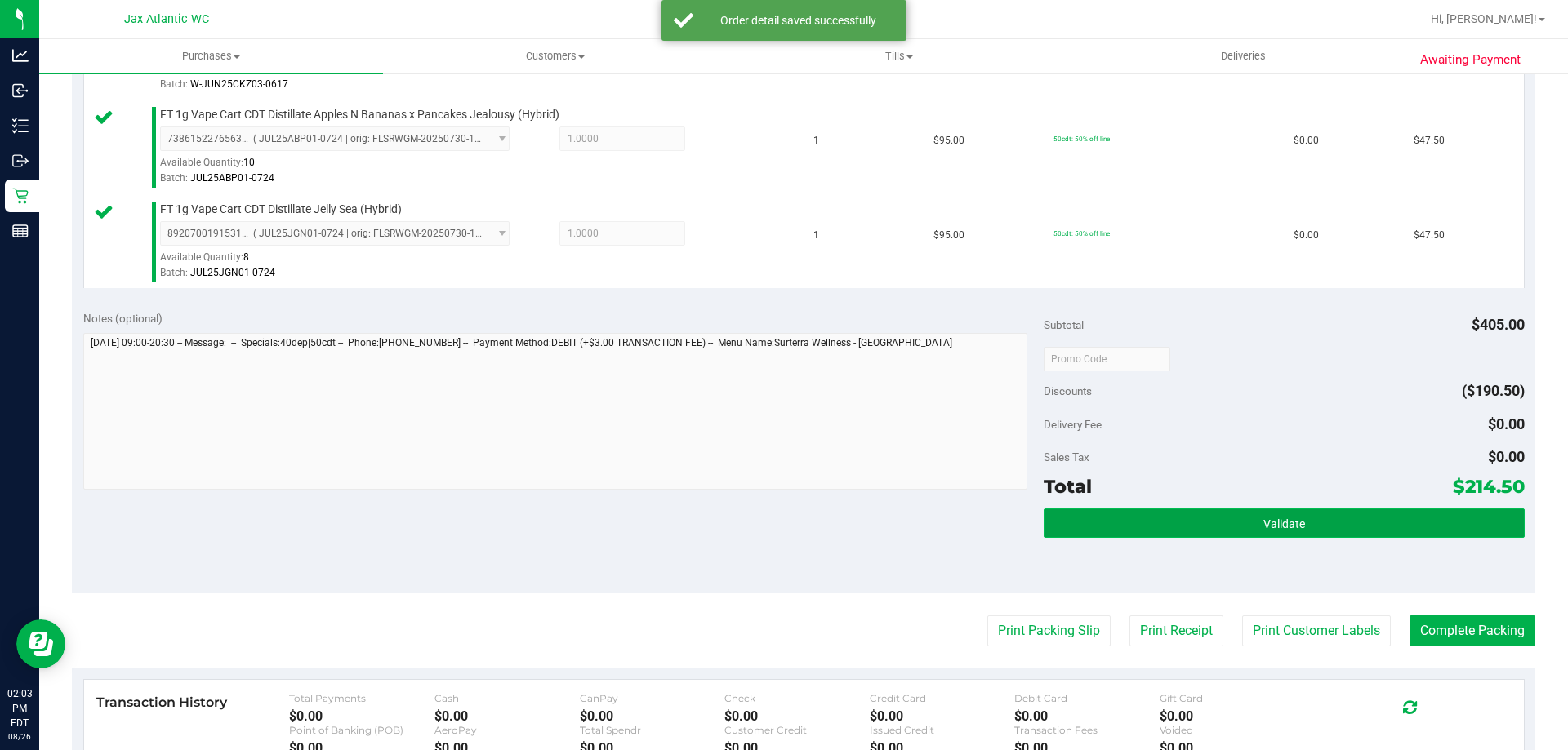
click at [1345, 538] on button "Validate" at bounding box center [1284, 524] width 480 height 29
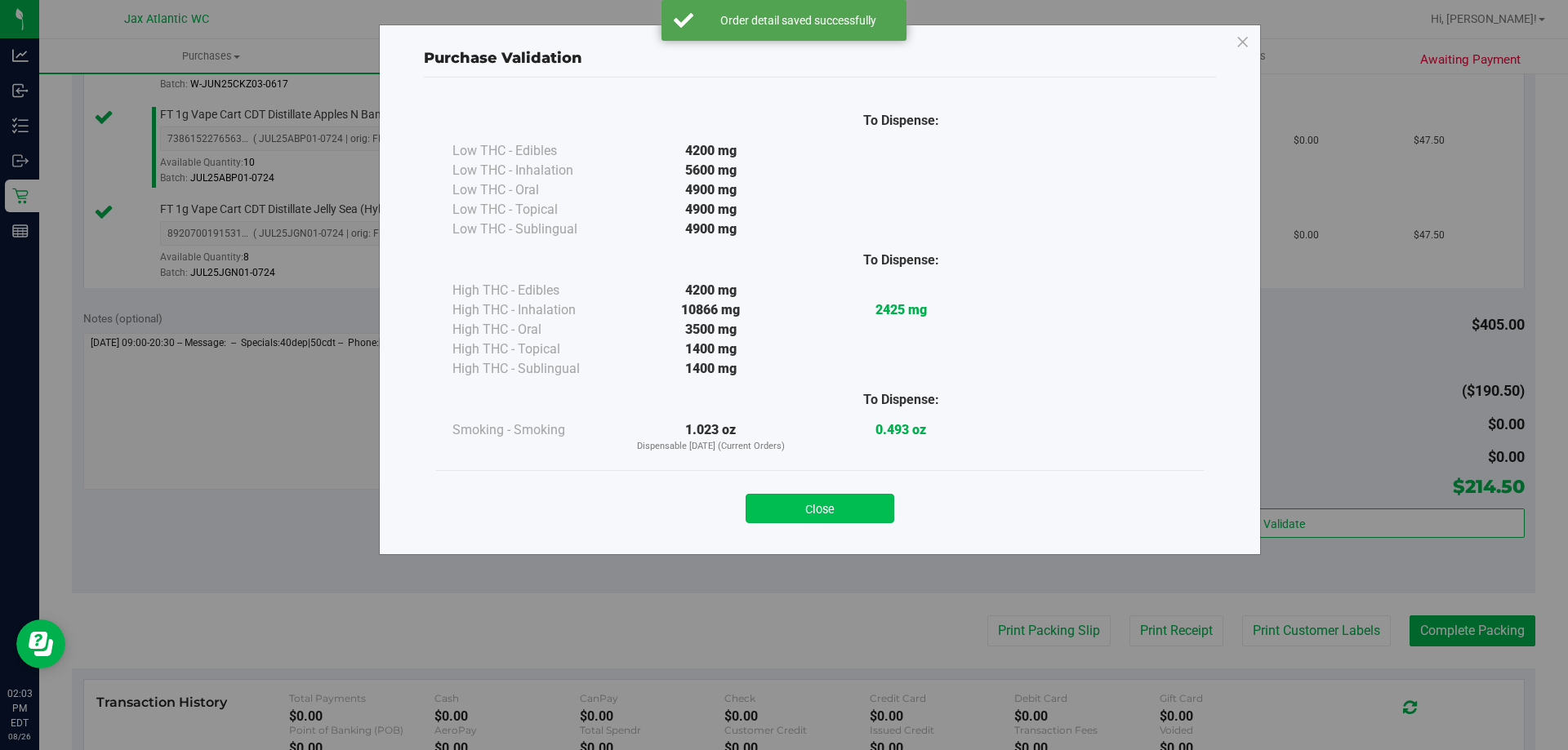
click at [876, 507] on button "Close" at bounding box center [820, 509] width 149 height 29
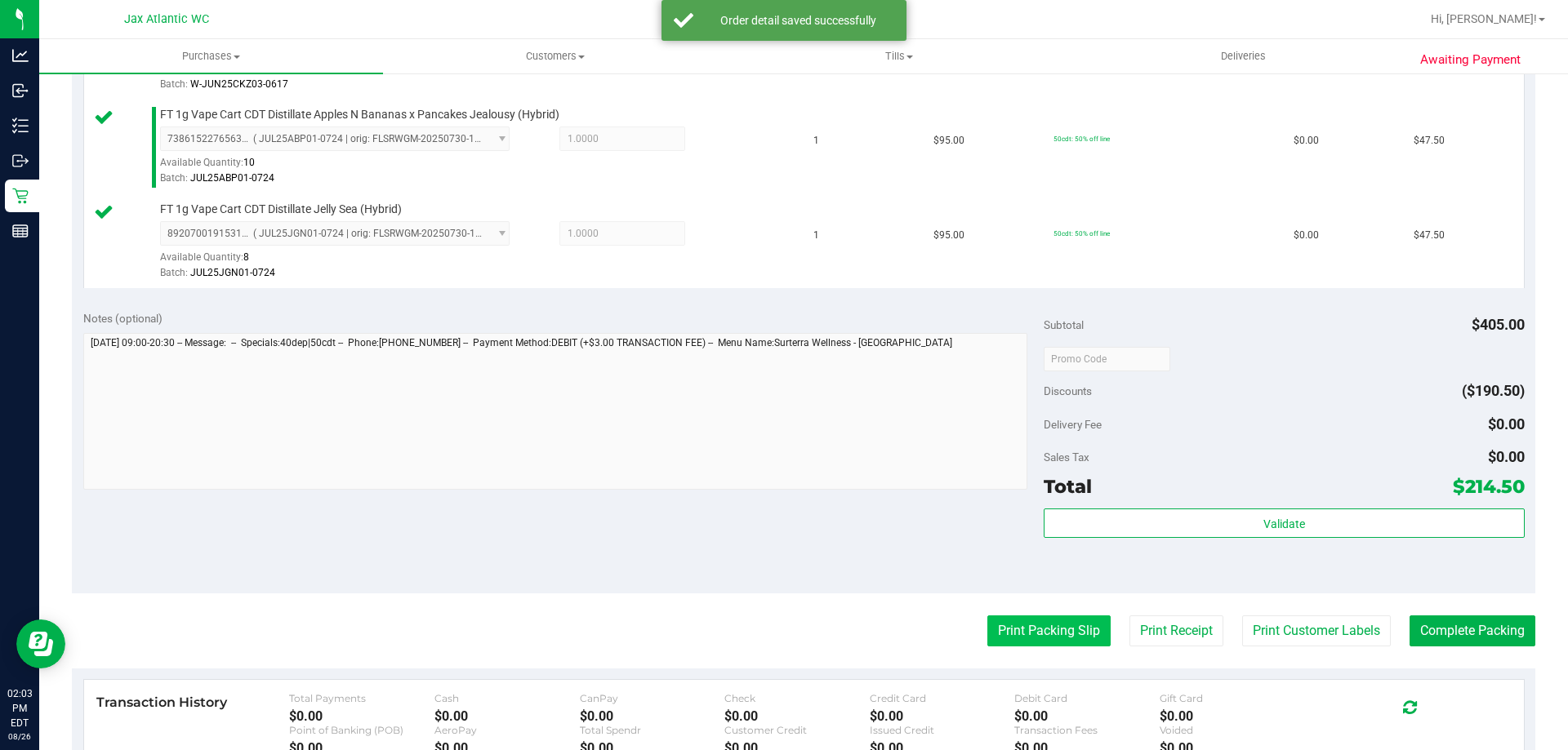
click at [1007, 615] on button "Print Packing Slip" at bounding box center [1048, 631] width 123 height 31
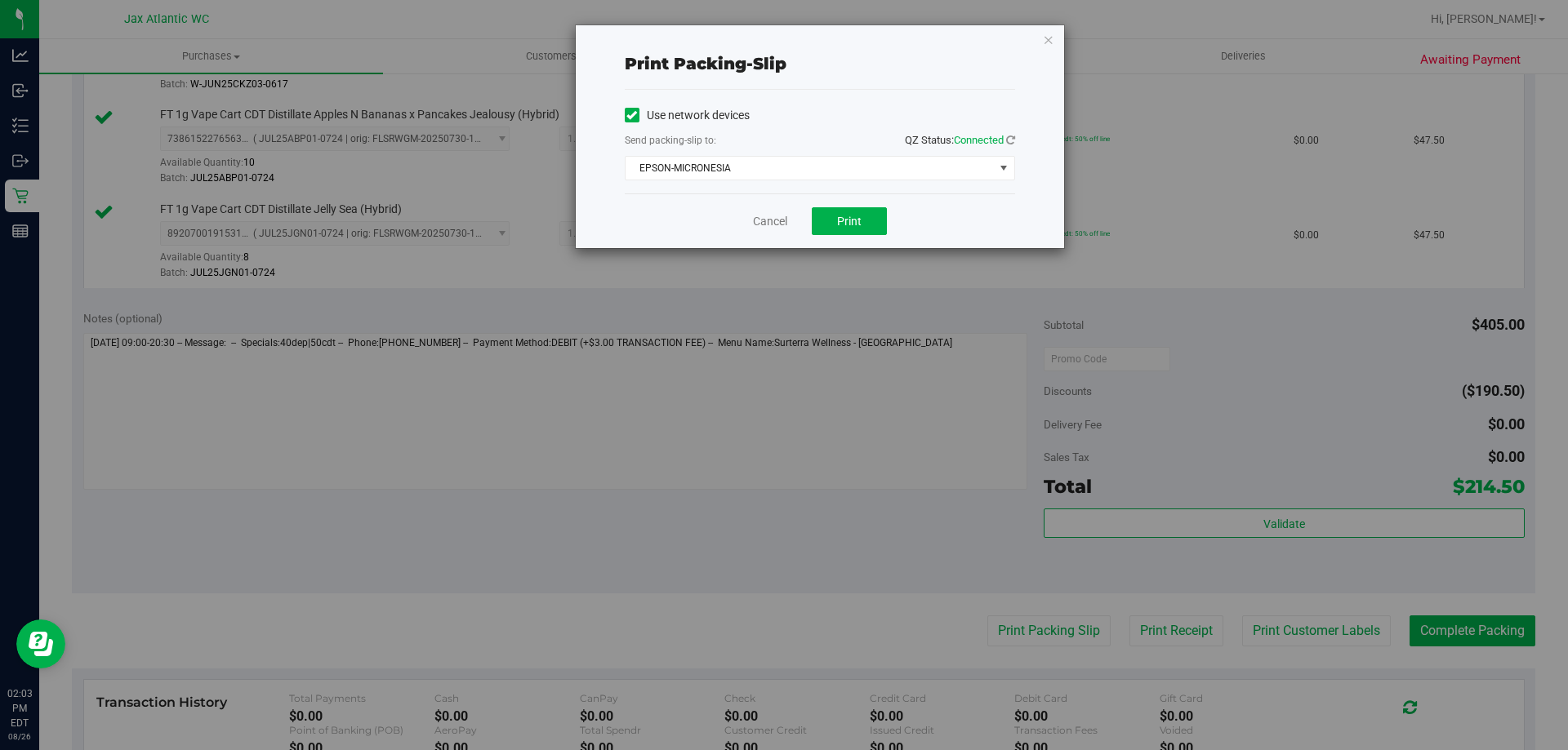
click at [864, 237] on div "Cancel Print" at bounding box center [820, 221] width 391 height 55
click at [862, 230] on button "Print" at bounding box center [849, 221] width 75 height 28
drag, startPoint x: 873, startPoint y: 233, endPoint x: 771, endPoint y: 226, distance: 102.2
click at [770, 226] on link "Cancel" at bounding box center [770, 221] width 34 height 17
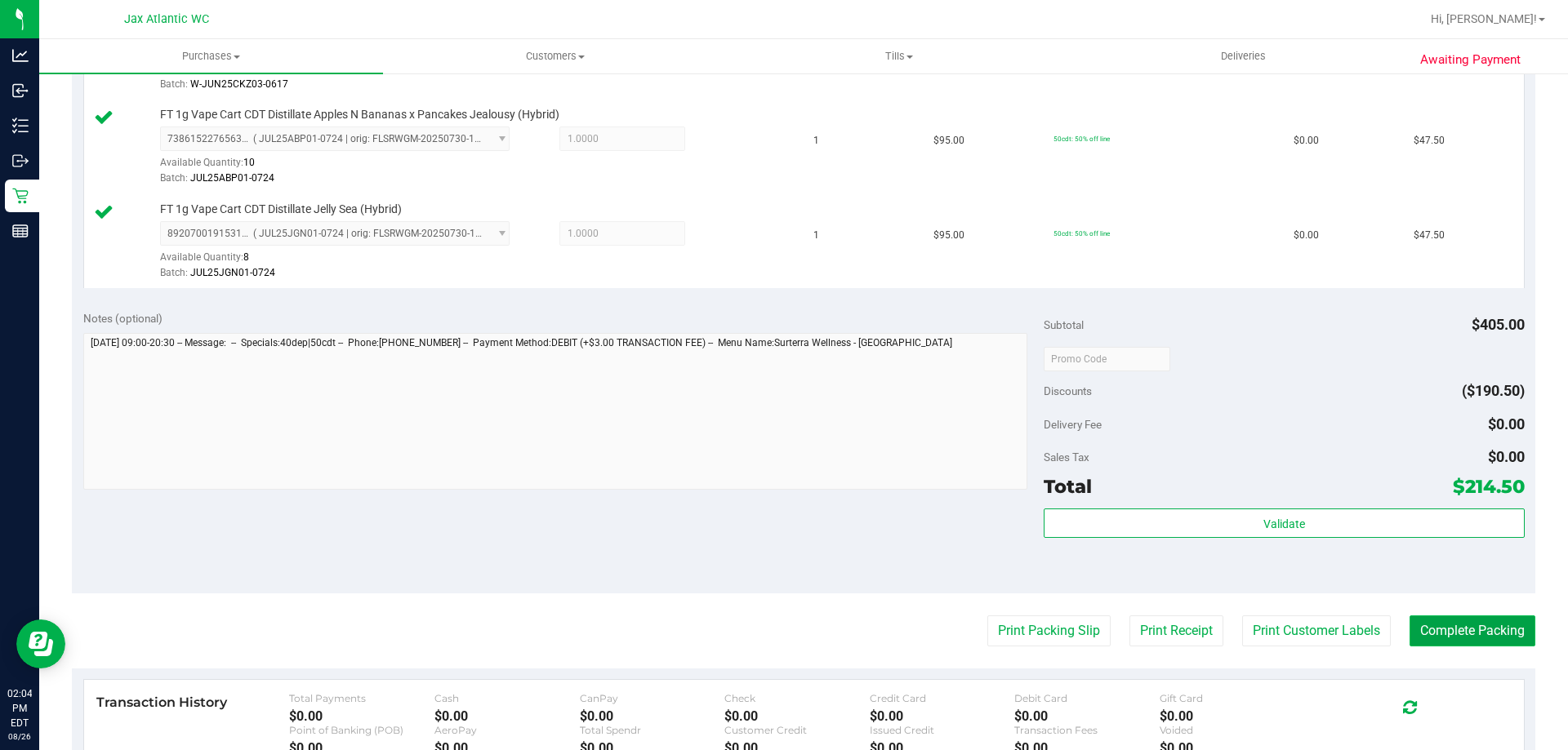
click at [1450, 629] on button "Complete Packing" at bounding box center [1472, 631] width 126 height 31
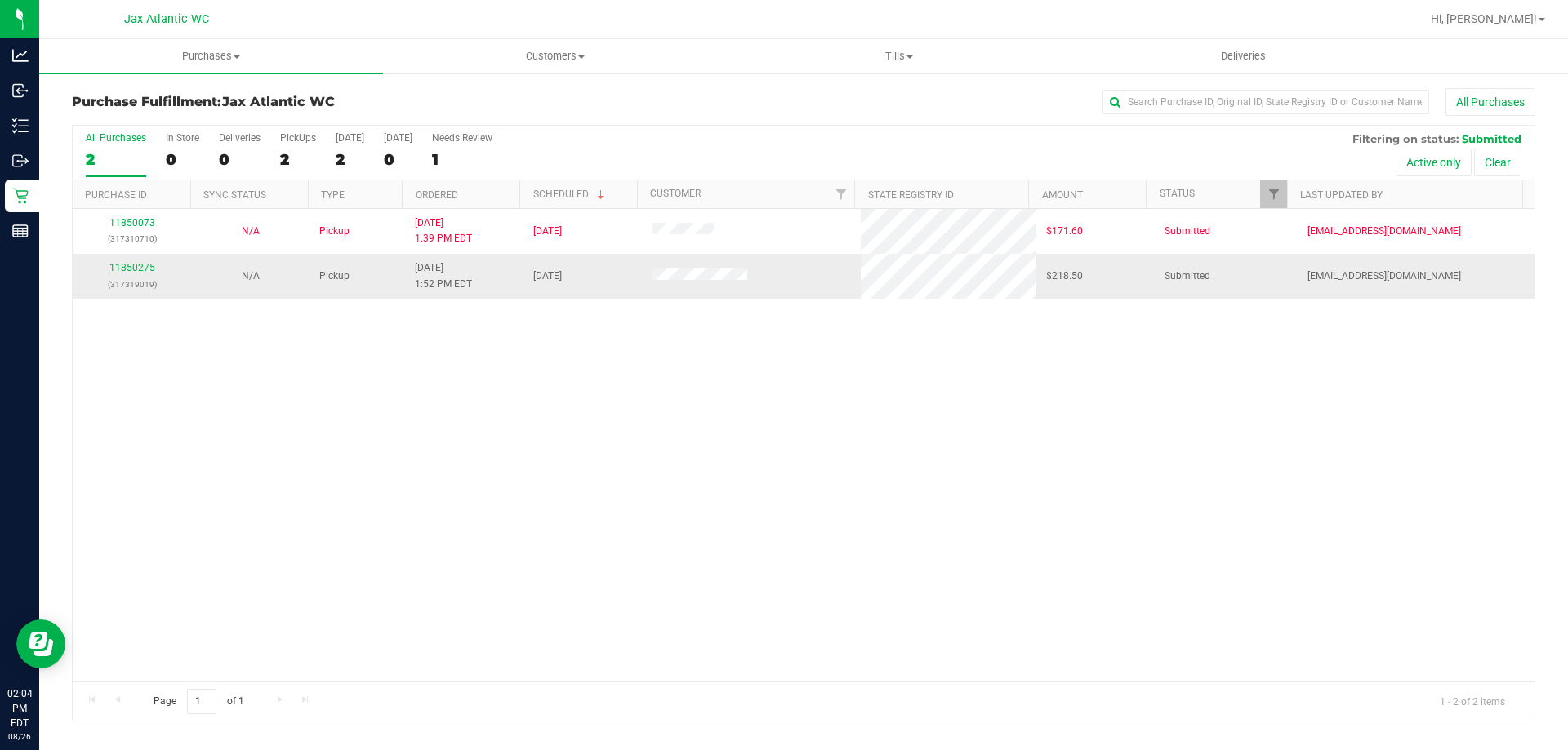
click at [121, 270] on link "11850275" at bounding box center [132, 268] width 46 height 11
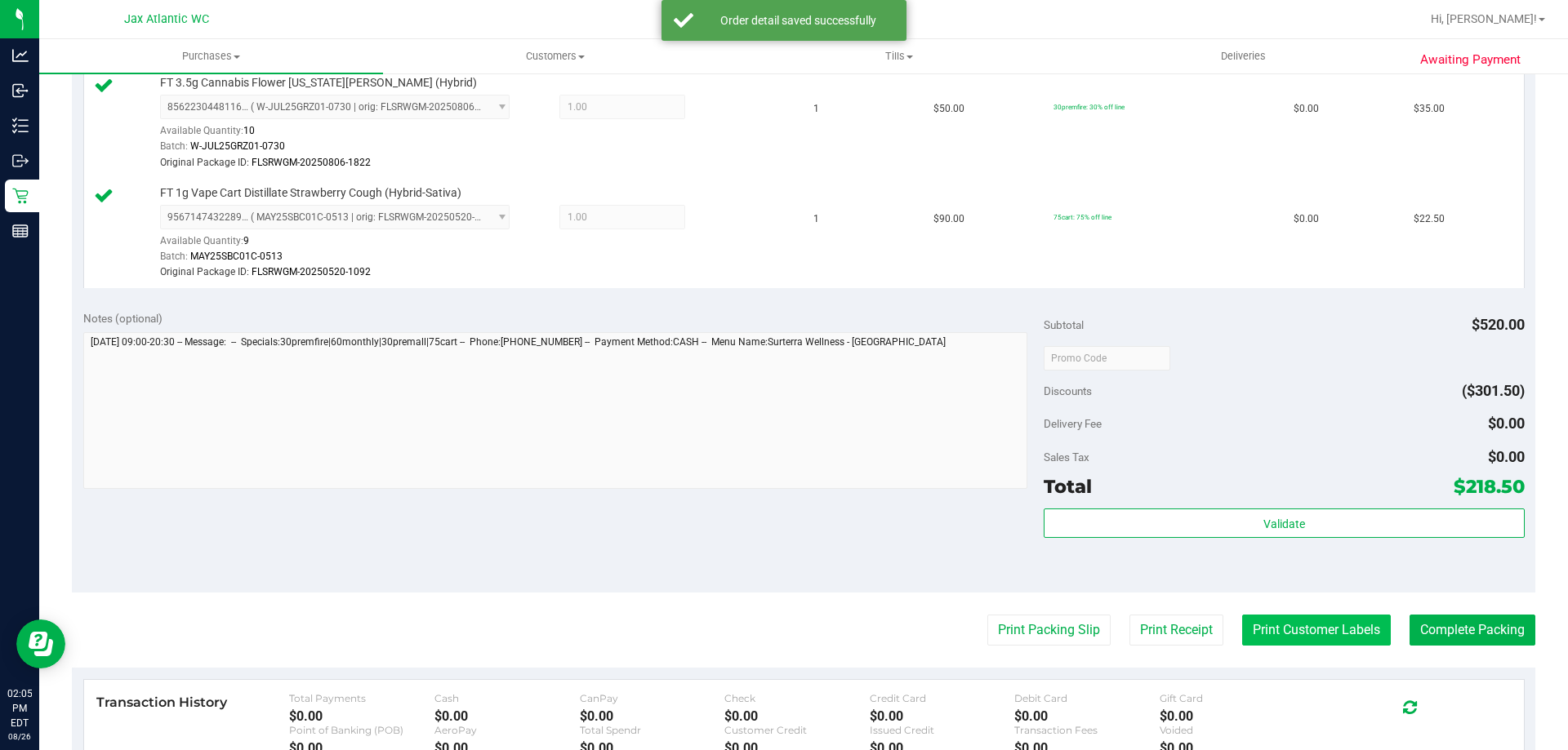
scroll to position [1388, 0]
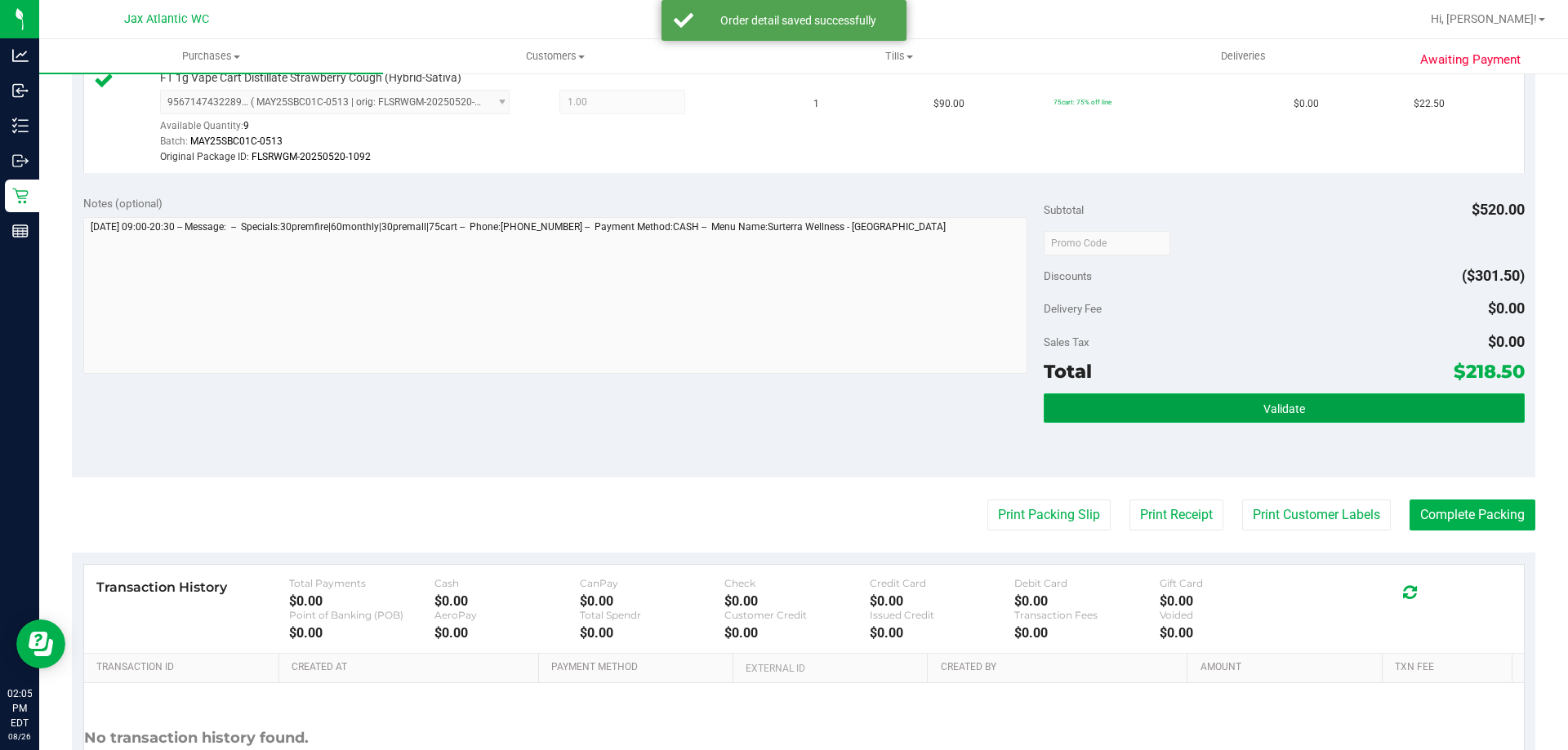
click at [1289, 404] on span "Validate" at bounding box center [1284, 409] width 42 height 13
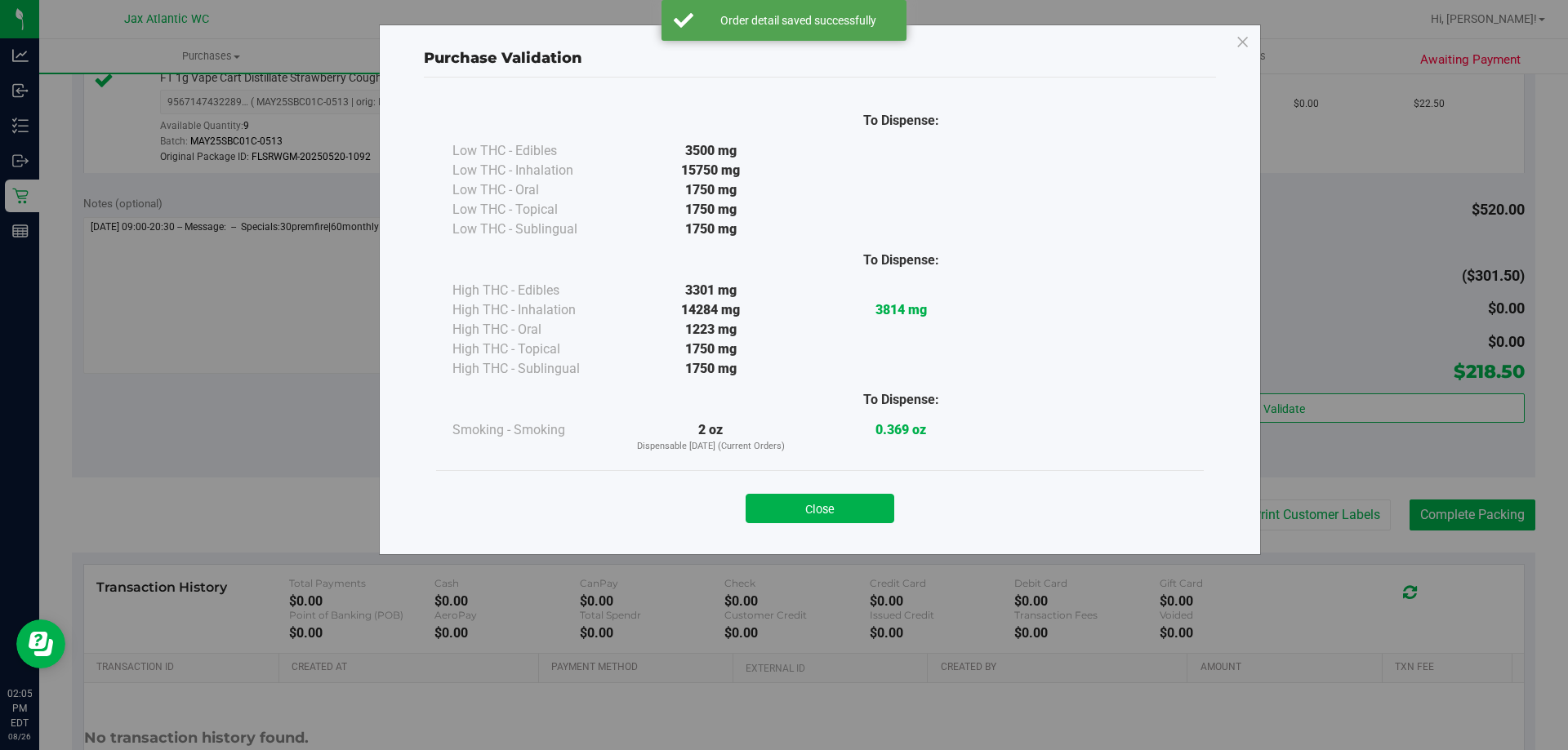
click at [846, 524] on div "Close" at bounding box center [820, 503] width 767 height 66
click at [847, 509] on button "Close" at bounding box center [820, 509] width 149 height 29
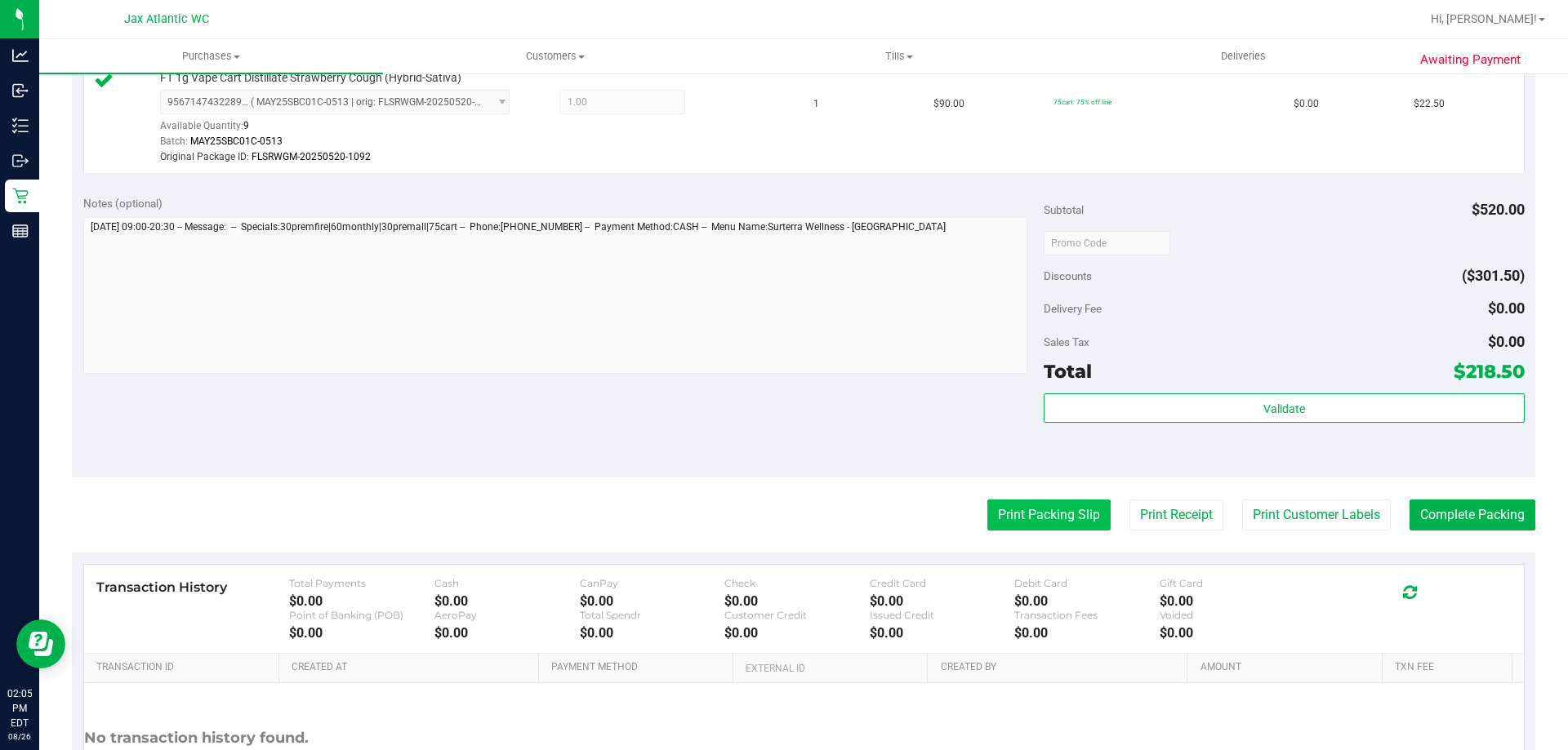
click at [1048, 517] on button "Print Packing Slip" at bounding box center [1048, 516] width 123 height 31
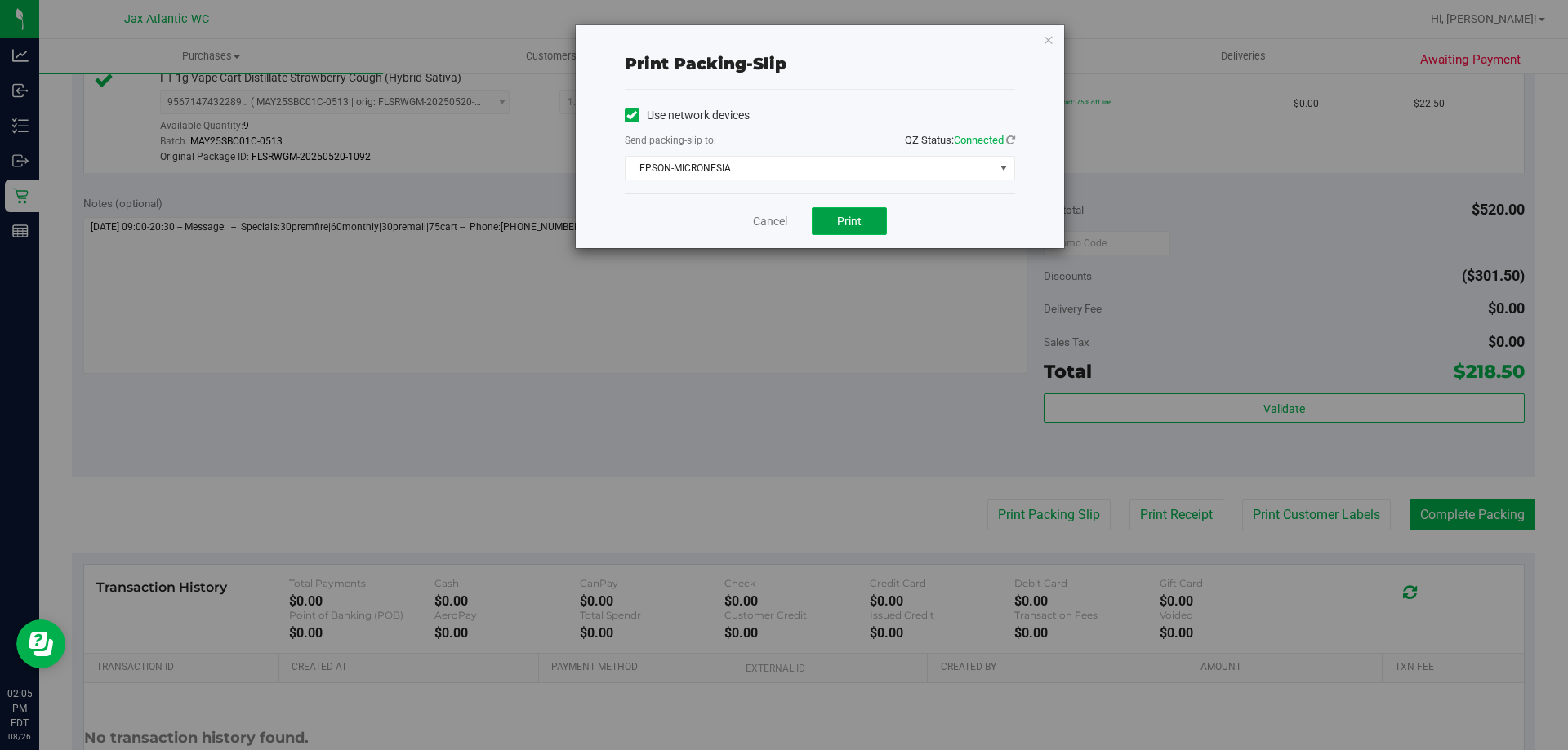
click at [859, 215] on span "Print" at bounding box center [849, 221] width 25 height 13
click at [763, 224] on link "Cancel" at bounding box center [770, 221] width 34 height 17
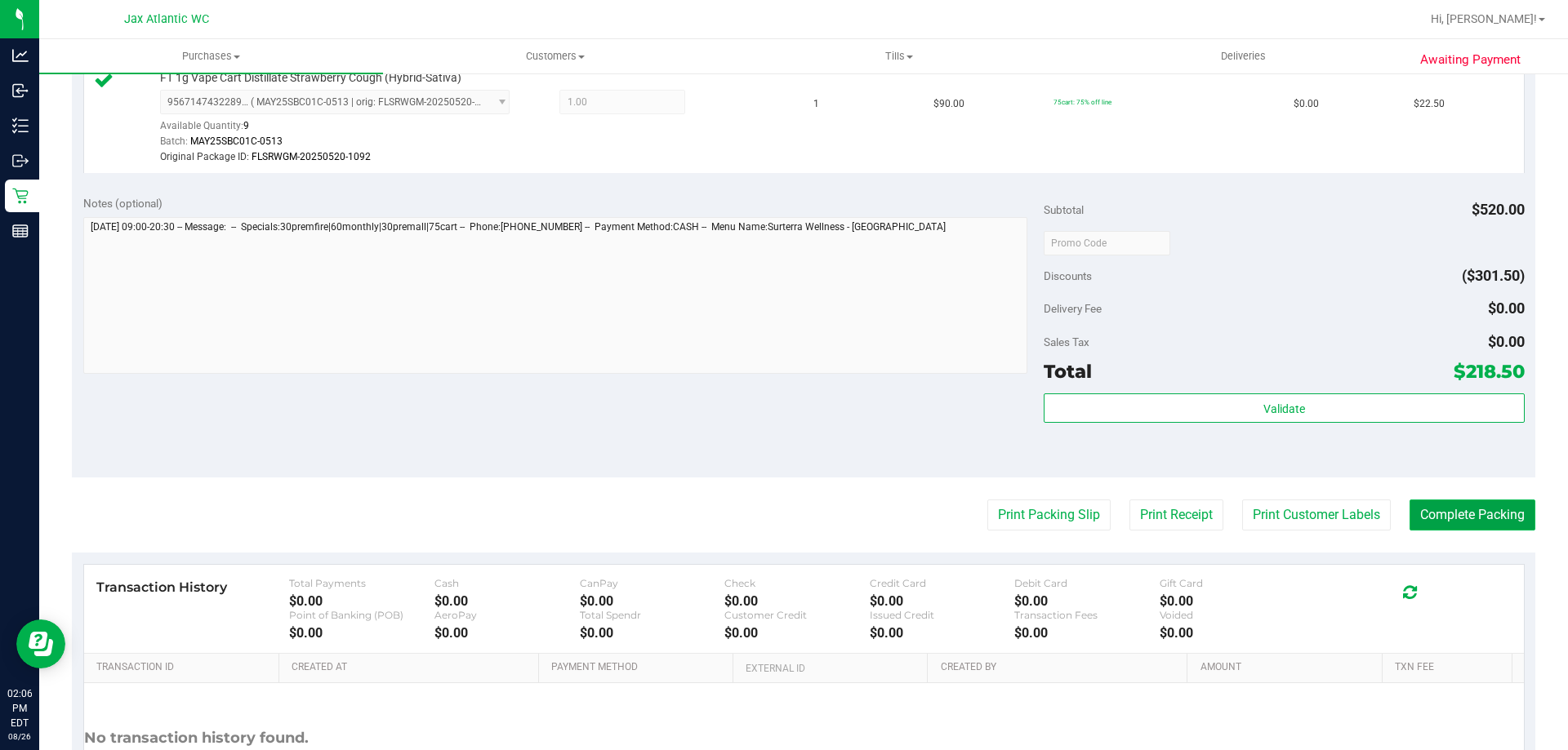
click at [1467, 504] on button "Complete Packing" at bounding box center [1472, 516] width 126 height 31
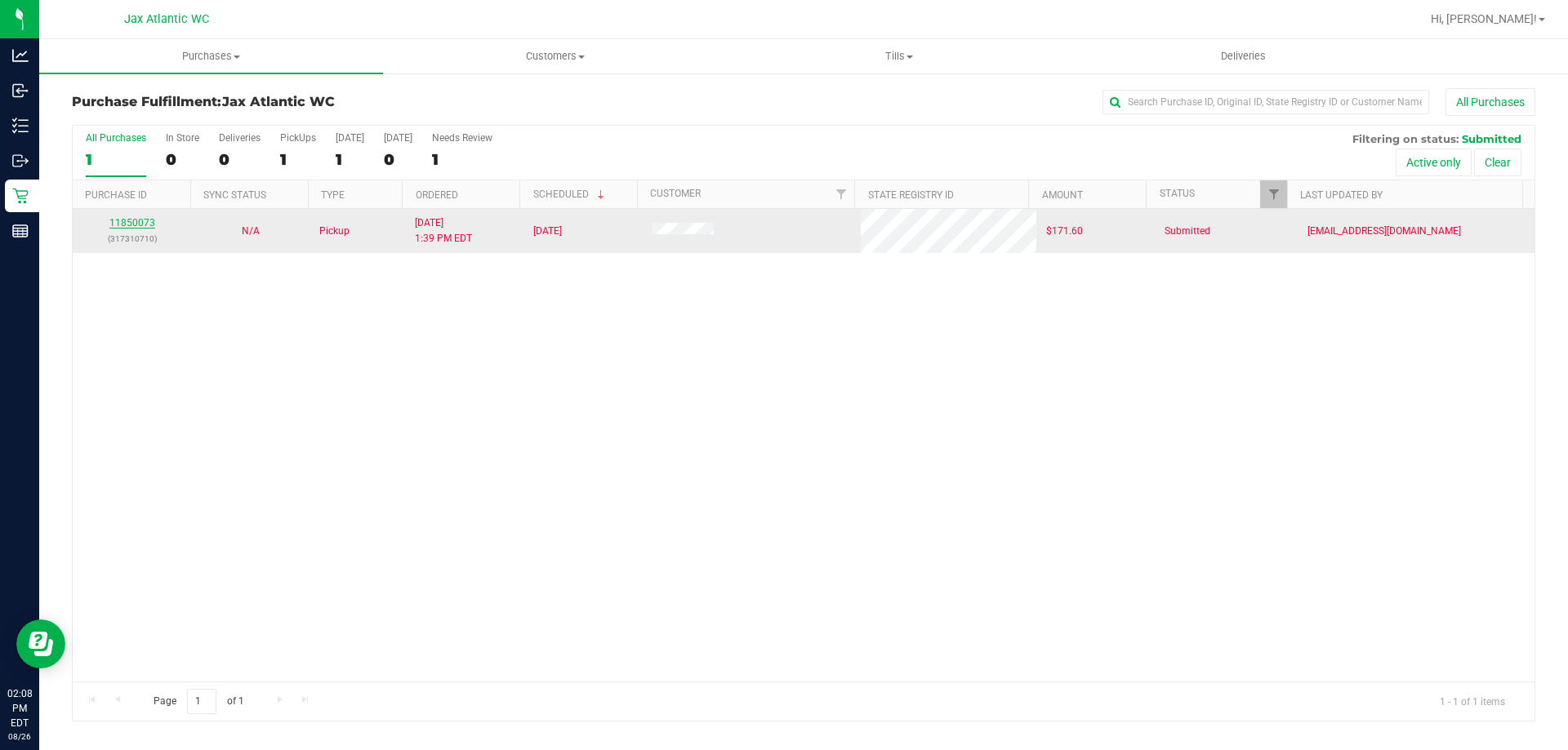
click at [142, 221] on link "11850073" at bounding box center [132, 223] width 46 height 11
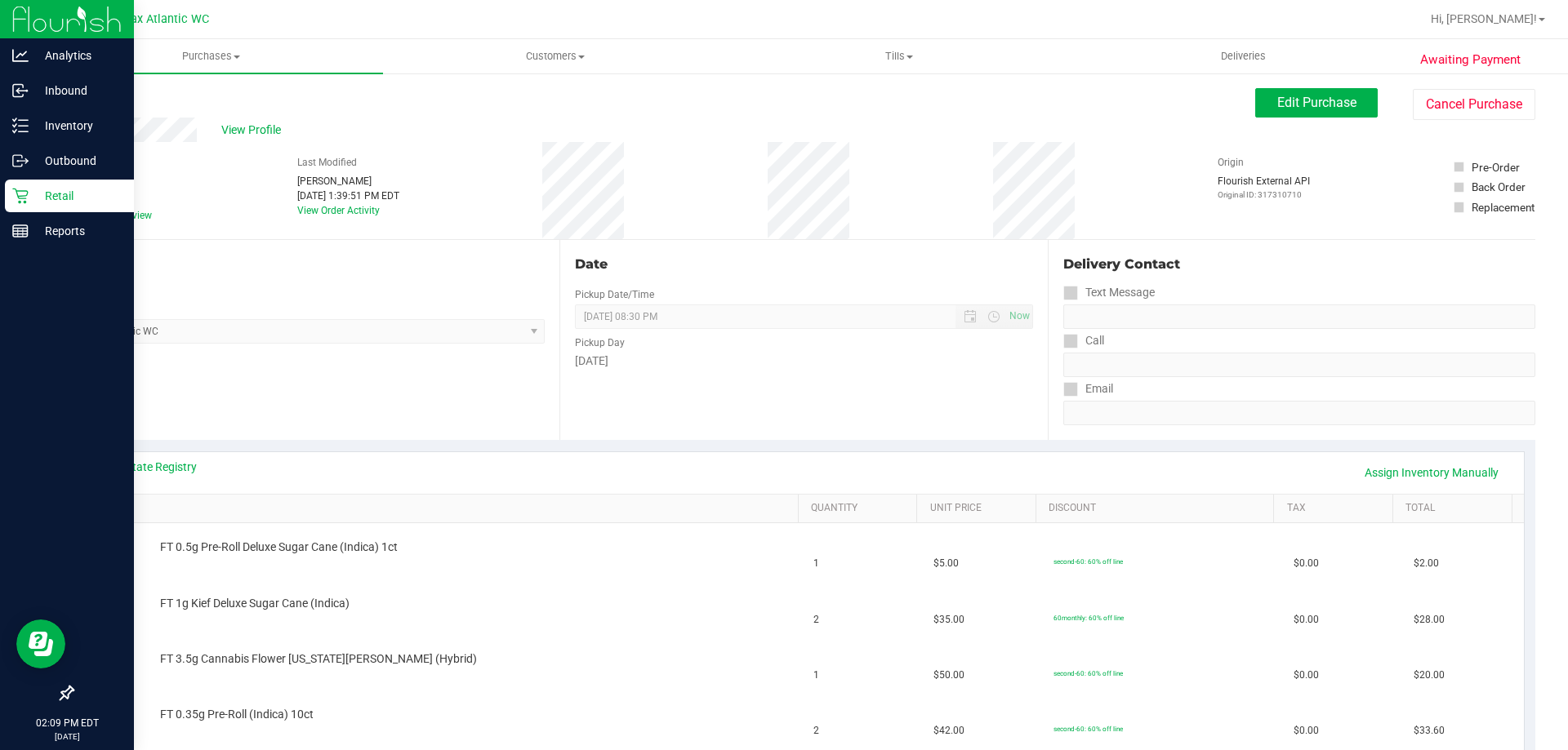
click at [6, 187] on div "Retail" at bounding box center [69, 196] width 129 height 33
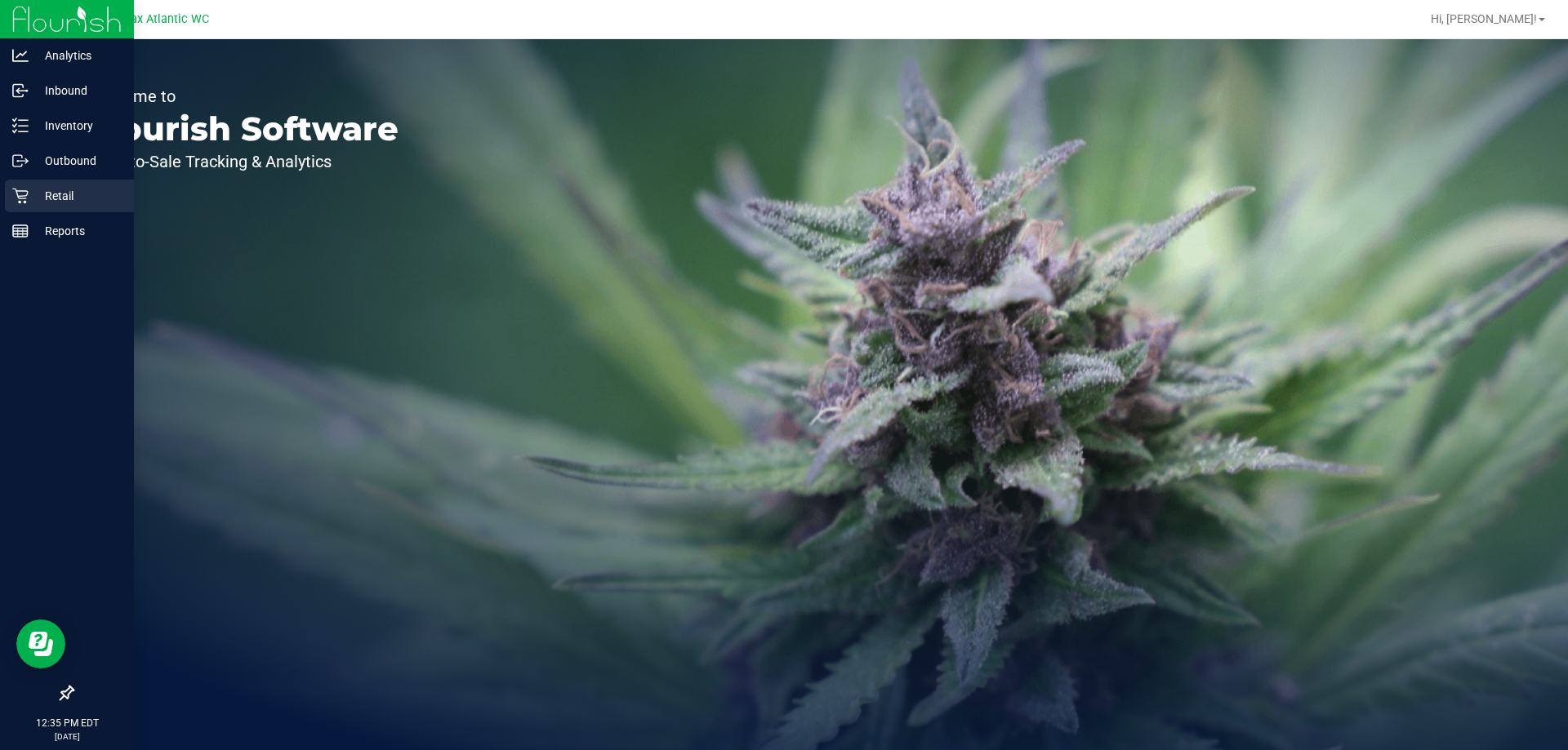
click at [37, 198] on p "Retail" at bounding box center [78, 196] width 98 height 20
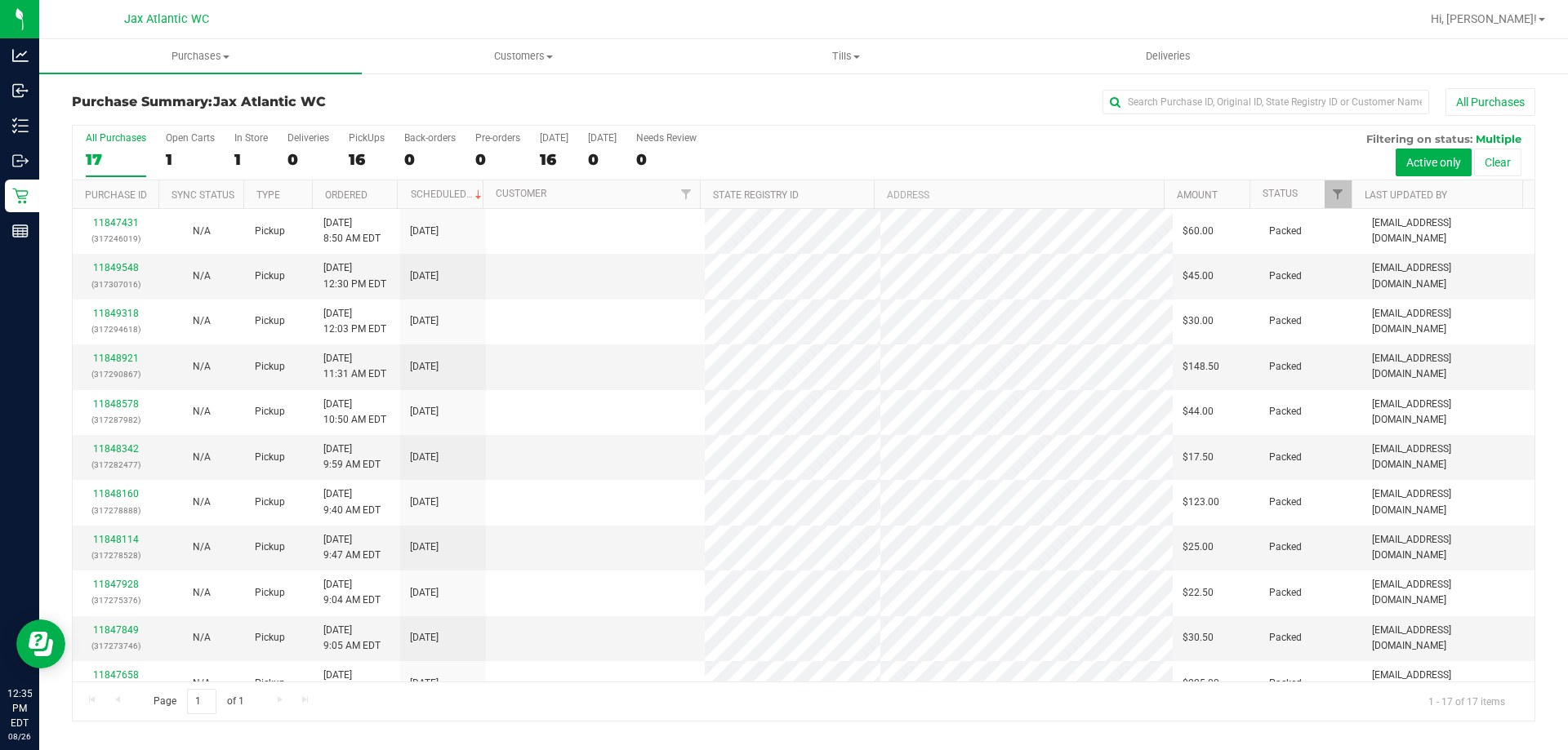
scroll to position [296, 0]
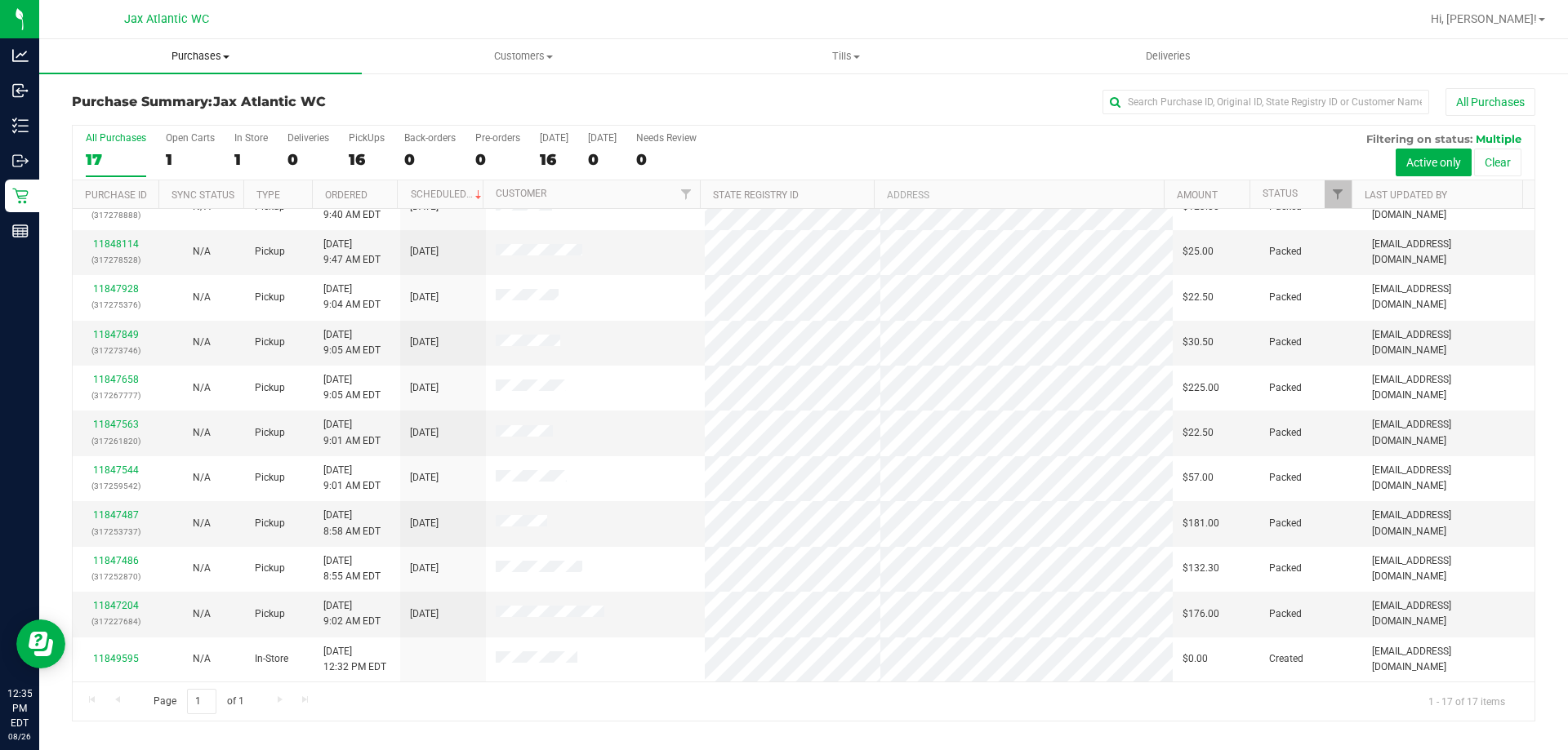
click at [197, 56] on span "Purchases" at bounding box center [200, 56] width 323 height 15
click at [116, 115] on span "Fulfillment" at bounding box center [90, 118] width 101 height 14
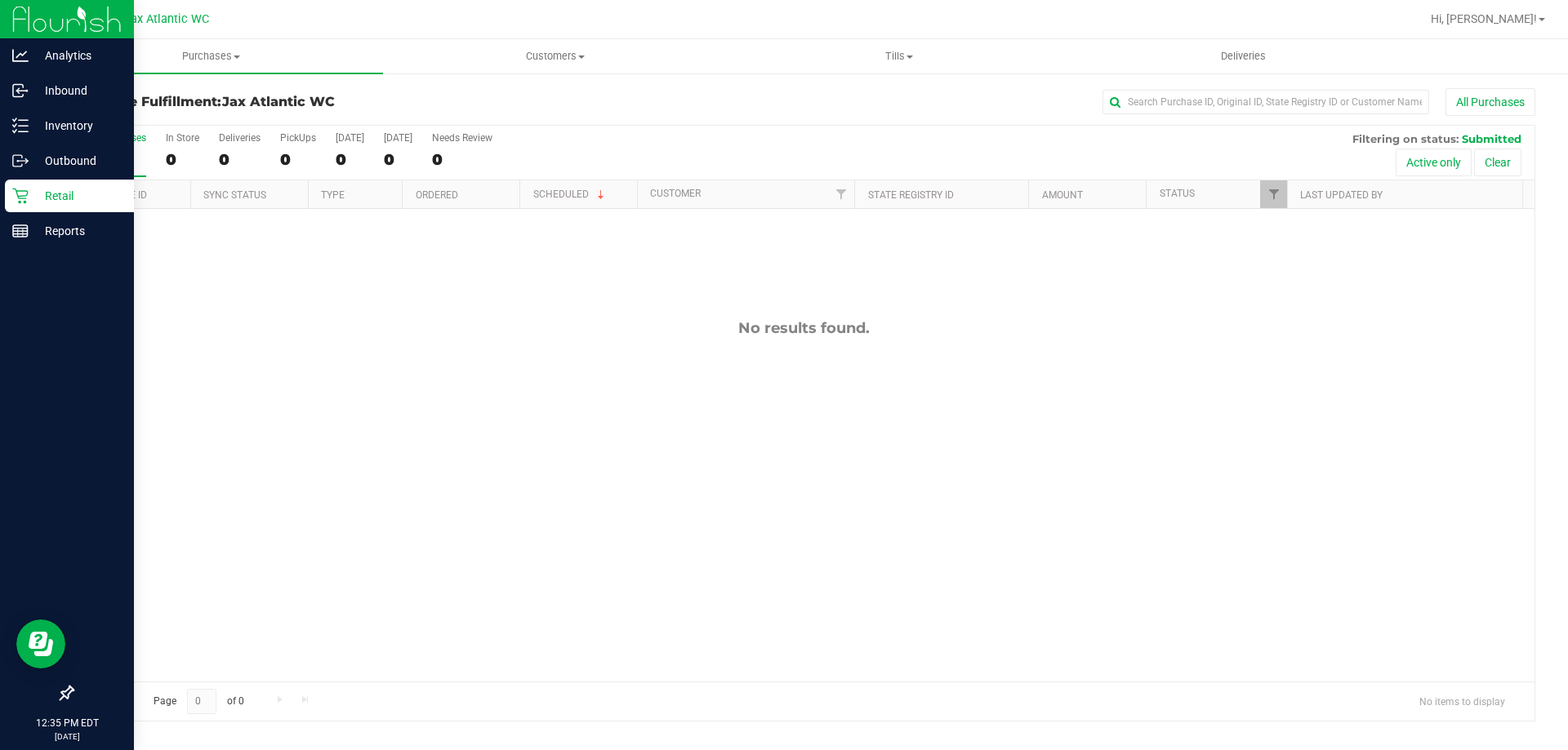
click at [12, 199] on div "Retail" at bounding box center [69, 196] width 129 height 33
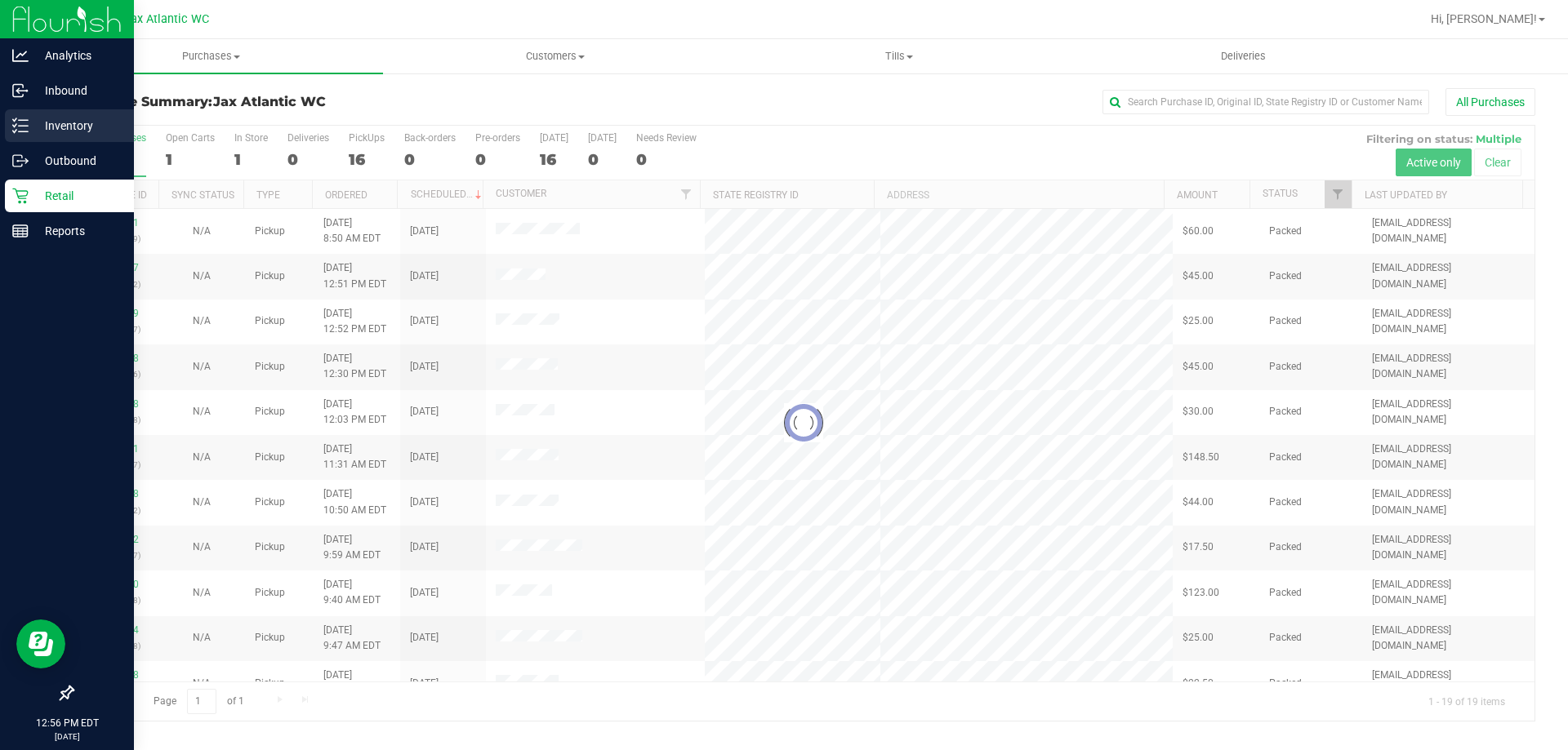
click at [19, 120] on icon at bounding box center [20, 126] width 16 height 16
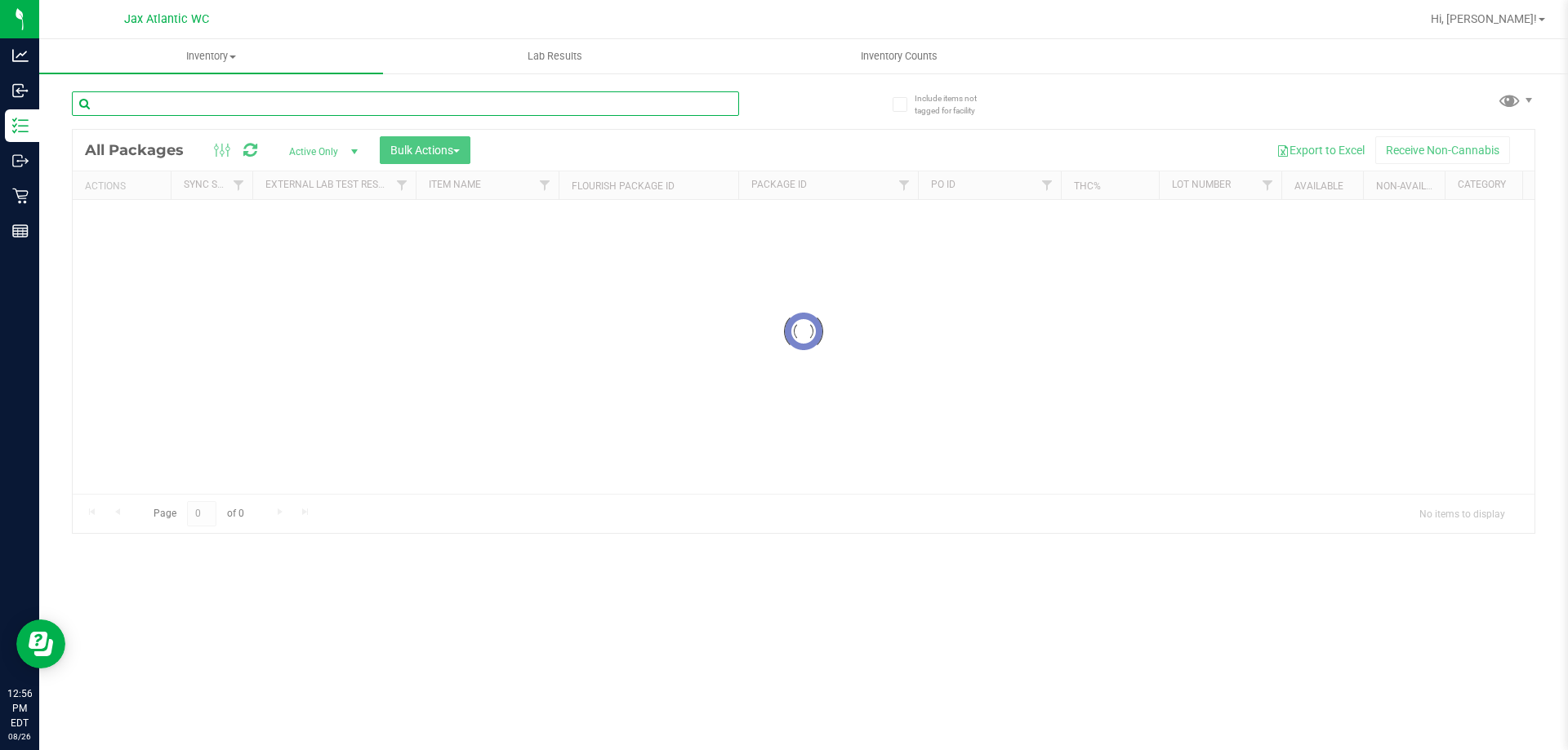
click at [226, 109] on input "text" at bounding box center [405, 104] width 667 height 25
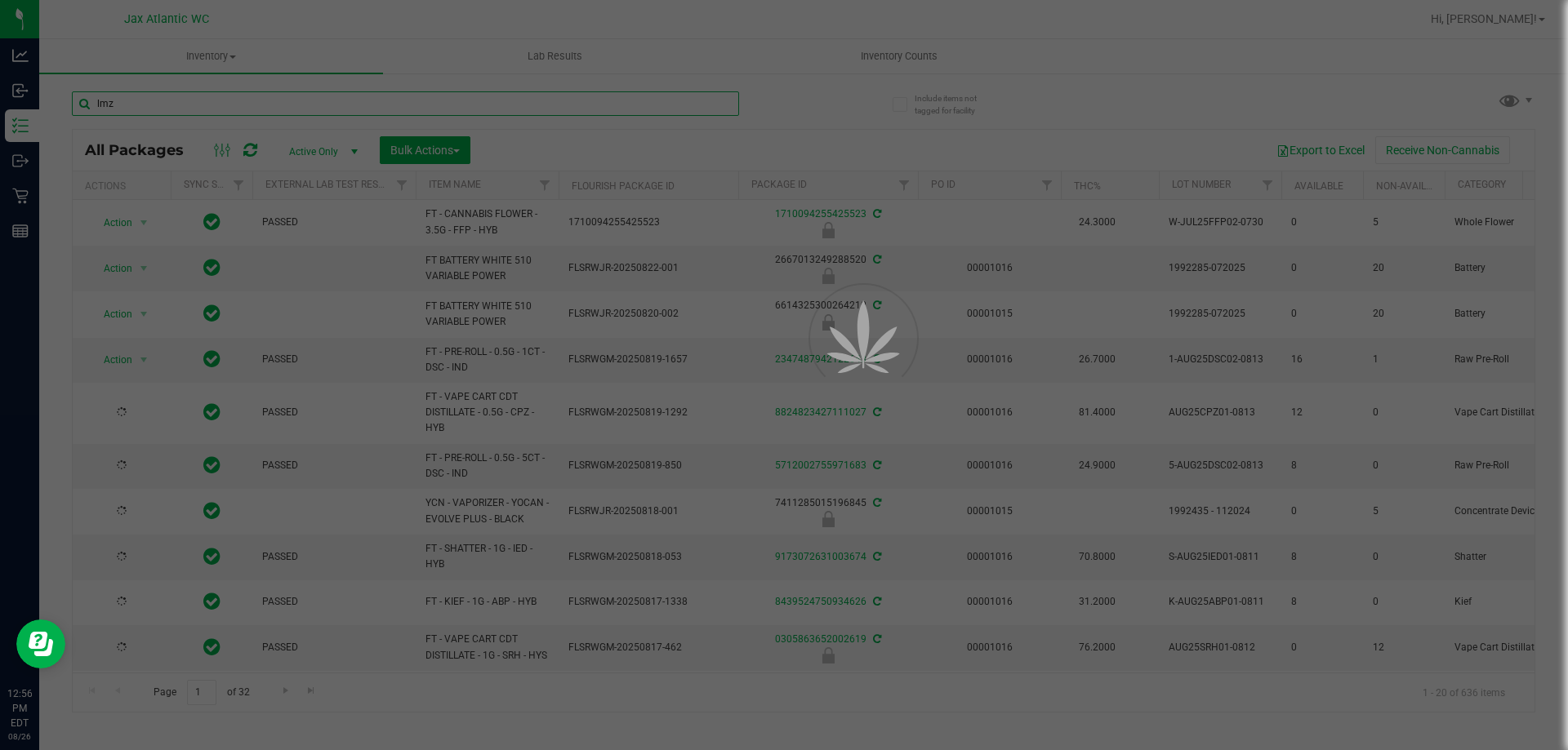
type input "lmz"
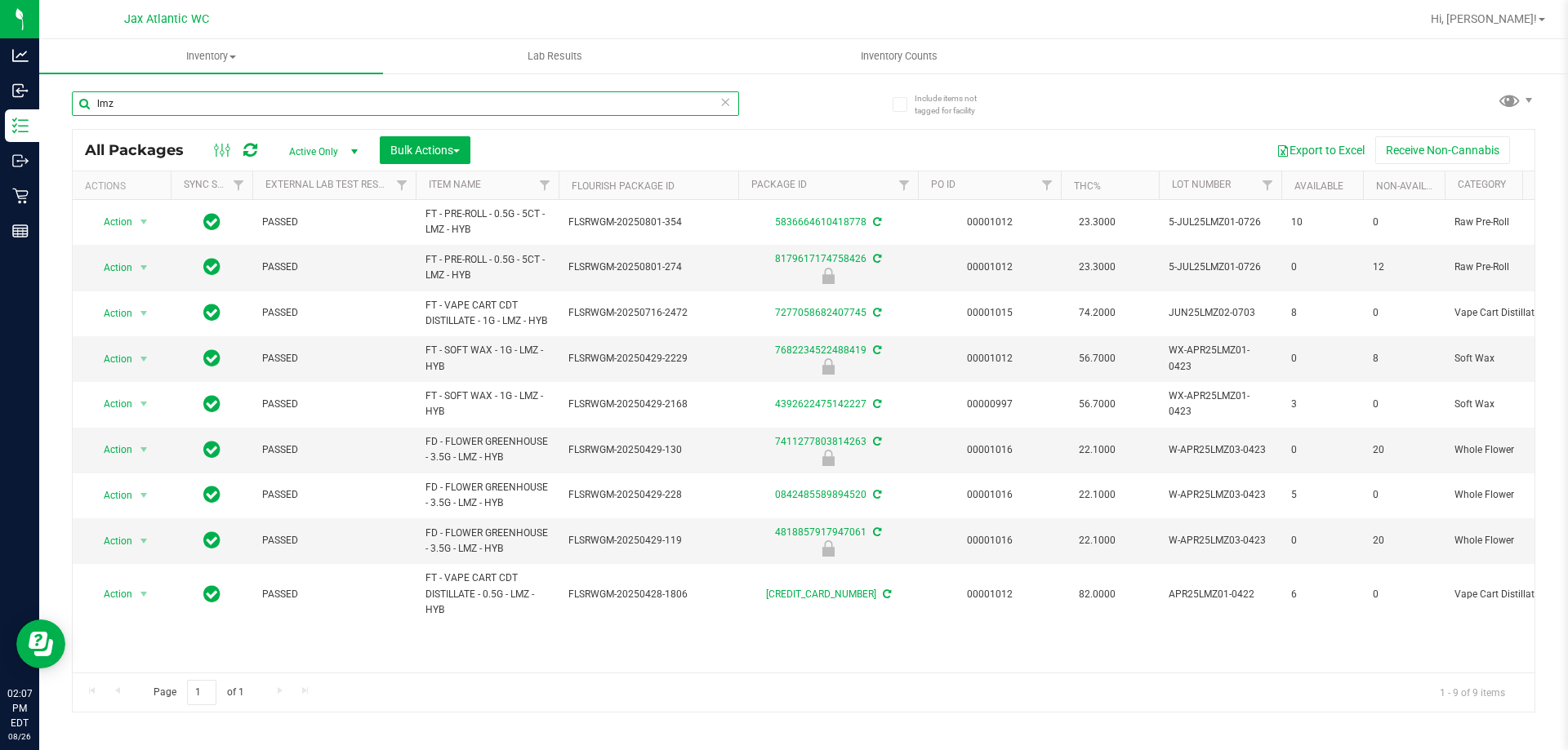
click at [142, 94] on input "lmz" at bounding box center [405, 104] width 667 height 25
